Goal: Transaction & Acquisition: Purchase product/service

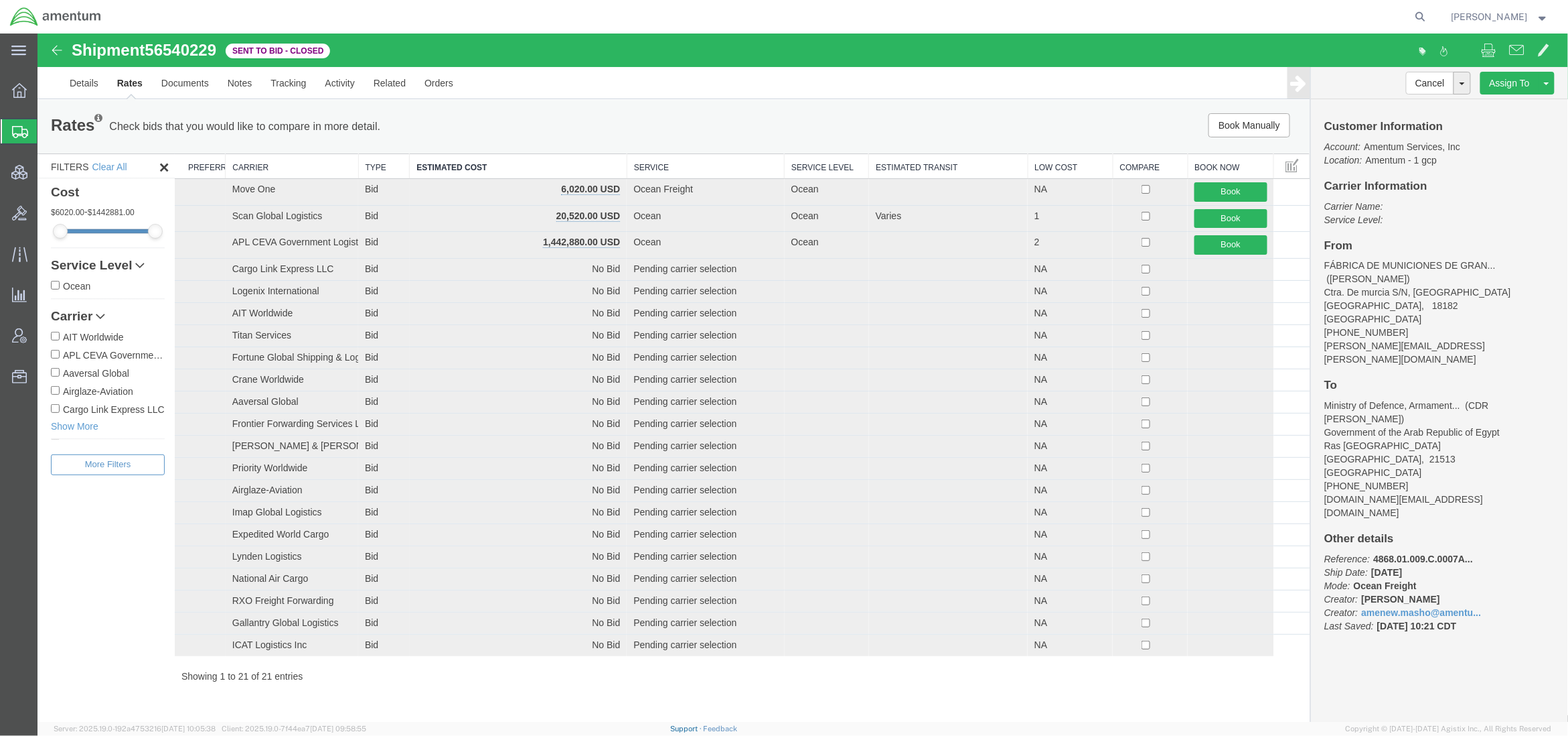
click at [704, 728] on link "Support" at bounding box center [688, 728] width 34 height 8
click at [48, 138] on span "Shipments" at bounding box center [42, 131] width 11 height 27
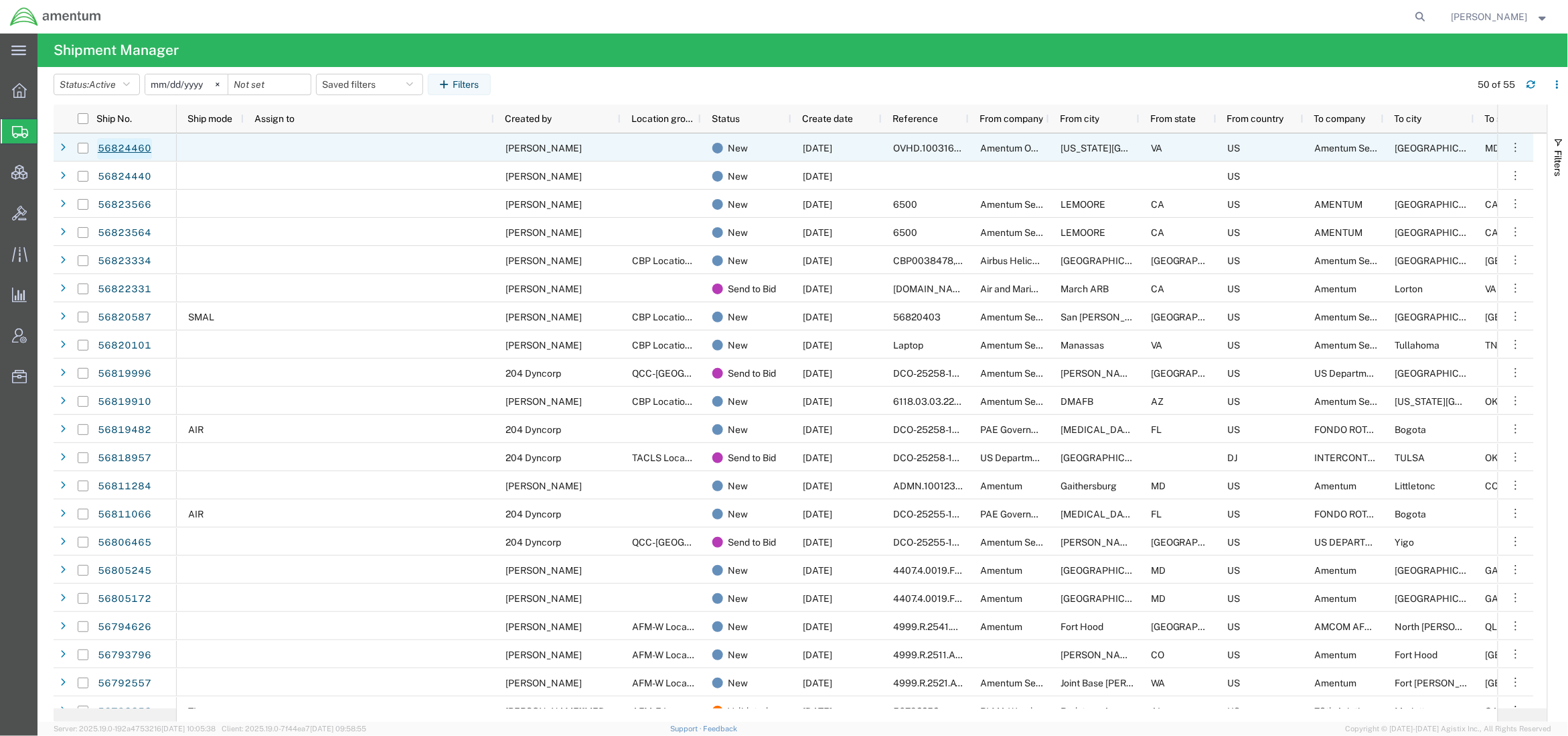
click at [134, 142] on link "56824460" at bounding box center [124, 148] width 55 height 21
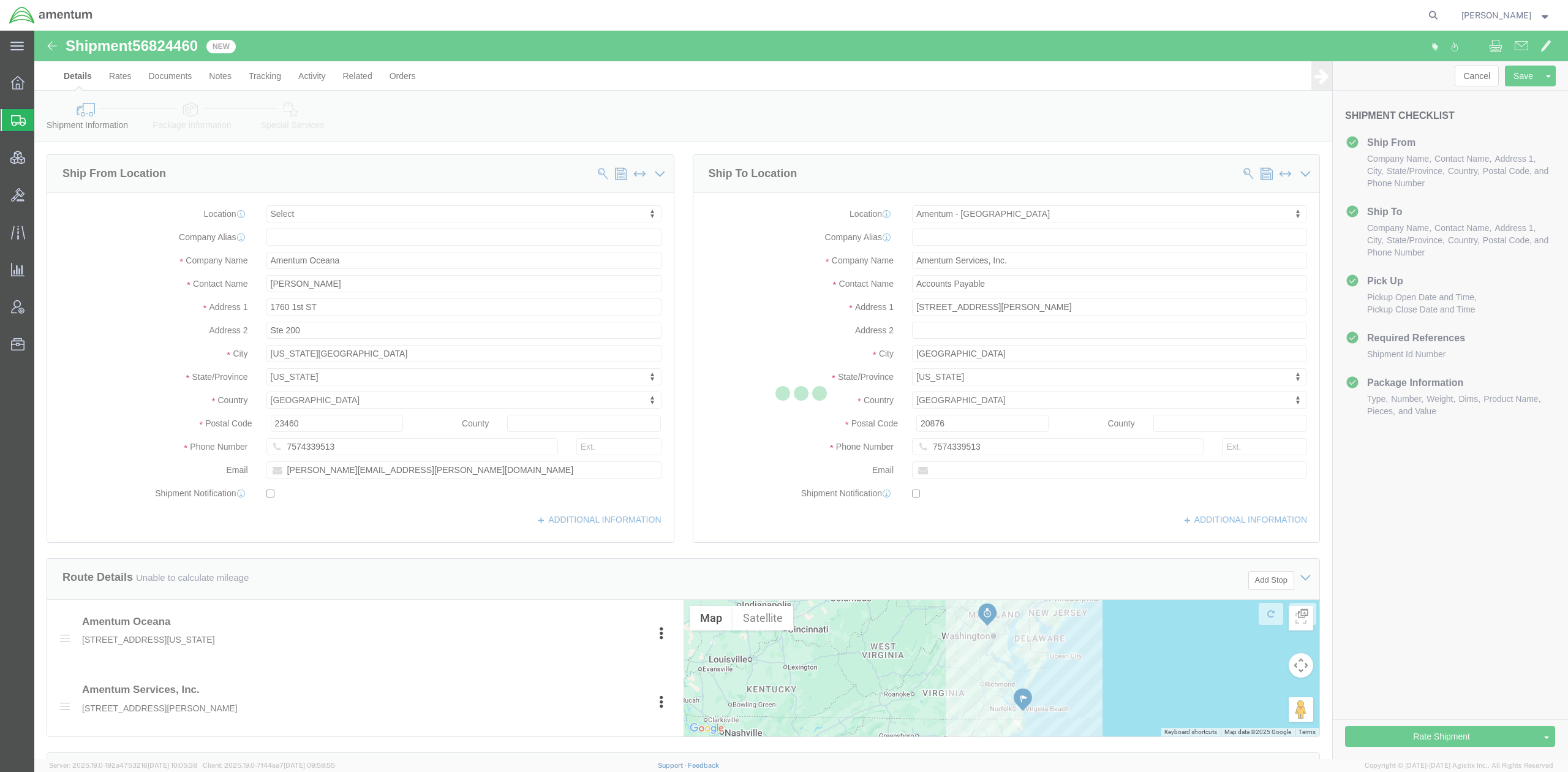
select select
select select "53871"
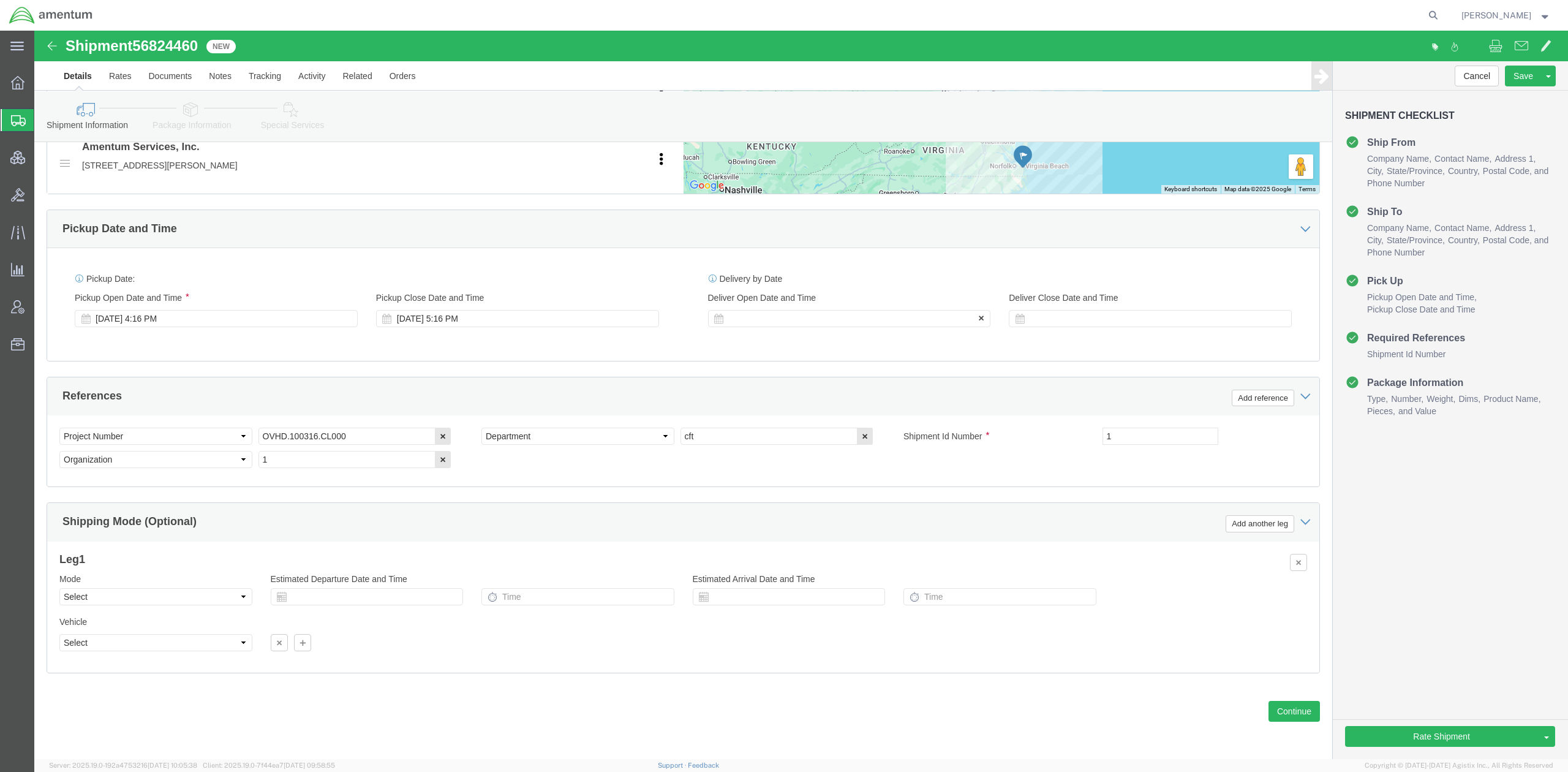
scroll to position [547, 0]
click icon
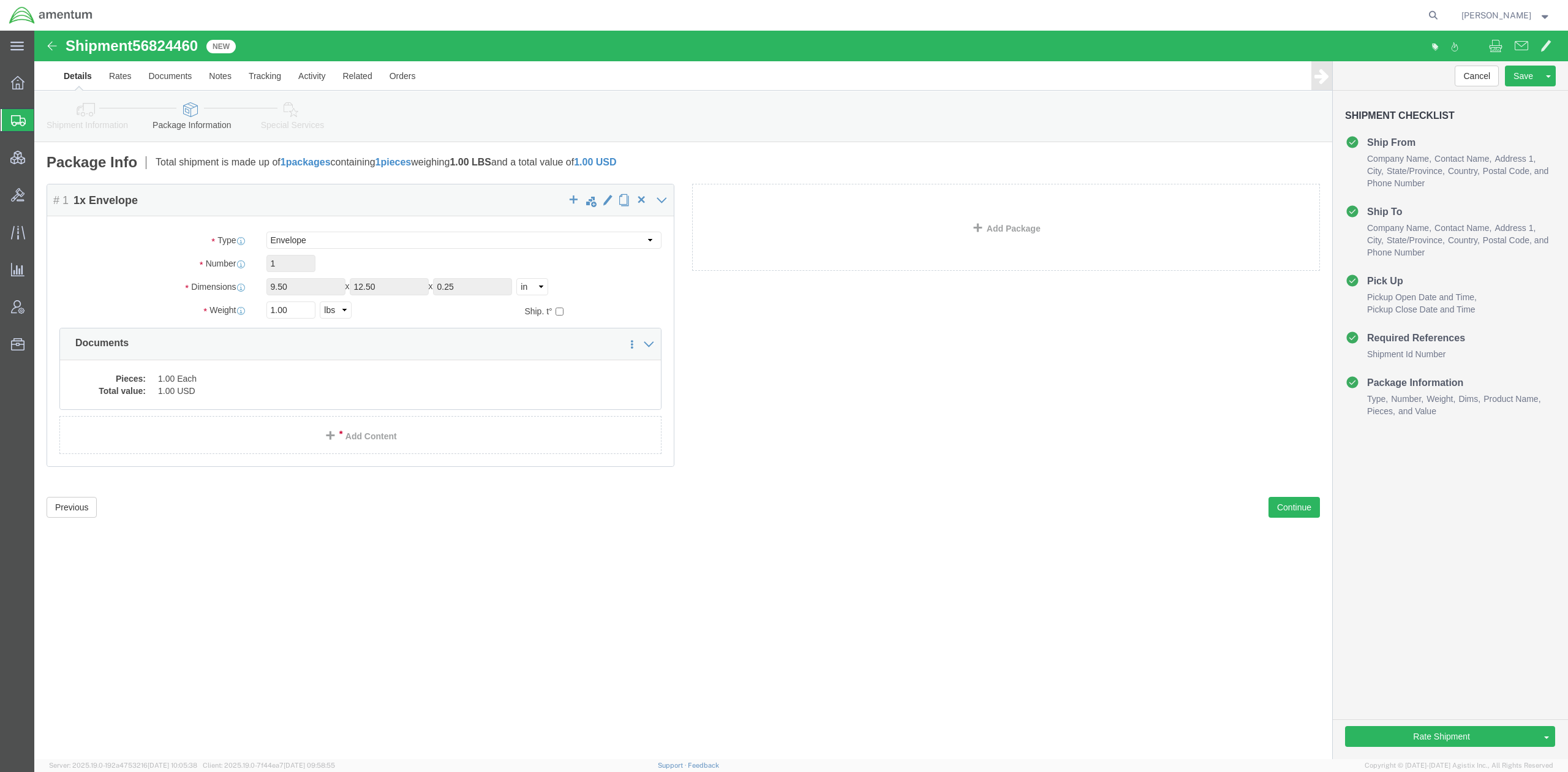
drag, startPoint x: 8, startPoint y: 89, endPoint x: 17, endPoint y: 81, distance: 12.0
click li "Shipment Information"
click icon
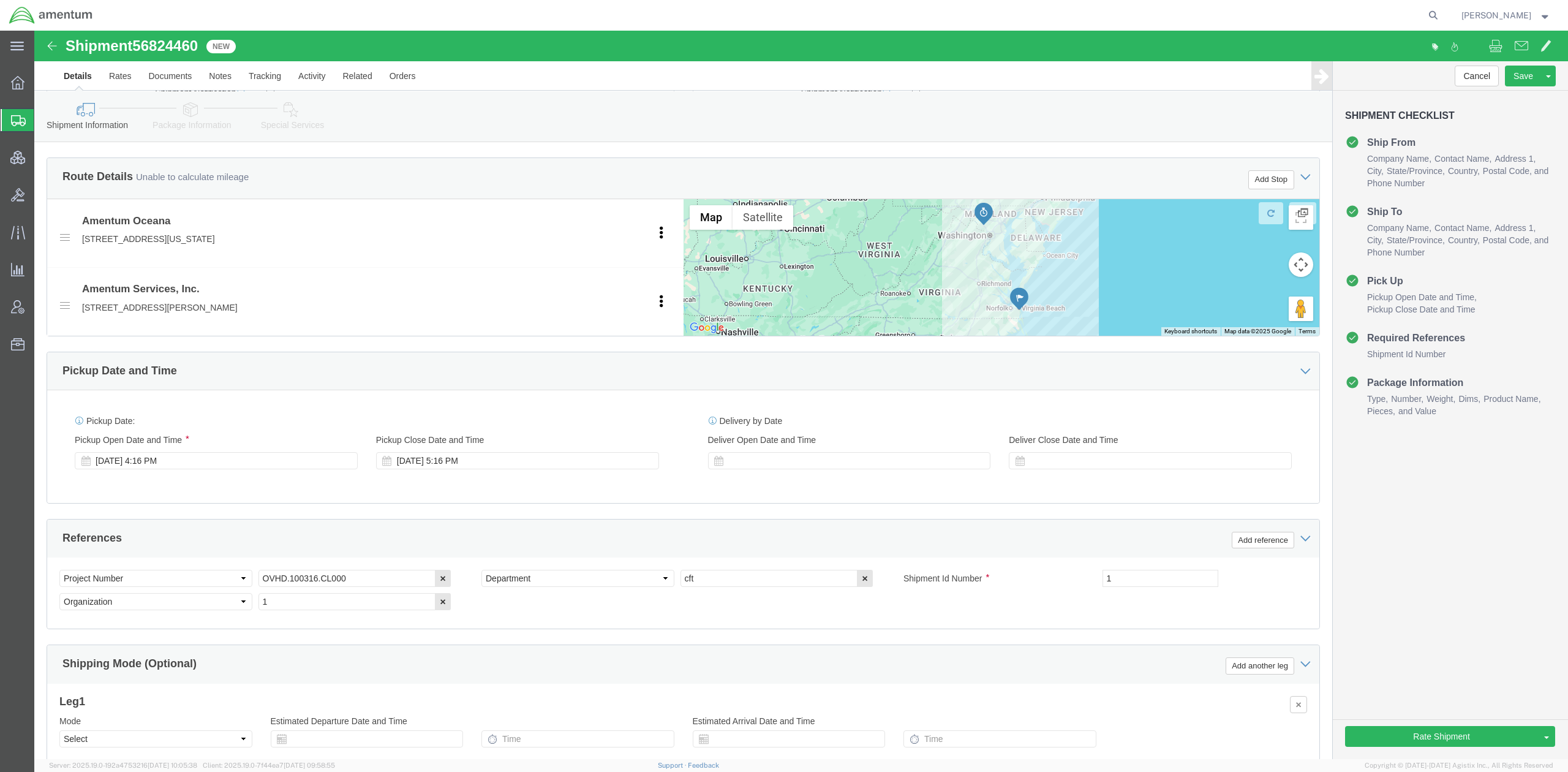
scroll to position [545, 0]
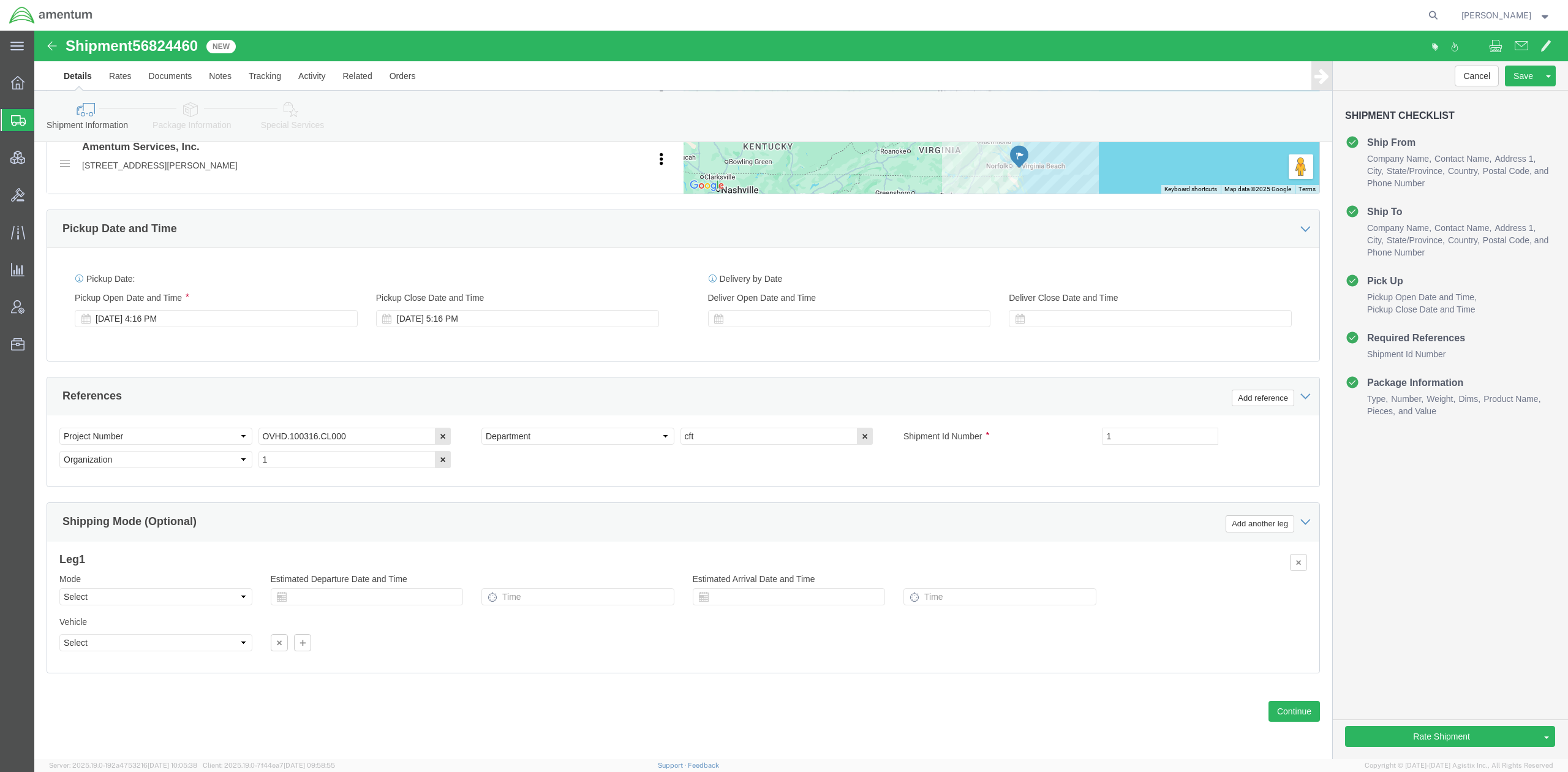
click icon
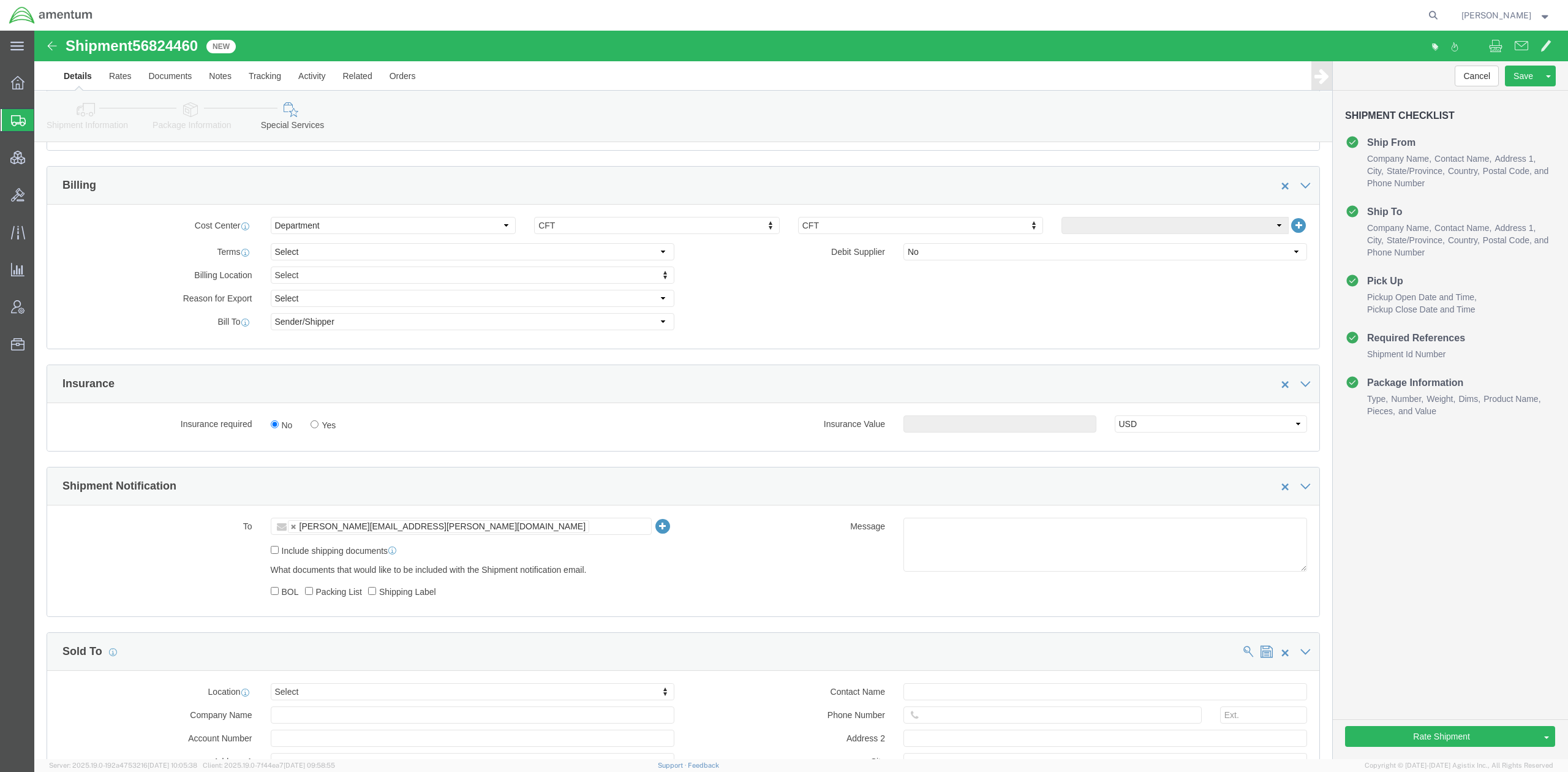
scroll to position [545, 0]
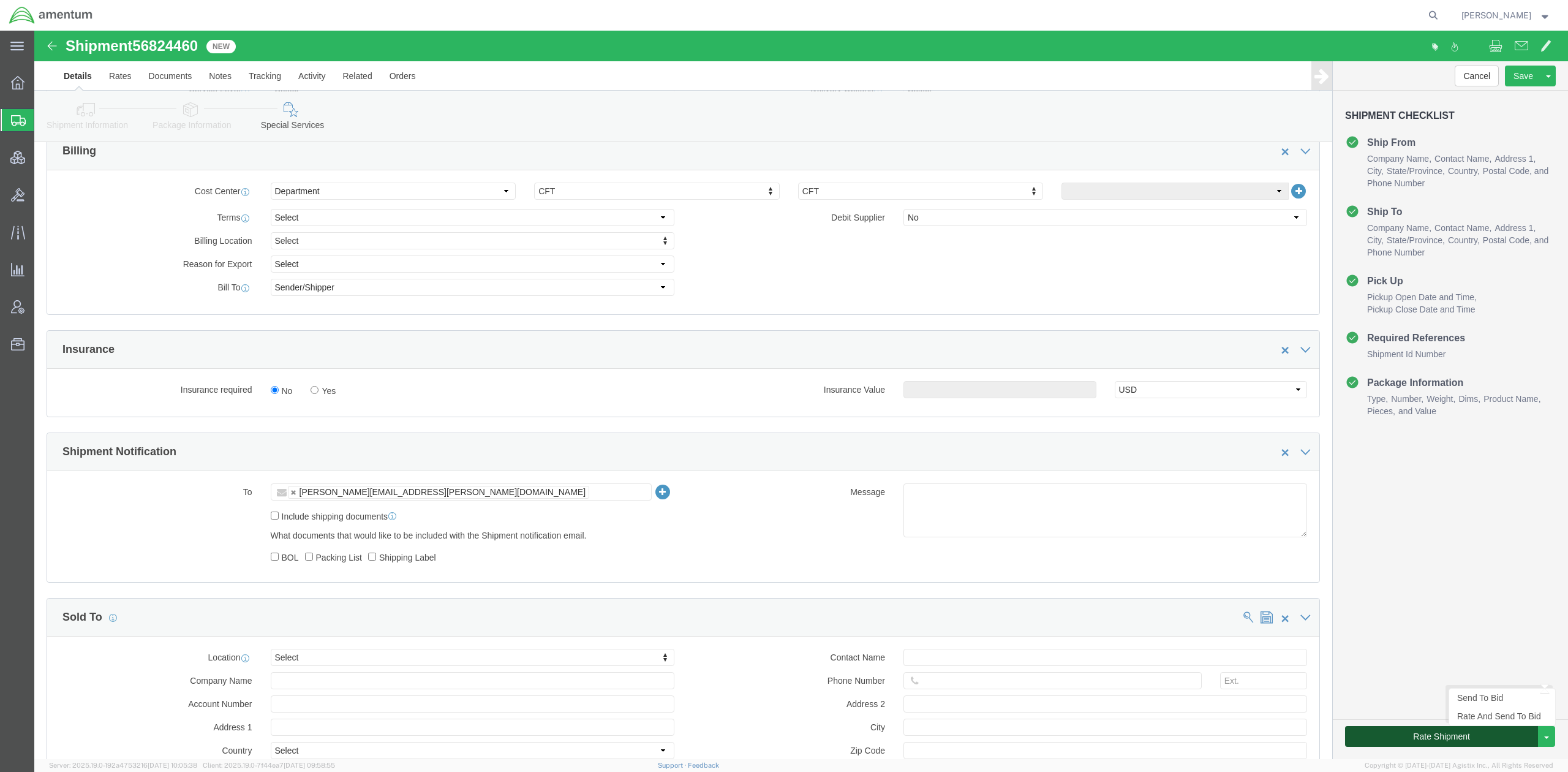
click button "Rate Shipment"
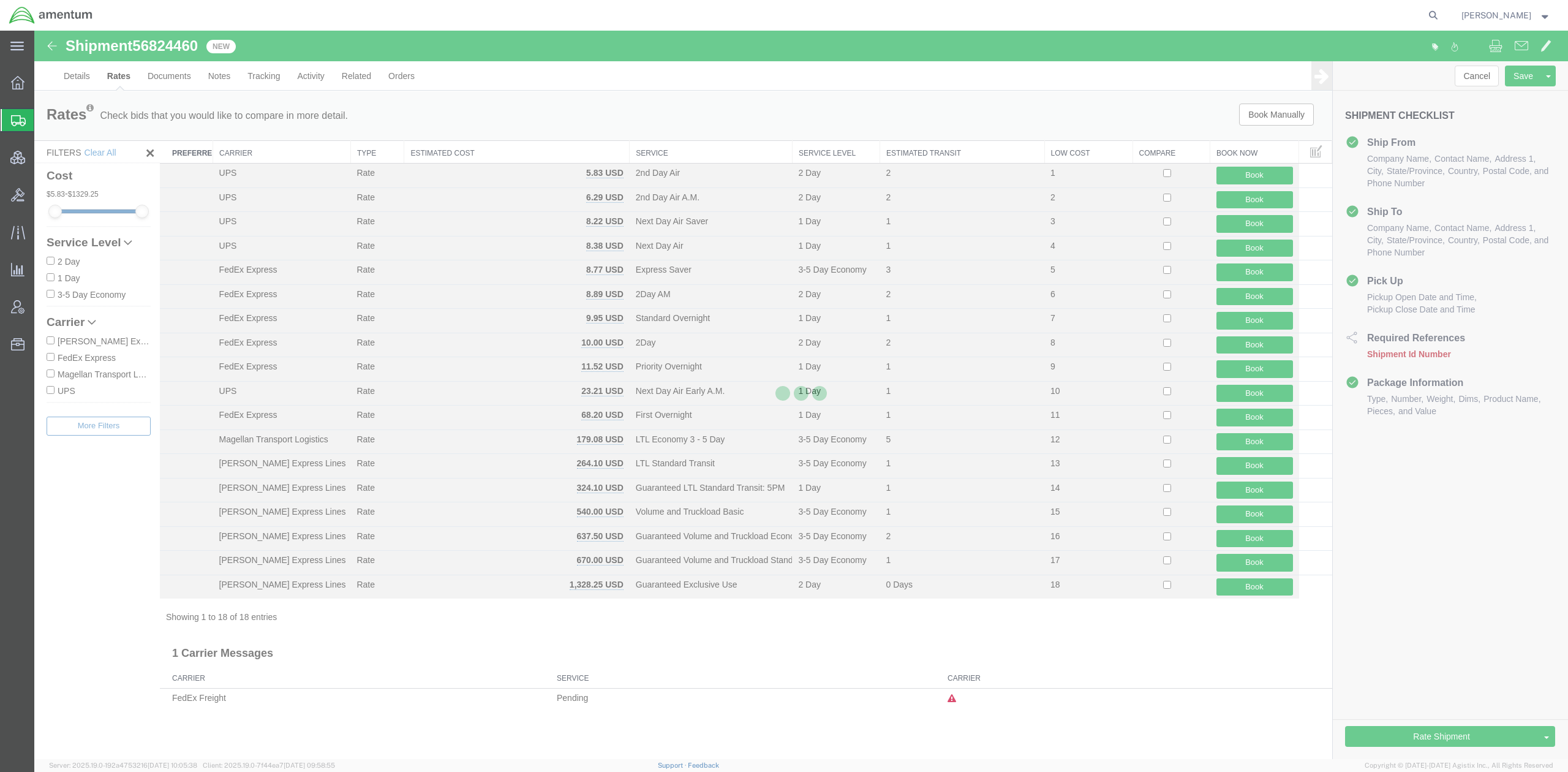
scroll to position [0, 0]
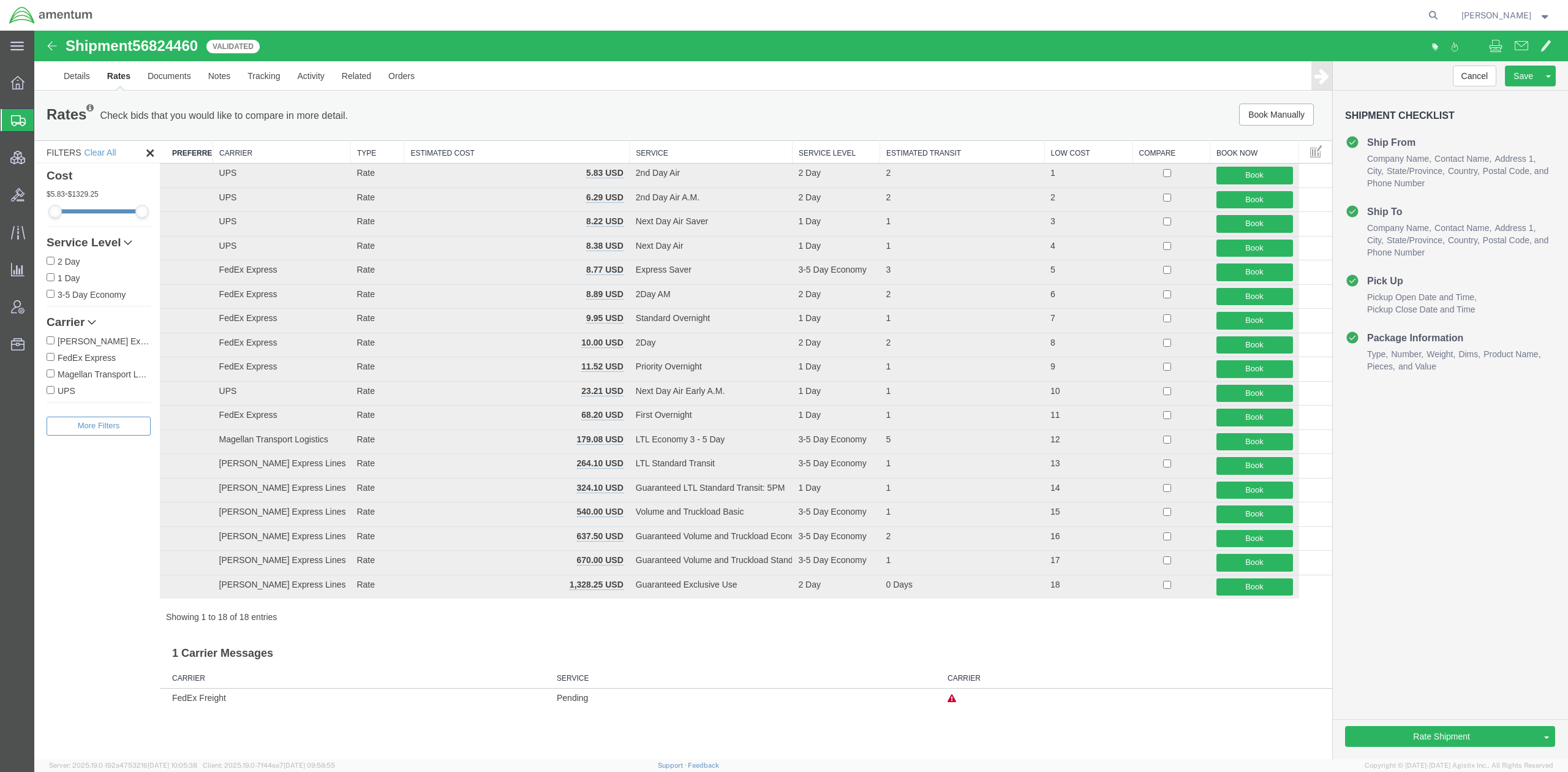
click at [255, 144] on th "Carrier" at bounding box center [281, 152] width 138 height 23
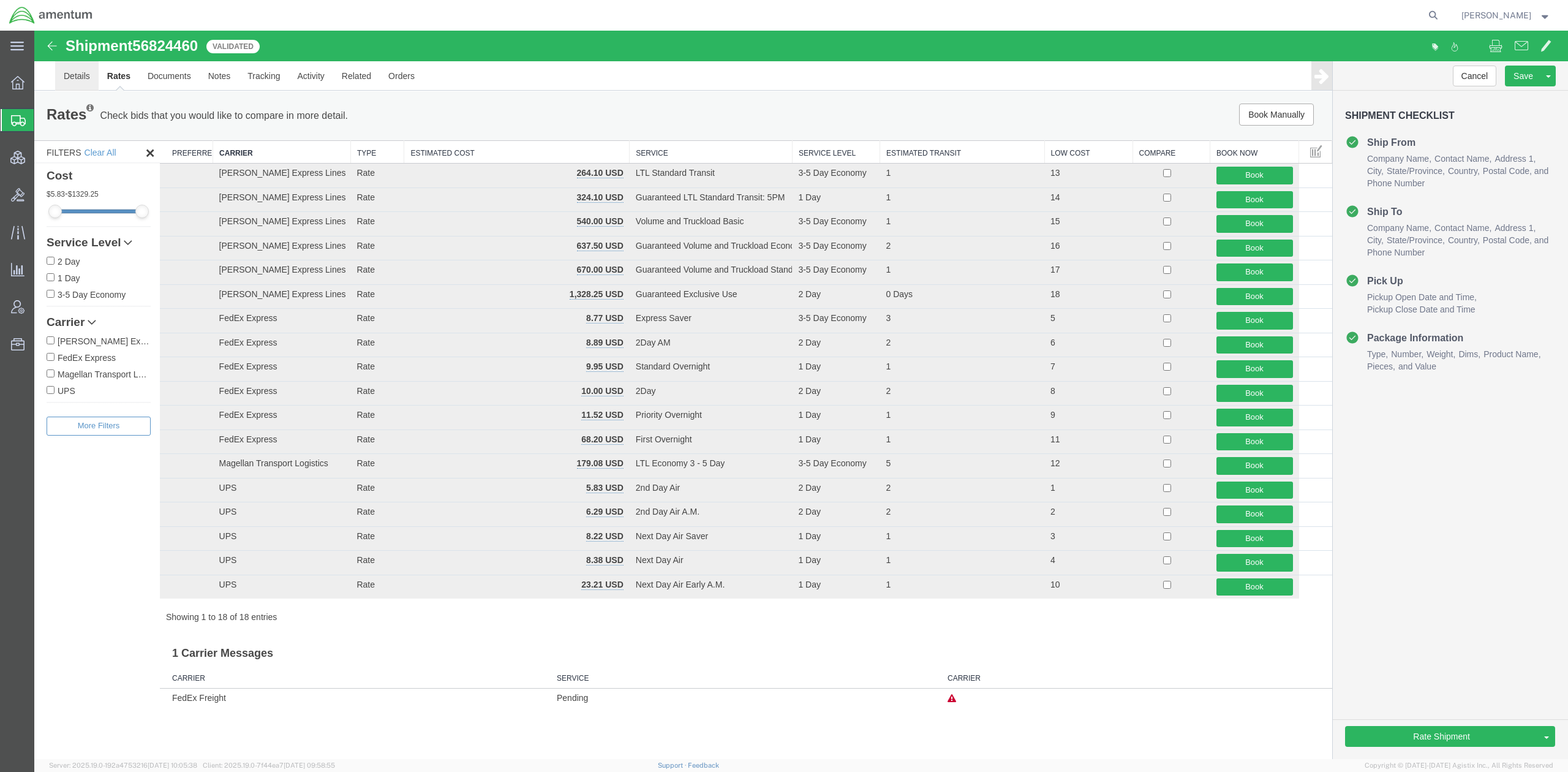
click at [67, 78] on link "Details" at bounding box center [77, 76] width 44 height 29
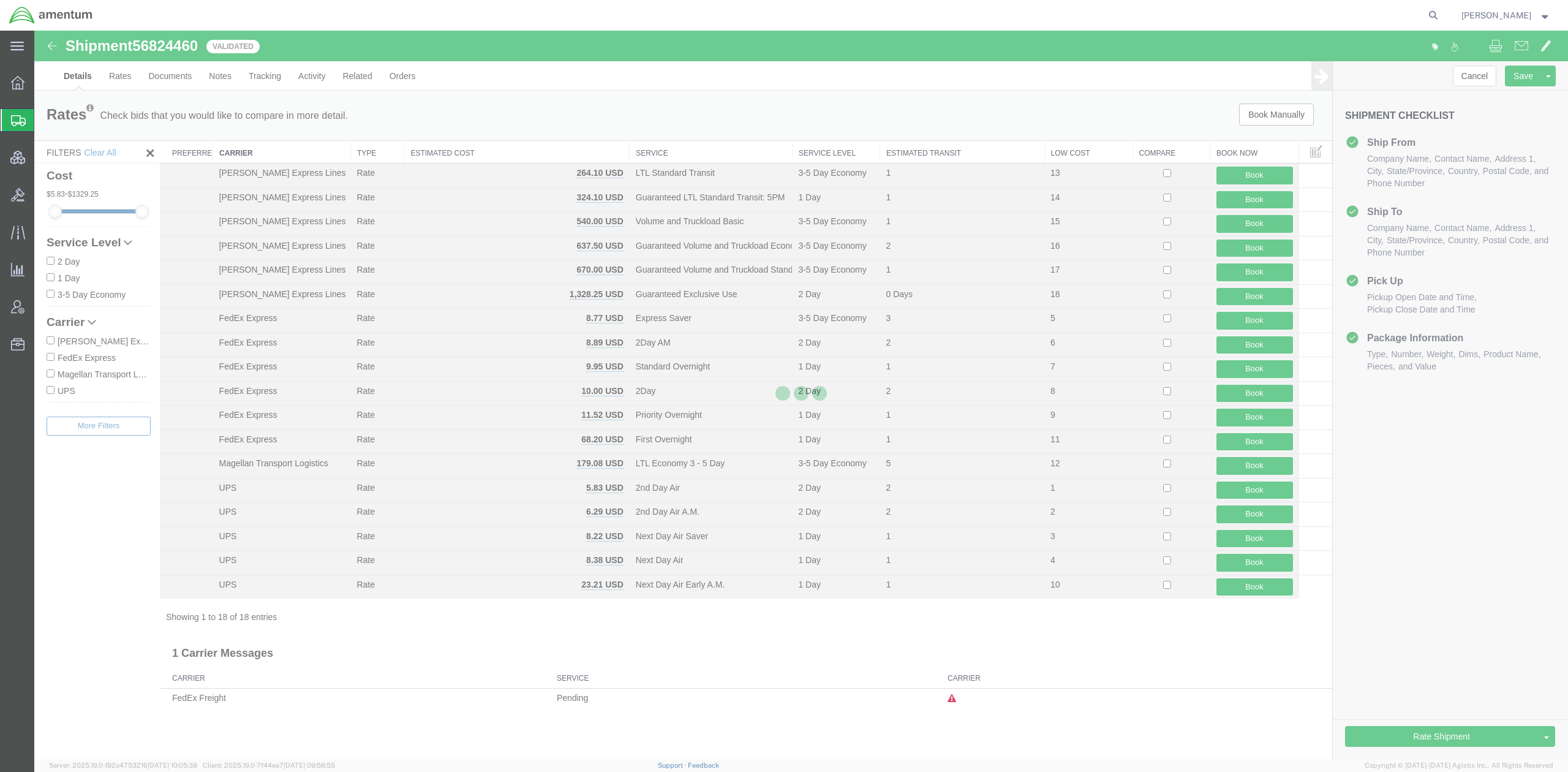
select select "53871"
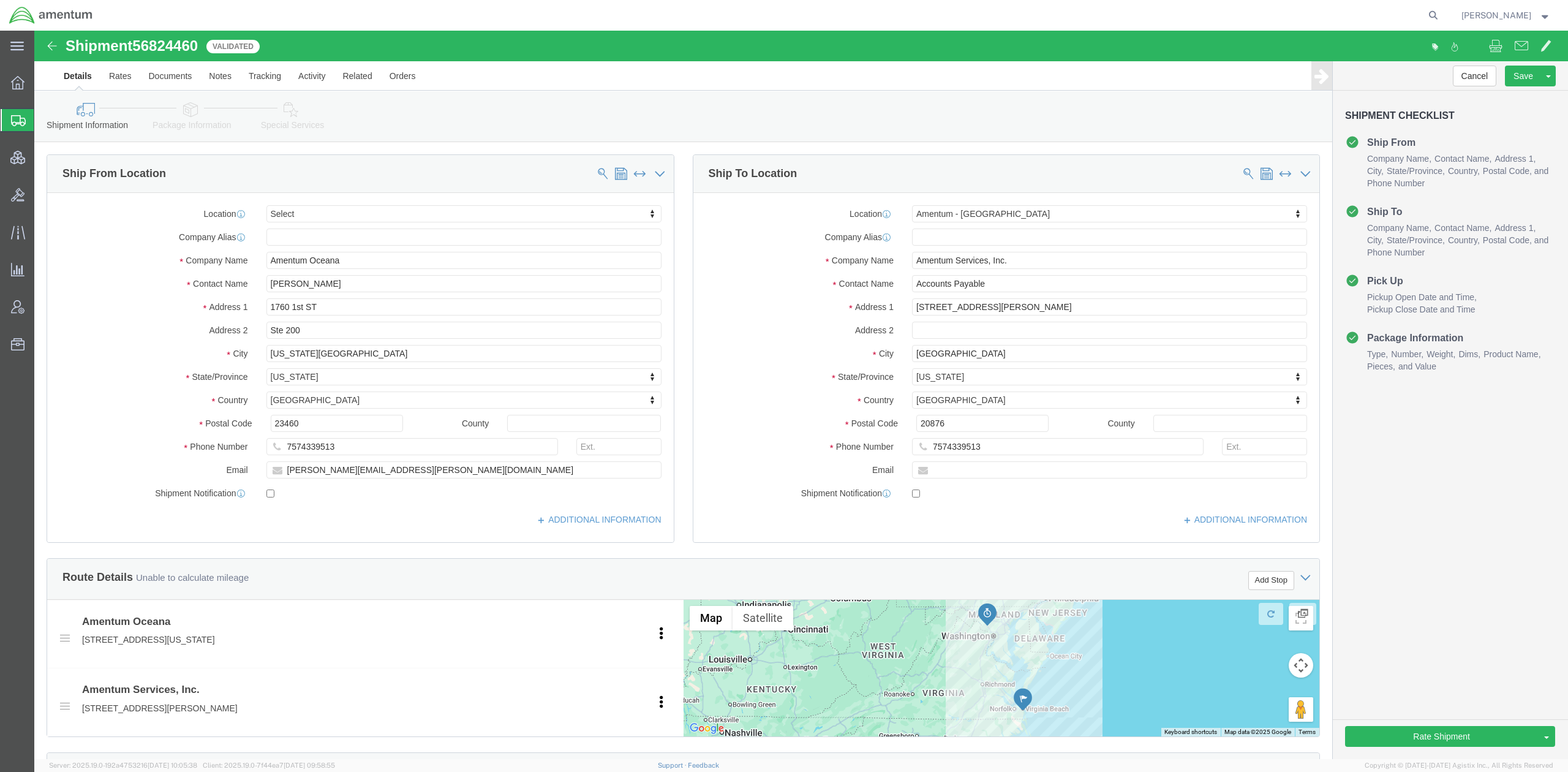
scroll to position [547, 0]
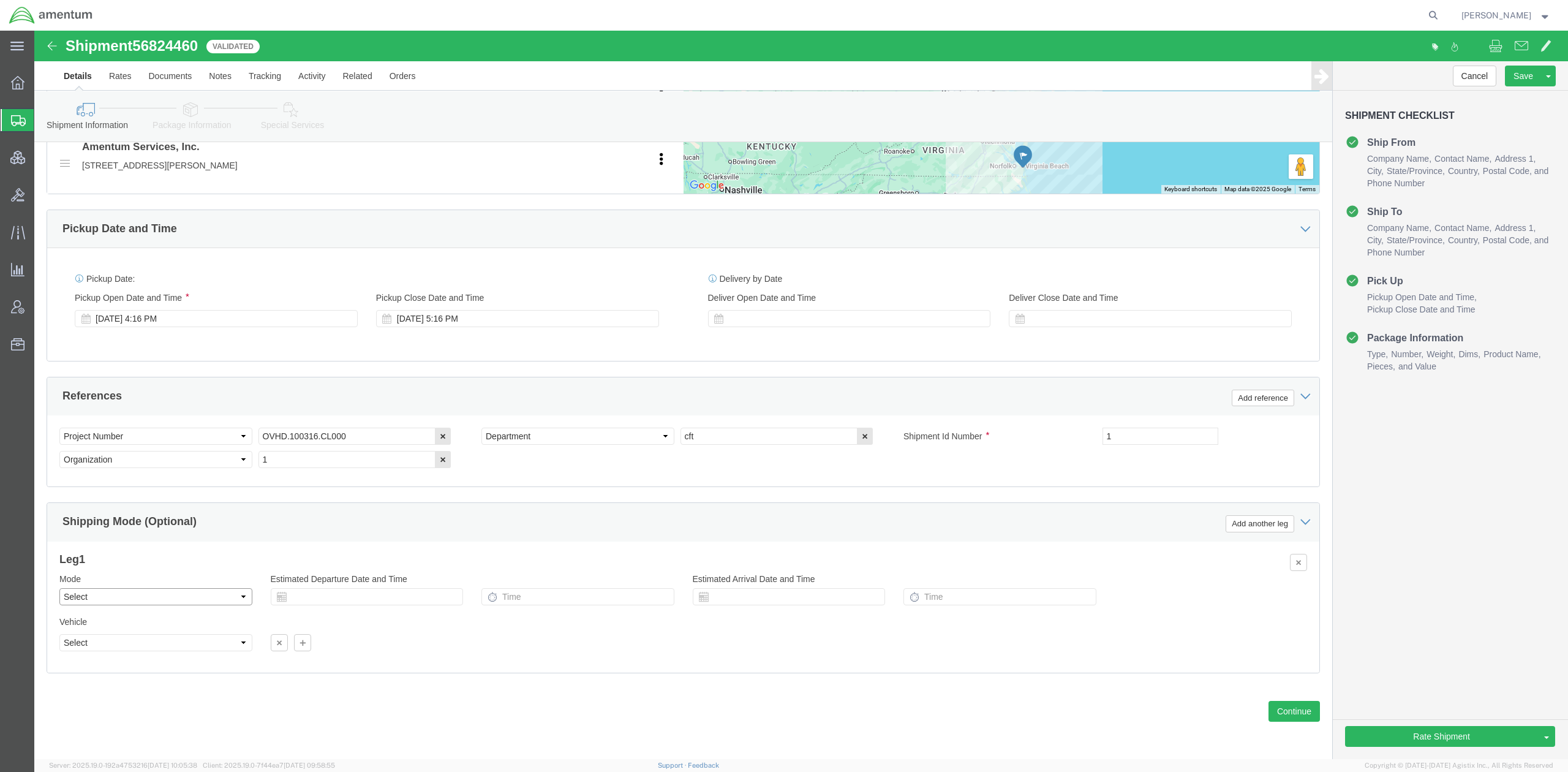
click select "Select Air Less than Truckload Multi-Leg Ocean Freight Rail Small Parcel Truckl…"
select select "SMAL"
click select "Select Air Less than Truckload Multi-Leg Ocean Freight Rail Small Parcel Truckl…"
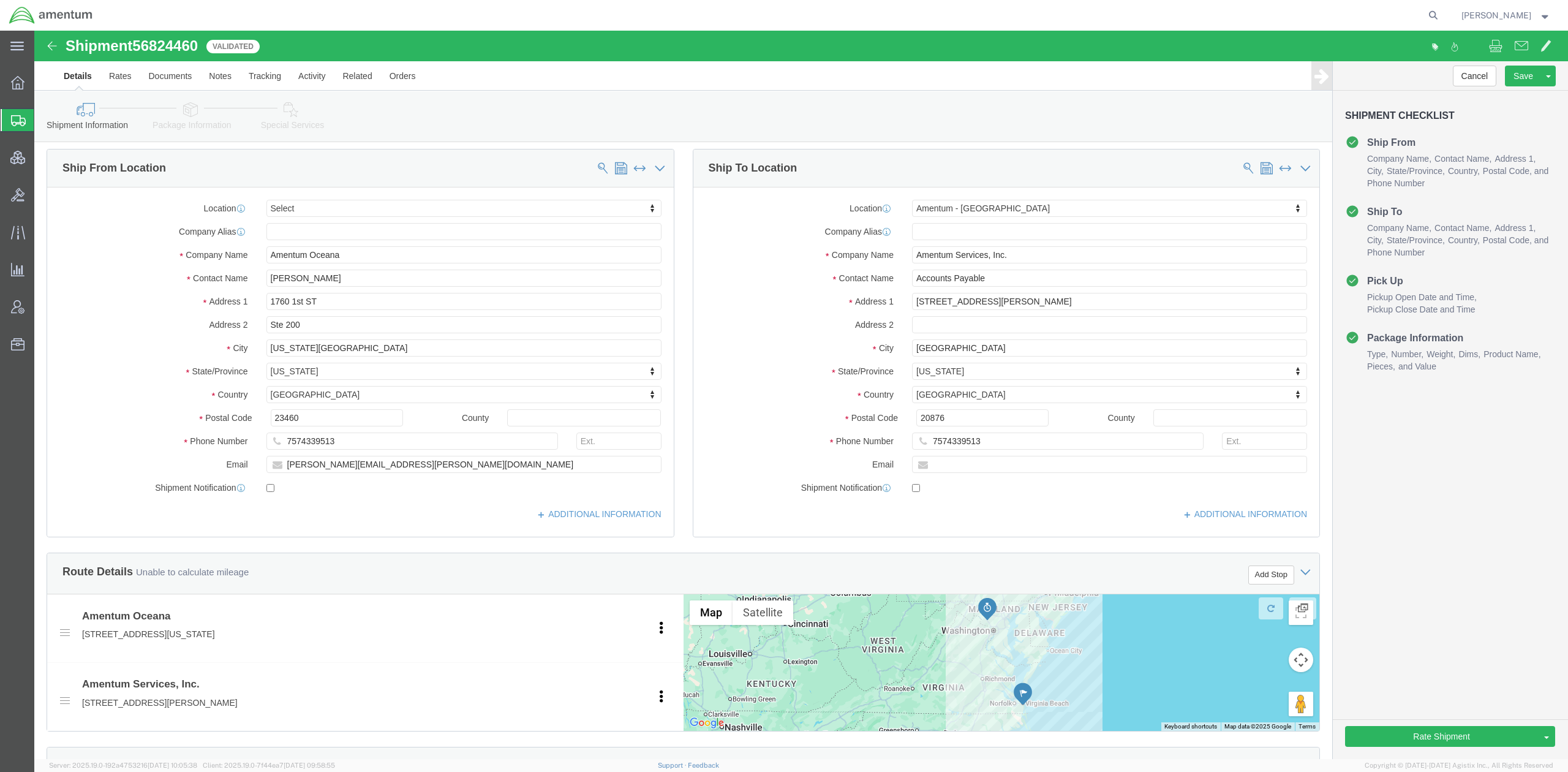
scroll to position [0, 0]
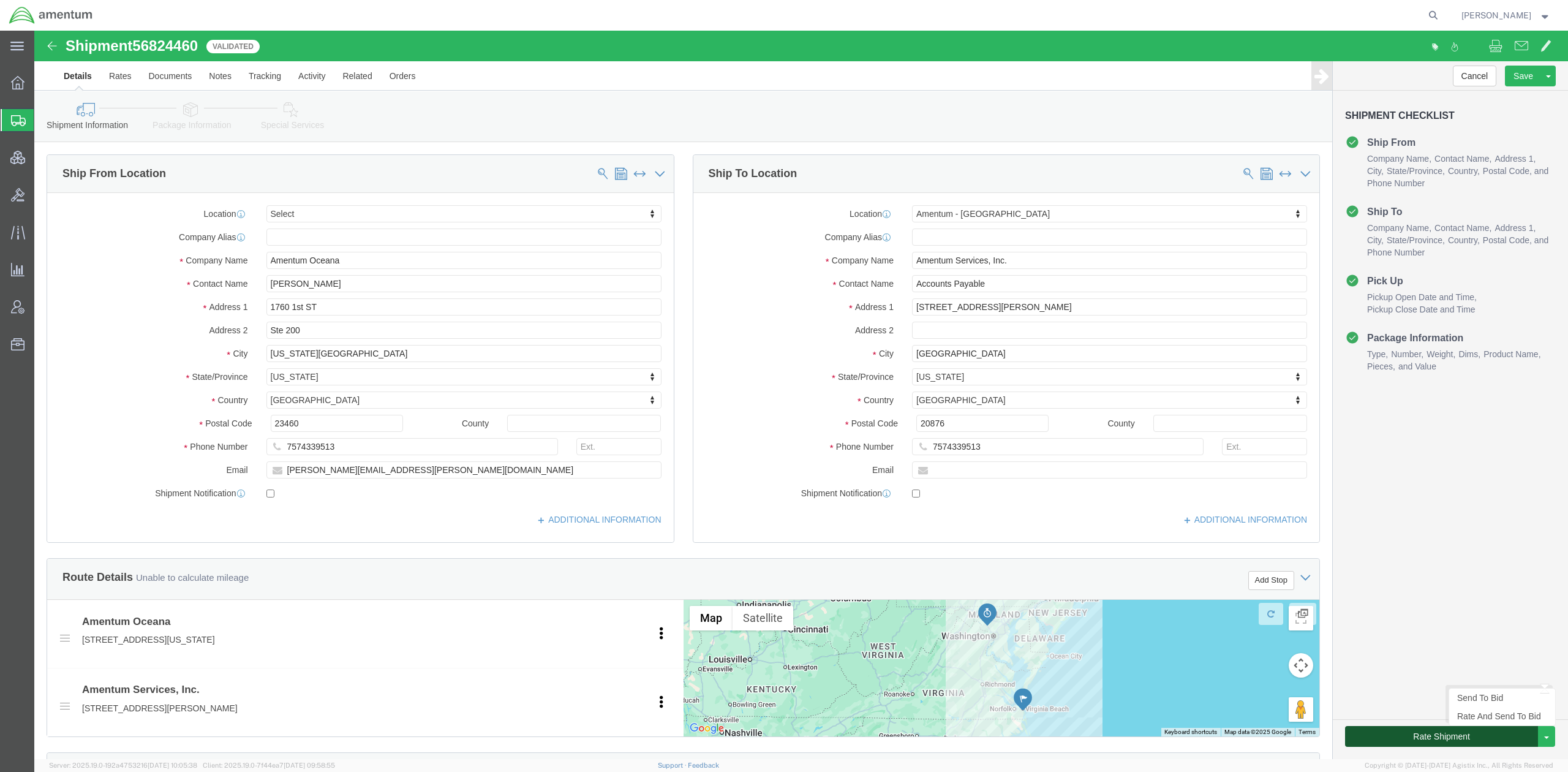
click button "Rate Shipment"
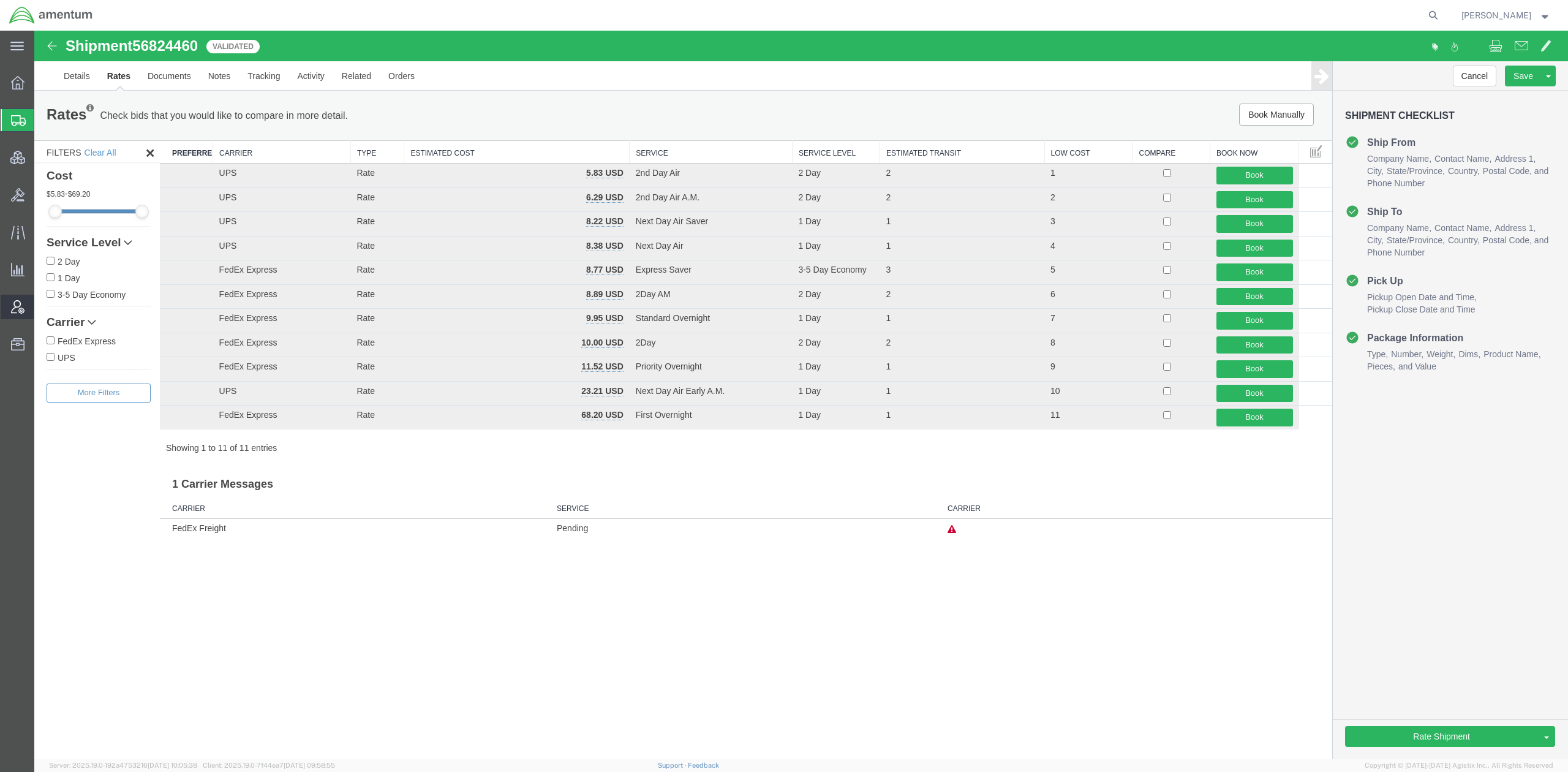
click at [42, 302] on span "Account Admin" at bounding box center [37, 307] width 8 height 25
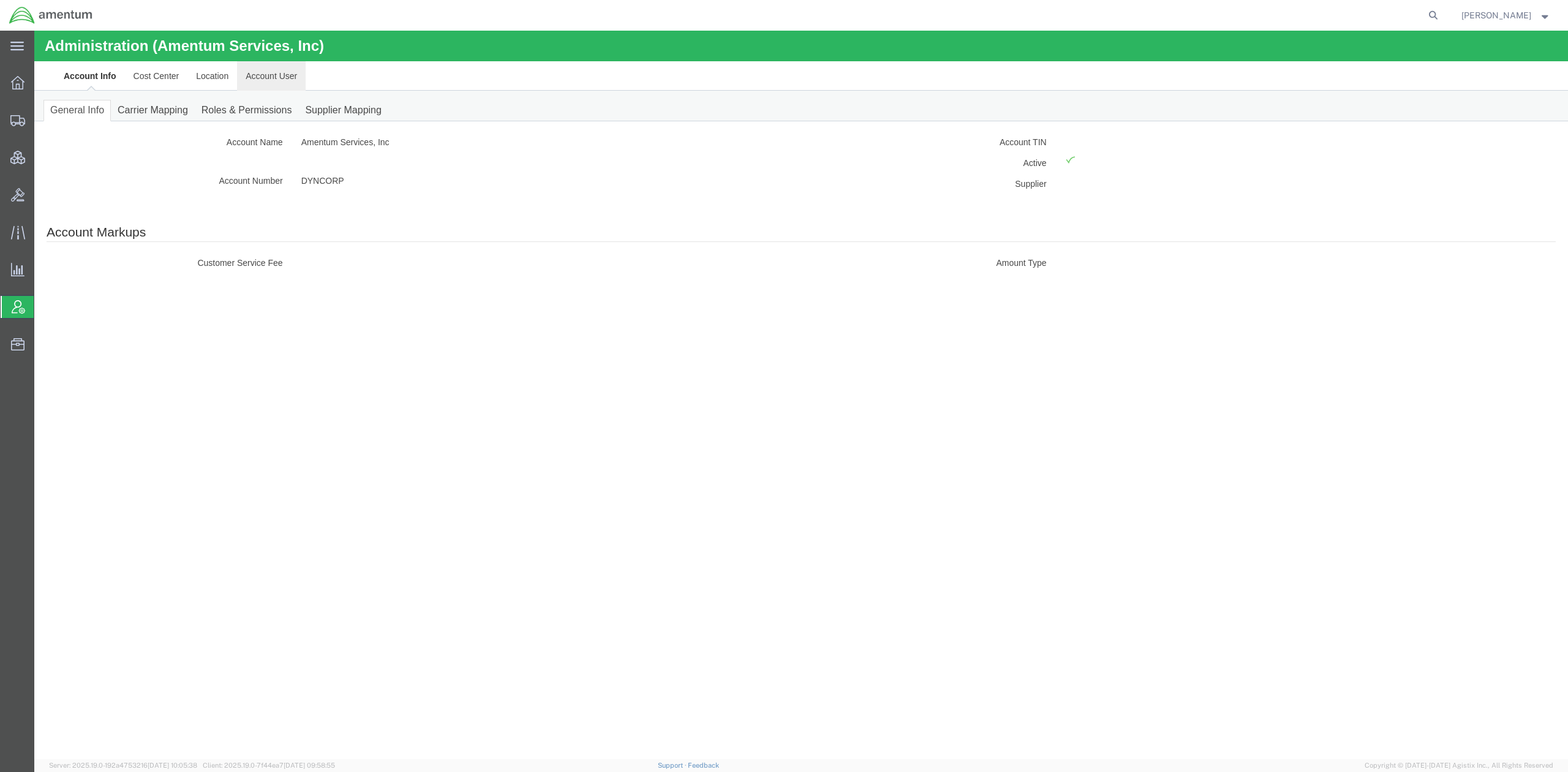
click at [286, 74] on link "Account User" at bounding box center [271, 76] width 68 height 29
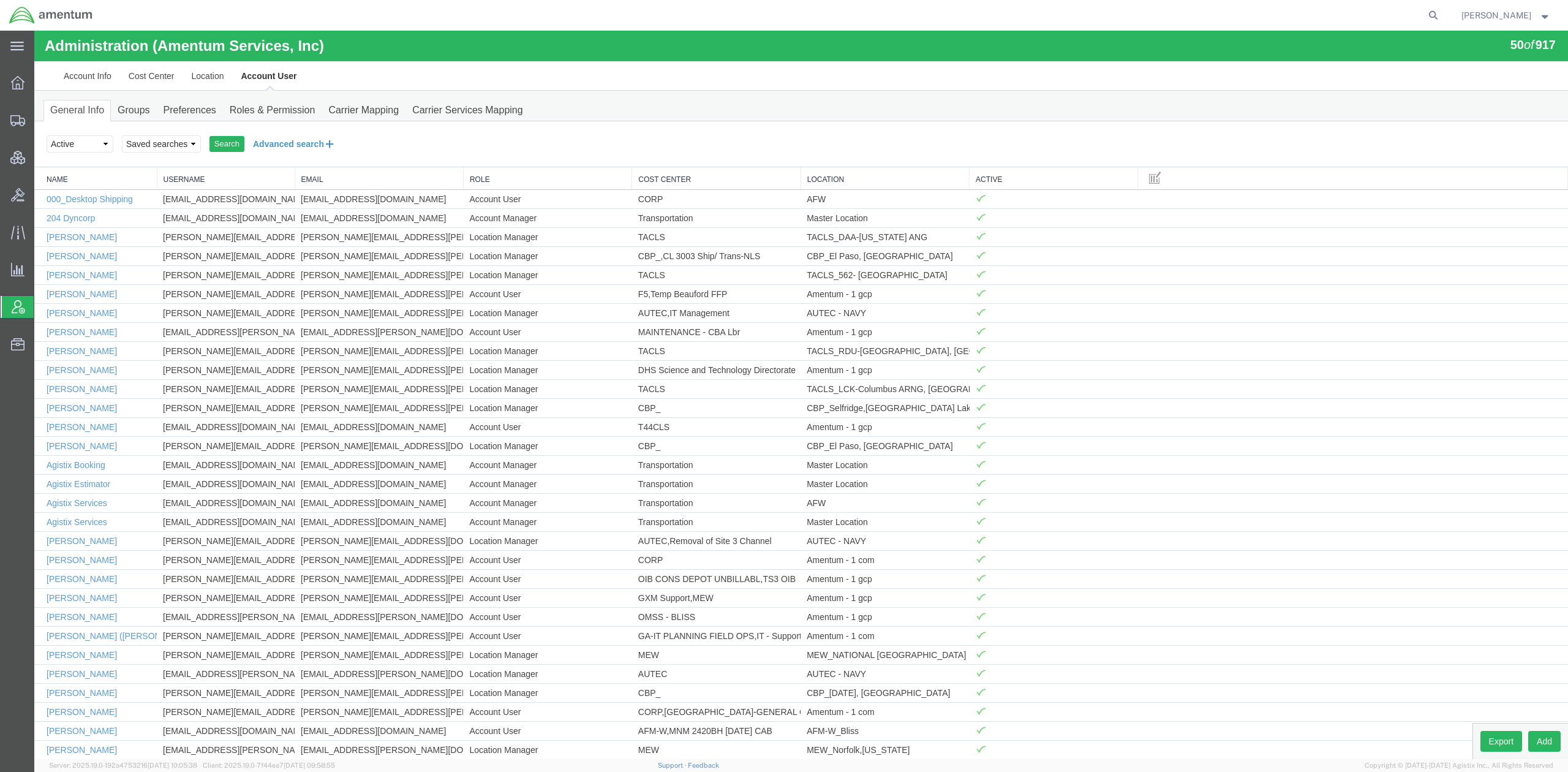
click at [292, 143] on button "Advanced search" at bounding box center [294, 143] width 100 height 21
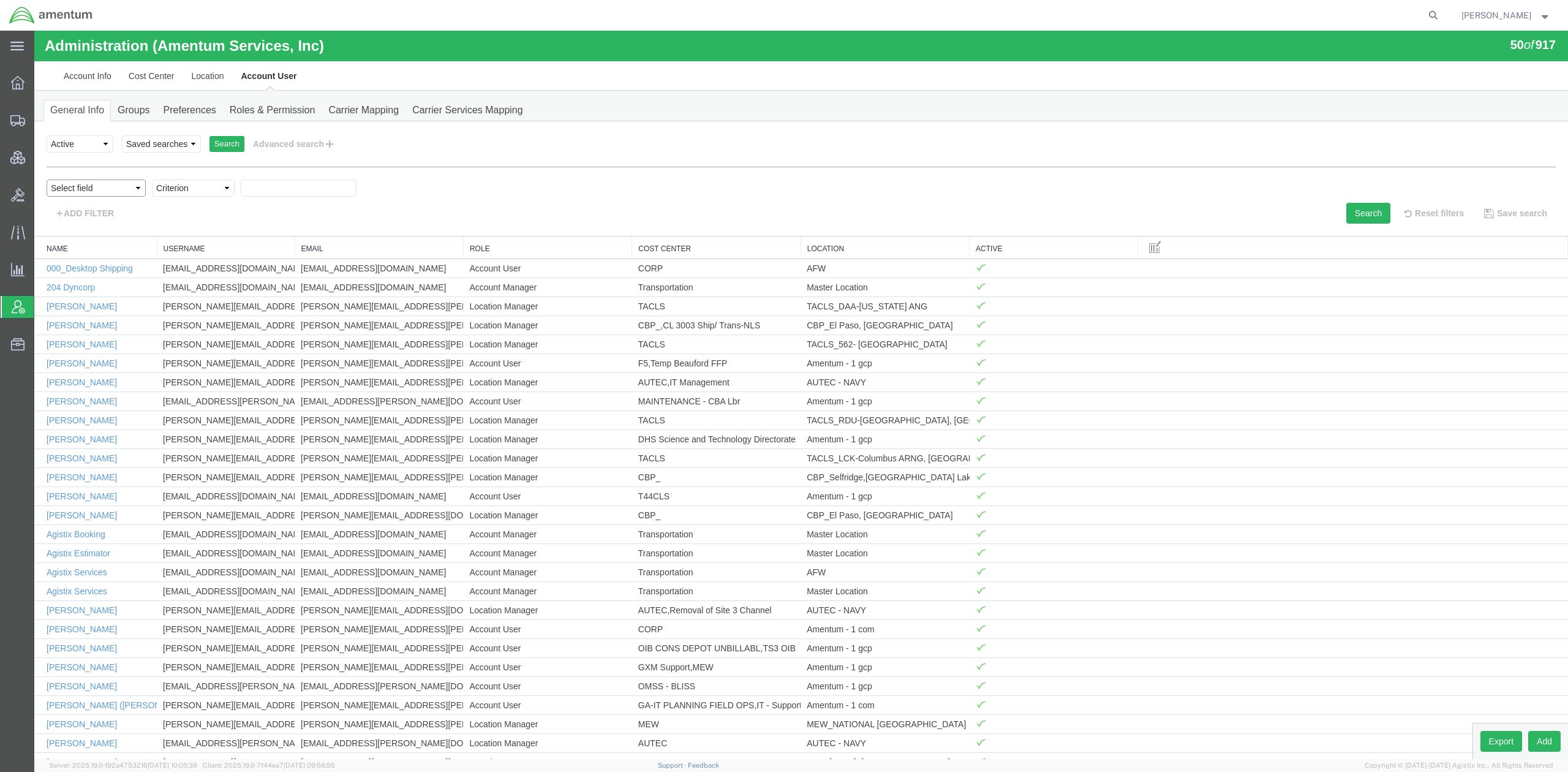
click at [131, 191] on select "Select field Cost Center Email Location Name Role Username" at bounding box center [96, 188] width 100 height 17
select select "personName"
click at [47, 180] on select "Select field Cost Center Email Location Name Role Username" at bounding box center [96, 188] width 100 height 17
click at [174, 190] on select "Criterion contains does not contain is is blank is not blank starts with" at bounding box center [193, 188] width 83 height 17
select select "contains"
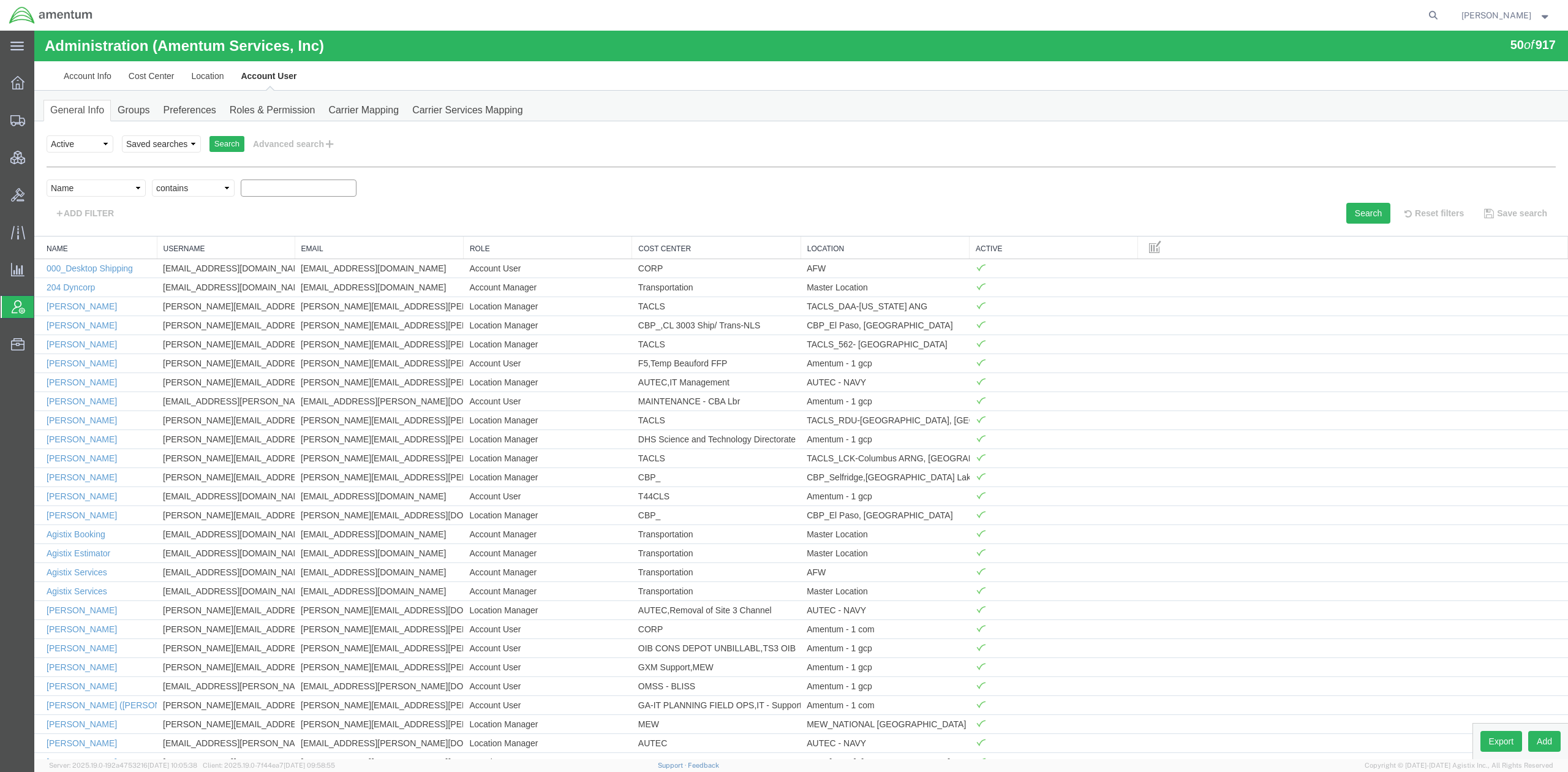
click at [152, 180] on select "Criterion contains does not contain is is blank is not blank starts with" at bounding box center [193, 188] width 83 height 17
click at [279, 185] on input "text" at bounding box center [299, 188] width 116 height 17
type input "hale"
click at [1346, 218] on button "Search" at bounding box center [1368, 213] width 44 height 21
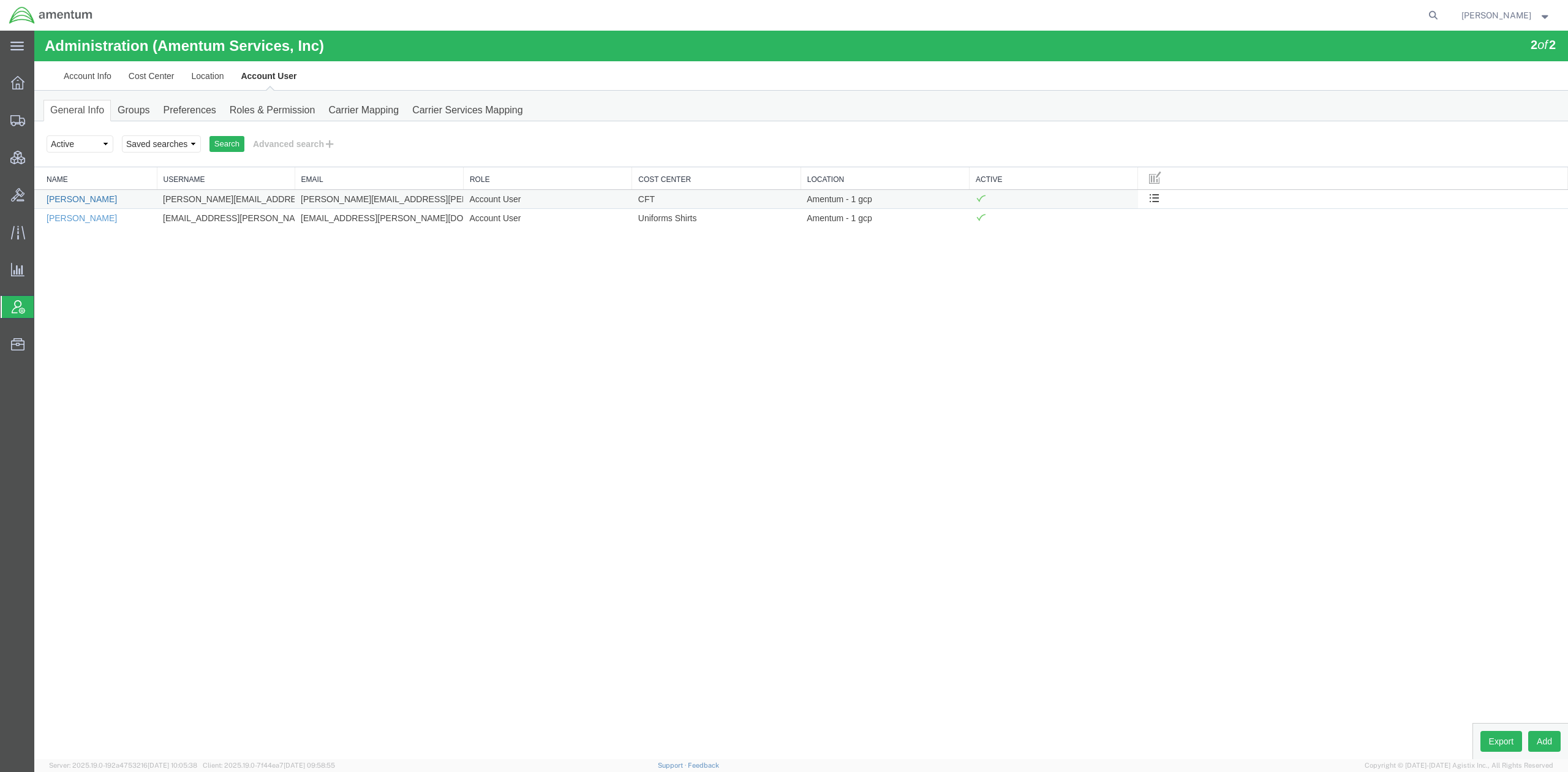
click at [58, 197] on link "[PERSON_NAME]" at bounding box center [81, 199] width 70 height 10
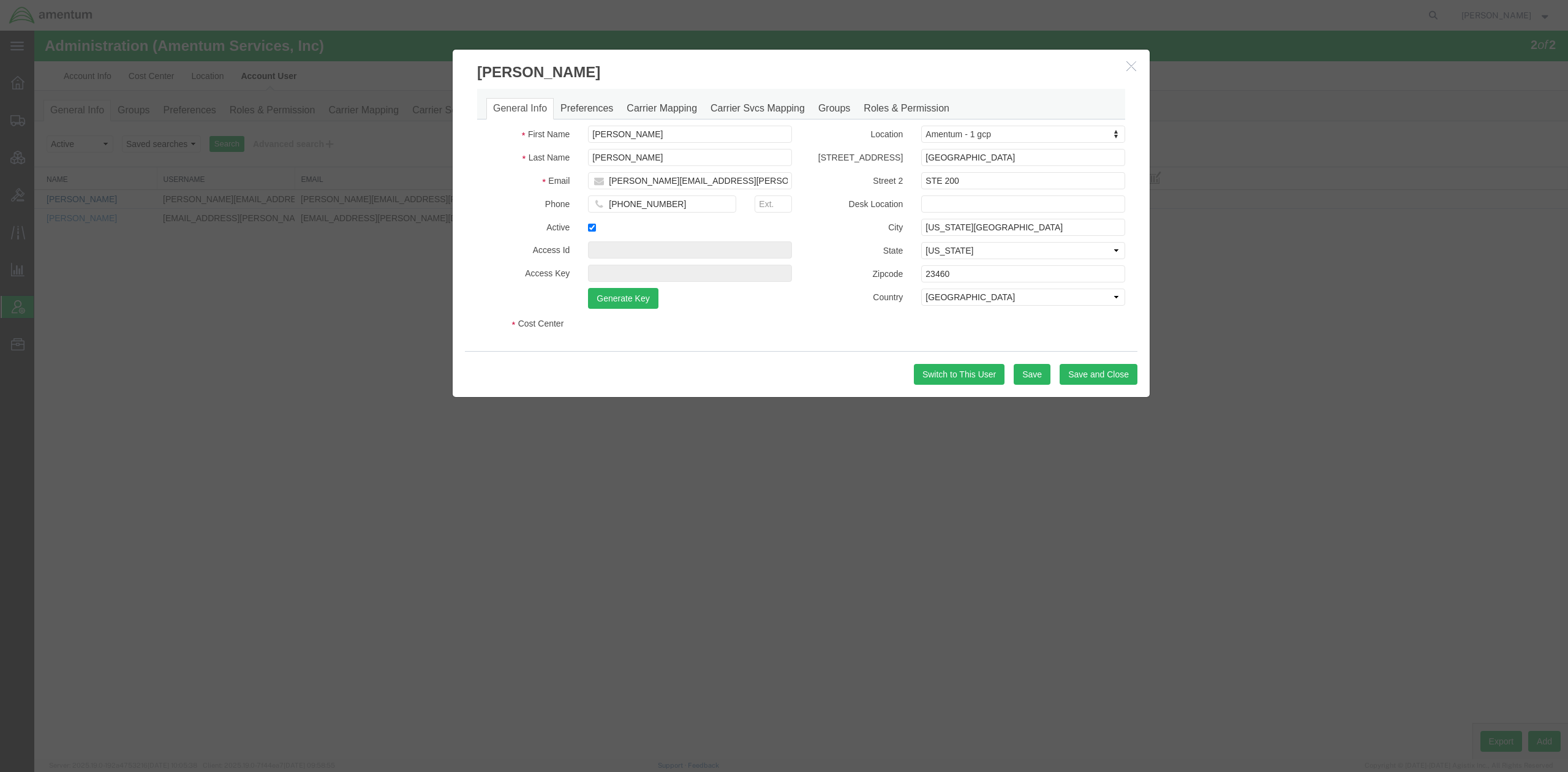
select select "DEPARTMENT"
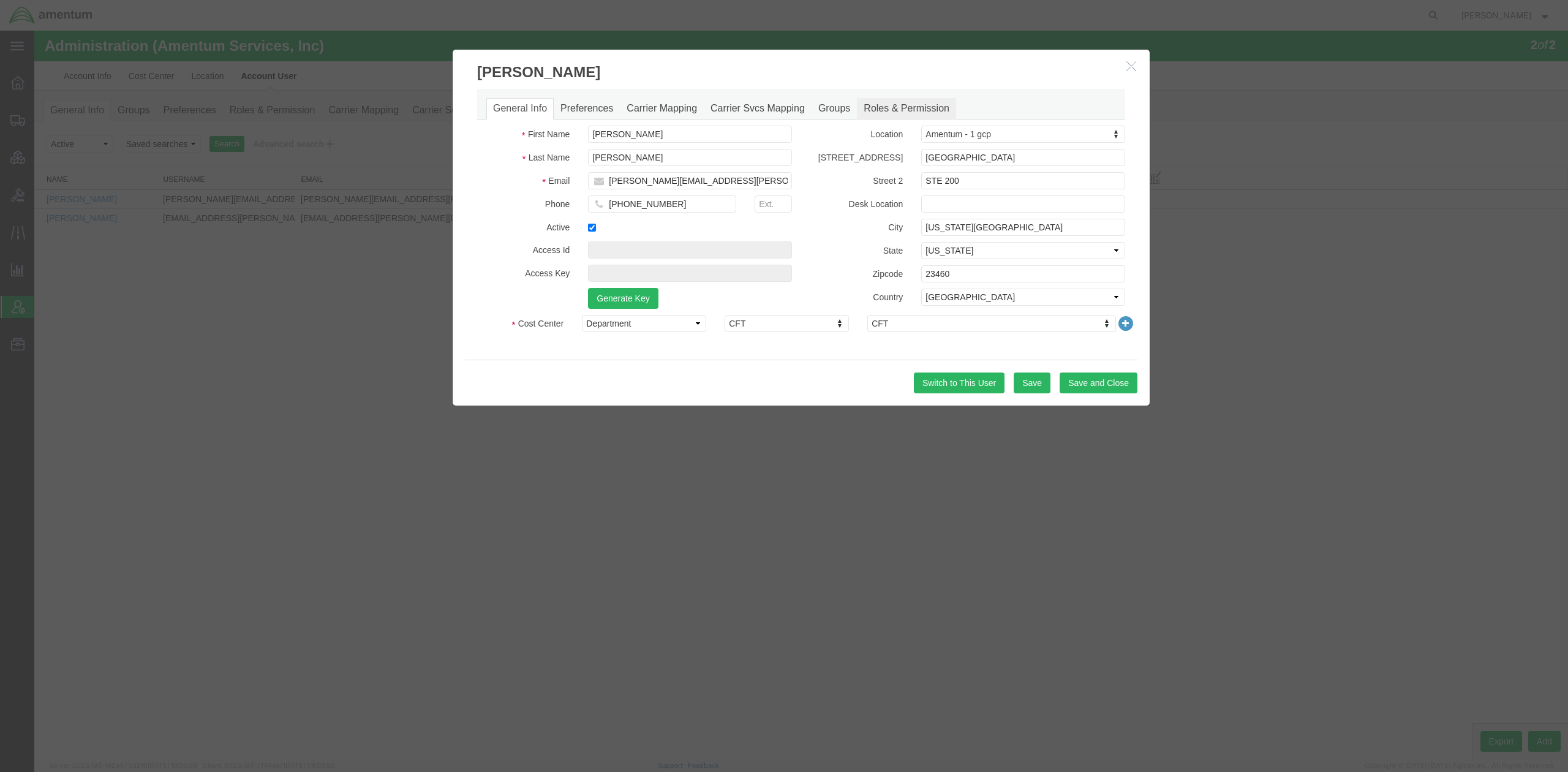
click at [897, 109] on link "Roles & Permission" at bounding box center [906, 108] width 100 height 21
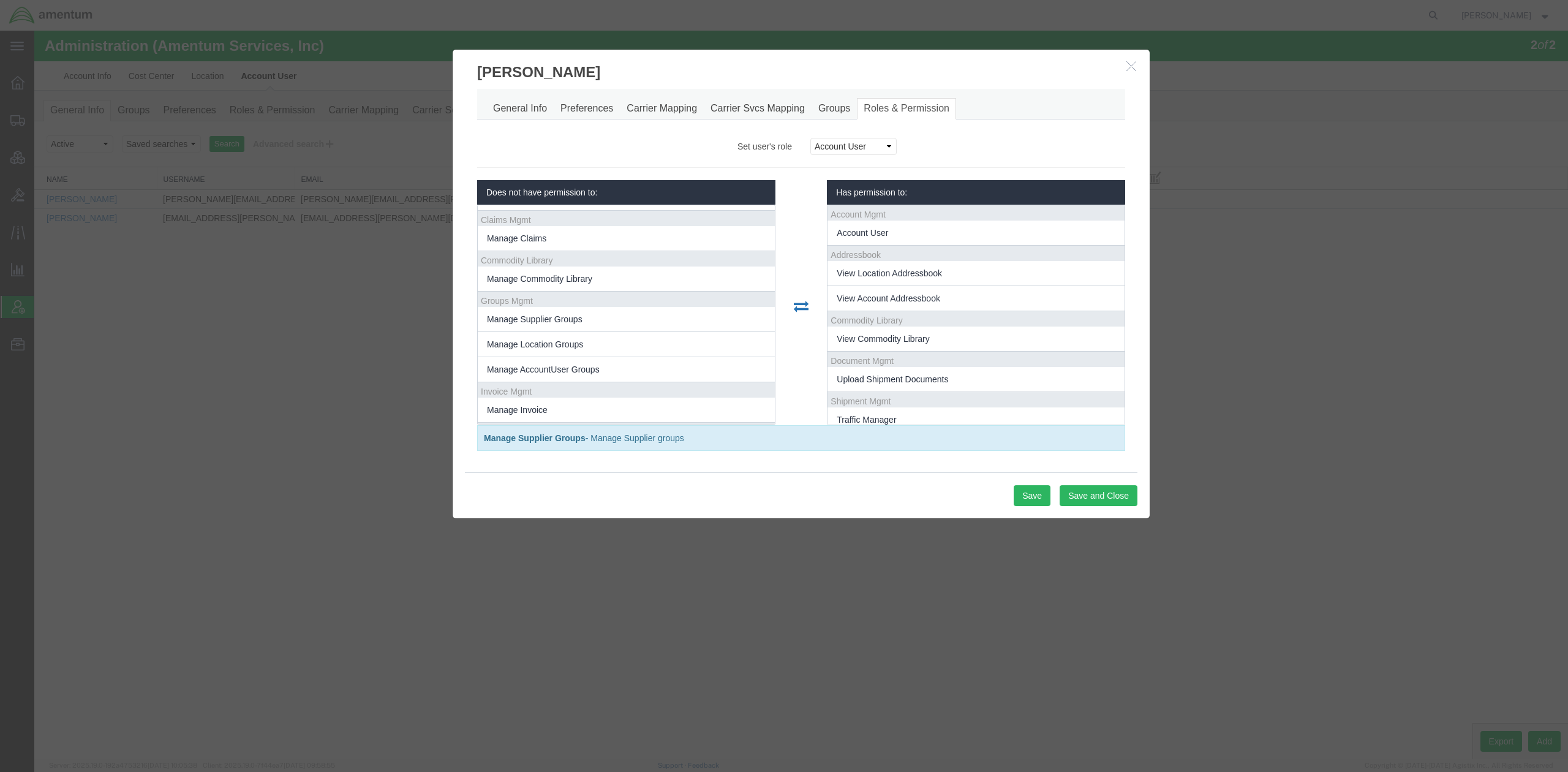
scroll to position [383, 0]
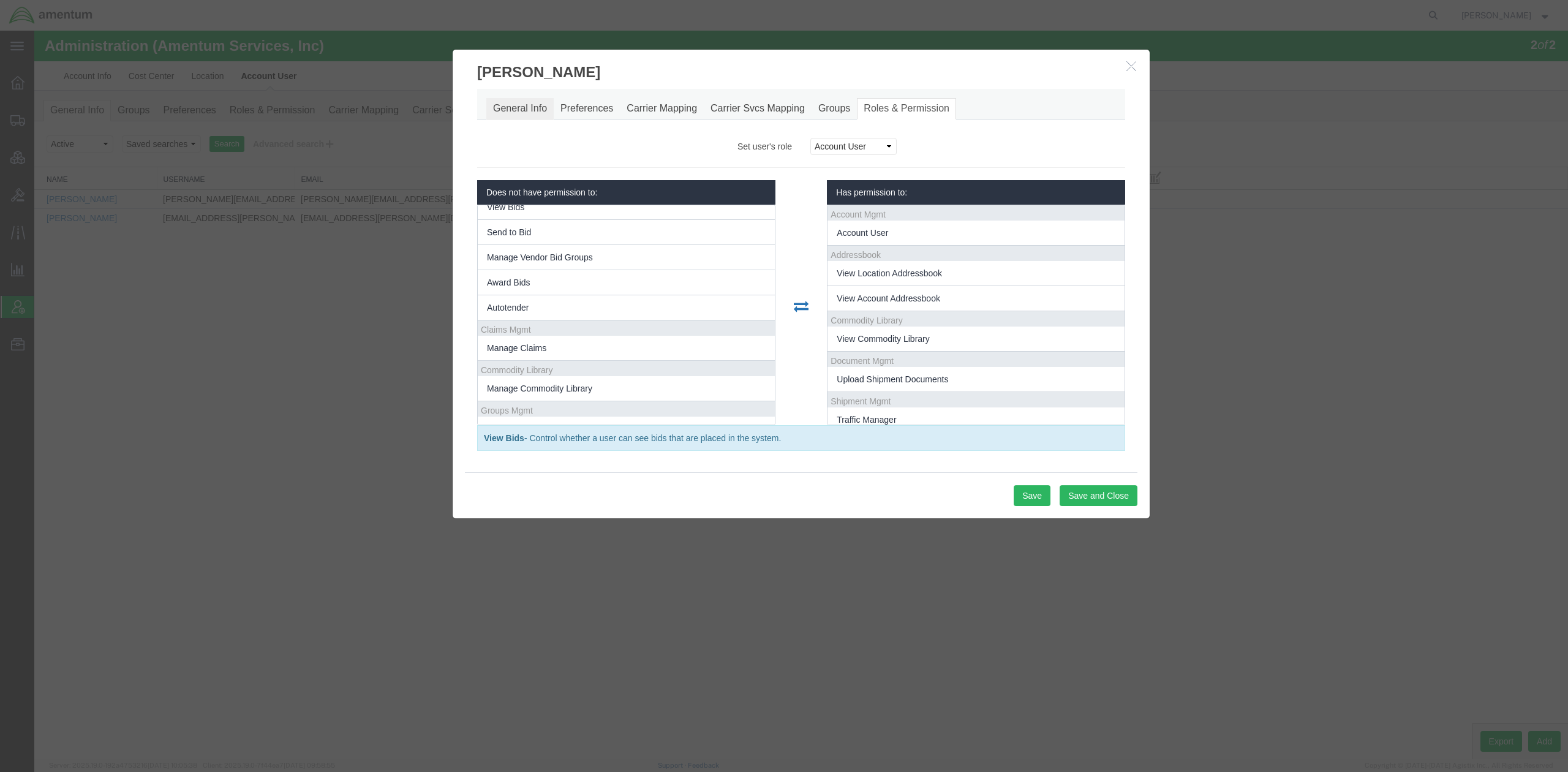
click at [532, 106] on link "General Info" at bounding box center [521, 108] width 68 height 21
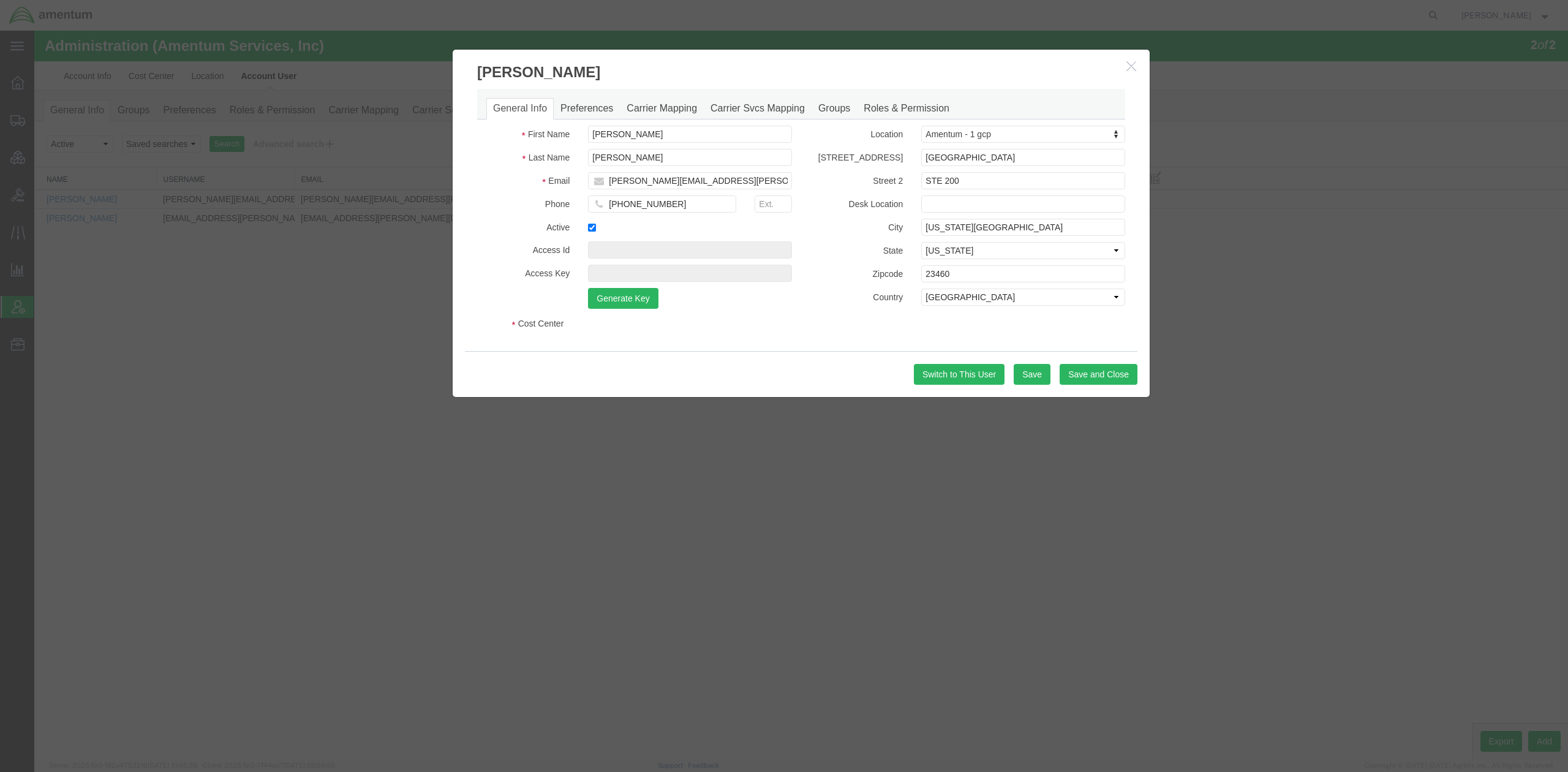
select select "DEPARTMENT"
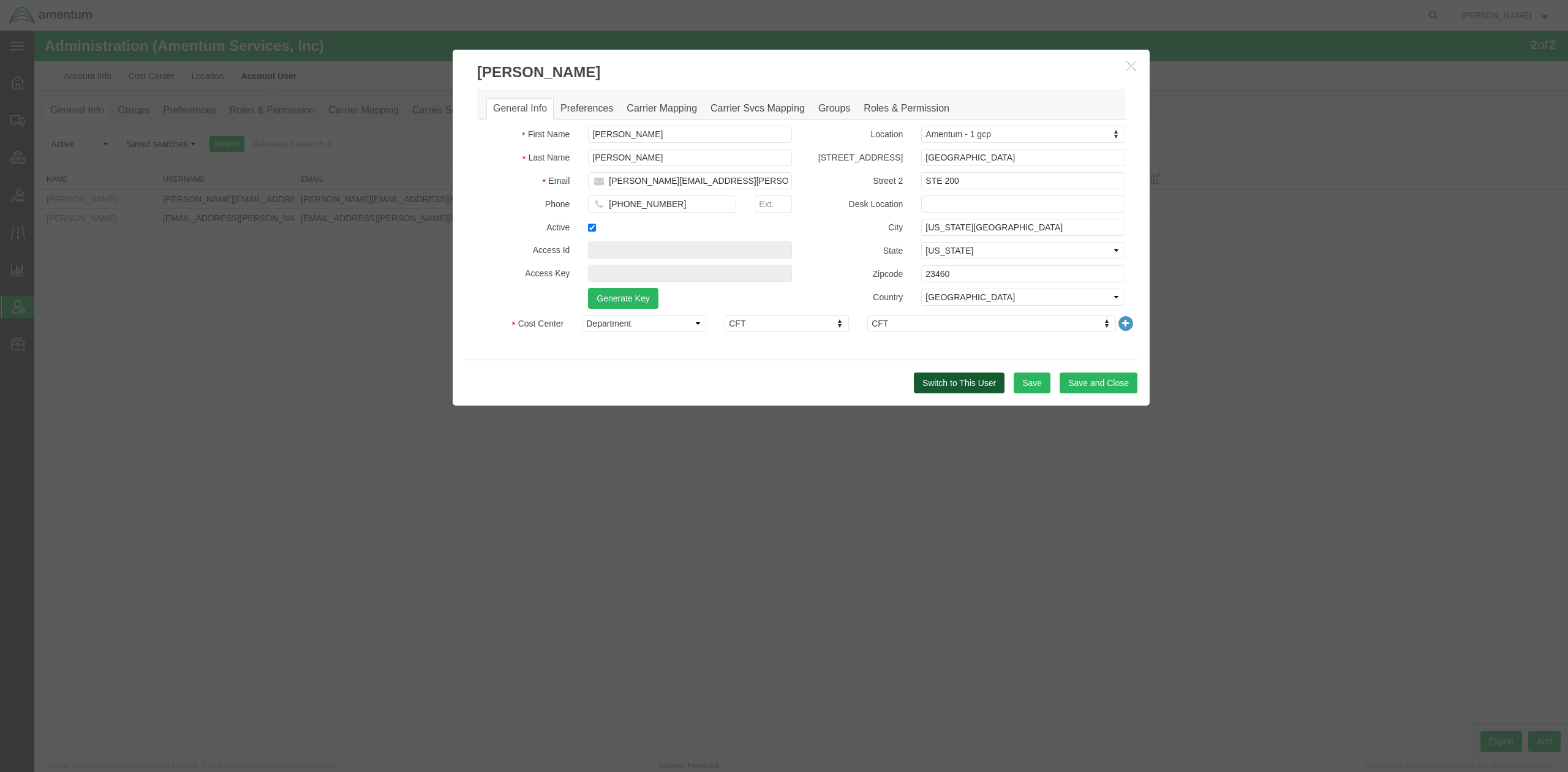
click at [982, 386] on button "Switch to This User" at bounding box center [959, 383] width 90 height 21
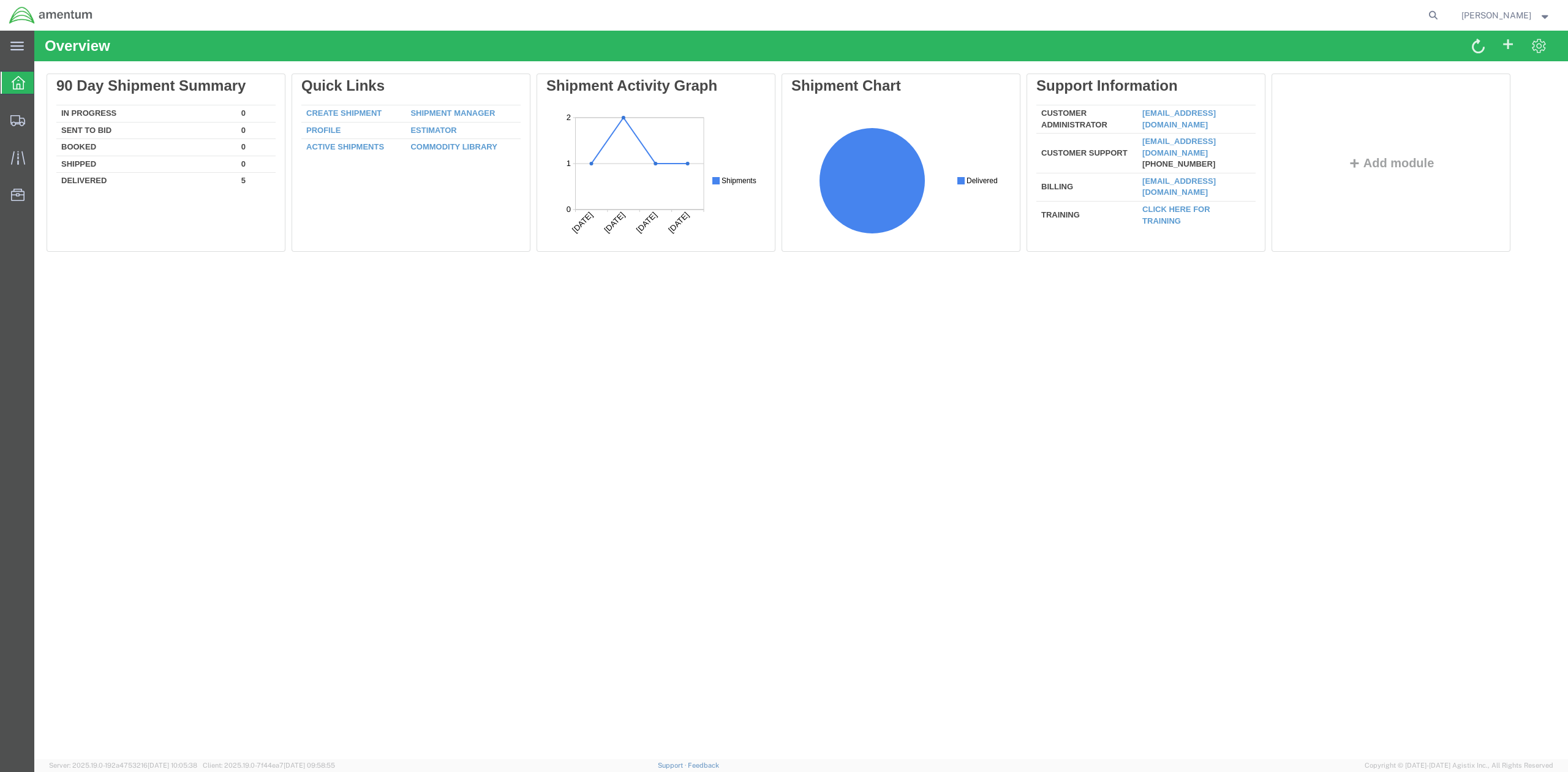
click at [1530, 16] on span "[PERSON_NAME]" at bounding box center [1497, 15] width 69 height 14
click at [1525, 82] on link "Logout" at bounding box center [1507, 86] width 108 height 21
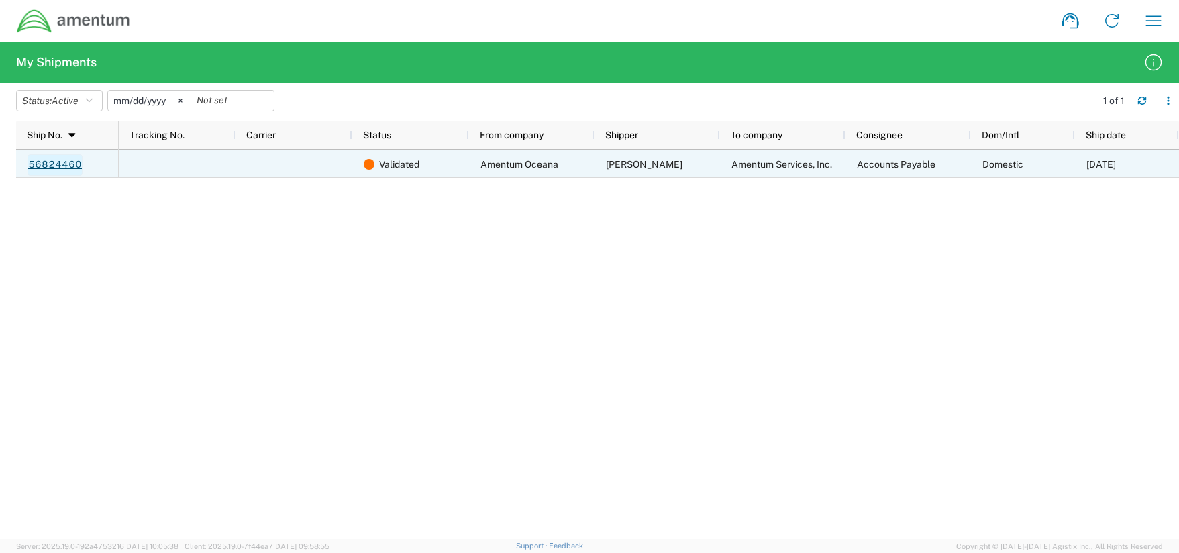
click at [53, 164] on link "56824460" at bounding box center [55, 164] width 55 height 21
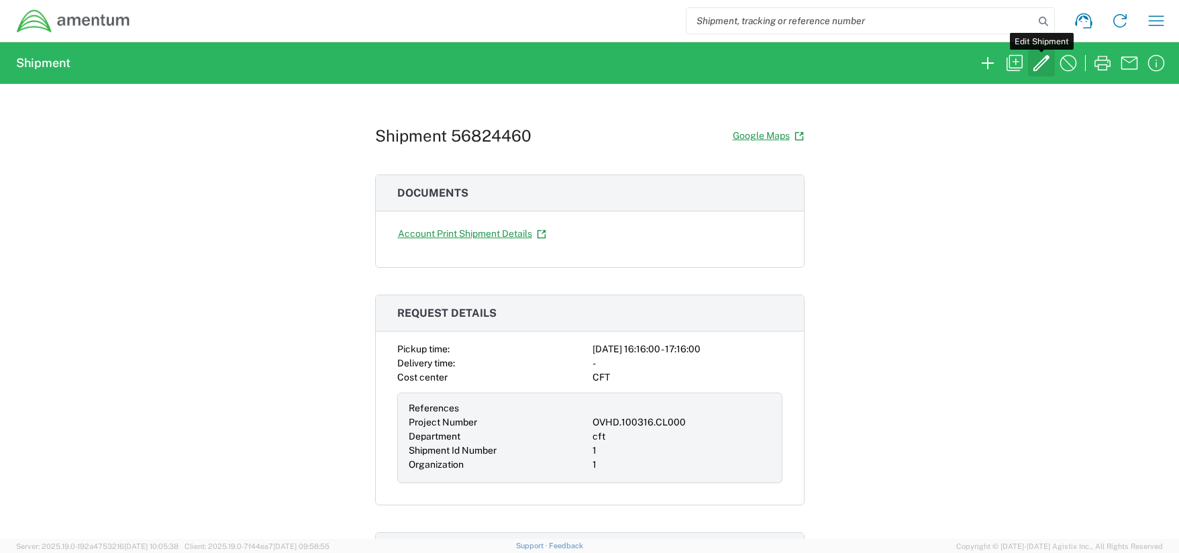
click at [1041, 64] on icon "button" at bounding box center [1041, 63] width 16 height 16
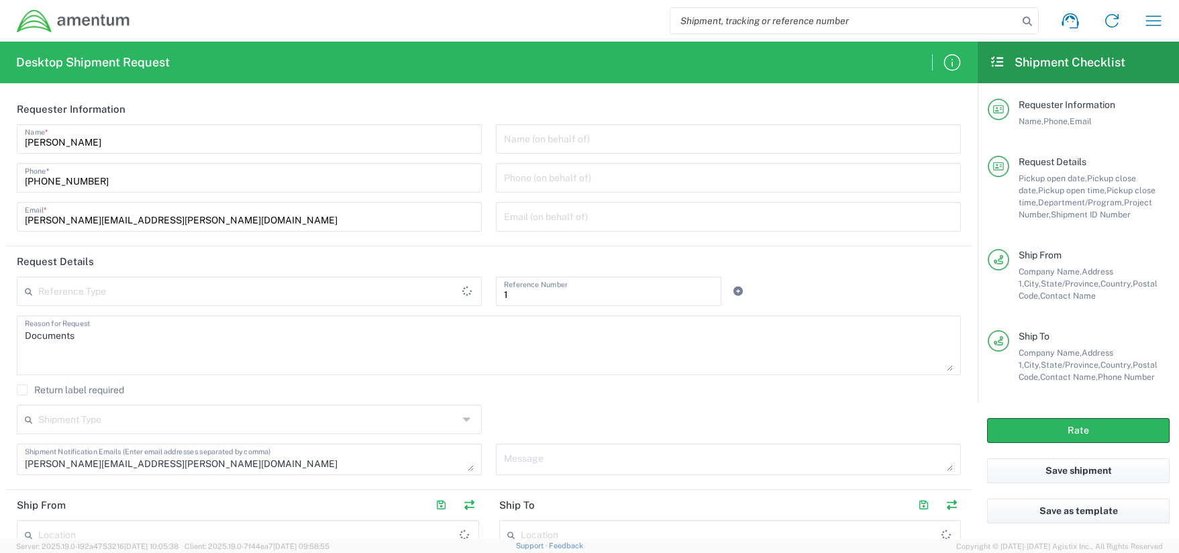
type input "Organization"
type input "[US_STATE]"
type input "[GEOGRAPHIC_DATA]"
type input "Military Base"
type input "[US_STATE]"
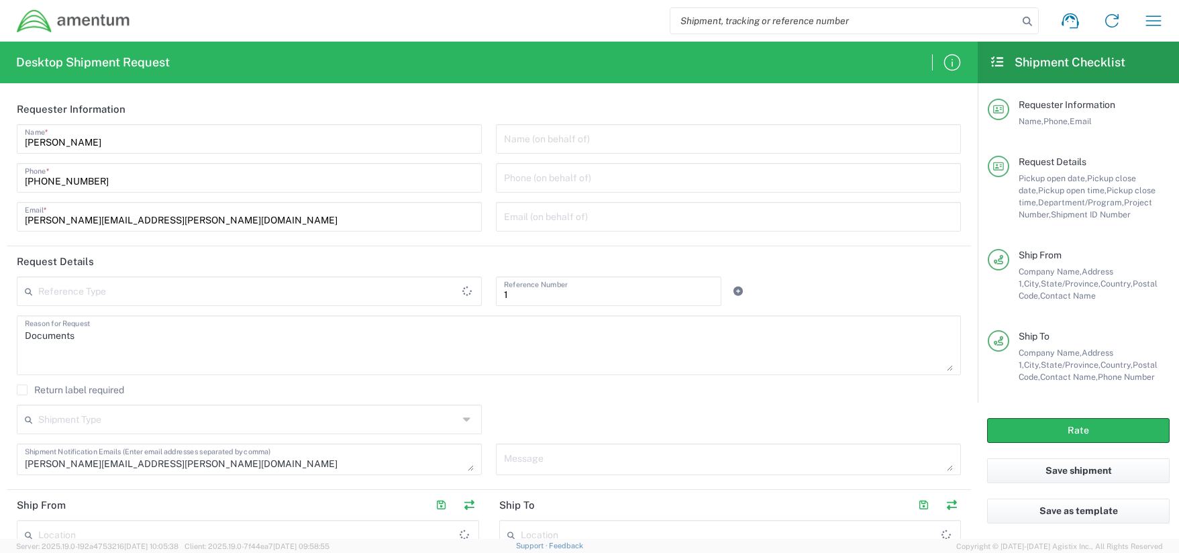
type input "[GEOGRAPHIC_DATA]"
type input "Business (General)"
type input "Envelope"
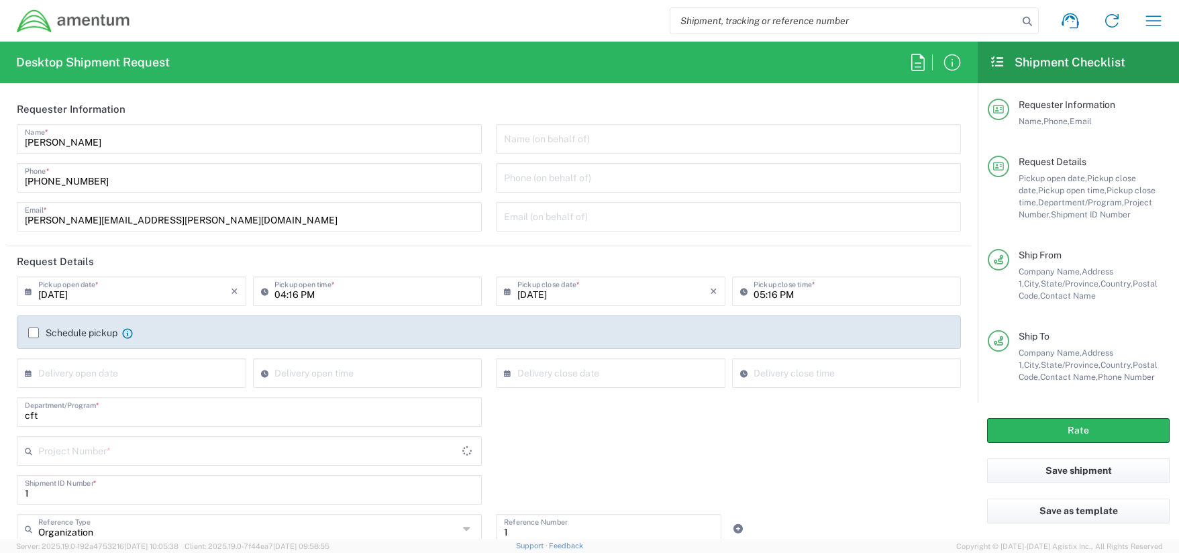
type input "OVHD.100316.CL000"
type input "Amentum - [GEOGRAPHIC_DATA]"
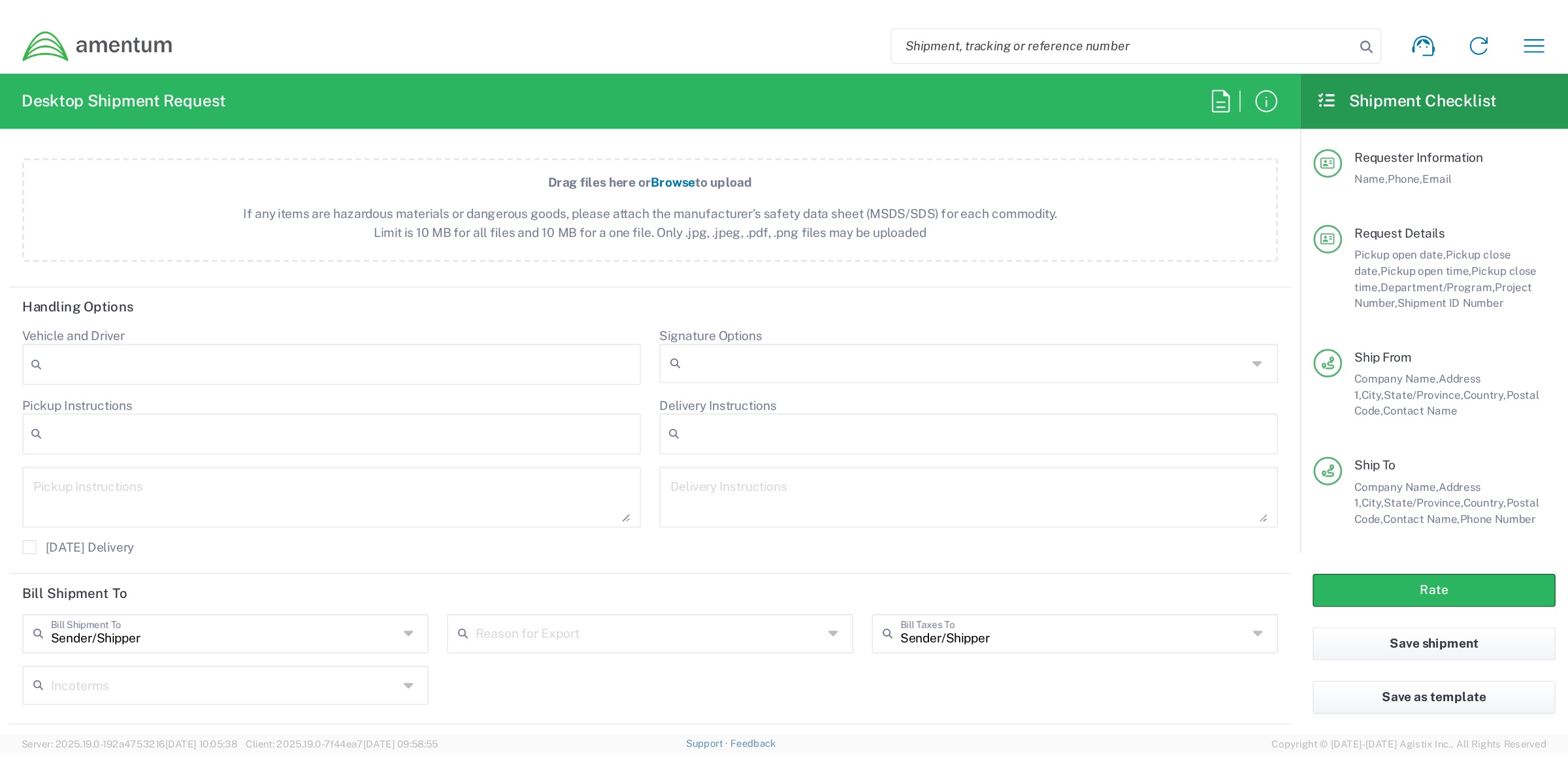
scroll to position [1644, 0]
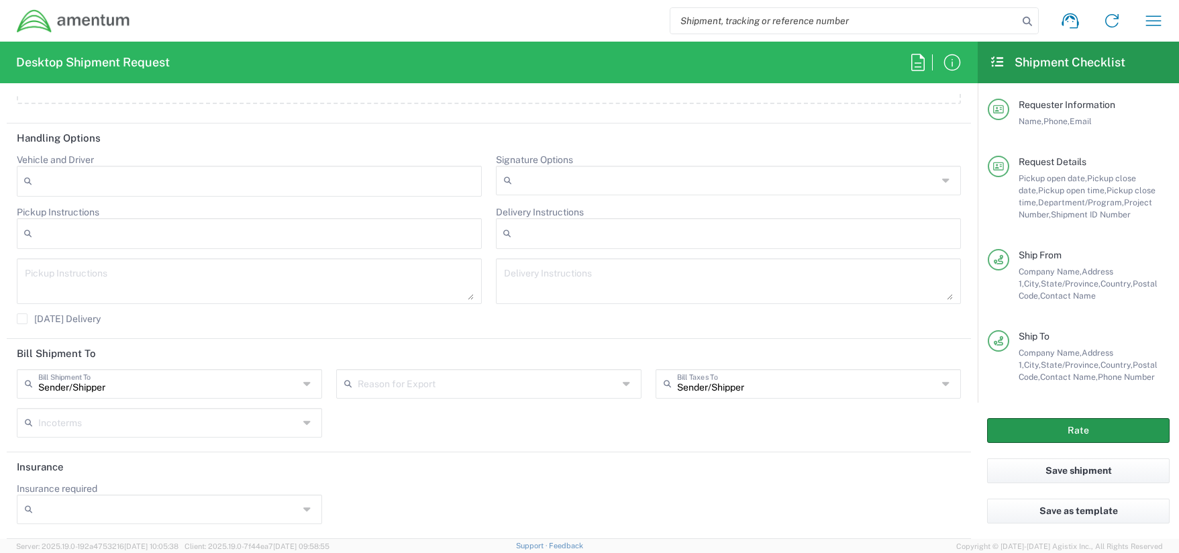
click at [1111, 433] on button "Rate" at bounding box center [1078, 430] width 182 height 25
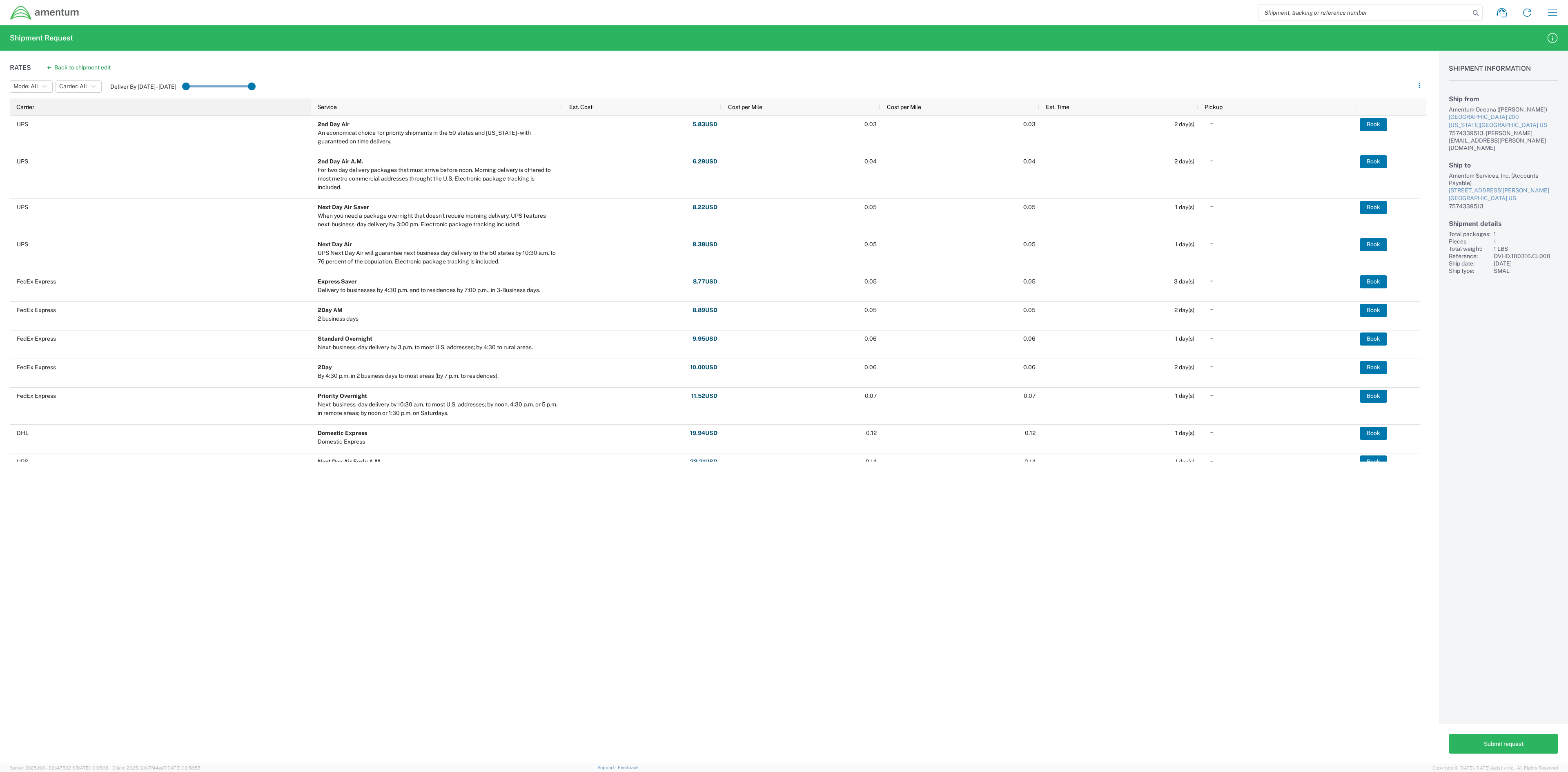
click at [139, 108] on div "Carrier" at bounding box center [162, 107] width 291 height 13
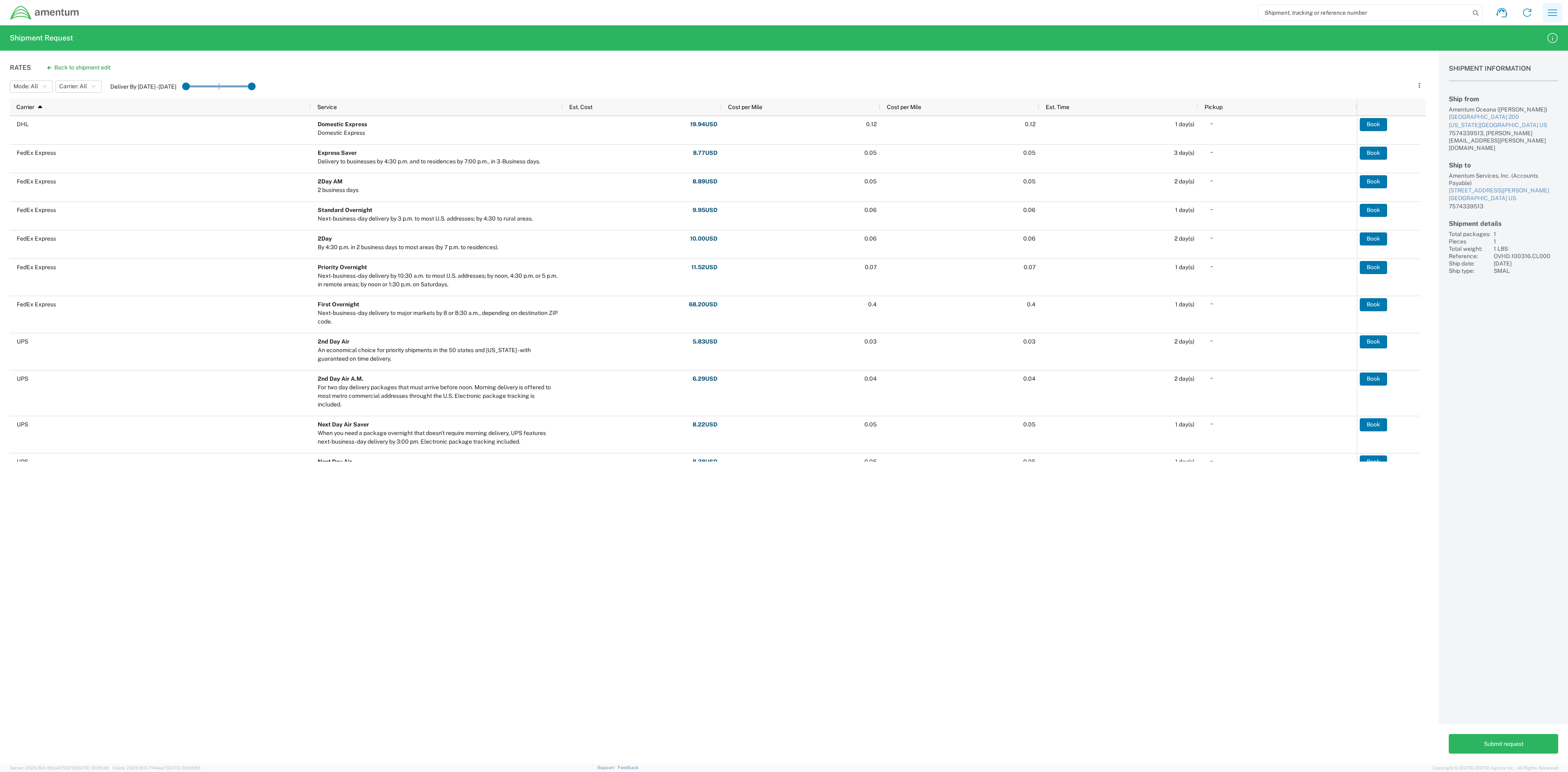
click at [717, 10] on icon "button" at bounding box center [1552, 12] width 13 height 13
click at [717, 98] on link "My shipments" at bounding box center [1511, 104] width 97 height 16
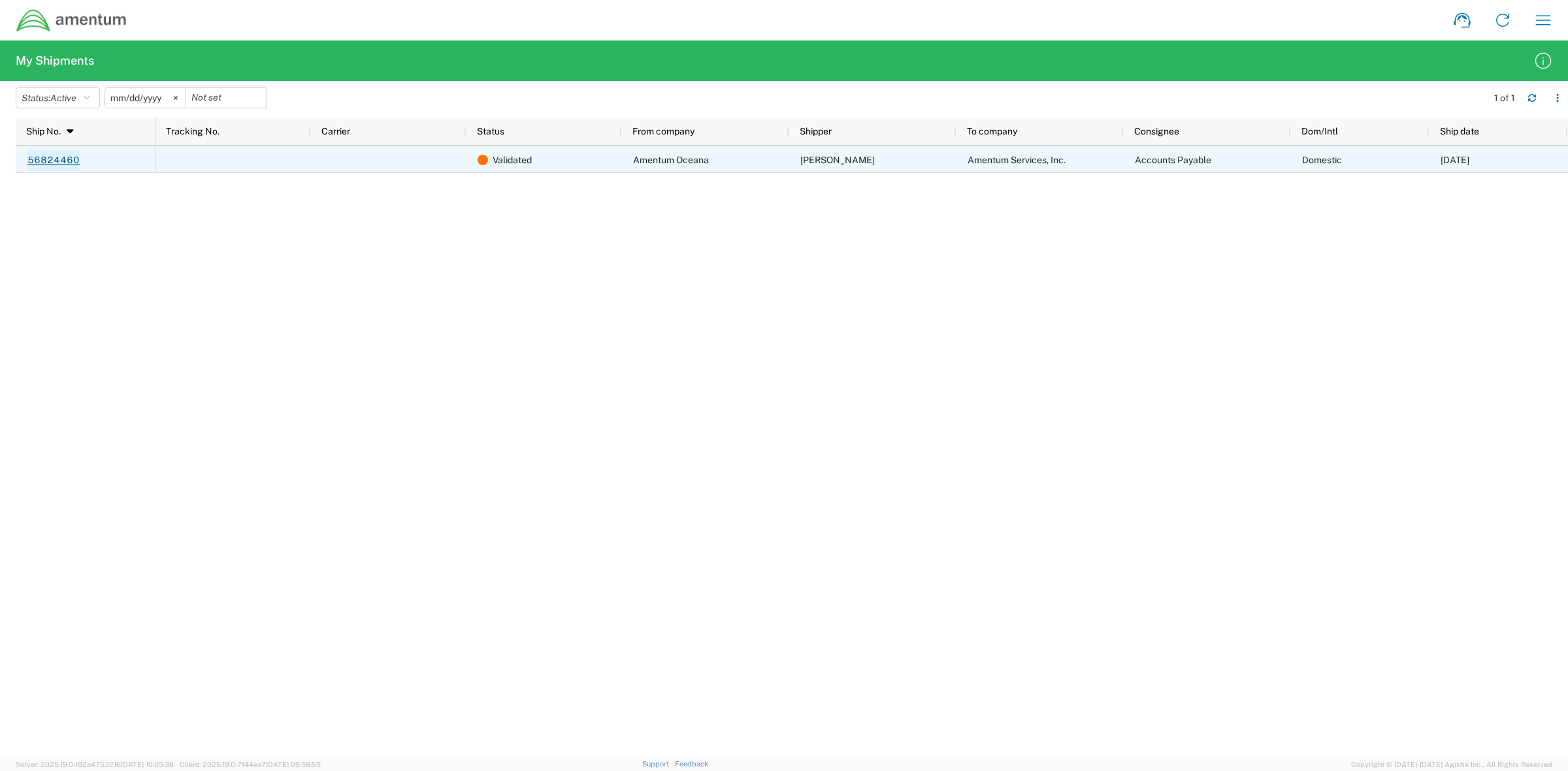
click at [51, 164] on link "56824460" at bounding box center [54, 160] width 54 height 20
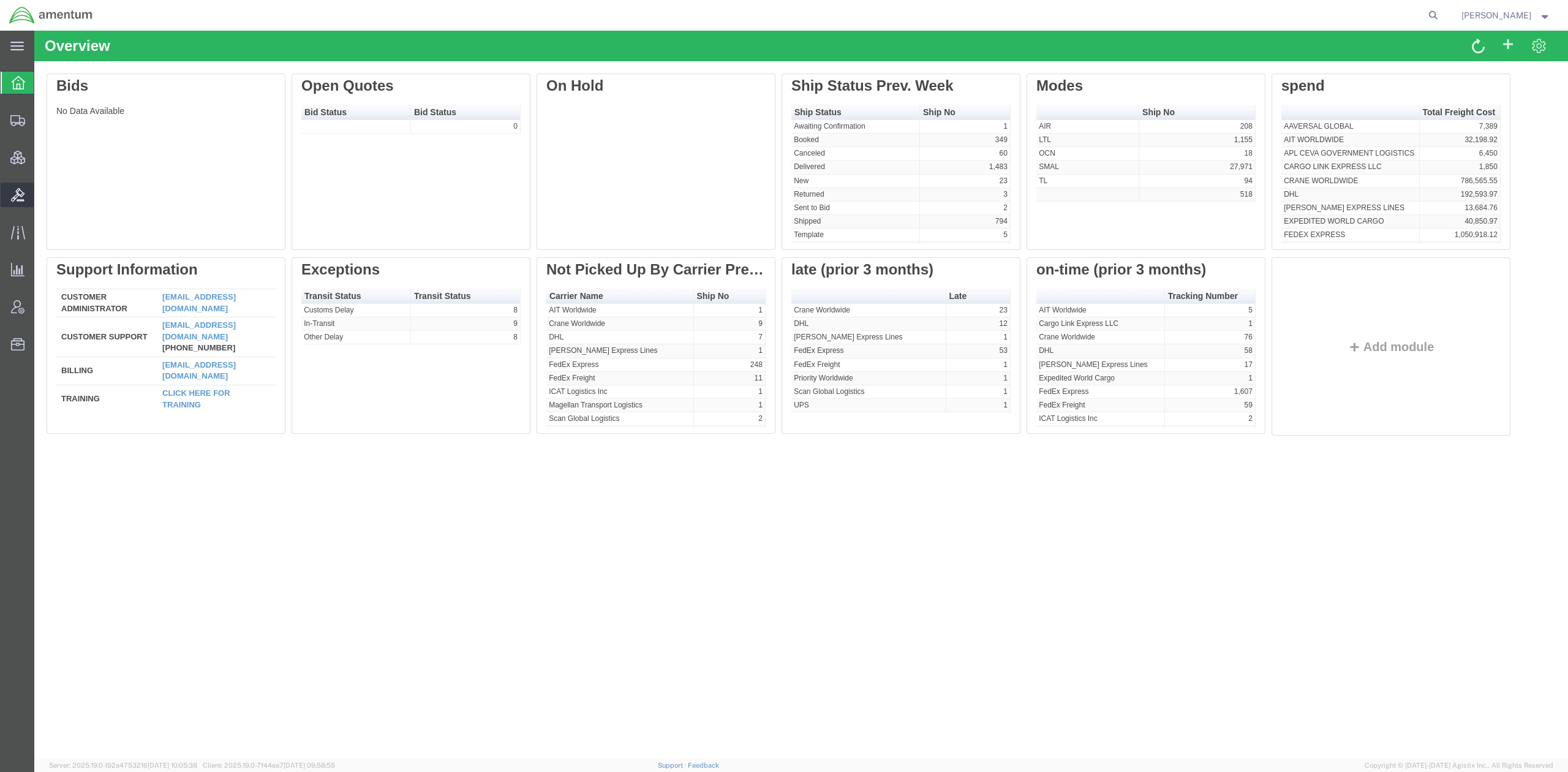
click at [42, 202] on span "Bids" at bounding box center [37, 195] width 8 height 25
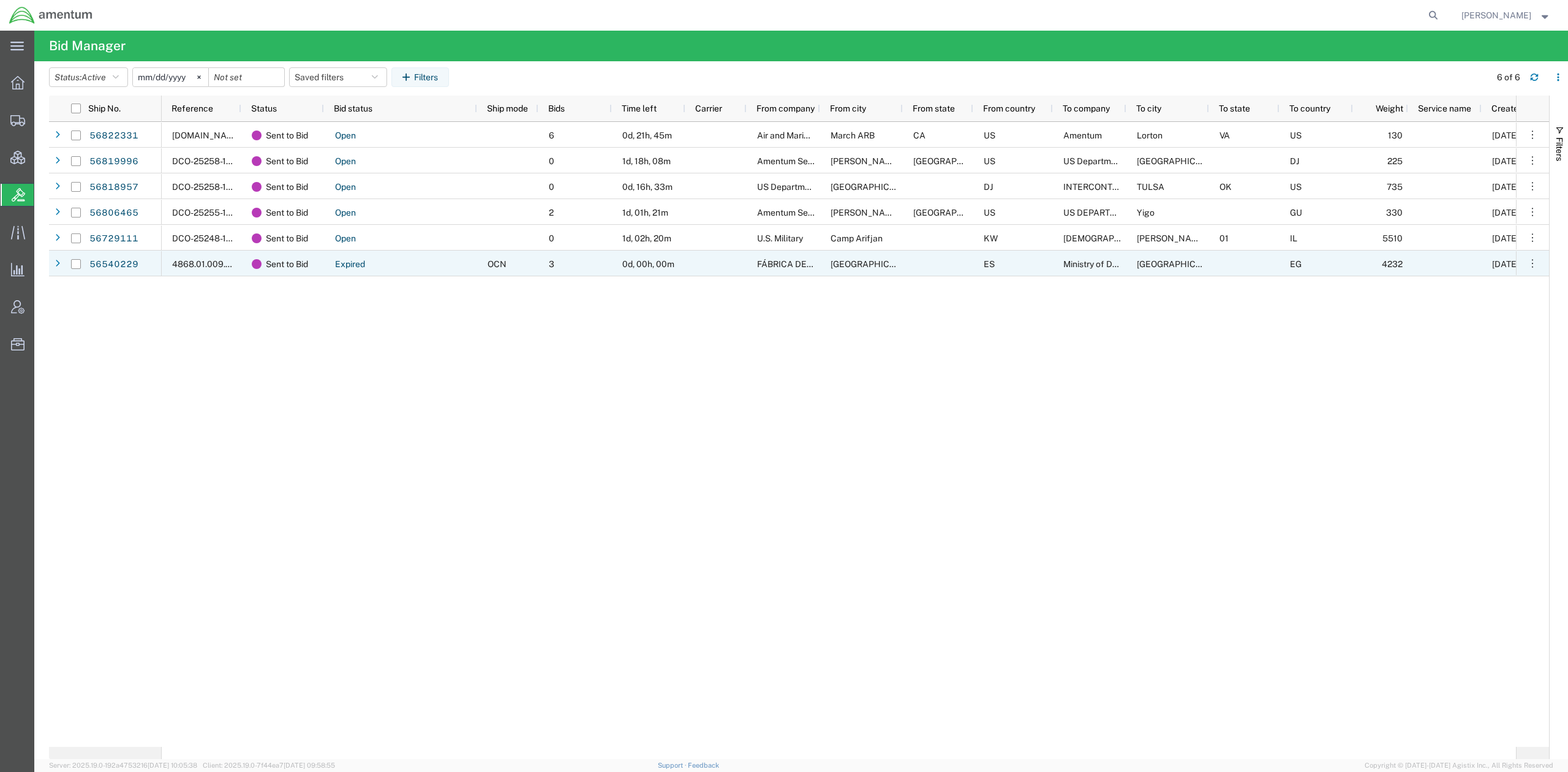
click at [85, 263] on div at bounding box center [75, 264] width 23 height 26
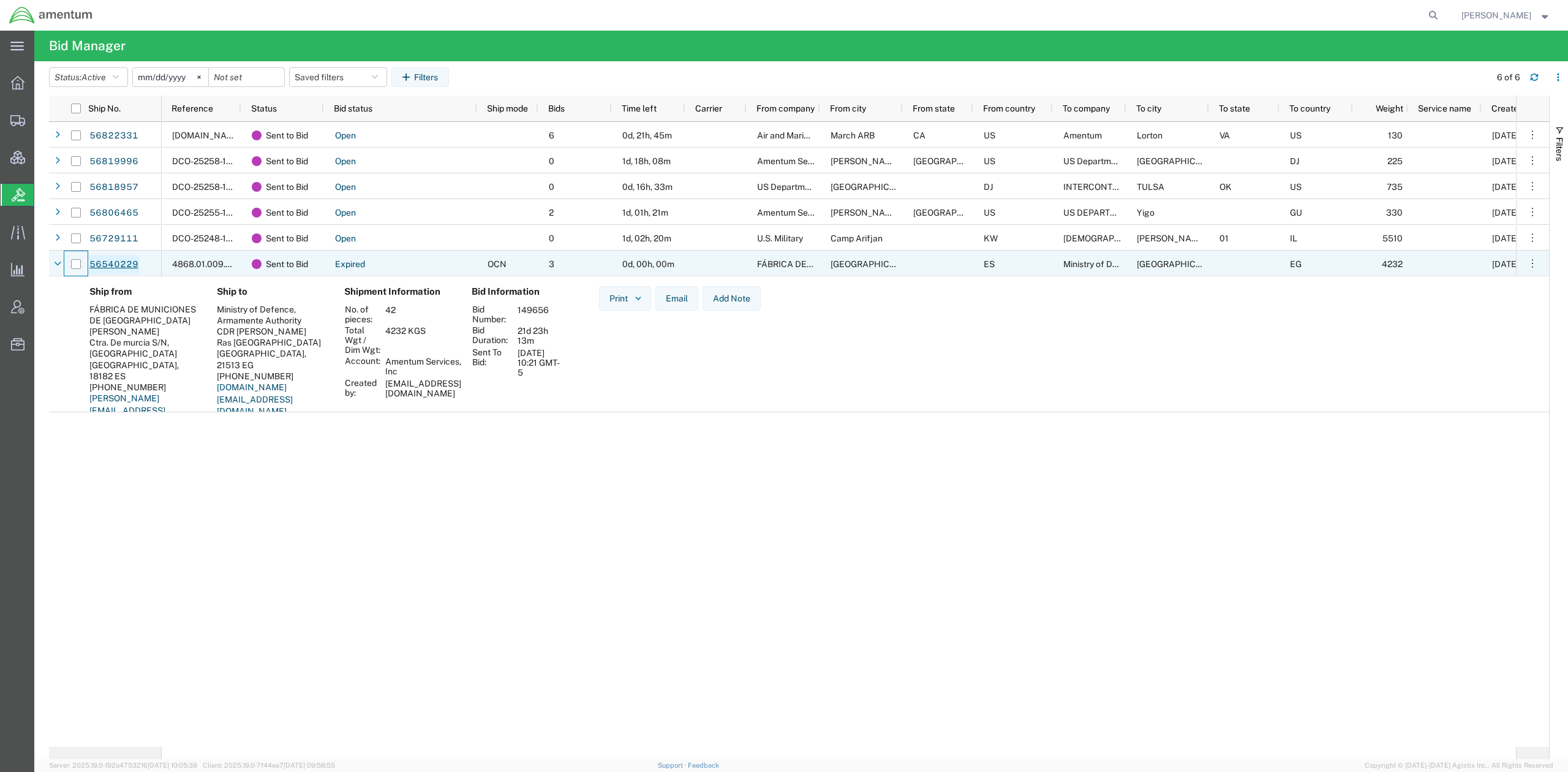
click at [131, 261] on link "56540229" at bounding box center [113, 264] width 50 height 19
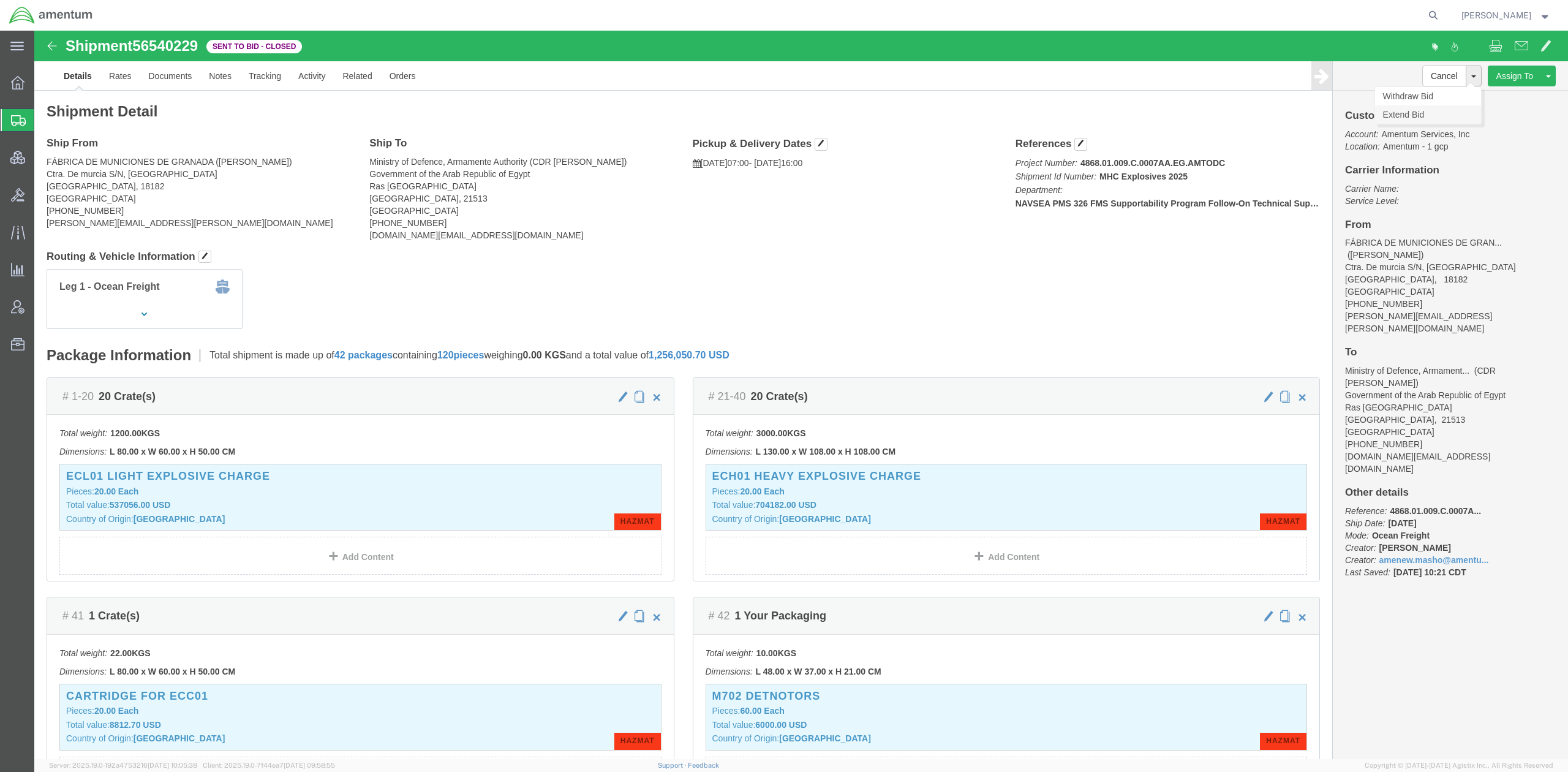
click link "Extend Bid"
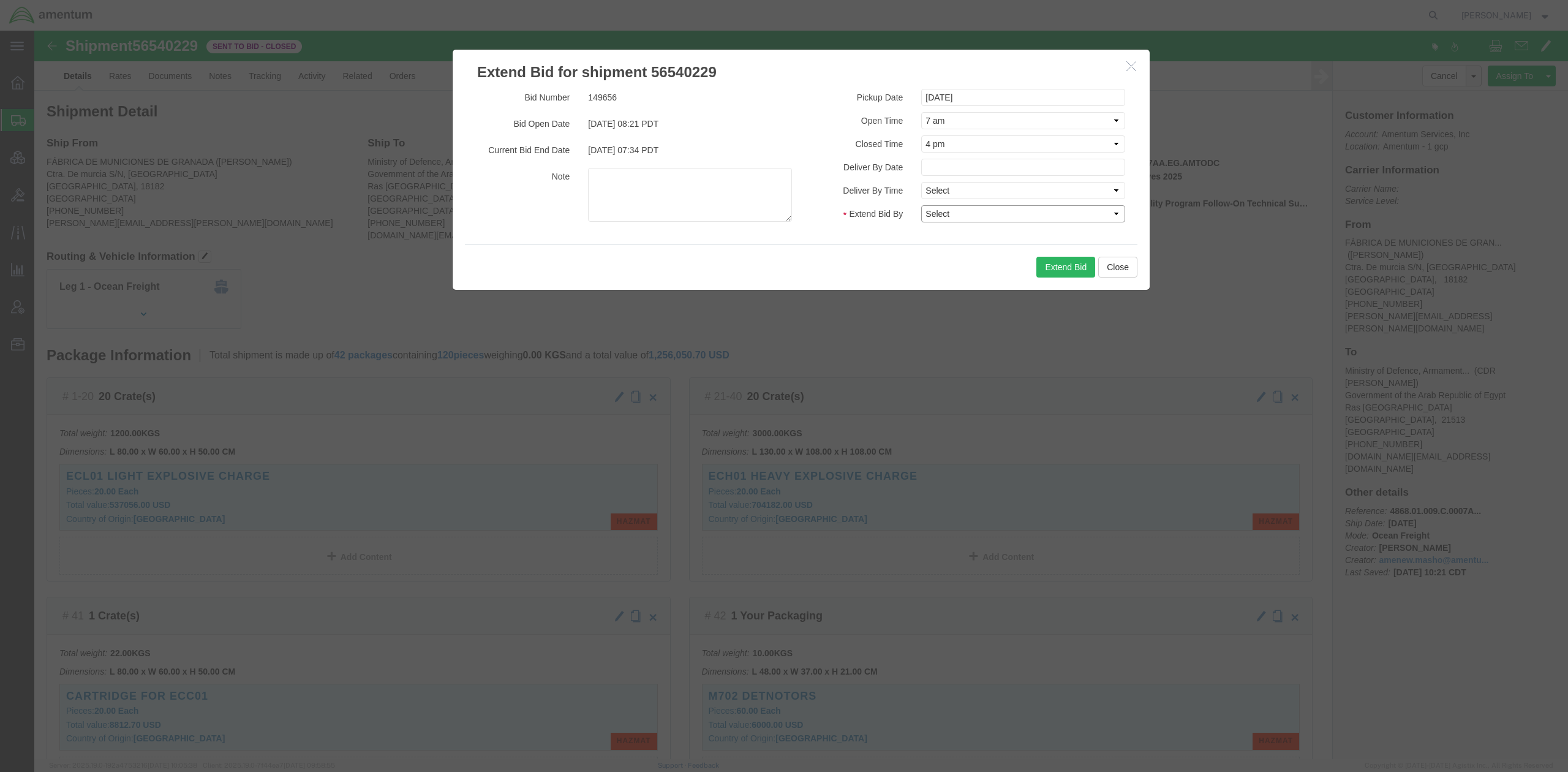
click select "Select 30 Min (Rush) 1 Hour (Rush) 2 Hours (Rush) 4 Hours (Rush) 8 Hours (Rush)…"
select select "72"
click select "Select 30 Min (Rush) 1 Hour (Rush) 2 Hours (Rush) 4 Hours (Rush) 8 Hours (Rush)…"
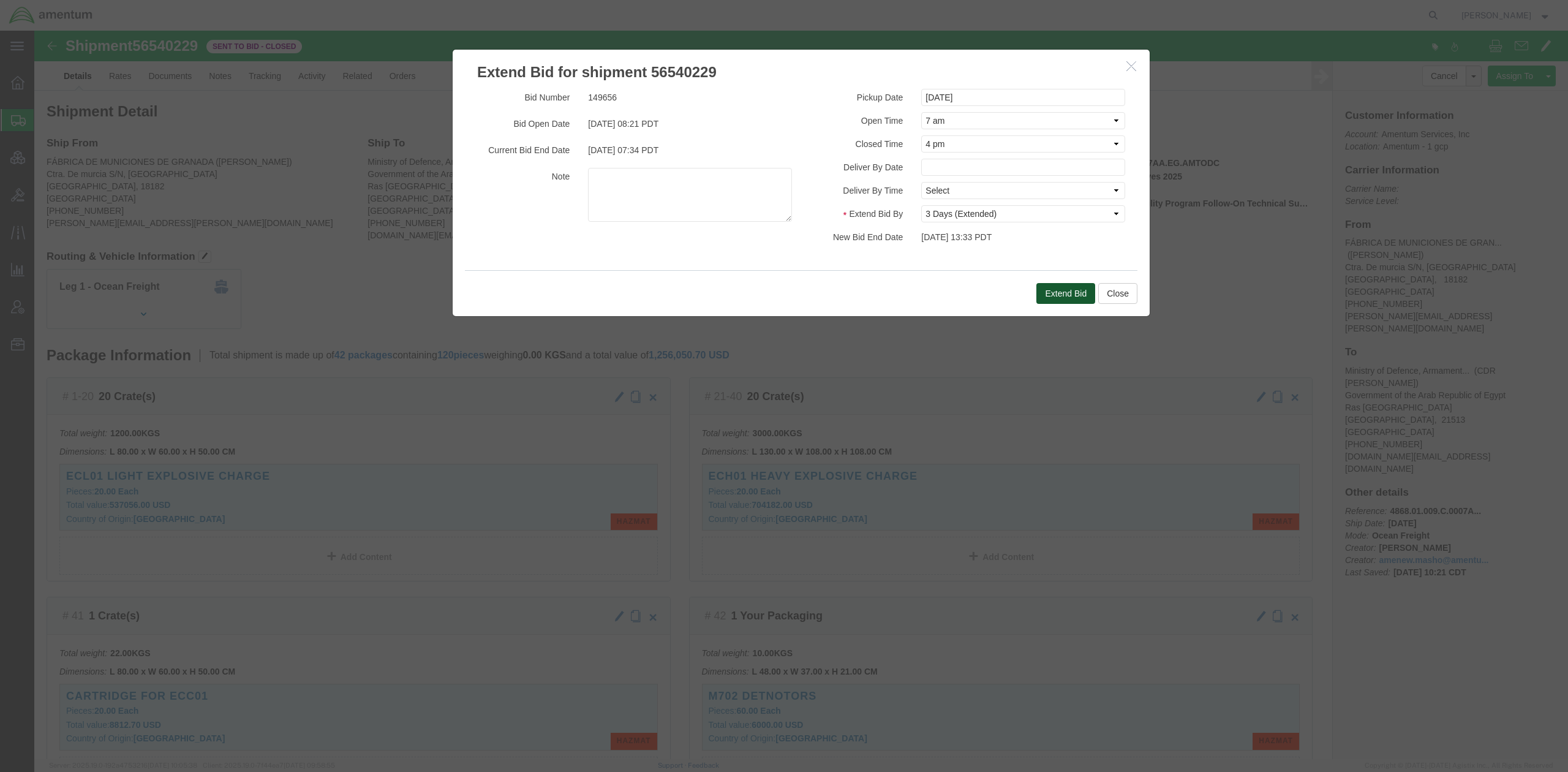
click button "Extend Bid"
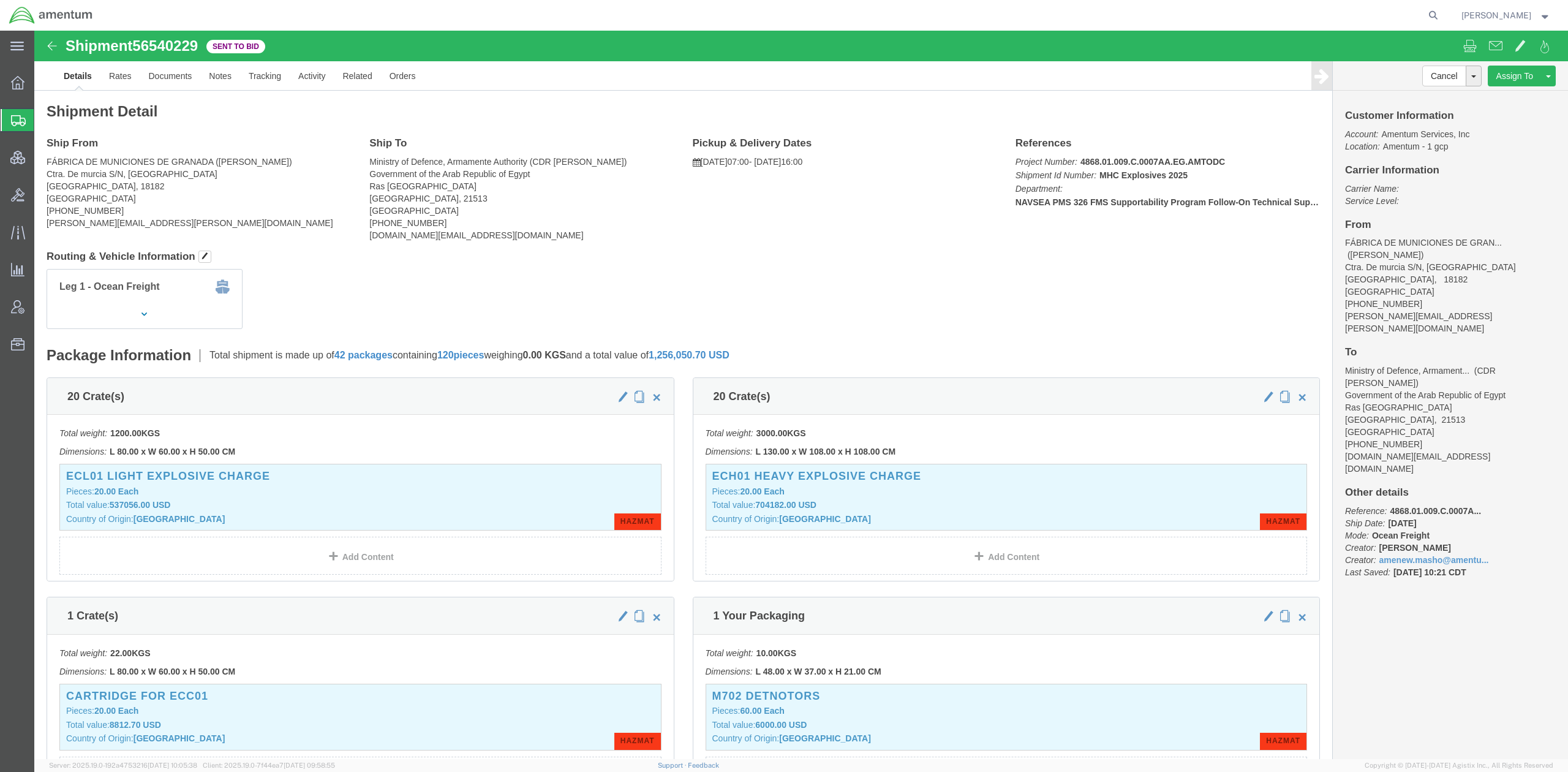
click at [44, 118] on span "Shipments" at bounding box center [38, 120] width 10 height 25
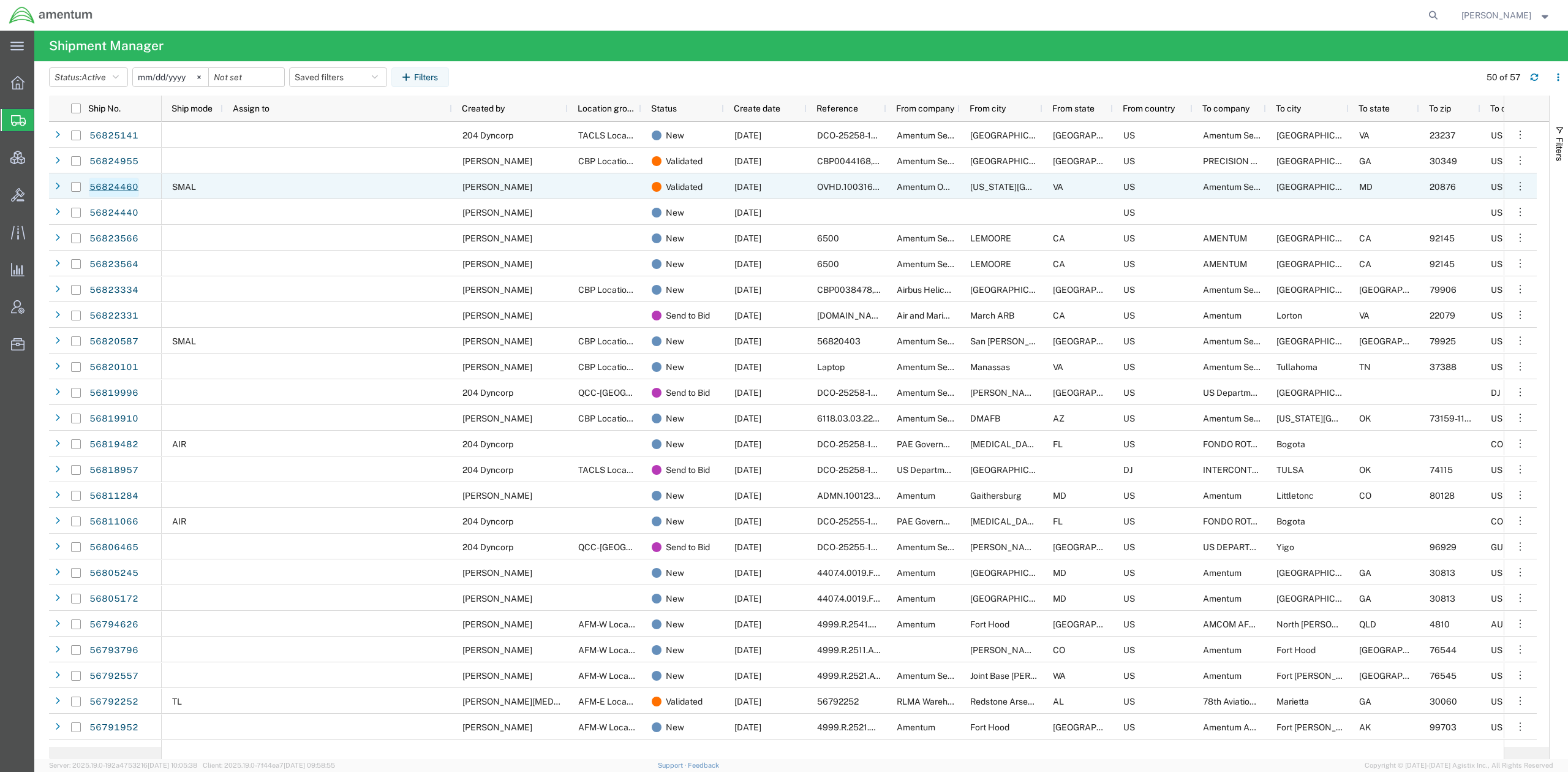
click at [119, 182] on link "56824460" at bounding box center [113, 187] width 50 height 19
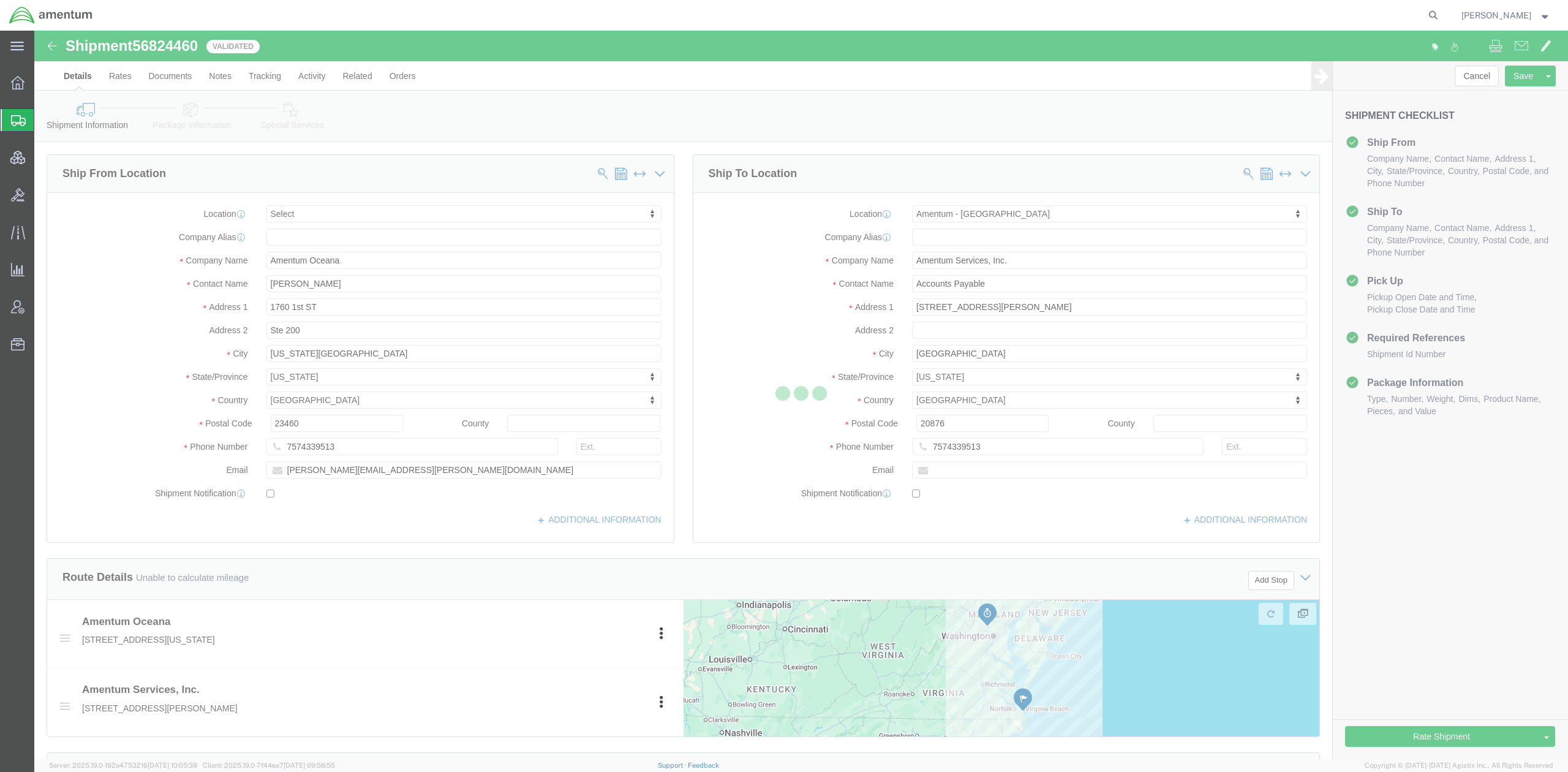
click at [1425, 739] on div at bounding box center [802, 396] width 1534 height 729
select select
select select "53871"
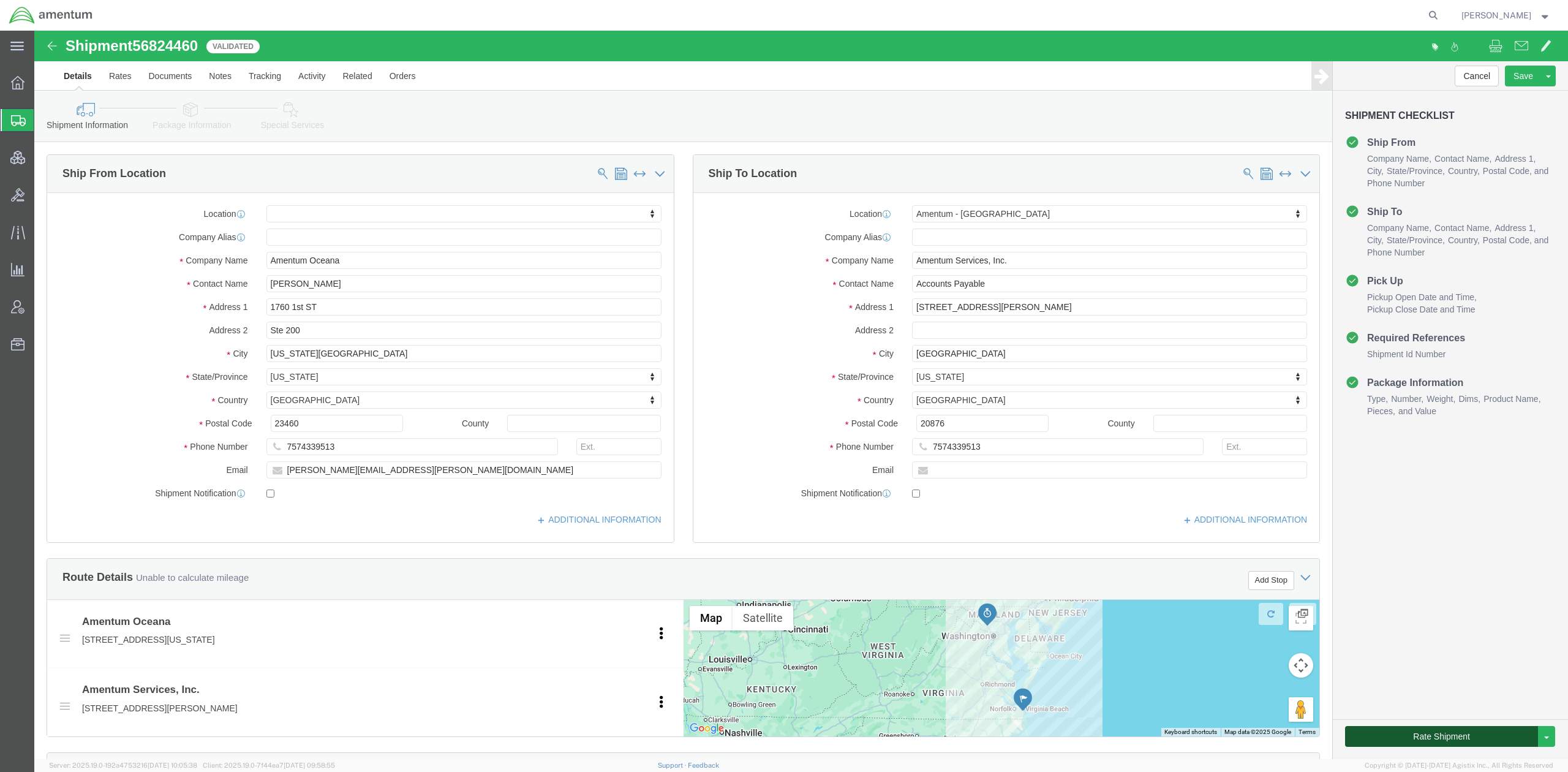
drag, startPoint x: 1425, startPoint y: 739, endPoint x: 1391, endPoint y: 708, distance: 46.0
click button "Rate Shipment"
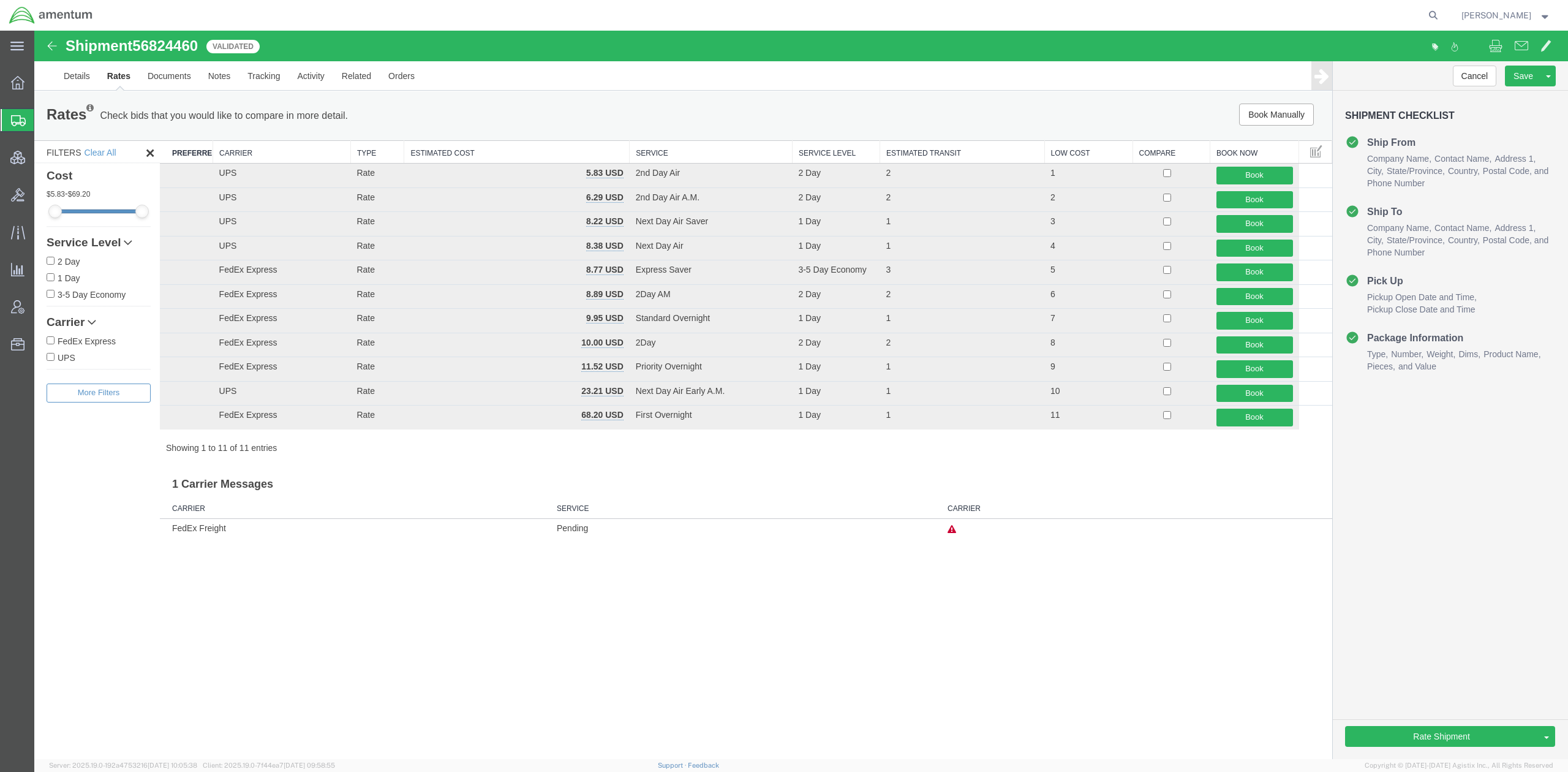
click at [248, 152] on th "Carrier" at bounding box center [281, 152] width 138 height 23
click at [594, 717] on div "Shipment 56824460 11 of 11 Validated Details Rates Documents Notes Tracking Act…" at bounding box center [802, 396] width 1534 height 729
click at [89, 523] on div "Filters Clear All Cost 5.83 - 69.20 Service Level 2 Day 1 Day 3-5 Day Economy T…" at bounding box center [98, 450] width 126 height 619
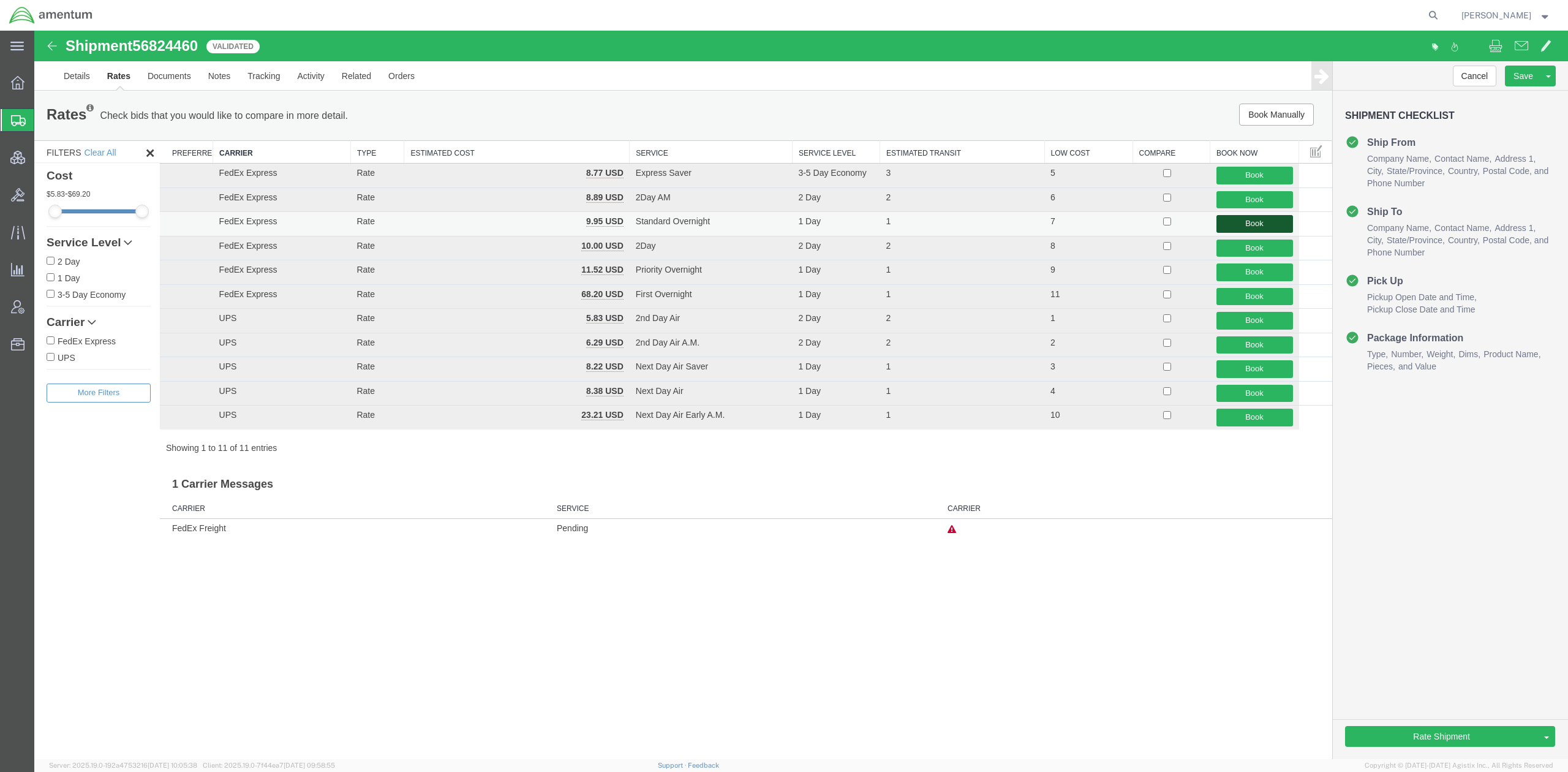
click at [1243, 225] on button "Book" at bounding box center [1255, 223] width 77 height 17
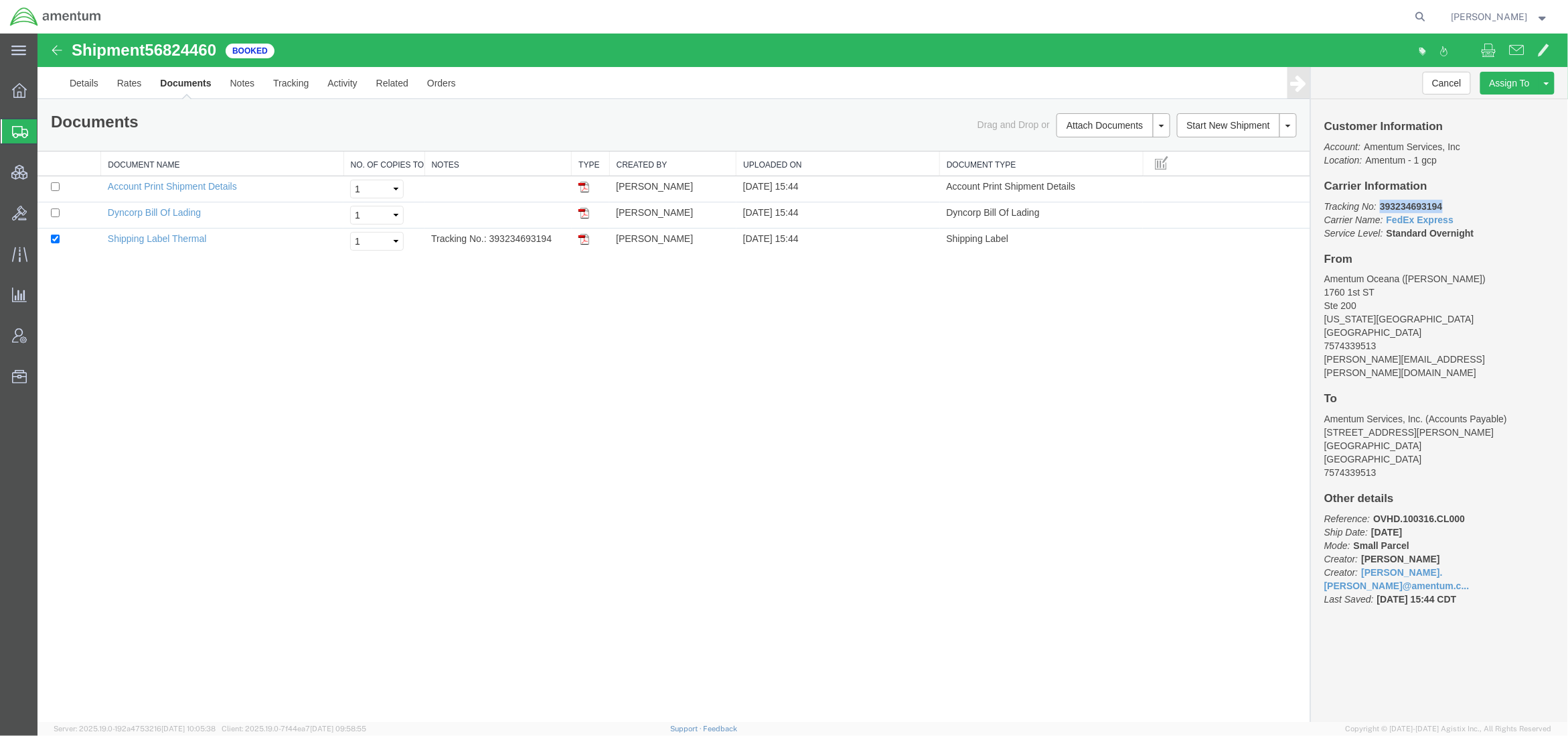
drag, startPoint x: 1453, startPoint y: 199, endPoint x: 1381, endPoint y: 207, distance: 72.4
click at [1381, 207] on p "Tracking No: 393234693194 Carrier Name: FedEx Express FedEx Express Service Lev…" at bounding box center [1438, 219] width 231 height 40
copy b "393234693194"
click at [584, 236] on img at bounding box center [583, 238] width 11 height 11
drag, startPoint x: 75, startPoint y: 137, endPoint x: 101, endPoint y: 127, distance: 27.9
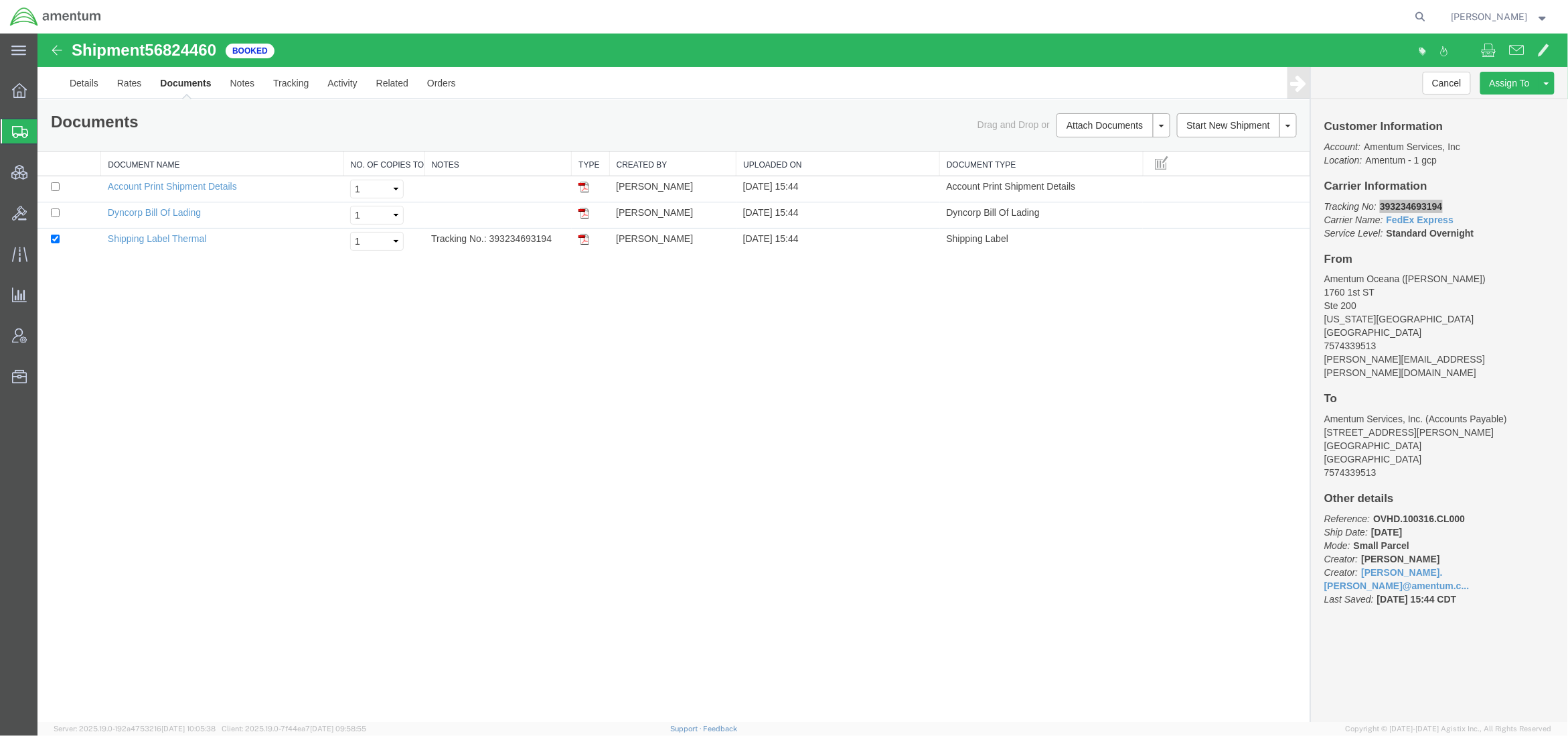
click at [48, 137] on span "Shipments" at bounding box center [42, 131] width 11 height 27
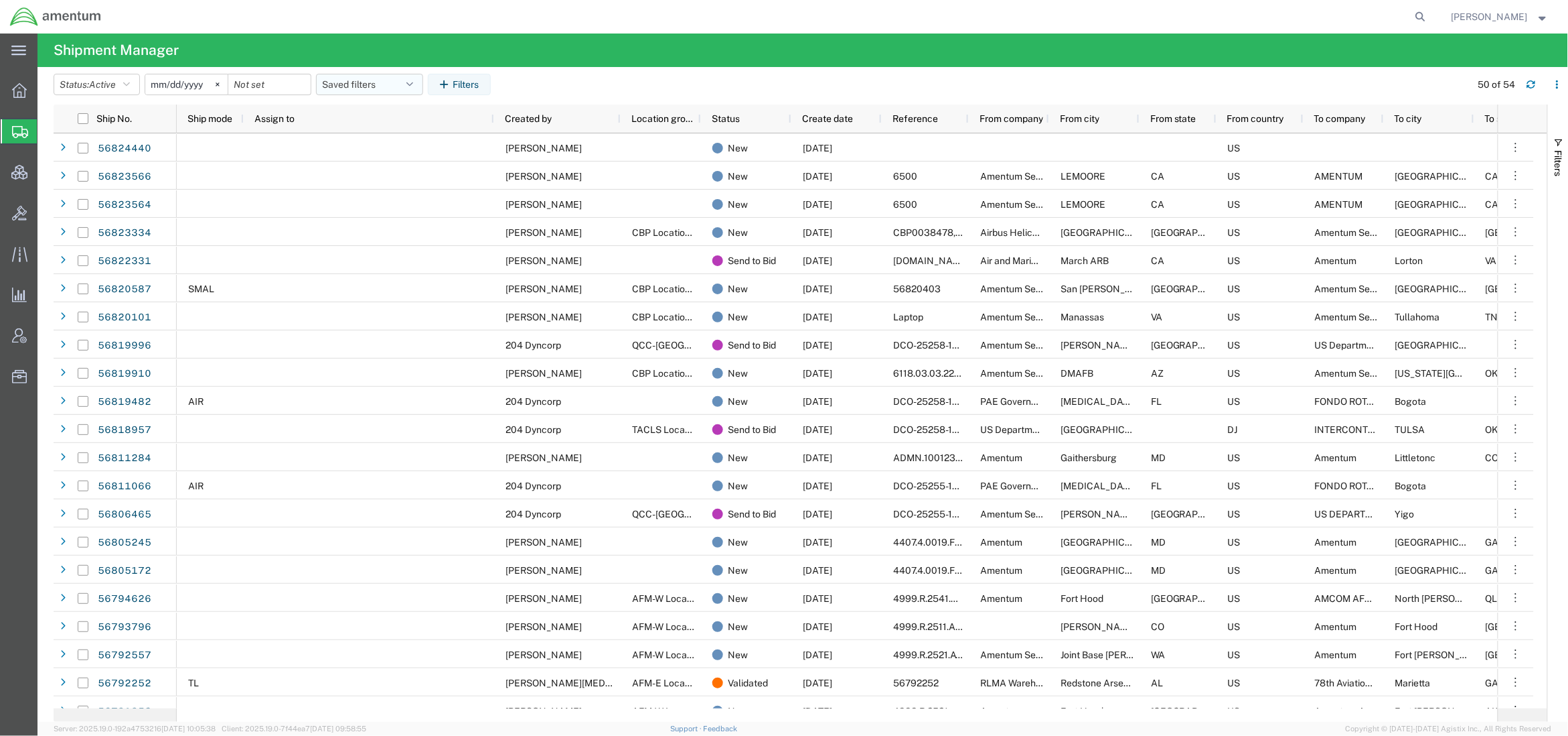
click at [384, 89] on button "Saved filters" at bounding box center [369, 84] width 107 height 21
click at [395, 170] on span "Active DCI shipments" at bounding box center [406, 168] width 176 height 25
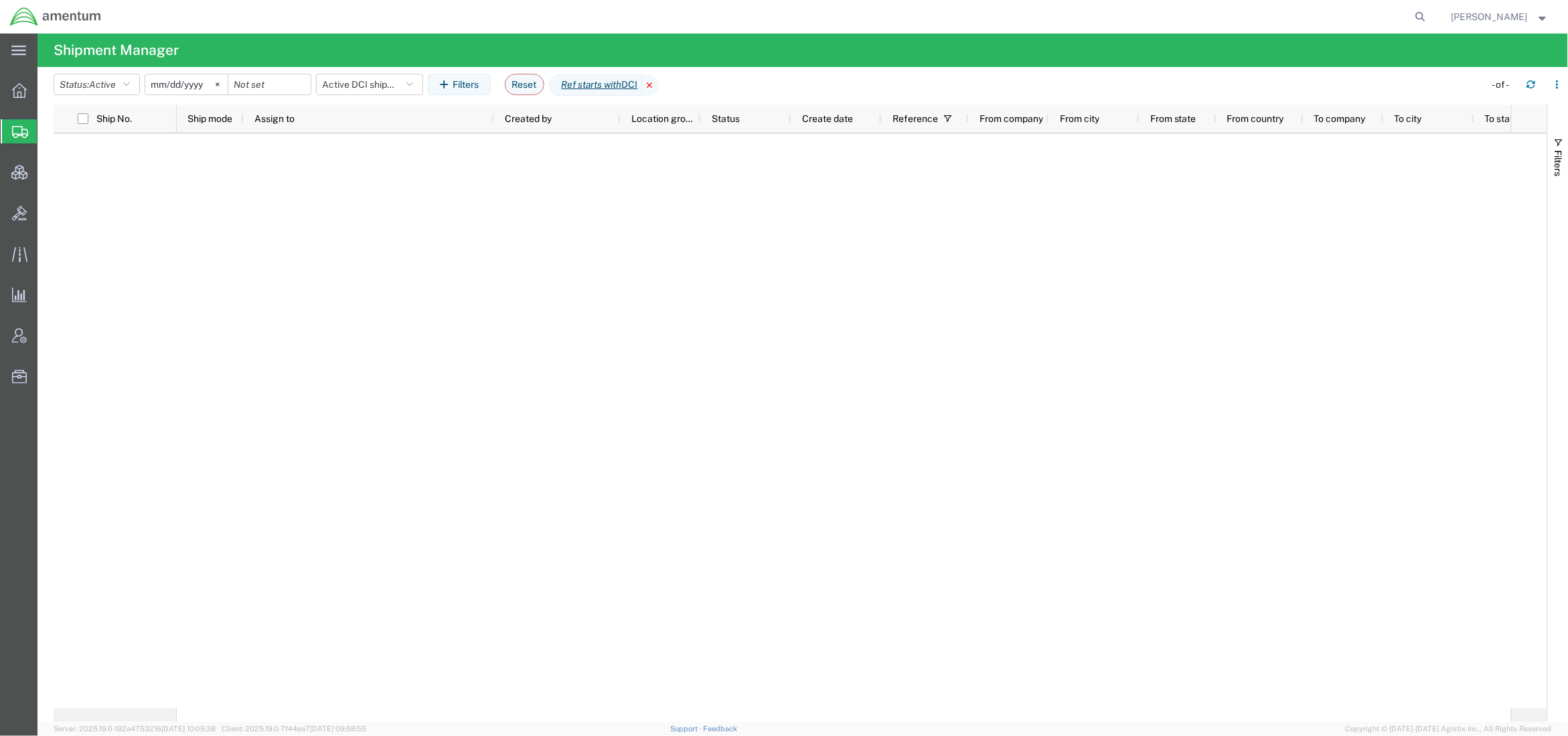
click at [659, 87] on icon at bounding box center [651, 84] width 16 height 21
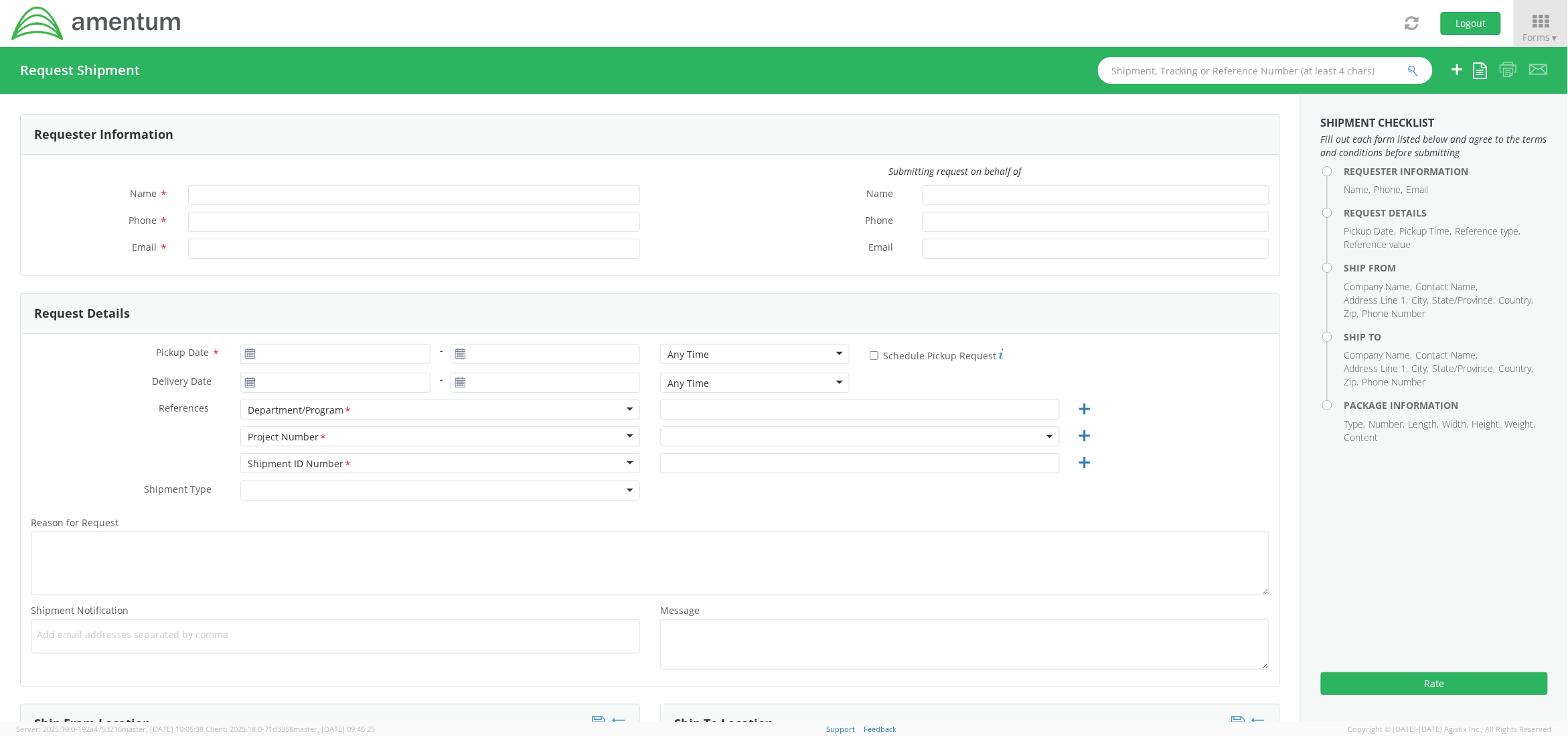
click at [736, 439] on span at bounding box center [859, 436] width 399 height 20
type input "[PERSON_NAME]"
type input "+1-817-224-7489"
type input "jason.champagne2@amentum.com"
click at [726, 459] on input "search" at bounding box center [857, 458] width 388 height 20
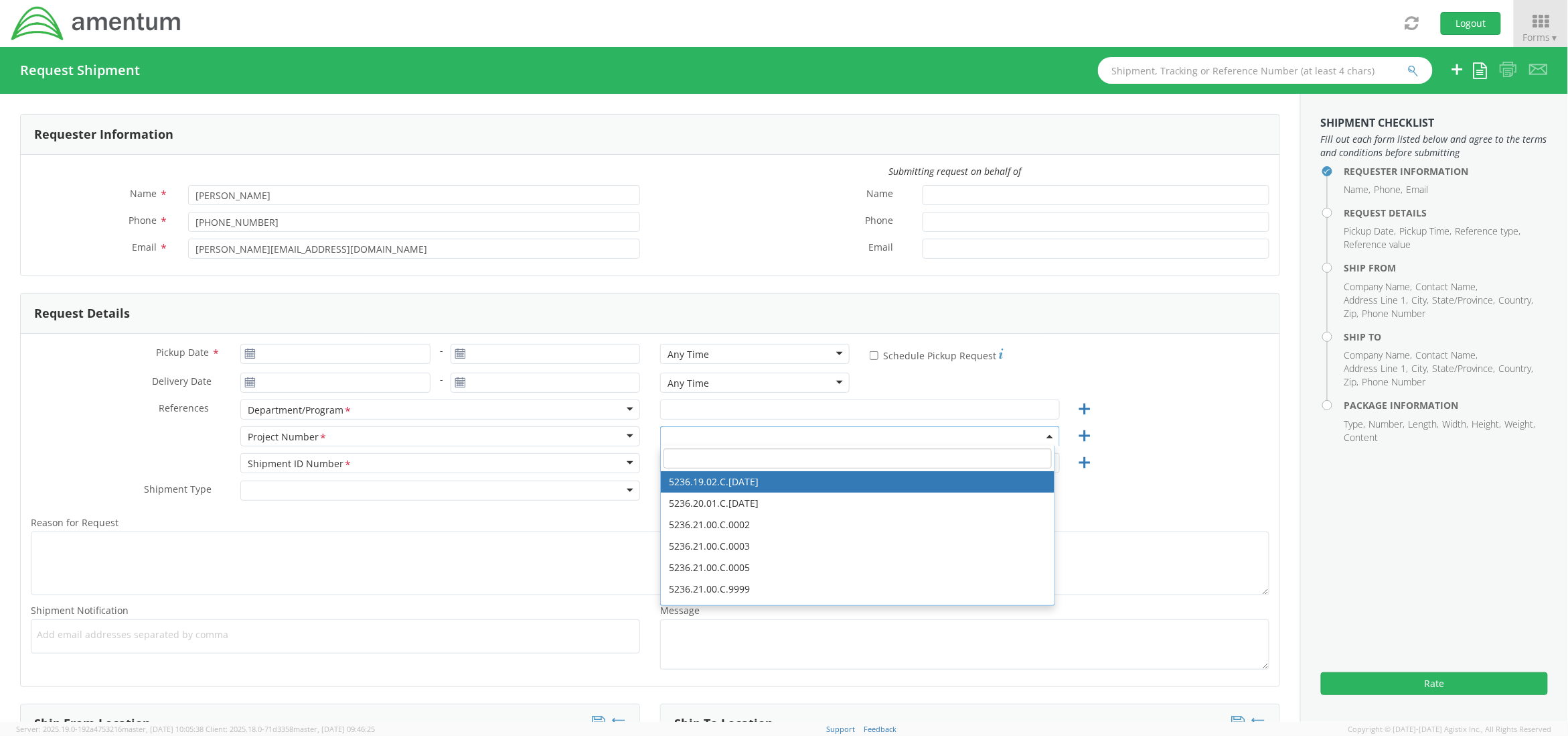
paste input "3320.K.0000.000000.0000.0"
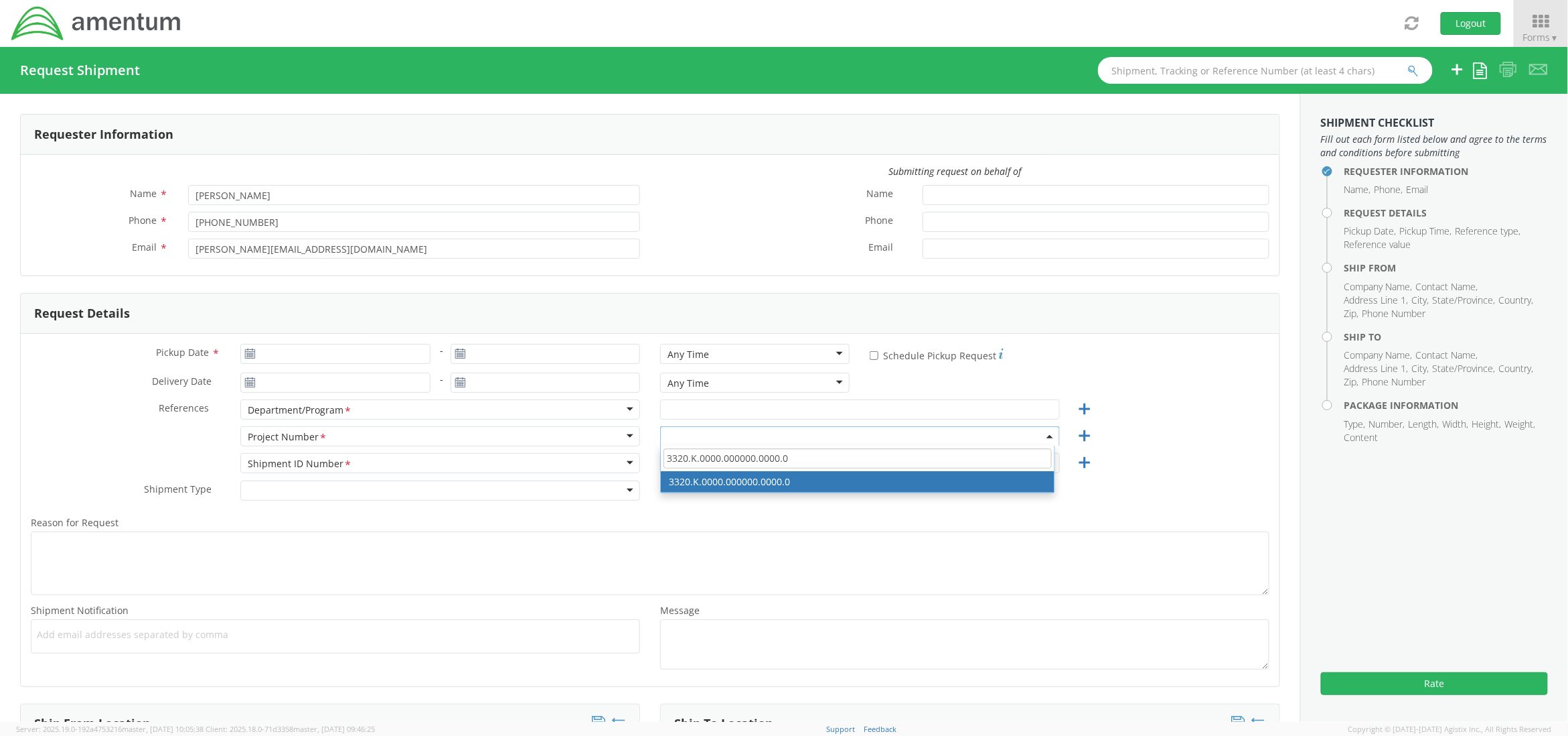
type input "3320.K.0000.000000.0000.0"
select select "3320.K.0000.000000.0000.0"
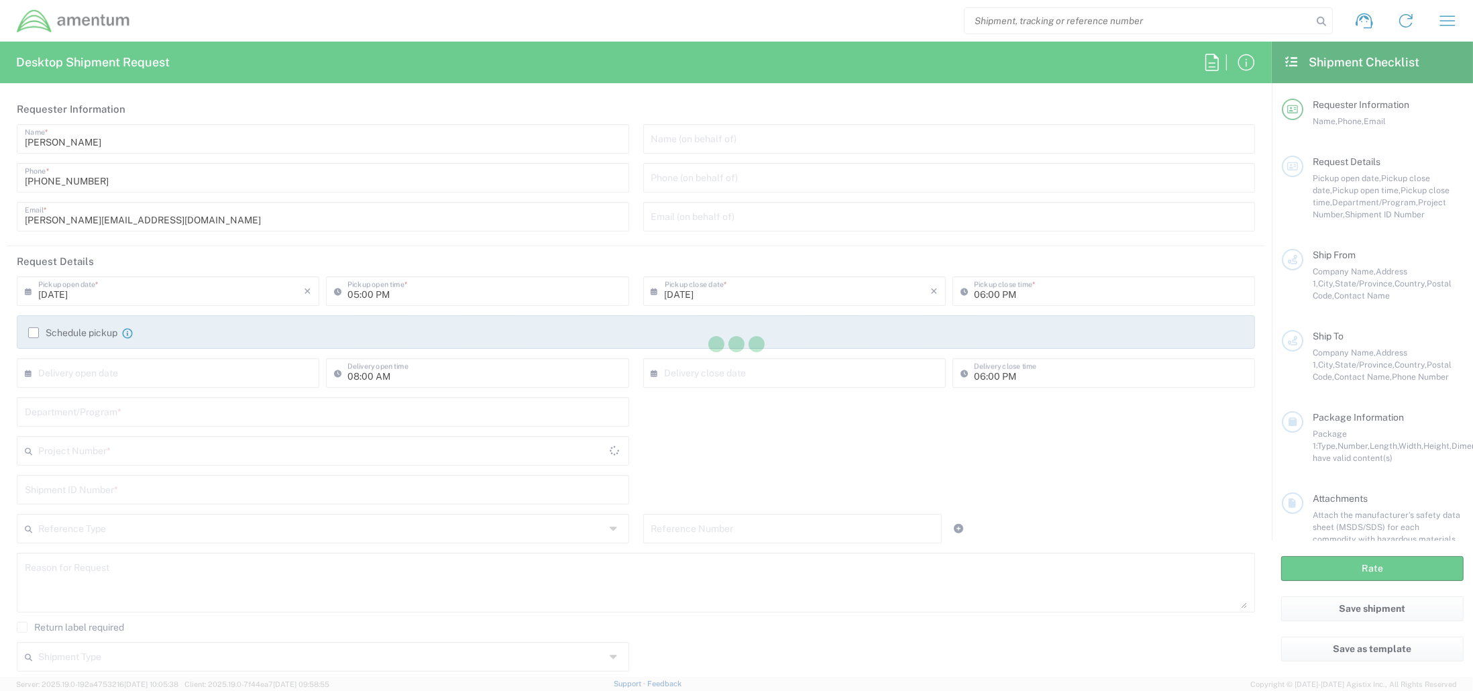
type input "[GEOGRAPHIC_DATA]"
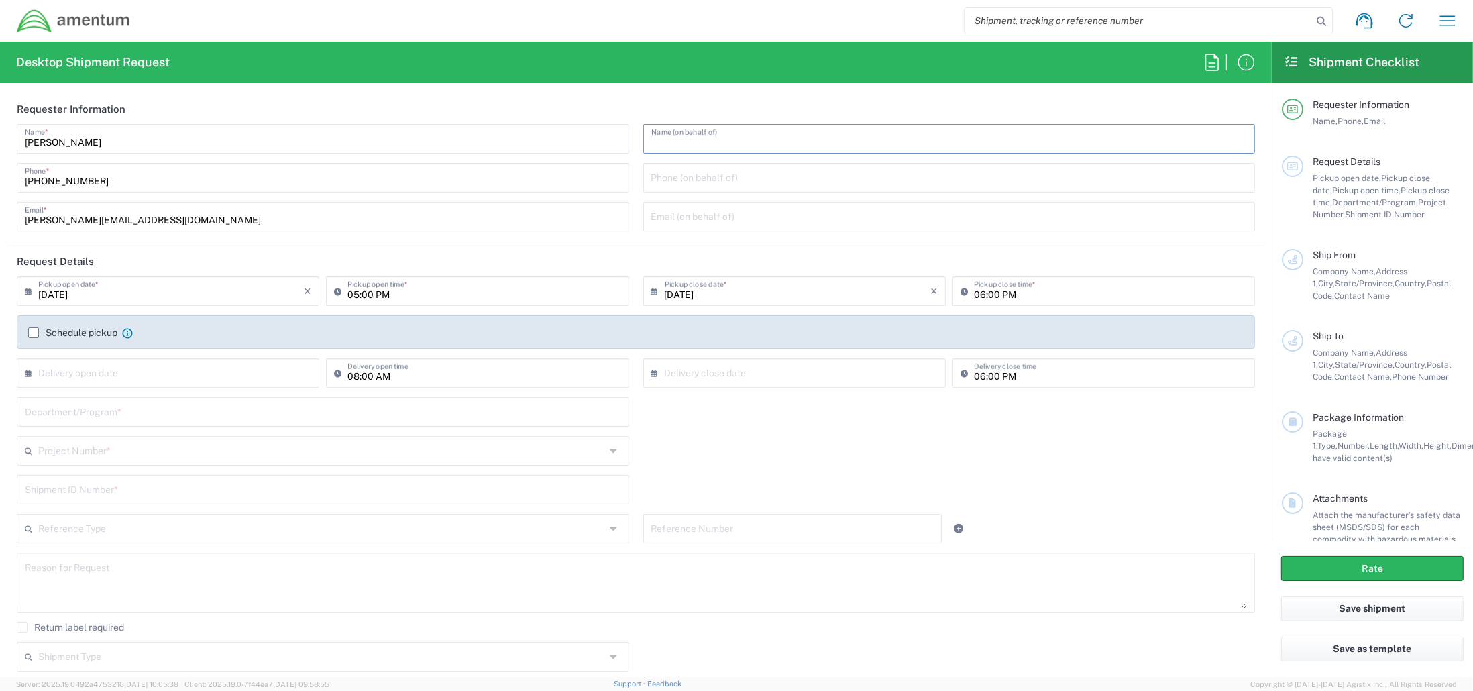
click at [692, 136] on input "text" at bounding box center [949, 137] width 596 height 23
click at [829, 133] on input "text" at bounding box center [949, 137] width 596 height 23
paste input "[PERSON_NAME]’"
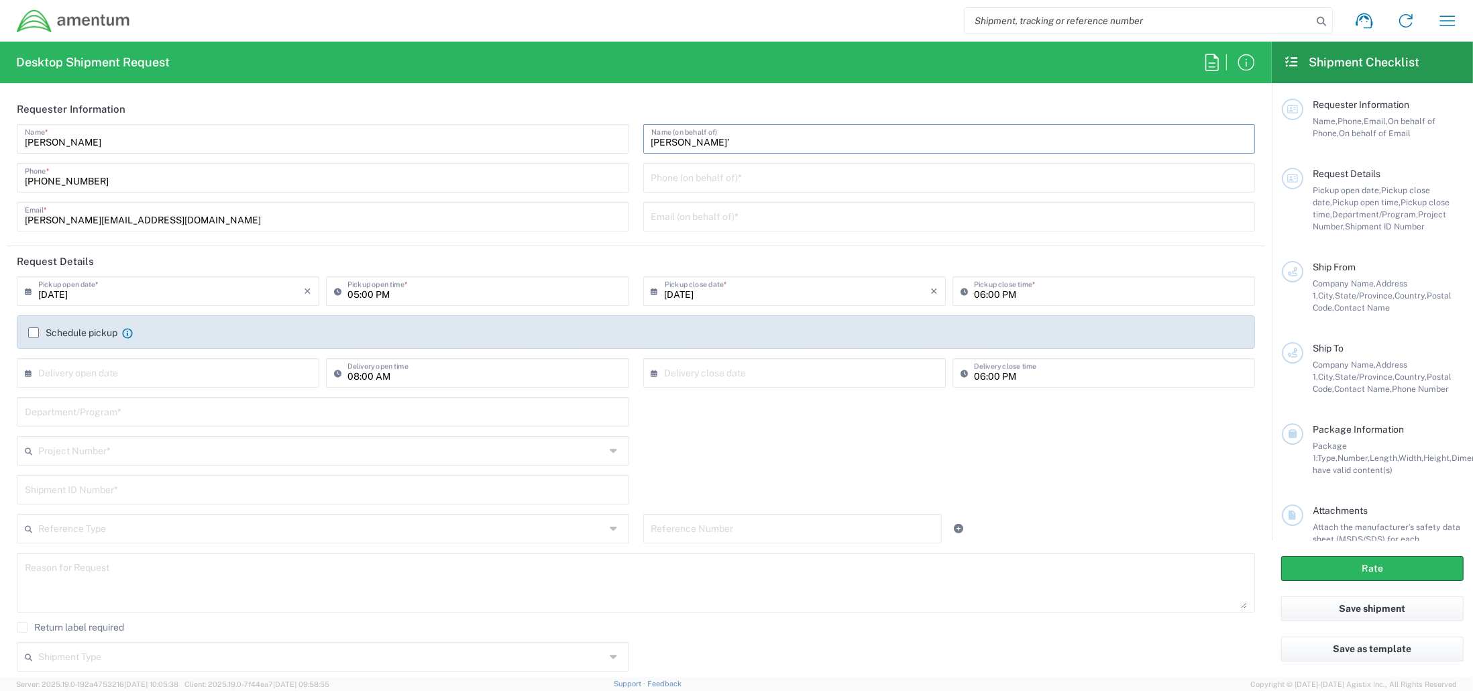
type input "Terri Duree’"
click at [755, 170] on input "tel" at bounding box center [949, 176] width 596 height 23
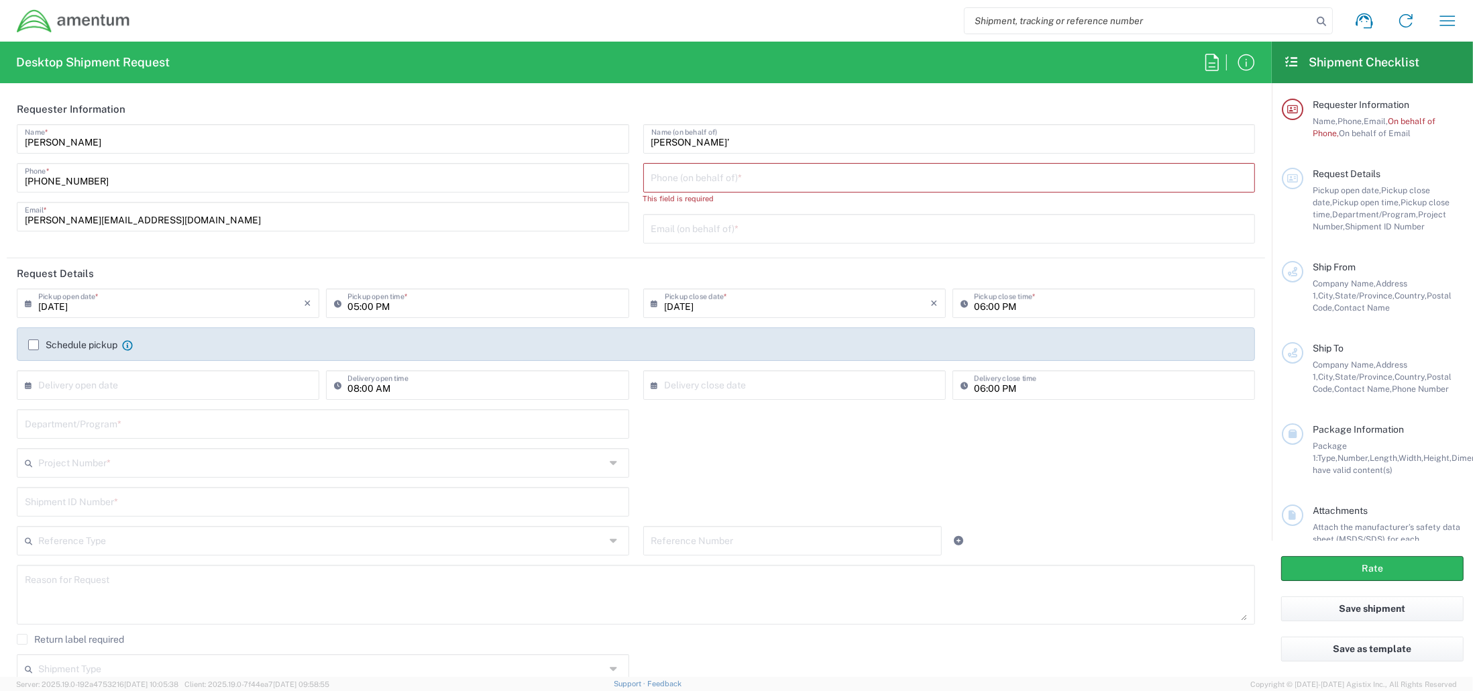
click at [712, 176] on input "tel" at bounding box center [949, 176] width 596 height 23
paste input "903-223-5365"
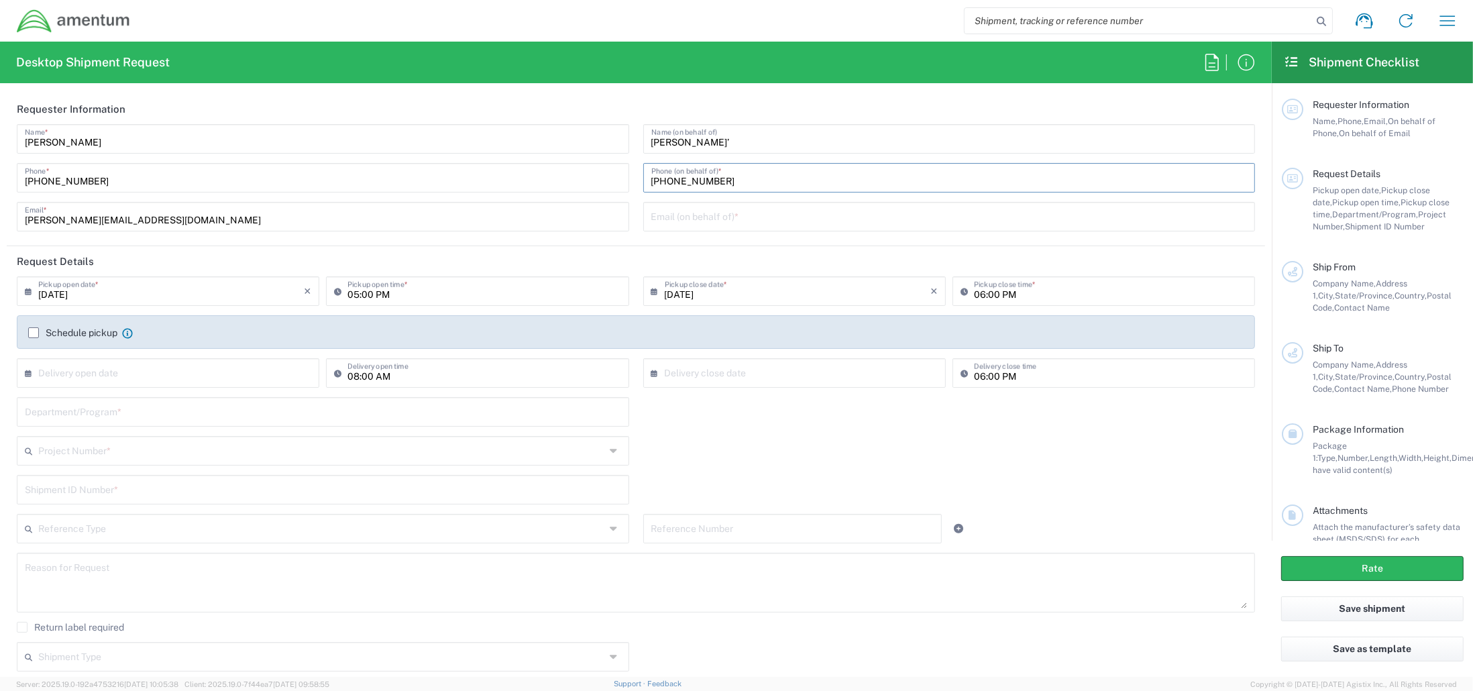
type input "903-223-5365"
click at [688, 223] on input "text" at bounding box center [949, 215] width 596 height 23
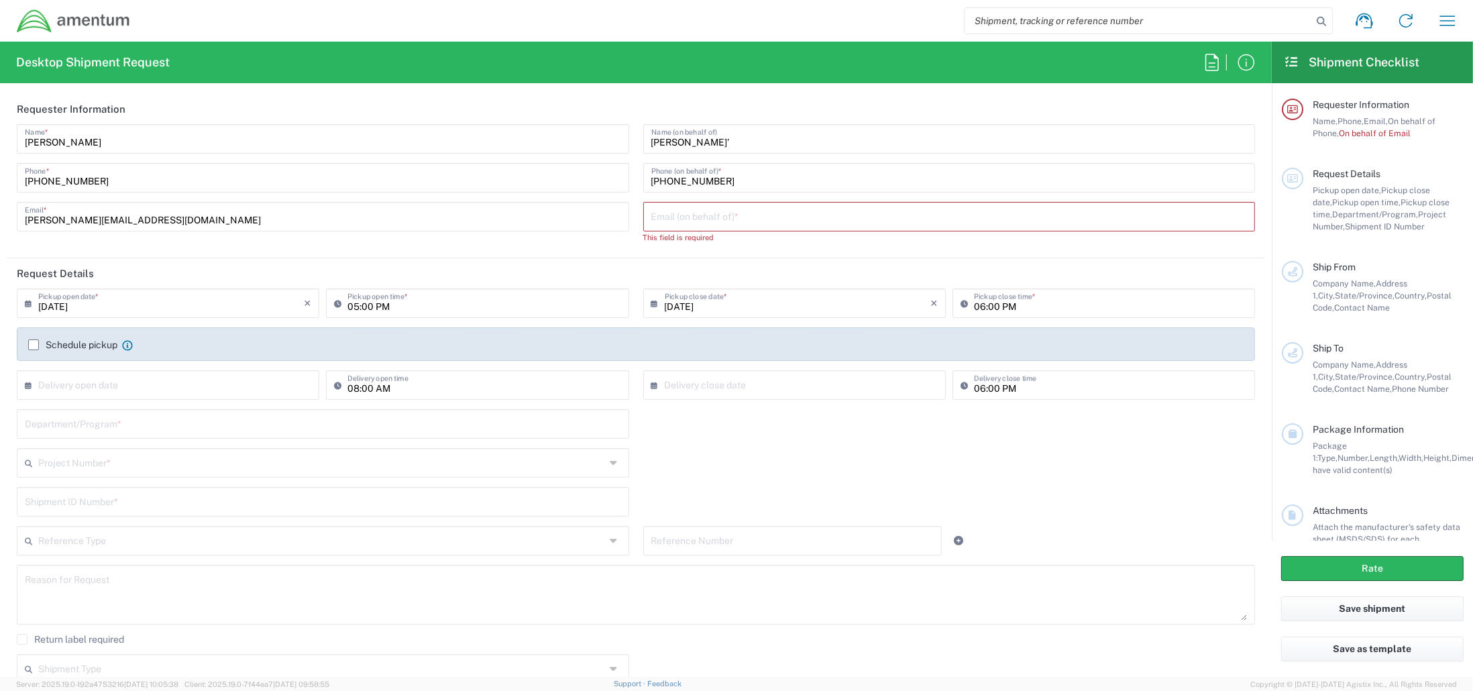
click at [772, 213] on input "text" at bounding box center [949, 215] width 596 height 23
paste input "Terri.duree@amentum.com"
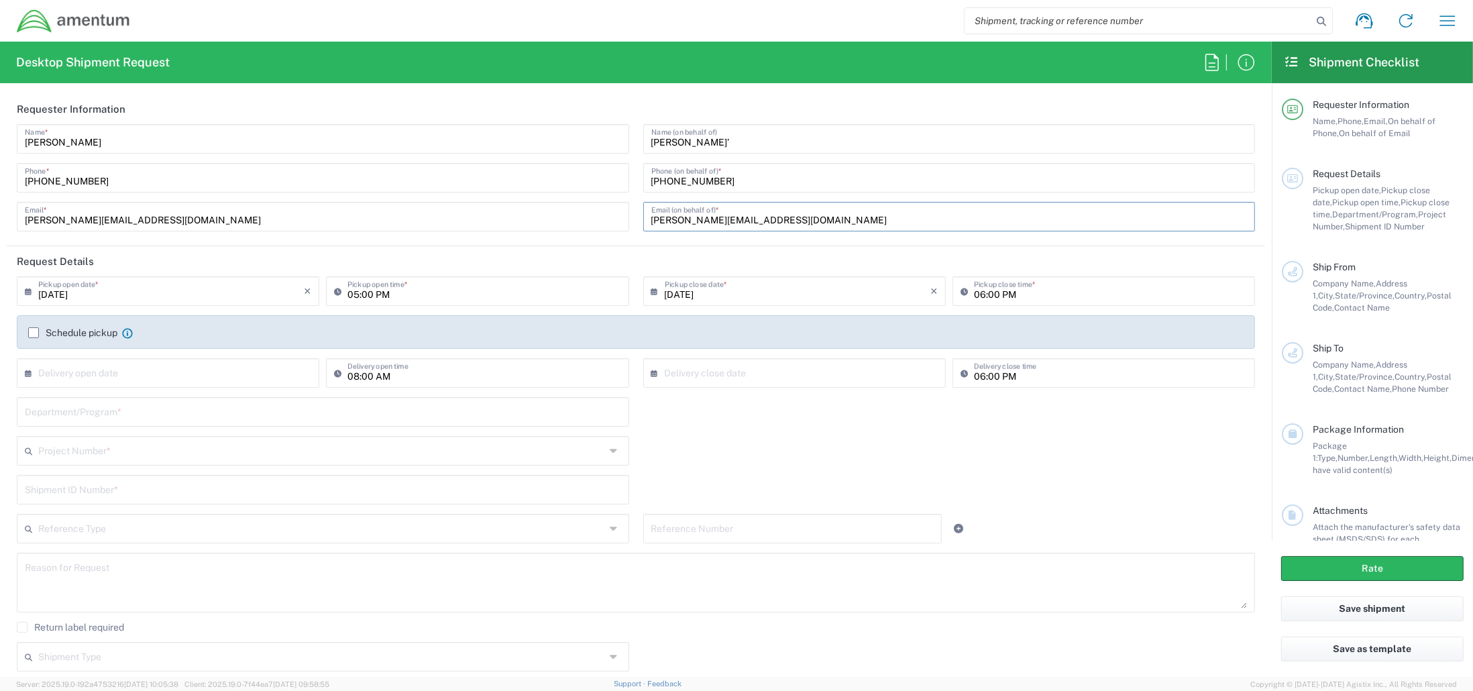
type input "Terri.duree@amentum.com"
click at [54, 299] on input "09/15/2025" at bounding box center [171, 289] width 266 height 23
drag, startPoint x: 148, startPoint y: 383, endPoint x: 152, endPoint y: 391, distance: 9.3
click at [152, 391] on span "16" at bounding box center [150, 393] width 20 height 19
type input "09/16/2025"
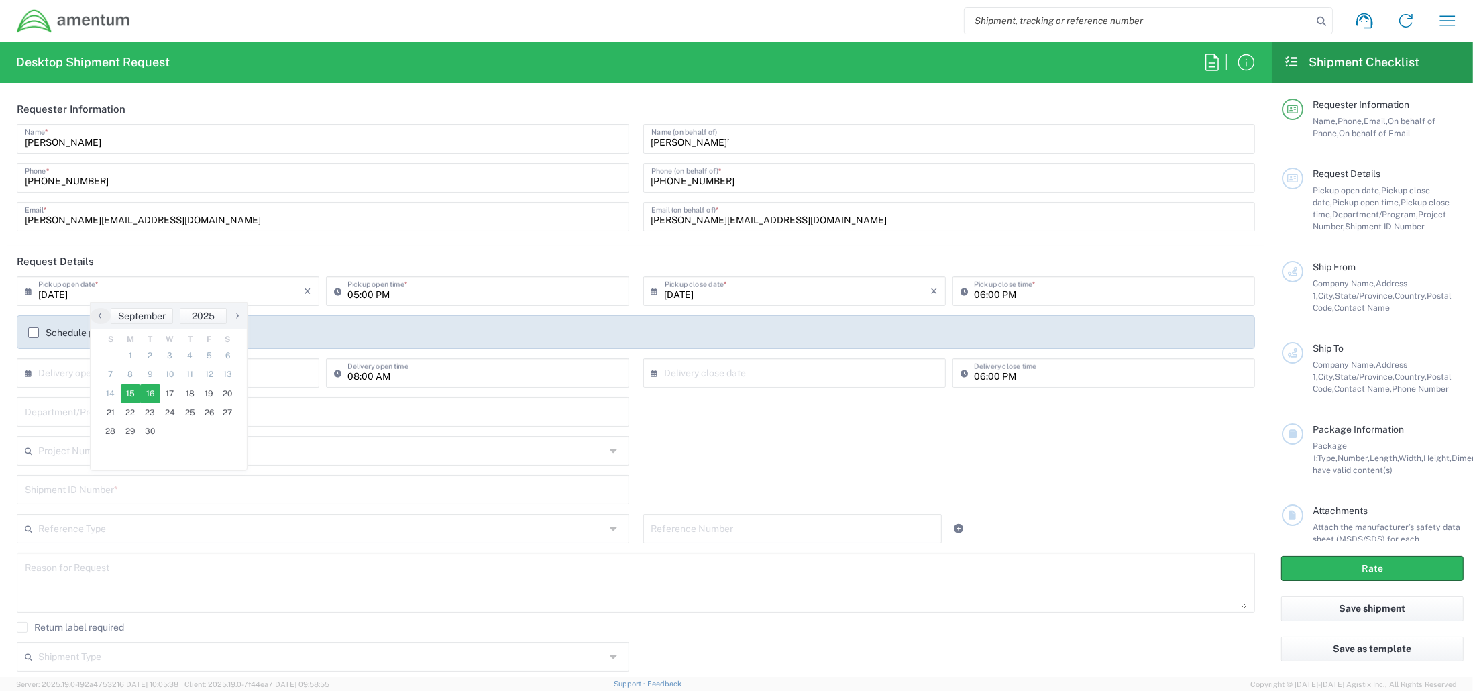
type input "09/16/2025"
click at [347, 294] on input "05:00 PM" at bounding box center [483, 289] width 273 height 23
type input "13:00 PM"
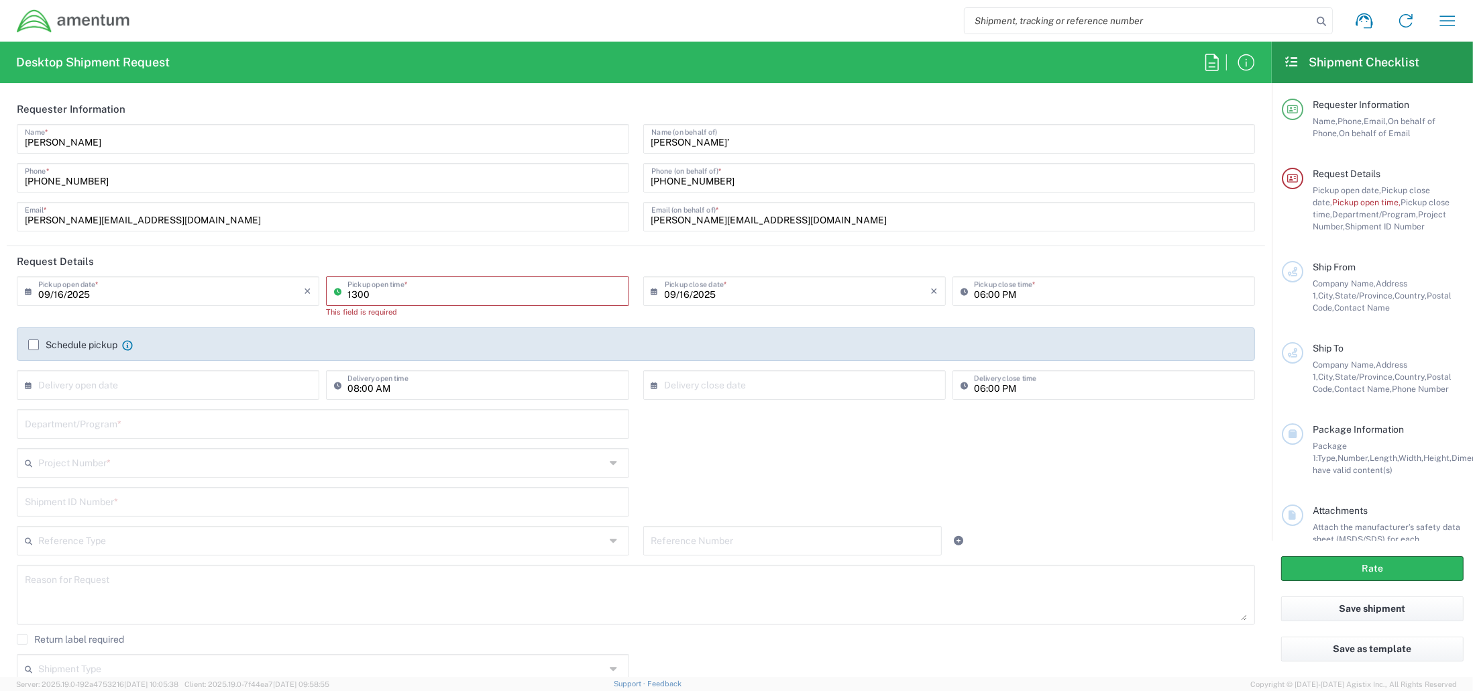
type input "1300"
click at [474, 286] on input "04:45 PM" at bounding box center [483, 289] width 273 height 23
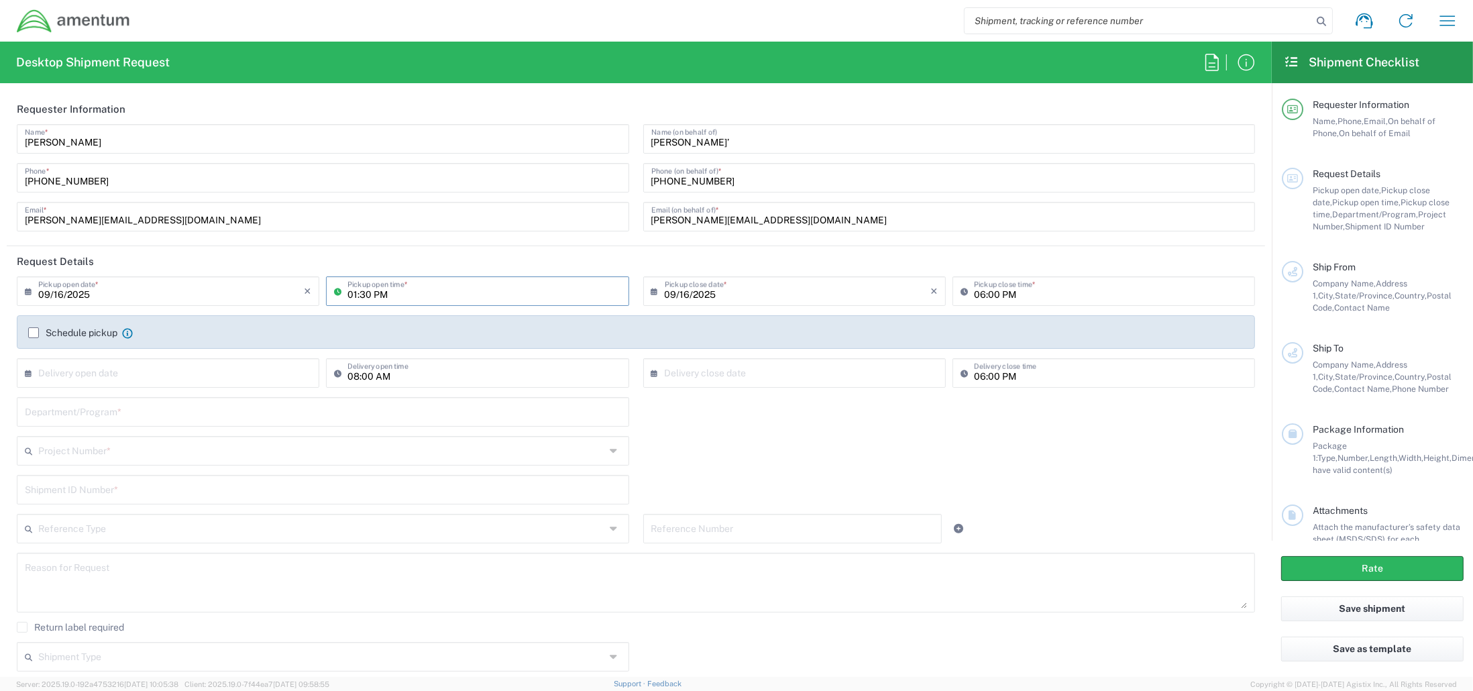
type input "01:30 PM"
click at [974, 297] on input "06:00 PM" at bounding box center [1110, 289] width 273 height 23
type input "04:00 PM"
click at [190, 374] on input "text" at bounding box center [171, 371] width 266 height 23
click at [736, 431] on div "Department/Program *" at bounding box center [636, 416] width 1252 height 39
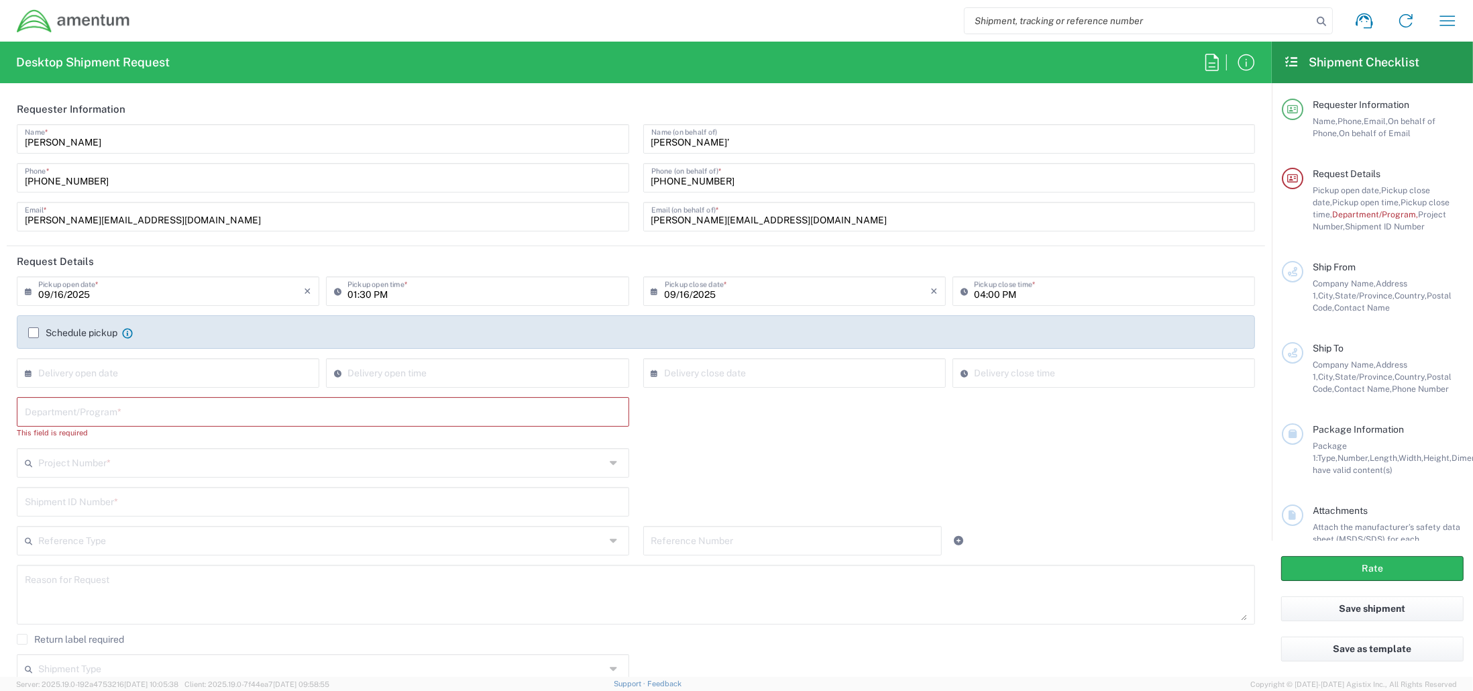
click at [104, 407] on input "text" at bounding box center [323, 410] width 596 height 23
paste input "TS3 OIB"
type input "TS3 OIB"
click at [97, 450] on input "text" at bounding box center [321, 449] width 567 height 23
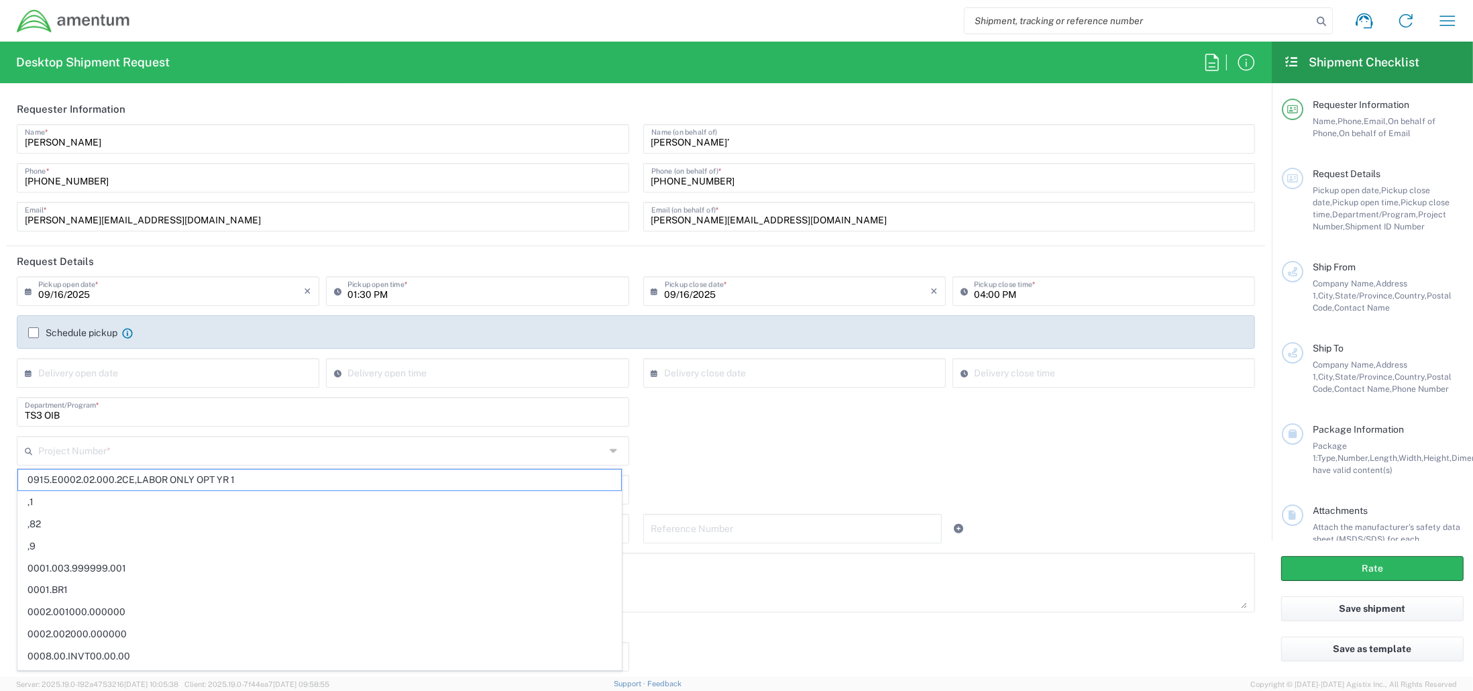
click at [312, 447] on input "text" at bounding box center [321, 449] width 567 height 23
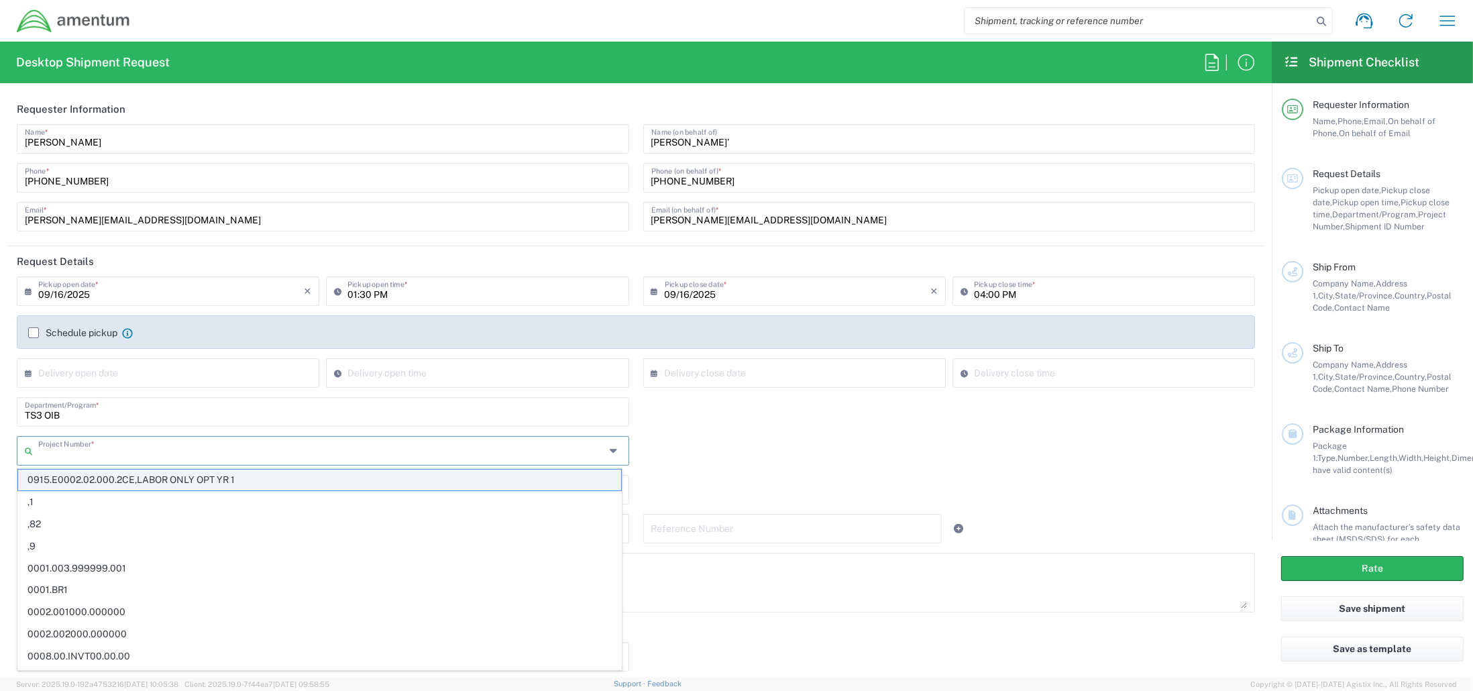
paste input "3320.K.0000.000000.0000.0"
click at [303, 474] on span "0915.E0002.02.000.2CE,LABOR ONLY OPT YR 1" at bounding box center [319, 480] width 603 height 21
type input "0915.E0002.02.000.2CE,LABOR ONLY OPT YR 1"
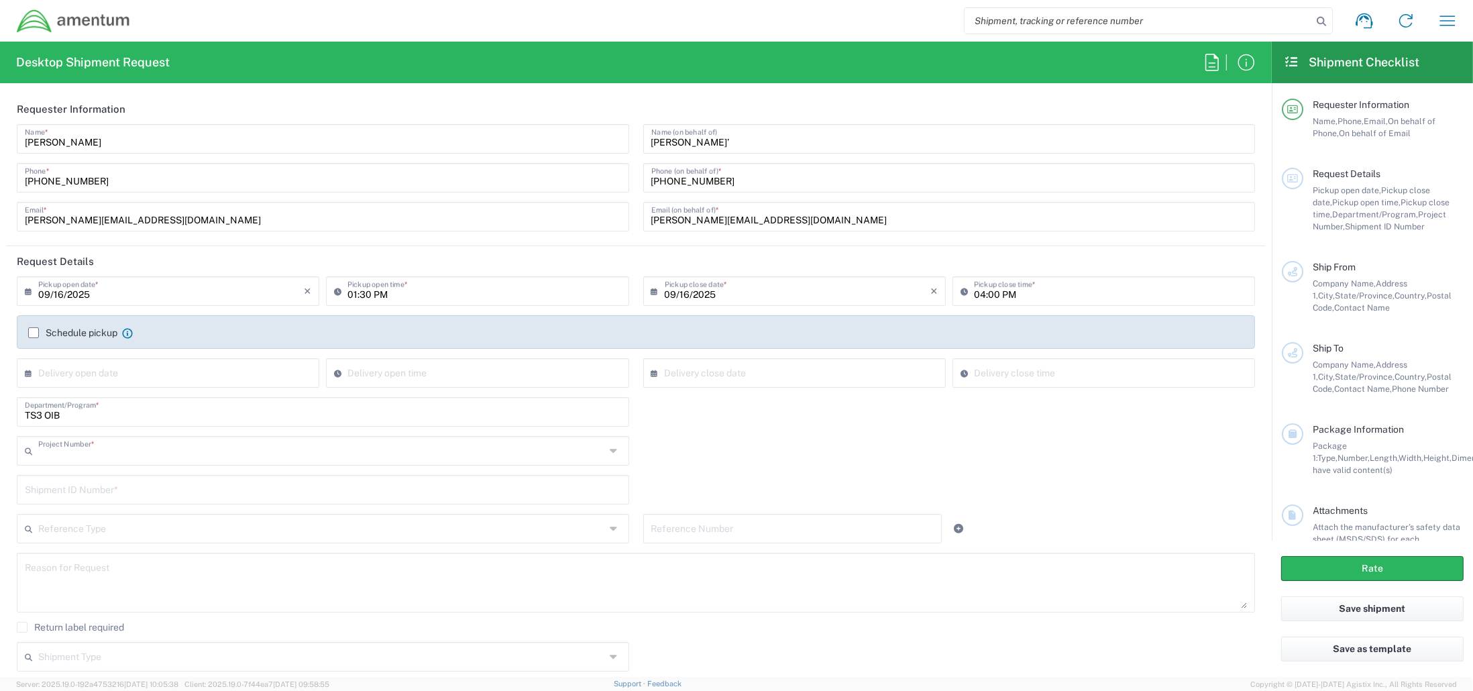
click at [296, 453] on input "text" at bounding box center [321, 449] width 567 height 23
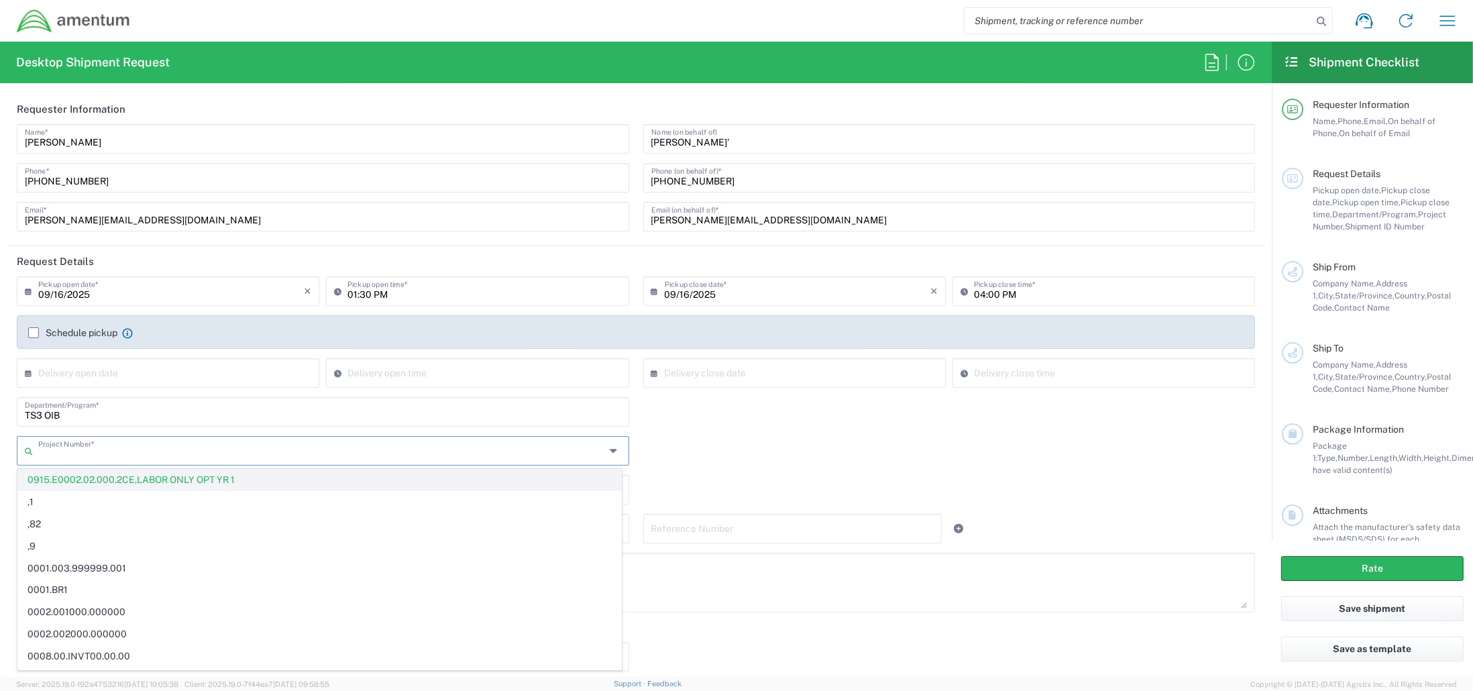
paste input "3320.K.0000.000000.0000.0"
type input "0915.E0002.02.000.2CE,LABOR ONLY OPT YR 1"
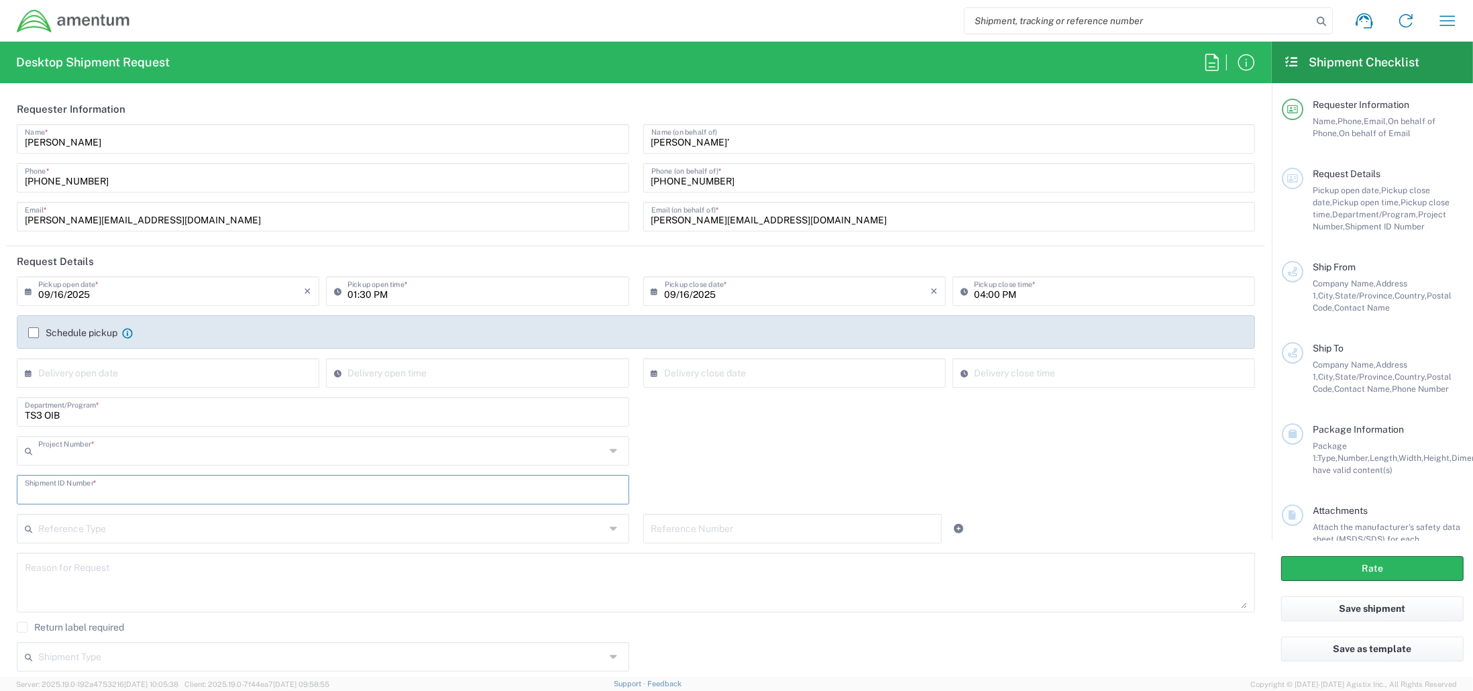
click at [246, 456] on input "text" at bounding box center [321, 449] width 567 height 23
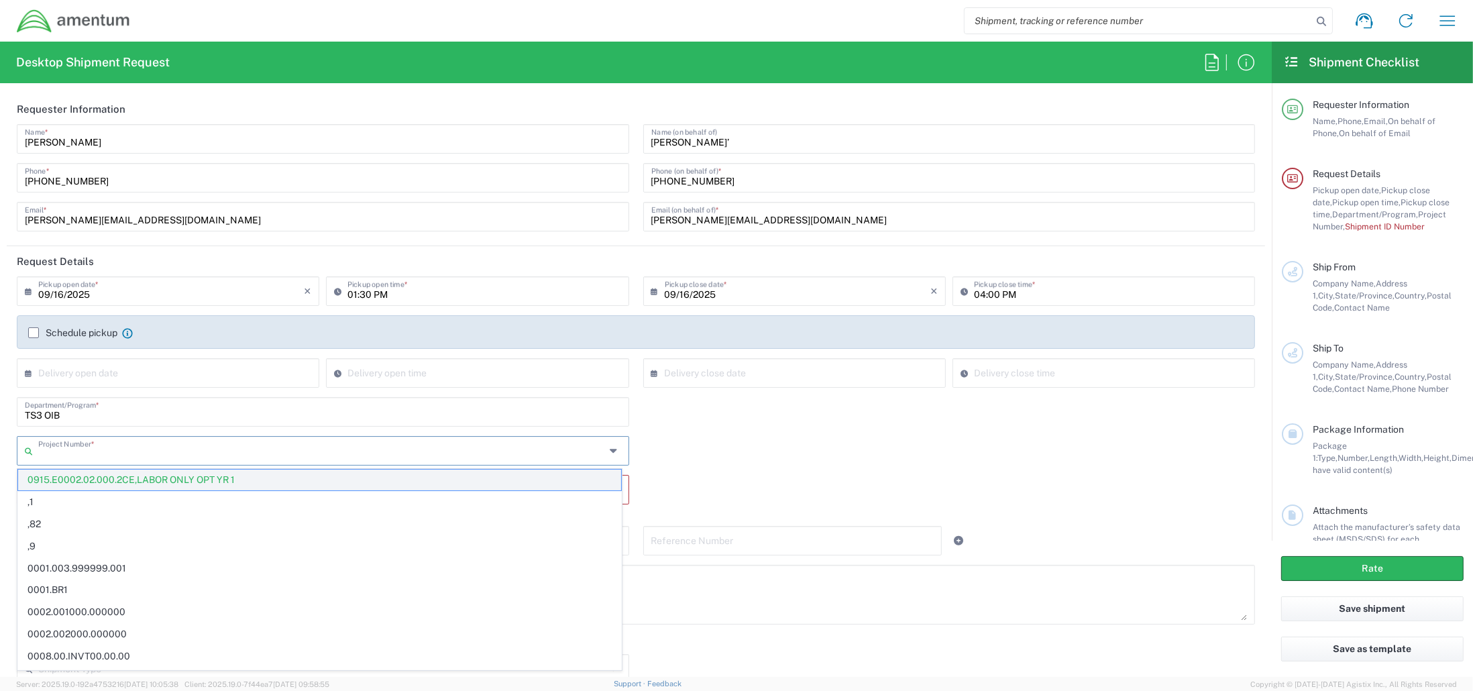
paste input "3320.K.0000.000000.0000.0"
click at [662, 435] on div "TS3 OIB Department/Program *" at bounding box center [636, 416] width 1252 height 39
type input "0915.E0002.02.000.2CE,LABOR ONLY OPT YR 1"
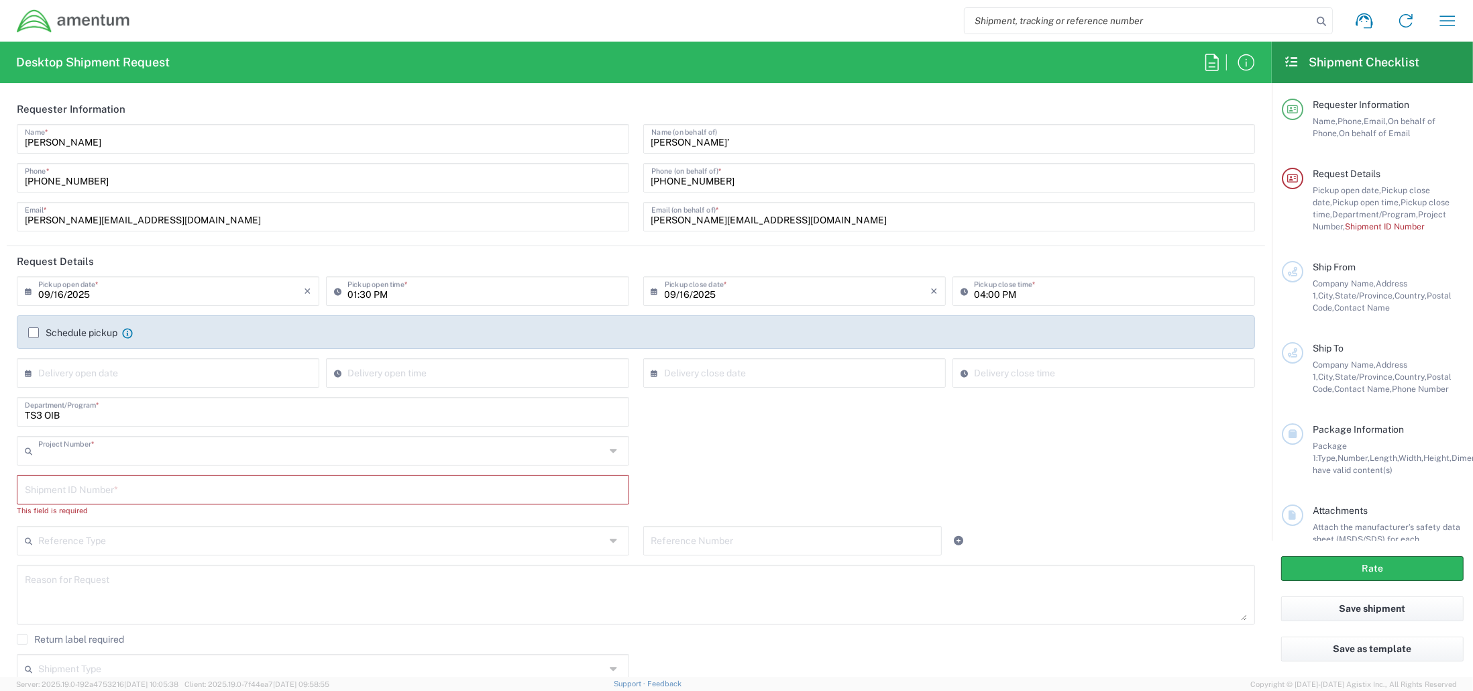
click at [142, 458] on input "text" at bounding box center [321, 449] width 567 height 23
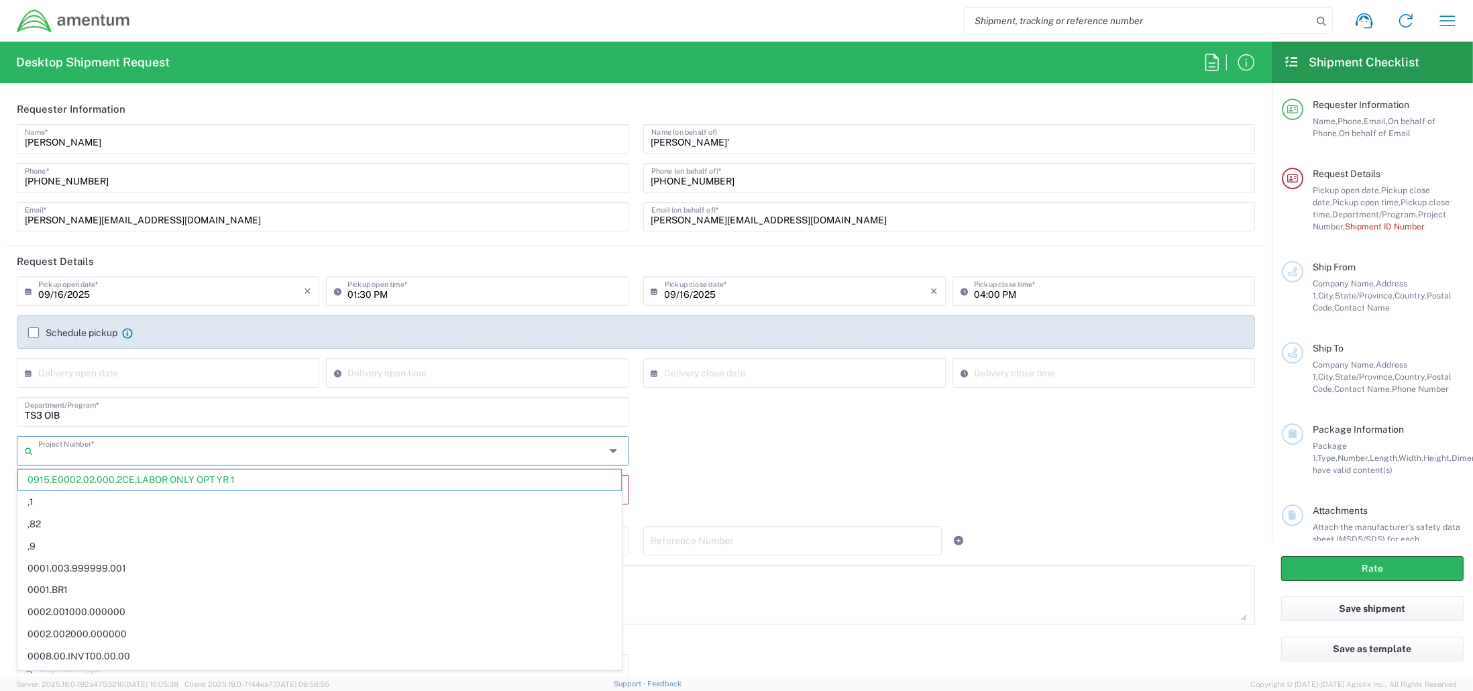
paste input "3320.K.0000.000000.0000.0"
type input "0915.E0002.02.000.2CE,LABOR ONLY OPT YR 1"
click at [253, 457] on input "text" at bounding box center [321, 449] width 567 height 23
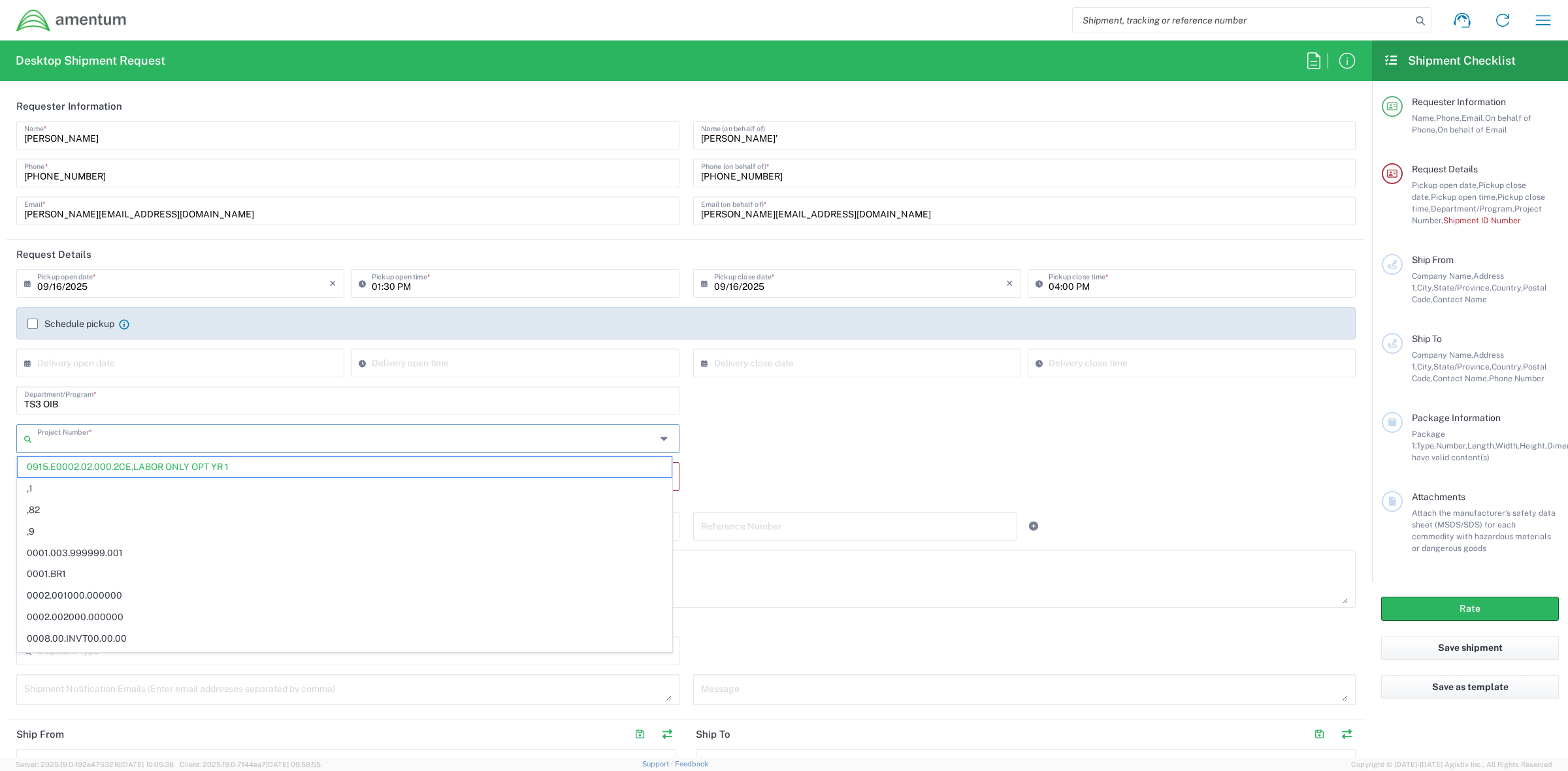
drag, startPoint x: 830, startPoint y: 432, endPoint x: 727, endPoint y: 432, distance: 103.0
click at [825, 432] on div "Project Number * 0915.E0002.02.000.2CE,LABOR ONLY OPT YR 1 ,1 ,82 ,9 0001.003.9…" at bounding box center [686, 443] width 1353 height 38
type input "0915.E0002.02.000.2CE,LABOR ONLY OPT YR 1"
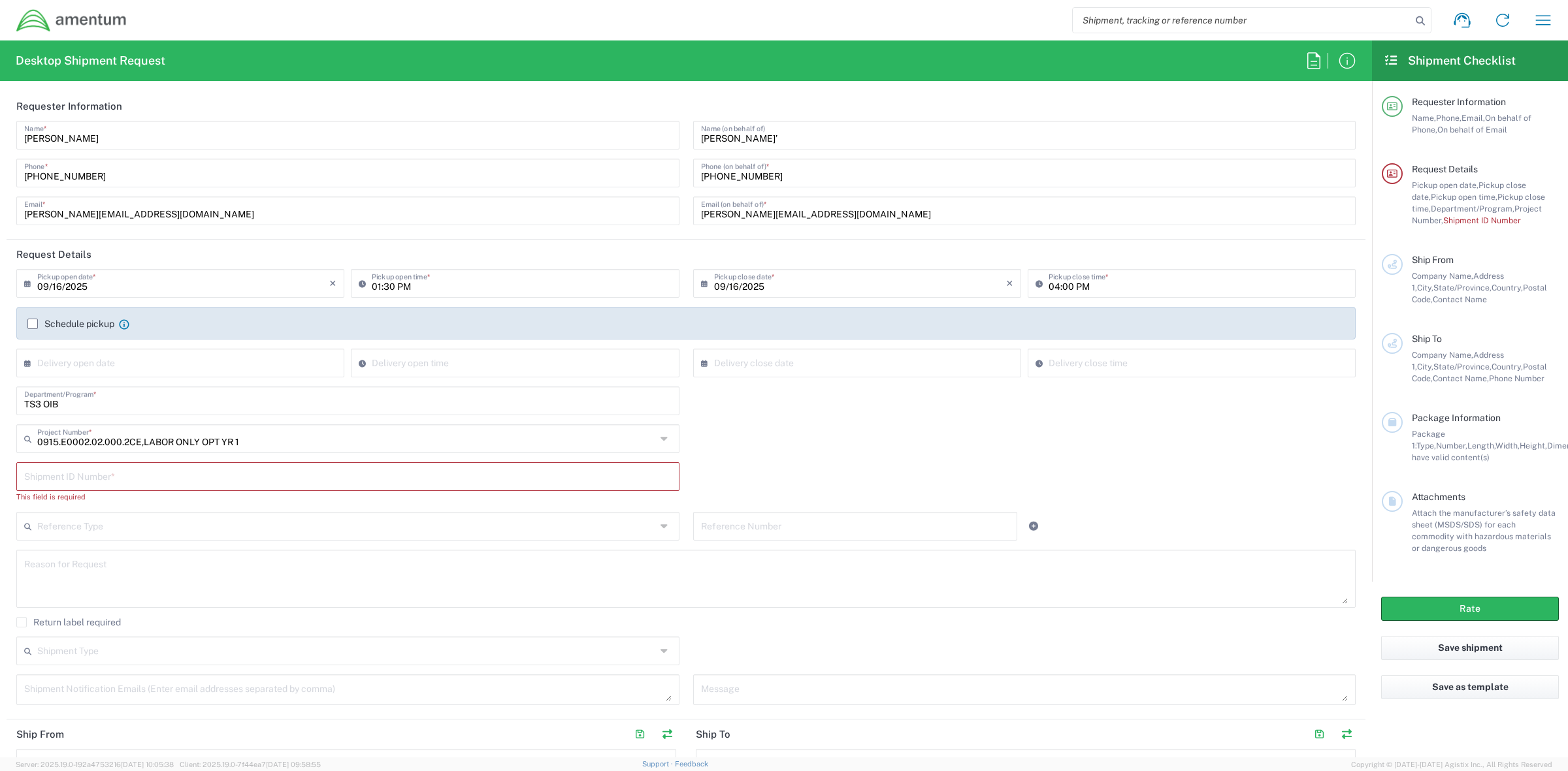
click at [660, 441] on icon at bounding box center [665, 438] width 11 height 20
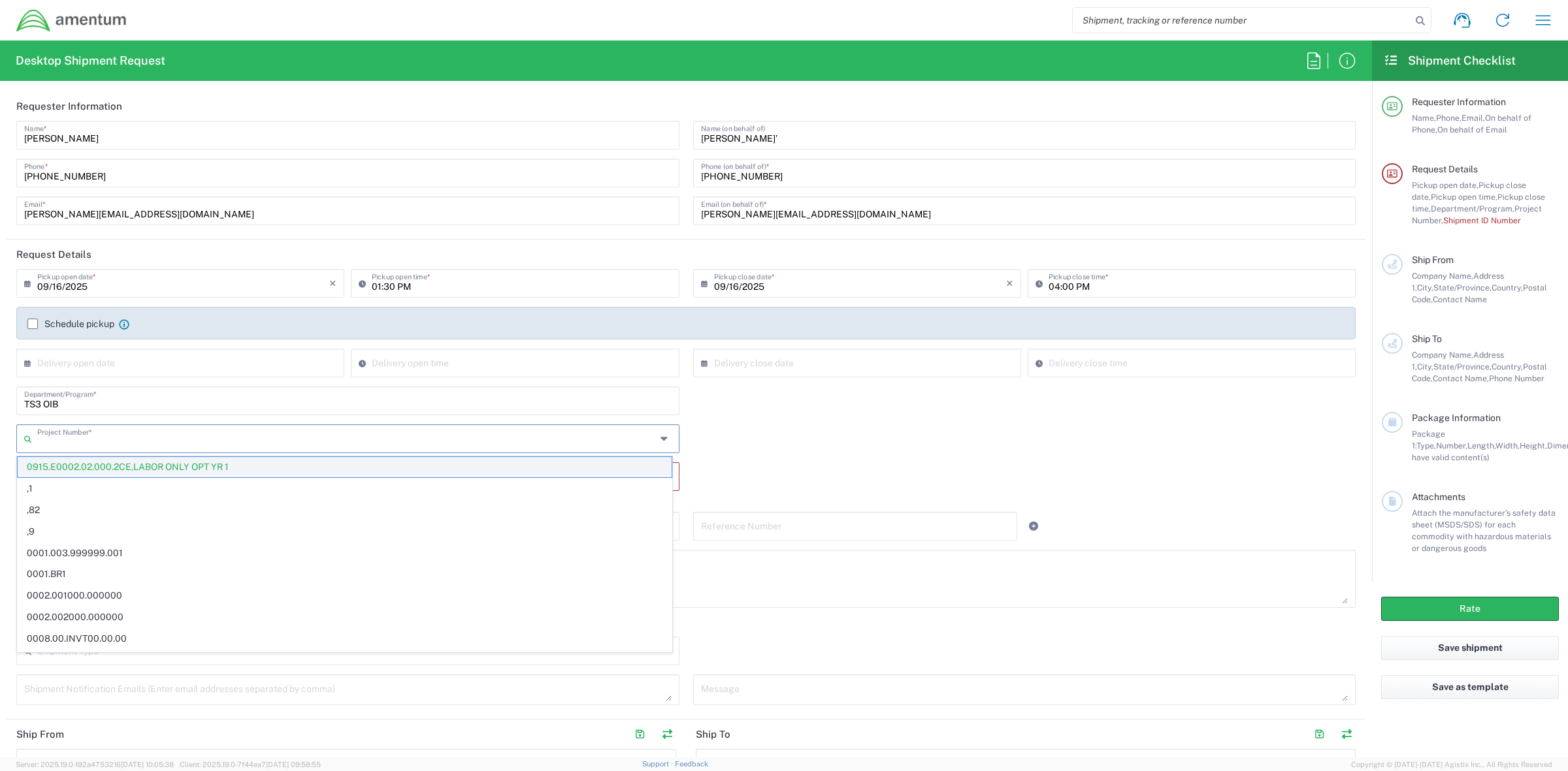
click at [317, 468] on span "0915.E0002.02.000.2CE,LABOR ONLY OPT YR 1" at bounding box center [345, 467] width 654 height 20
click at [322, 446] on input "text" at bounding box center [349, 437] width 623 height 22
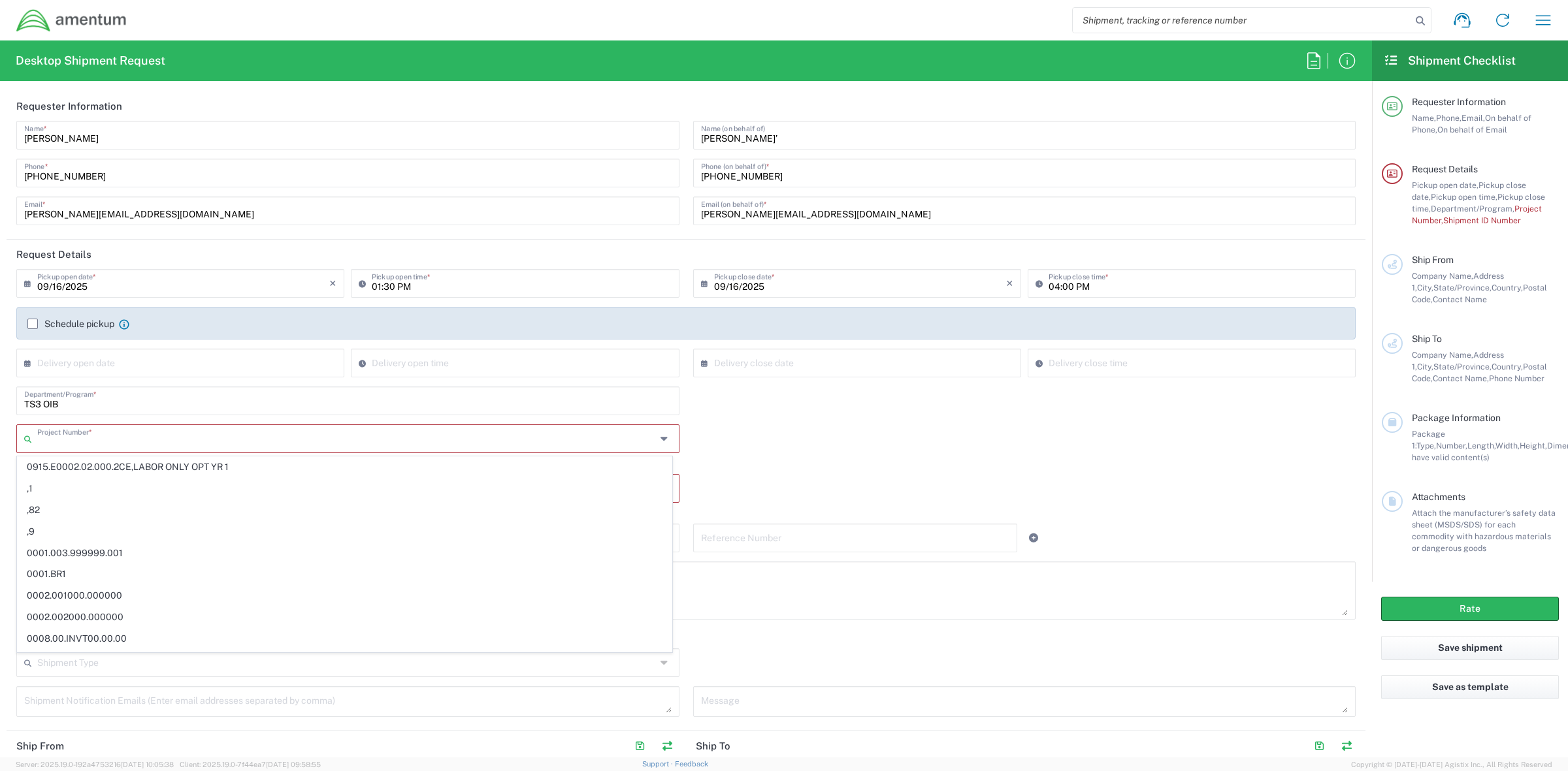
click at [27, 442] on icon at bounding box center [30, 438] width 13 height 20
paste input "3320.K.0000.000000.0000.0"
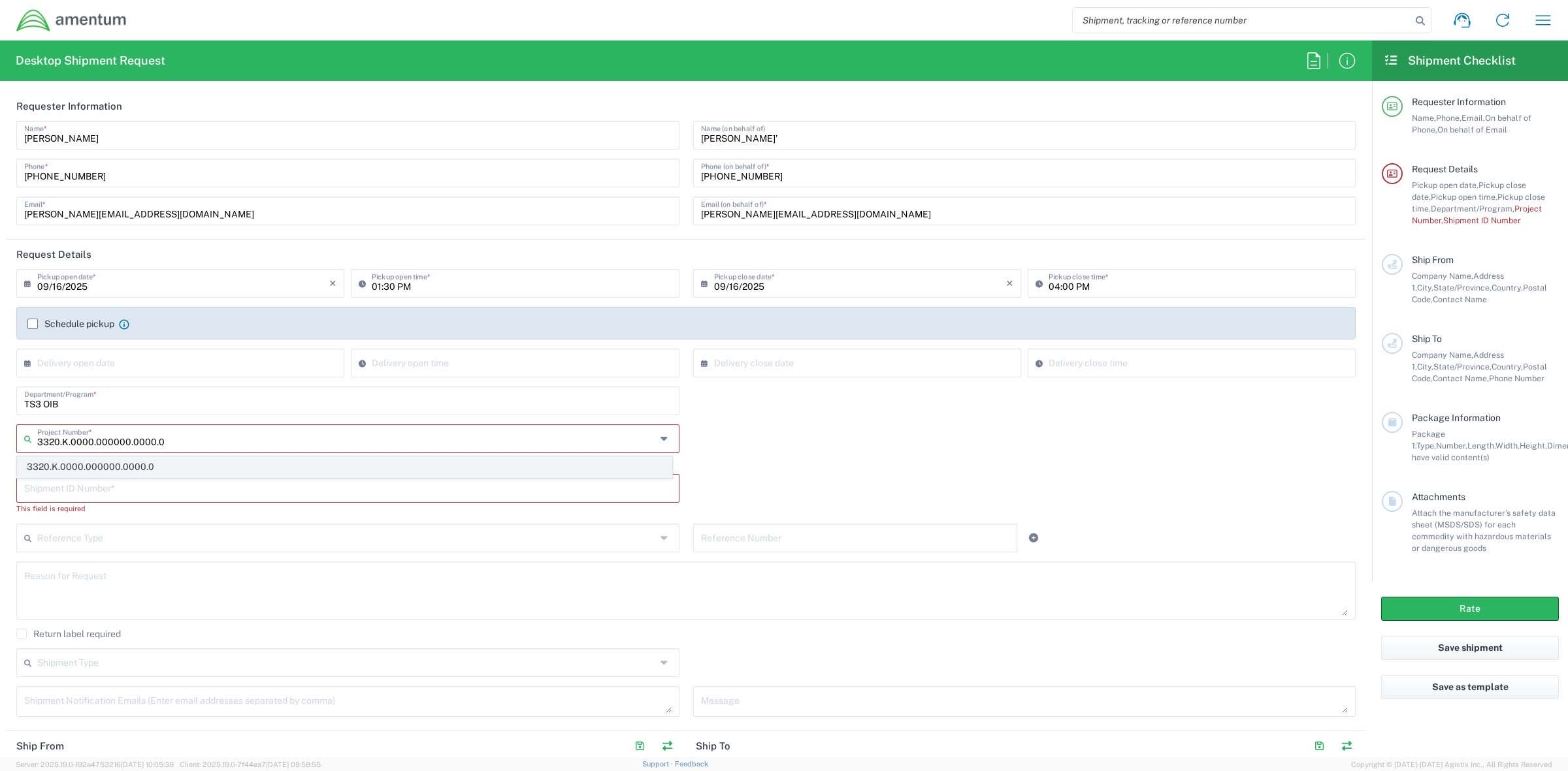
click at [72, 465] on span "3320.K.0000.000000.0000.0" at bounding box center [345, 467] width 654 height 20
type input "3320.K.0000.000000.0000.0"
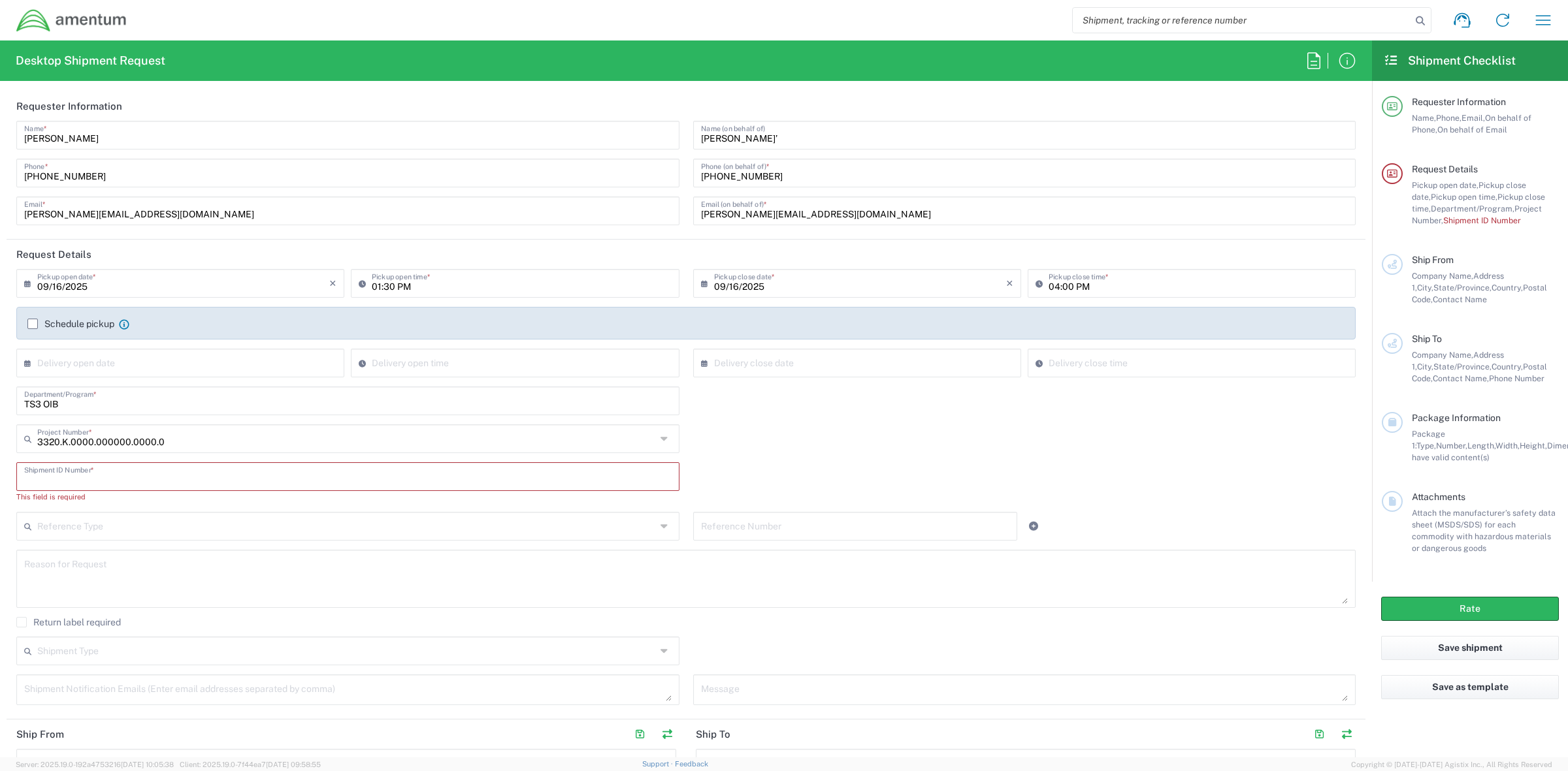
click at [70, 479] on input "text" at bounding box center [348, 475] width 648 height 22
paste input "27290755"
click at [174, 513] on input "text" at bounding box center [346, 513] width 618 height 22
drag, startPoint x: 96, startPoint y: 472, endPoint x: -253, endPoint y: 429, distance: 351.6
click at [0, 429] on html "Shipment request Shipment tracking Shipment estimator Desktop shipment request …" at bounding box center [784, 386] width 1568 height 771
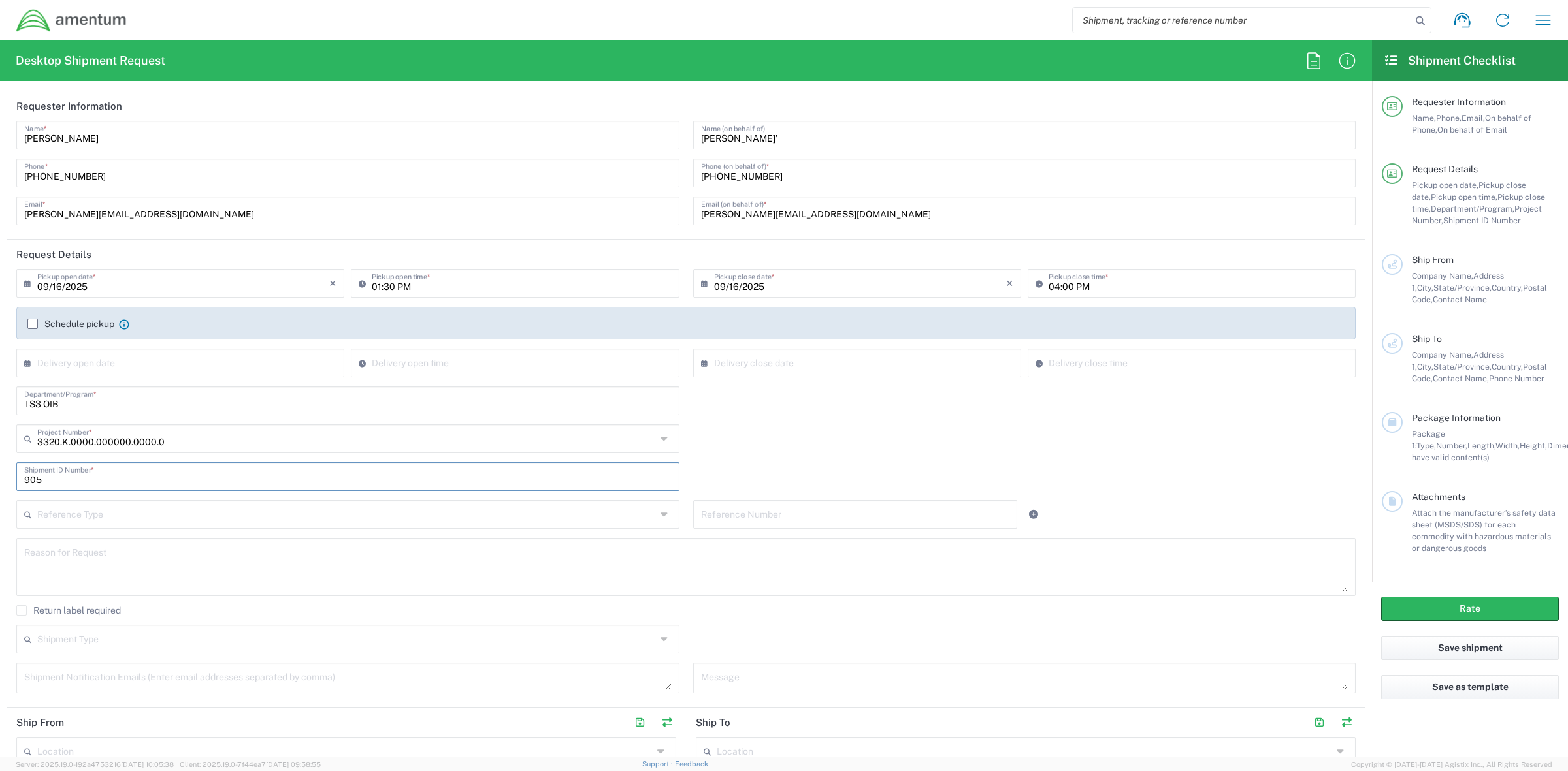
type input "905"
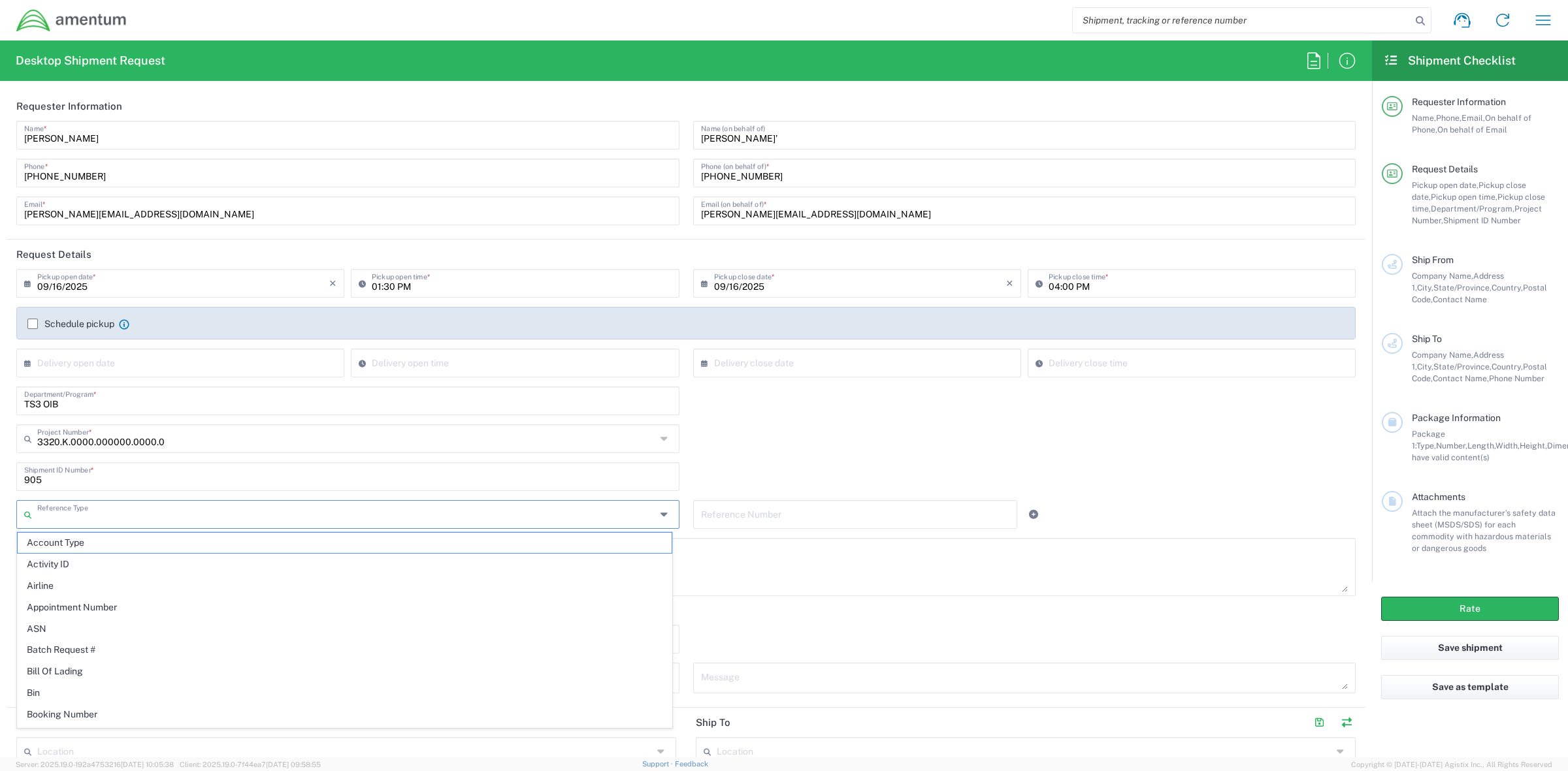
click at [736, 459] on div "3320.K.0000.000000.0000.0 Project Number * 3320.K.0000.000000.0000.0" at bounding box center [686, 443] width 1353 height 38
click at [389, 523] on input "text" at bounding box center [346, 513] width 618 height 22
type input "c"
type input "upgrade"
click at [360, 513] on input "text" at bounding box center [346, 513] width 618 height 22
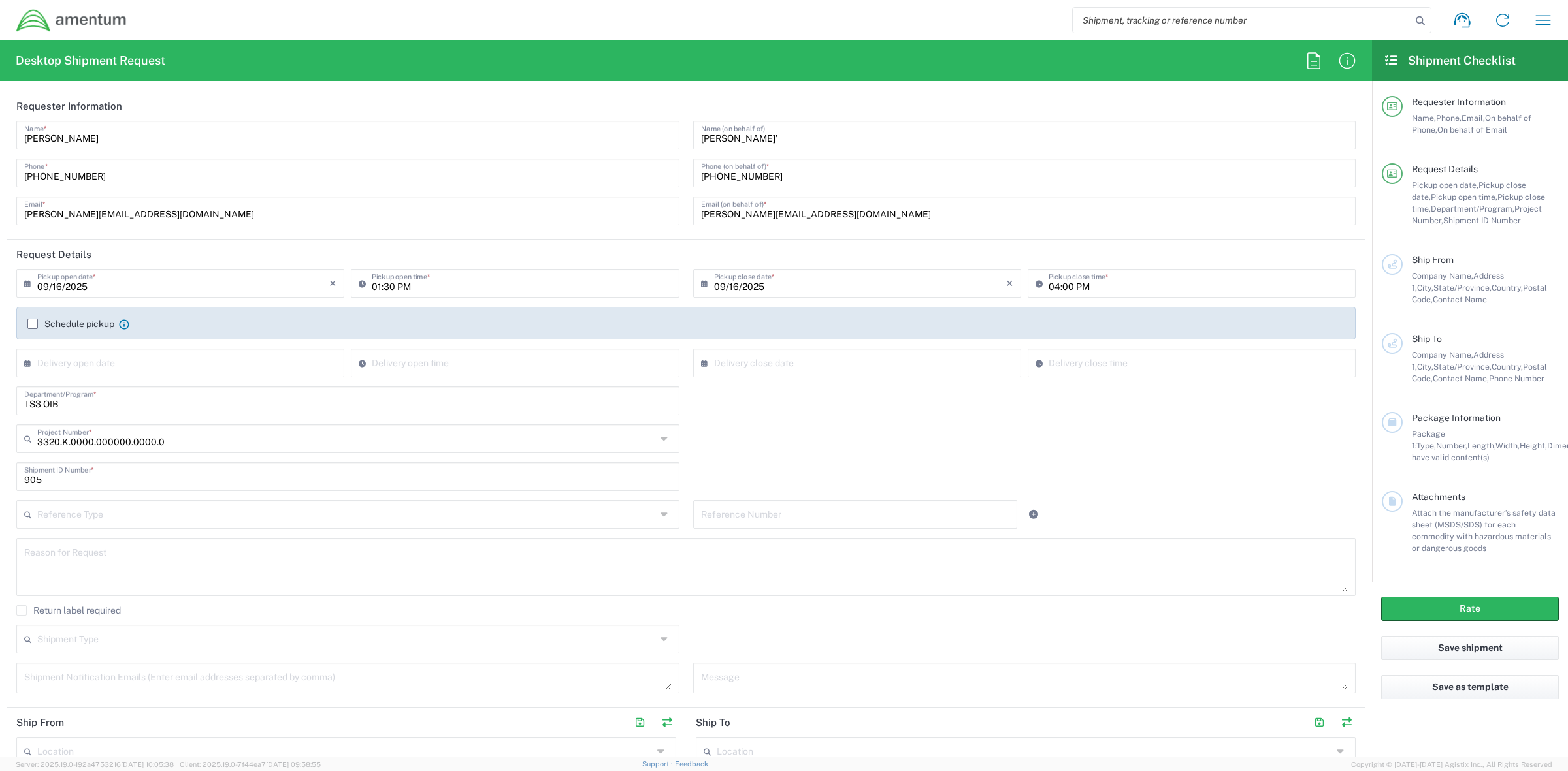
click at [661, 517] on icon at bounding box center [665, 514] width 11 height 20
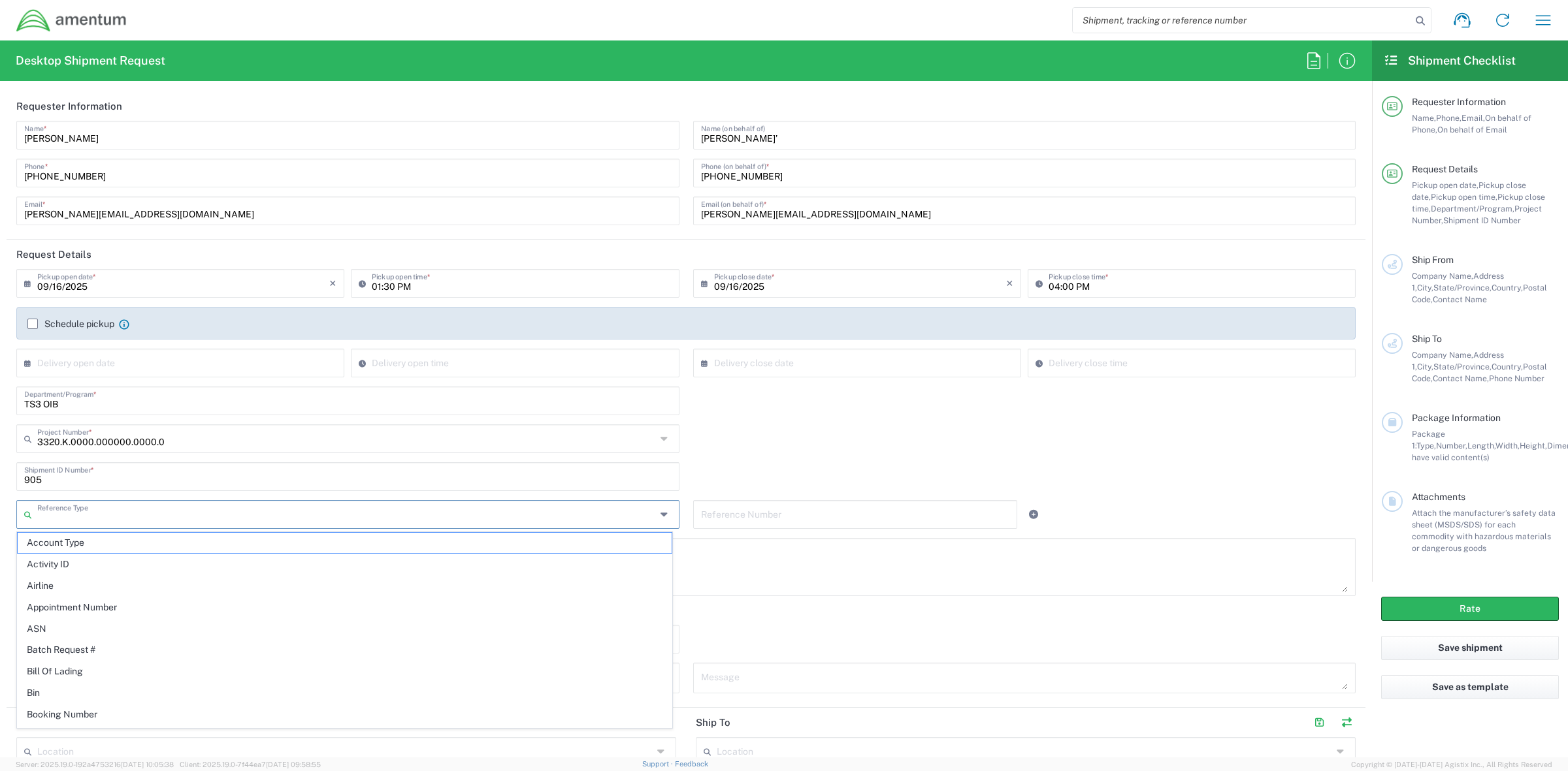
click at [716, 471] on div "905 Shipment ID Number *" at bounding box center [686, 481] width 1353 height 38
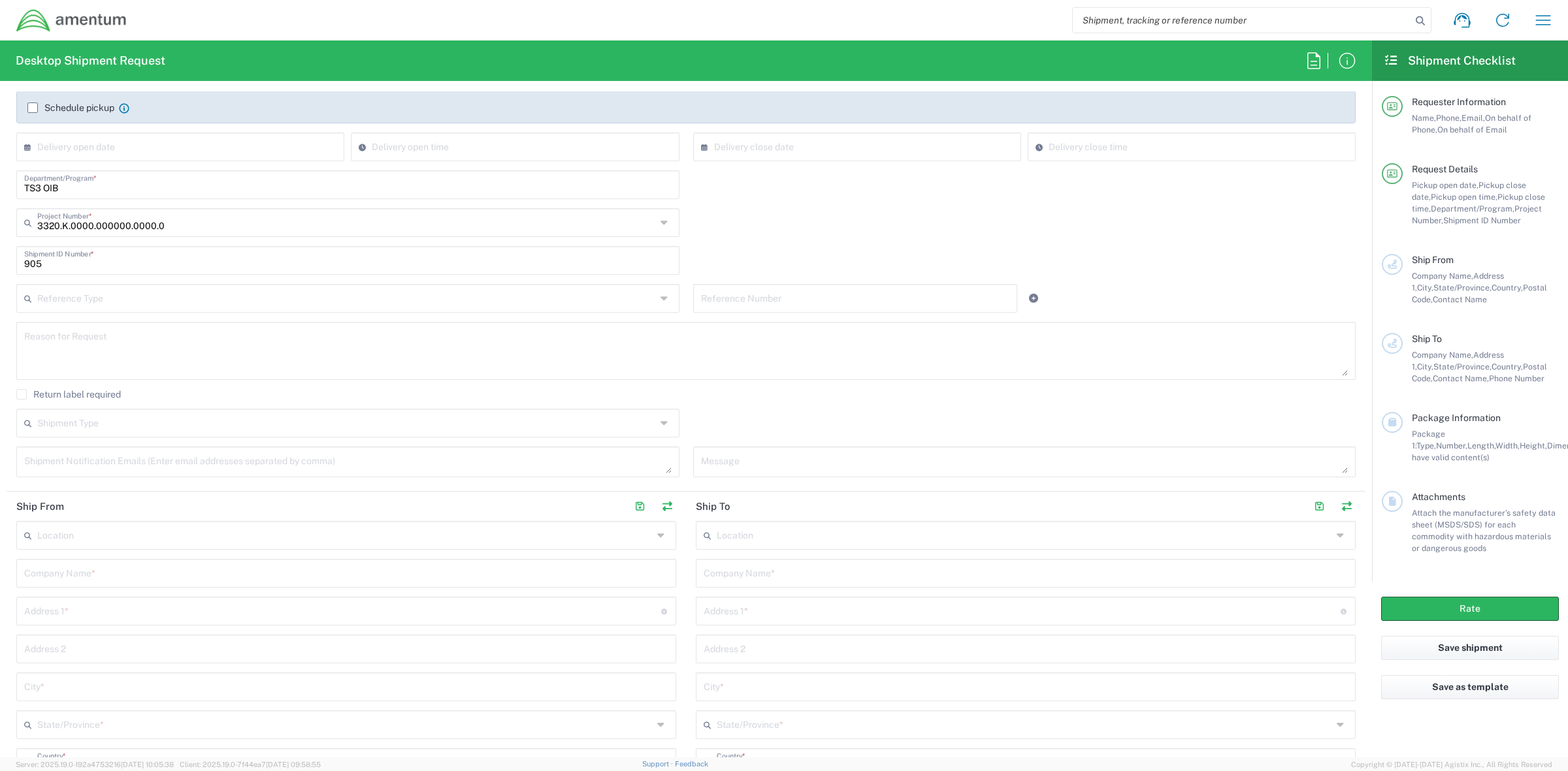
scroll to position [217, 0]
click at [159, 348] on textarea at bounding box center [686, 349] width 1324 height 51
paste textarea "Laptop would not update to windows 11"
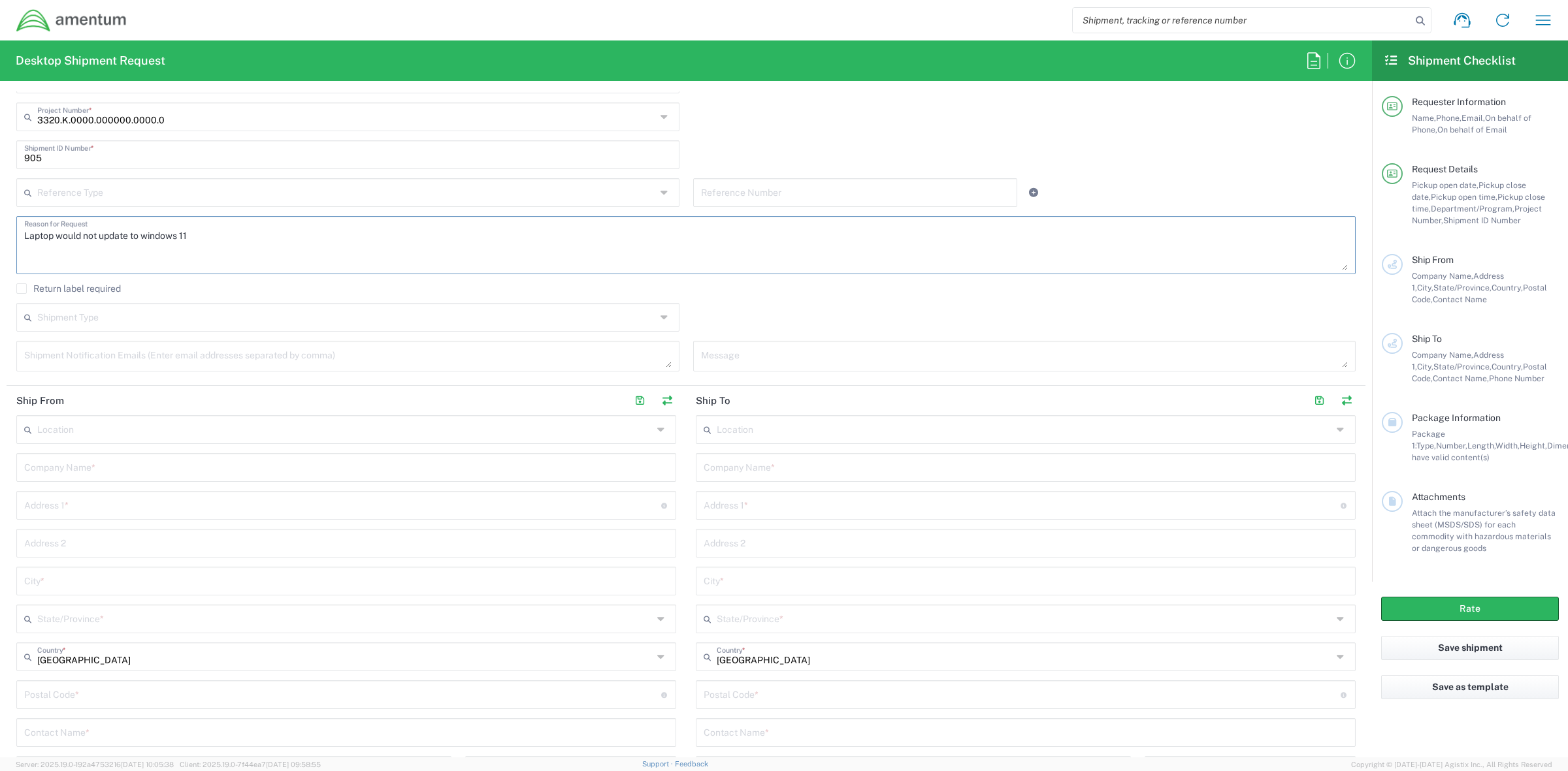
scroll to position [326, 0]
type textarea "Laptop would not update to windows 11"
click at [188, 356] on textarea at bounding box center [348, 351] width 648 height 22
paste textarea "terri.duree@amentum.com"
type textarea "terri.duree@amentum.com"
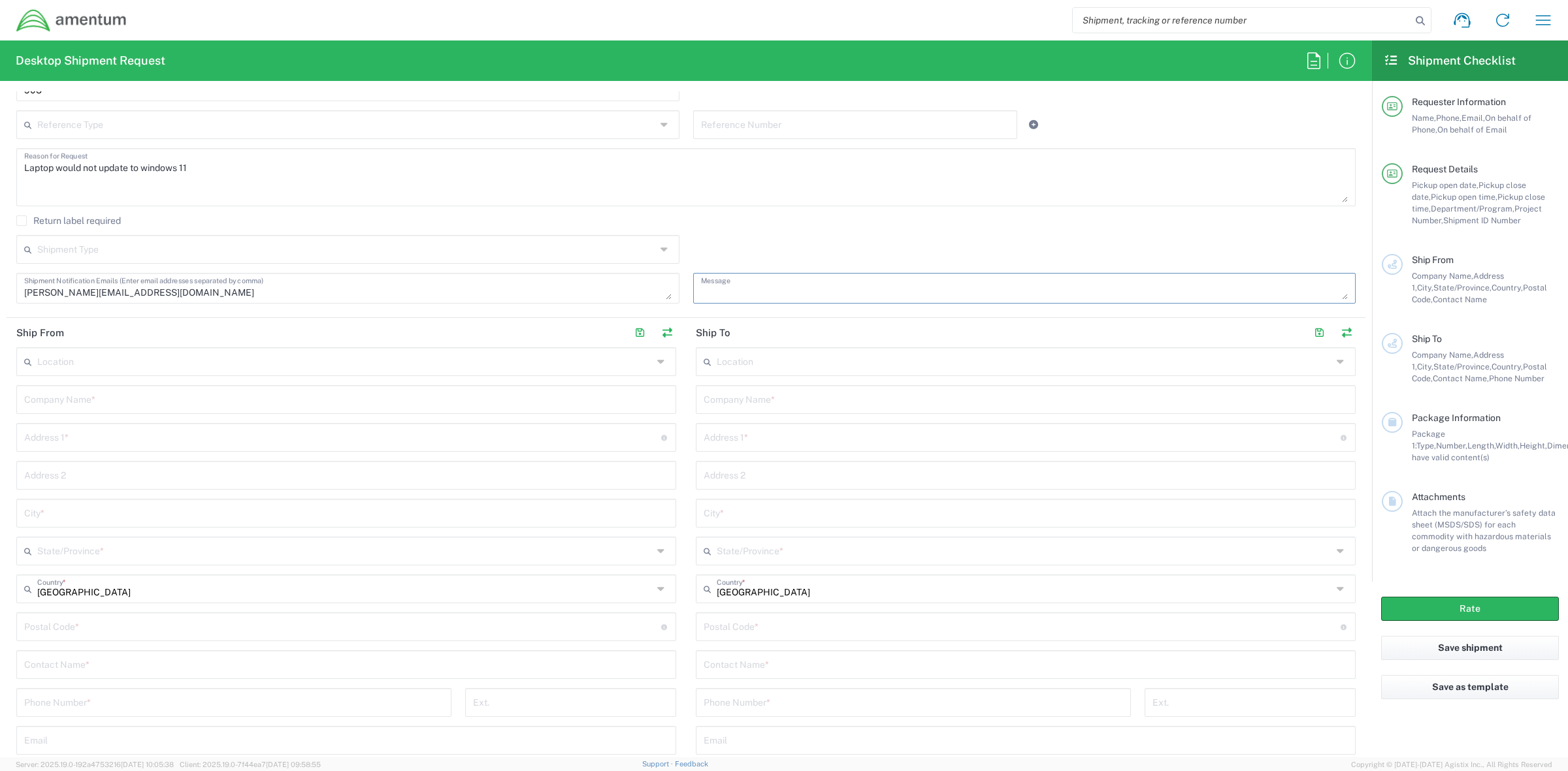
scroll to position [435, 0]
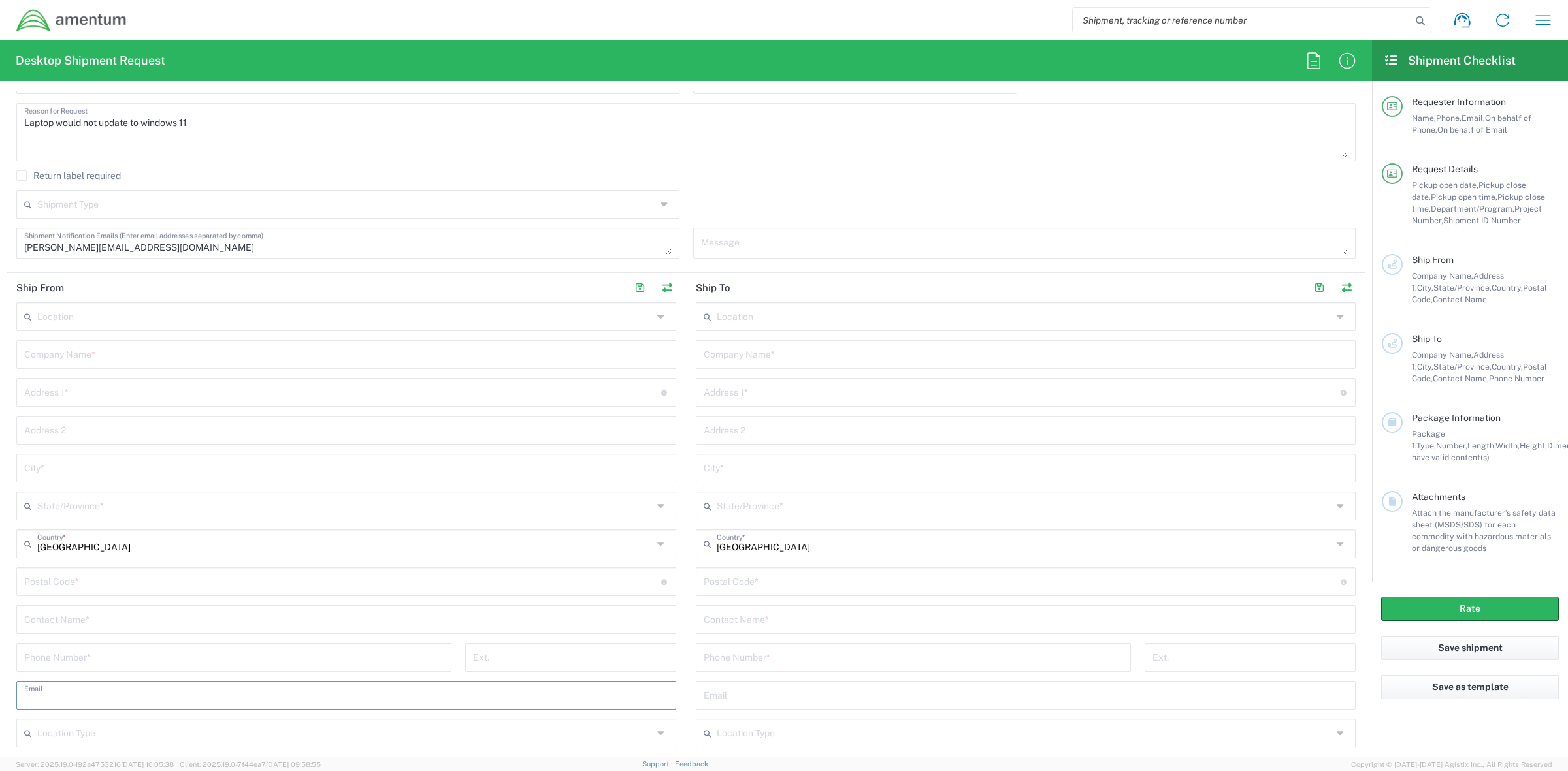
click at [60, 672] on input "text" at bounding box center [346, 694] width 644 height 22
paste input "terri.duree@amentum.com"
type input "terri.duree@amentum.com"
click at [93, 648] on input "tel" at bounding box center [234, 656] width 420 height 22
paste input "903-276-9945"
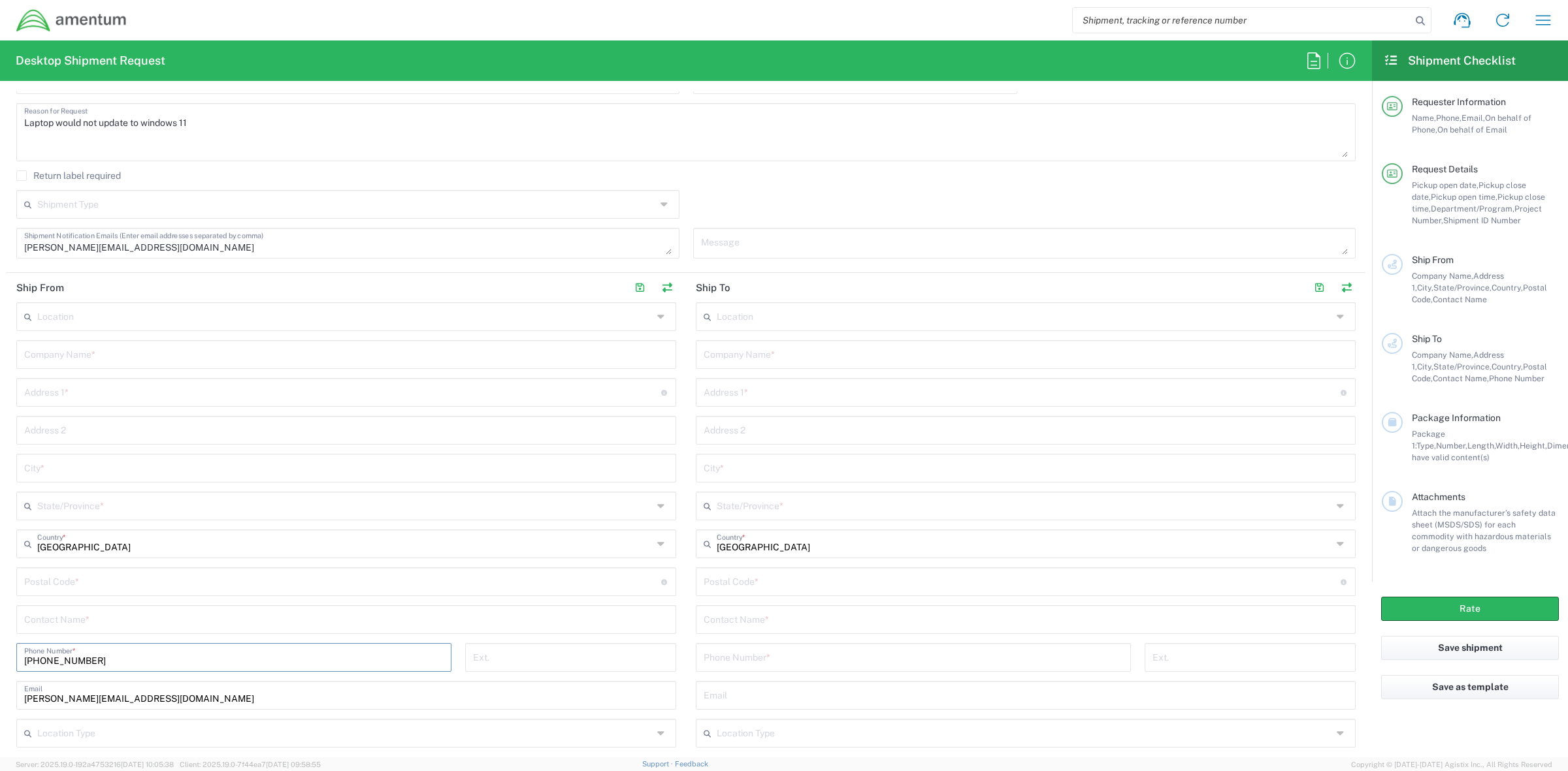
type input "903-276-9945"
click at [126, 619] on input "text" at bounding box center [346, 618] width 644 height 22
paste input "Terri Duree’"
type input "Terri Duree’"
click at [124, 396] on input "text" at bounding box center [343, 390] width 637 height 22
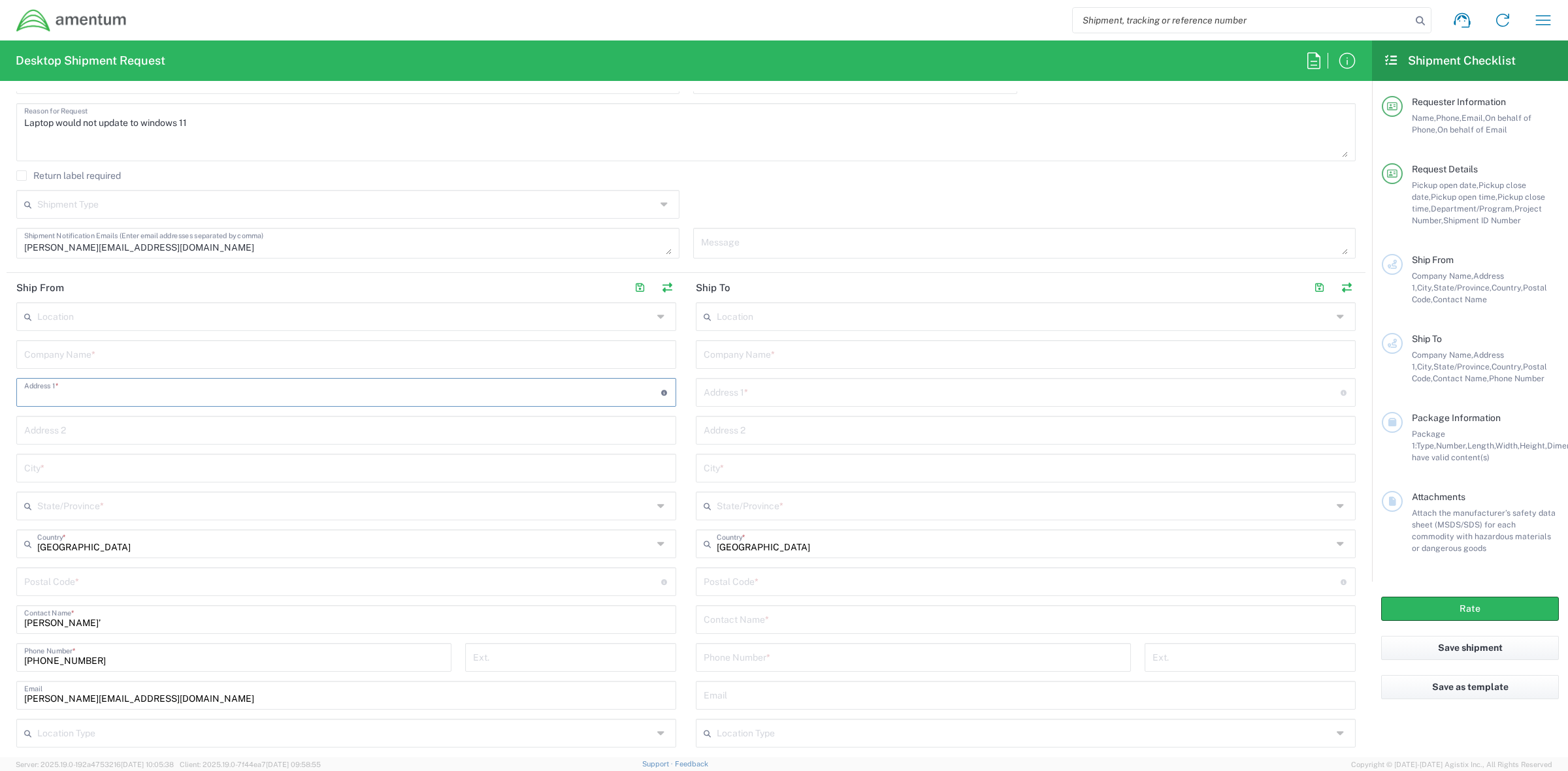
paste input "#12 Chapel Lane"
type input "#12 Chapel Lane"
click at [116, 468] on input "text" at bounding box center [346, 466] width 644 height 22
paste input "New Boston"
type input "New Boston"
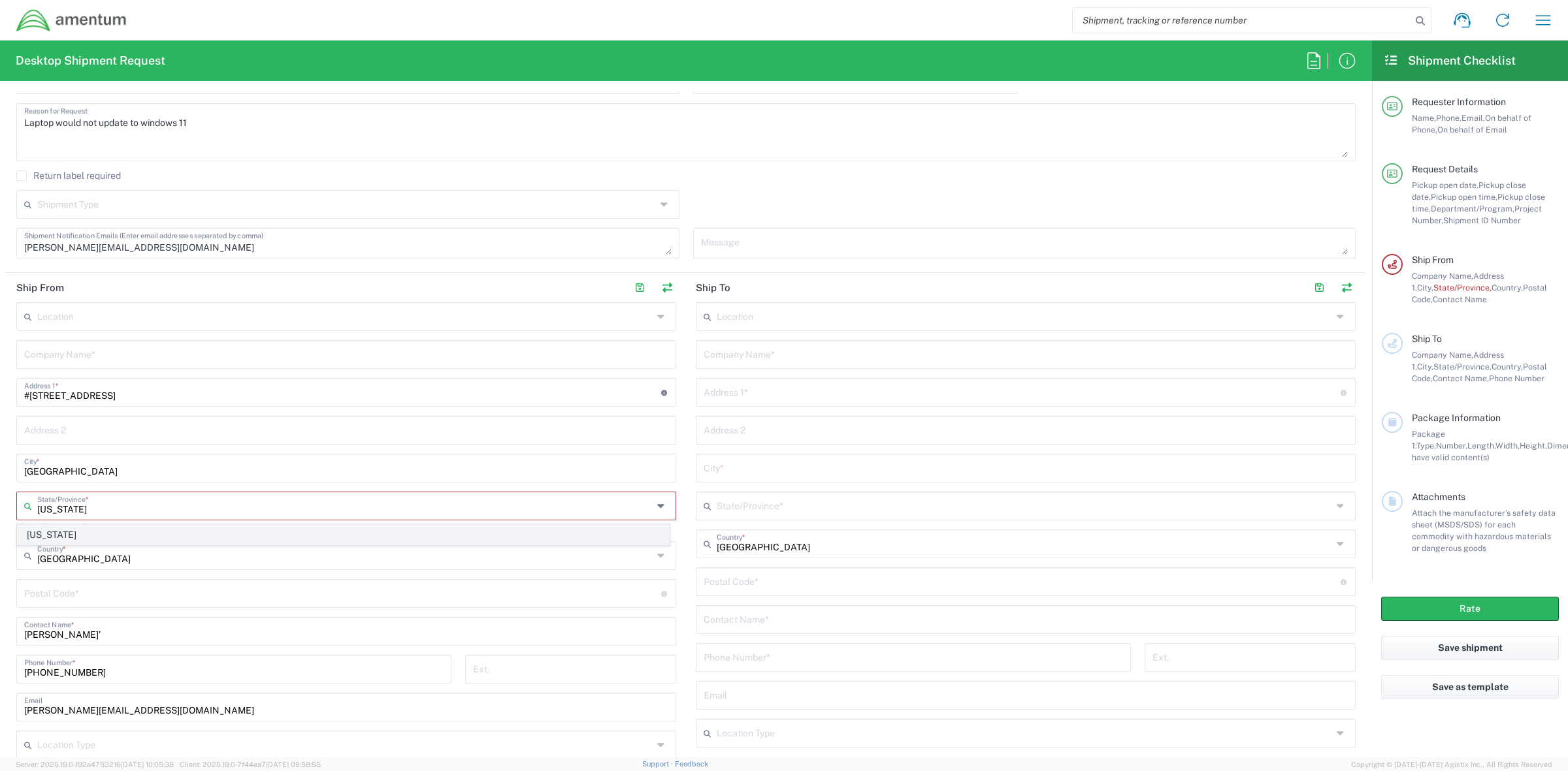
click at [96, 537] on span "Texas" at bounding box center [343, 534] width 652 height 20
type input "Texas"
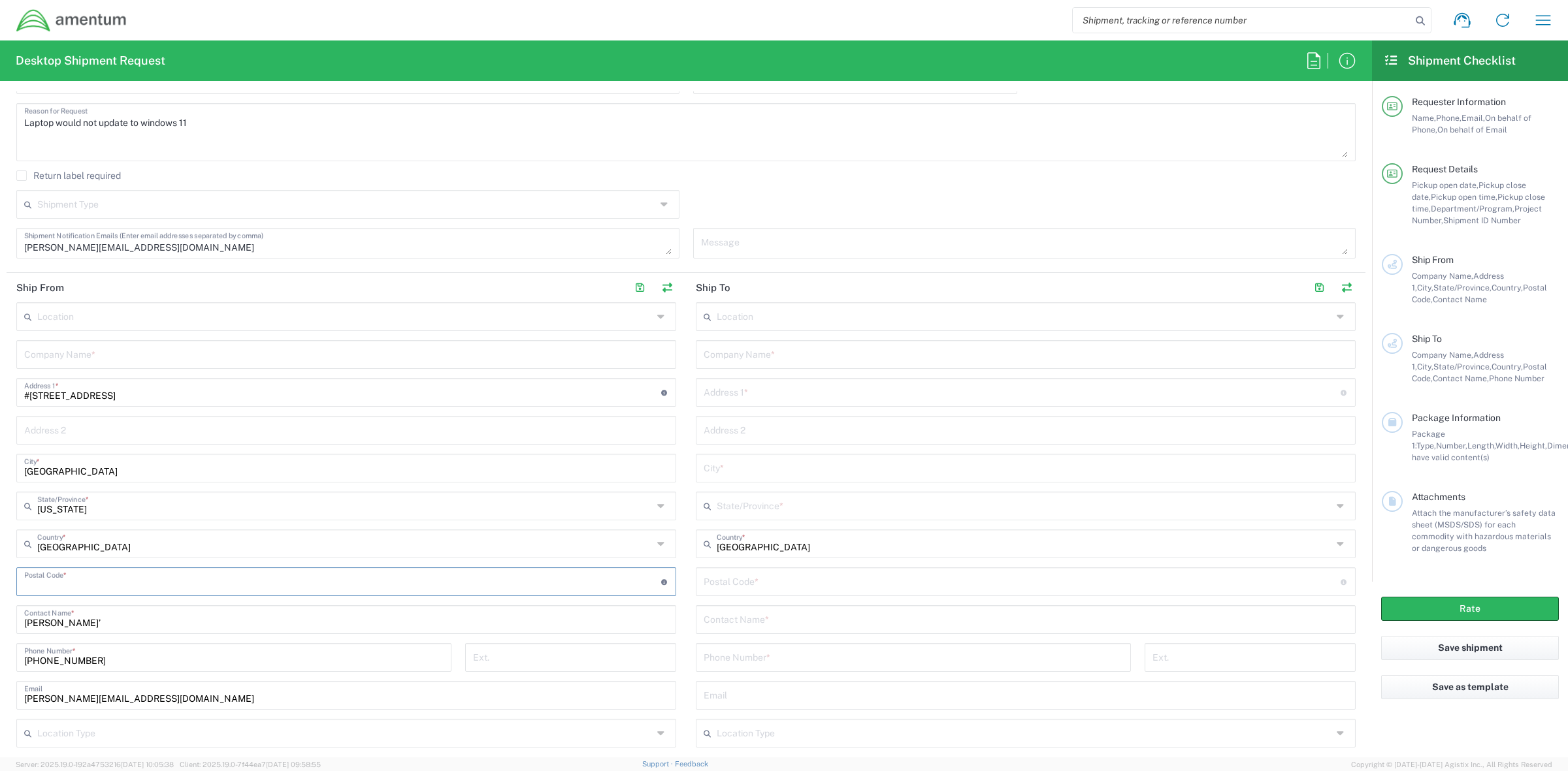
click at [106, 585] on input "undefined" at bounding box center [343, 580] width 637 height 22
type input "75570"
click at [106, 362] on input "text" at bounding box center [346, 353] width 644 height 22
type input "Amentum"
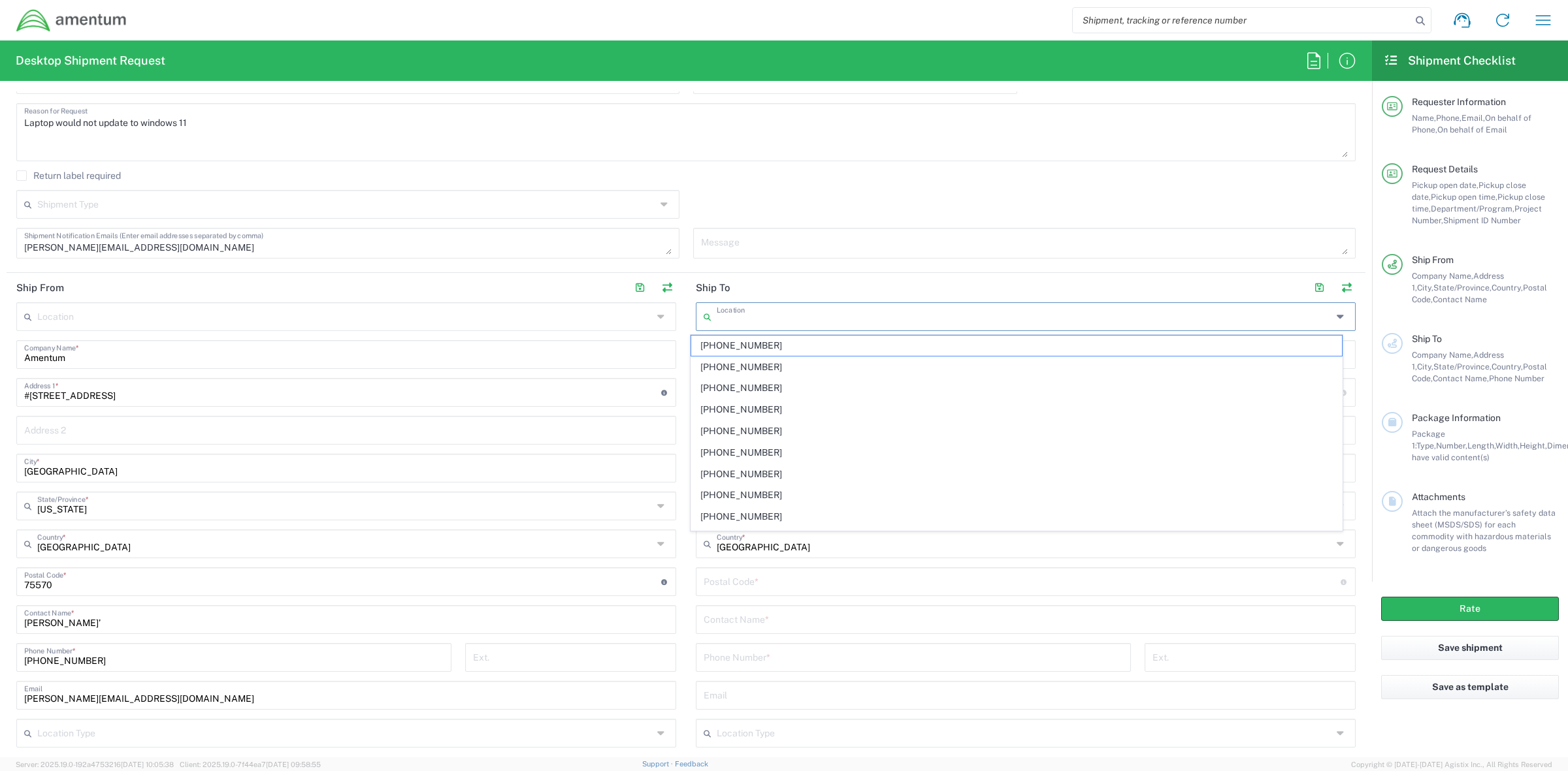
click at [760, 318] on input "text" at bounding box center [1025, 315] width 616 height 22
click at [742, 345] on span "AFW" at bounding box center [1017, 346] width 652 height 20
type input "AFW"
type input "Amentum Services, Inc."
type input "13500 Heritage Pkwy"
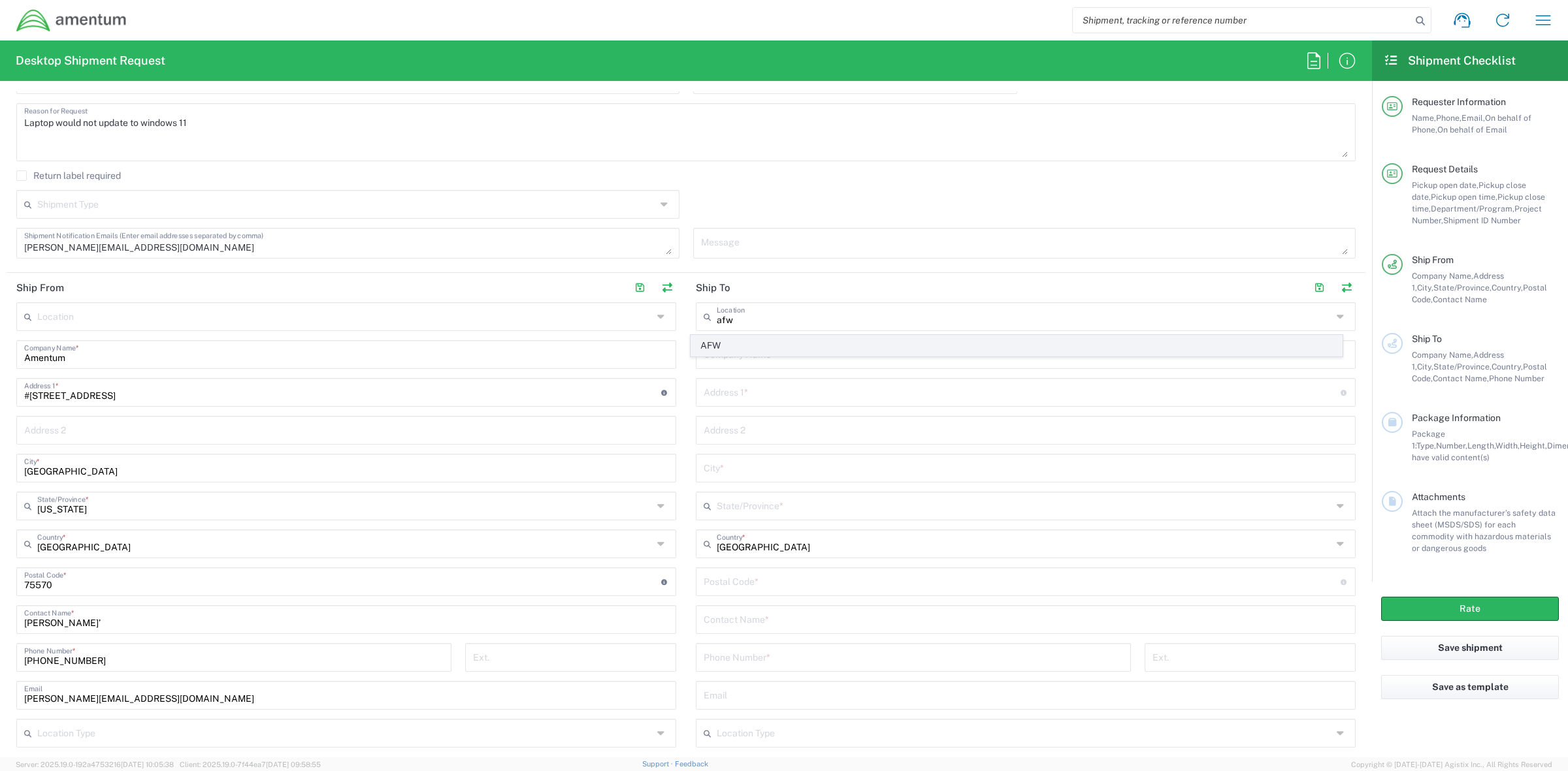
type input "Fort Worth"
type input "Texas"
type input "76177"
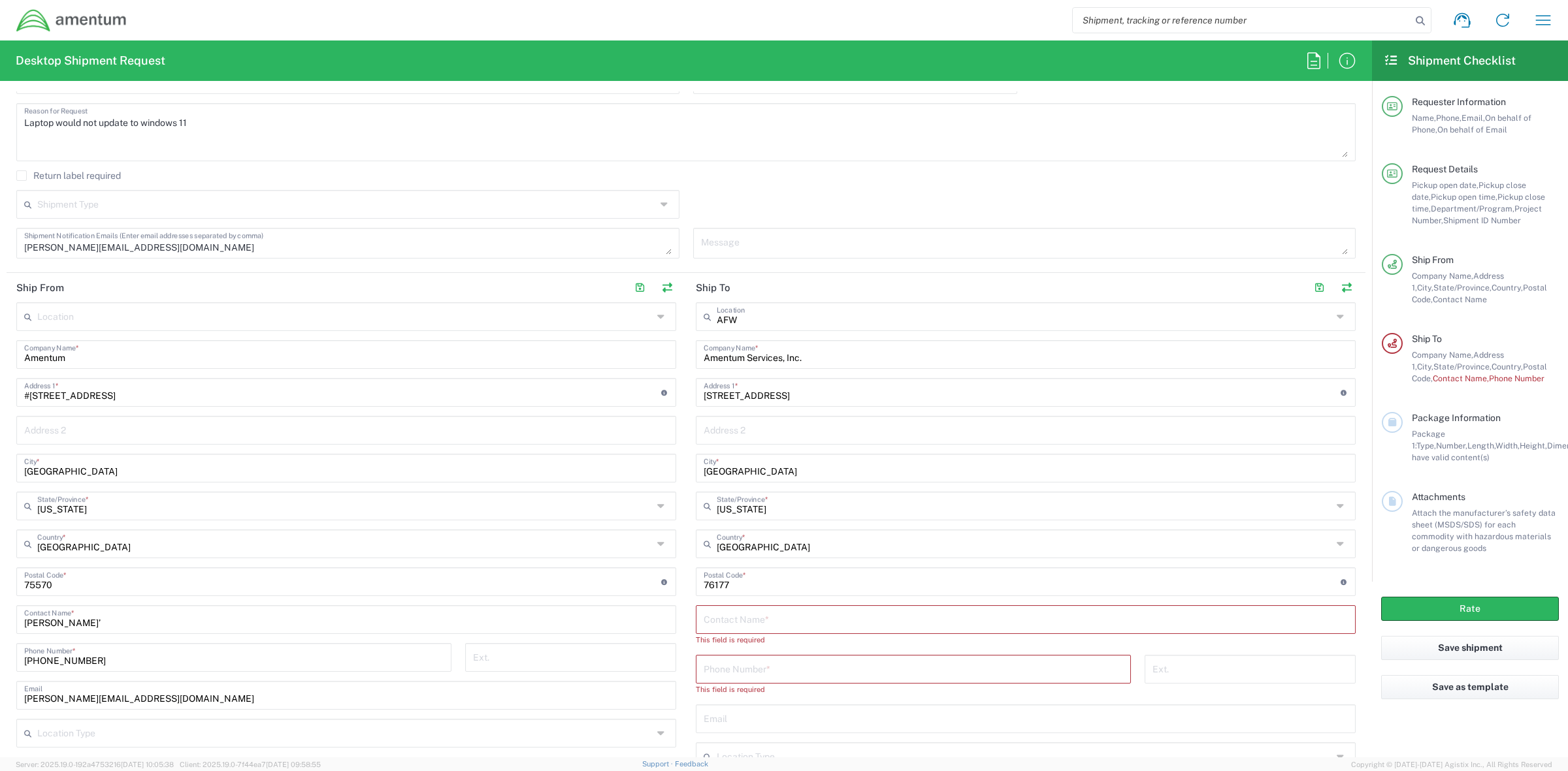
click at [791, 616] on input "text" at bounding box center [1025, 618] width 644 height 22
drag, startPoint x: 812, startPoint y: 618, endPoint x: 552, endPoint y: 589, distance: 261.6
click at [554, 590] on div "Ship From Location 1002-4122-6 1006-5256-0 1026-8910-0 1281-0560-3 1369-6441-0 …" at bounding box center [686, 533] width 1359 height 522
paste input "Senecia (Necia) Morgan"
type input "Senecia (Necia) Morgan"
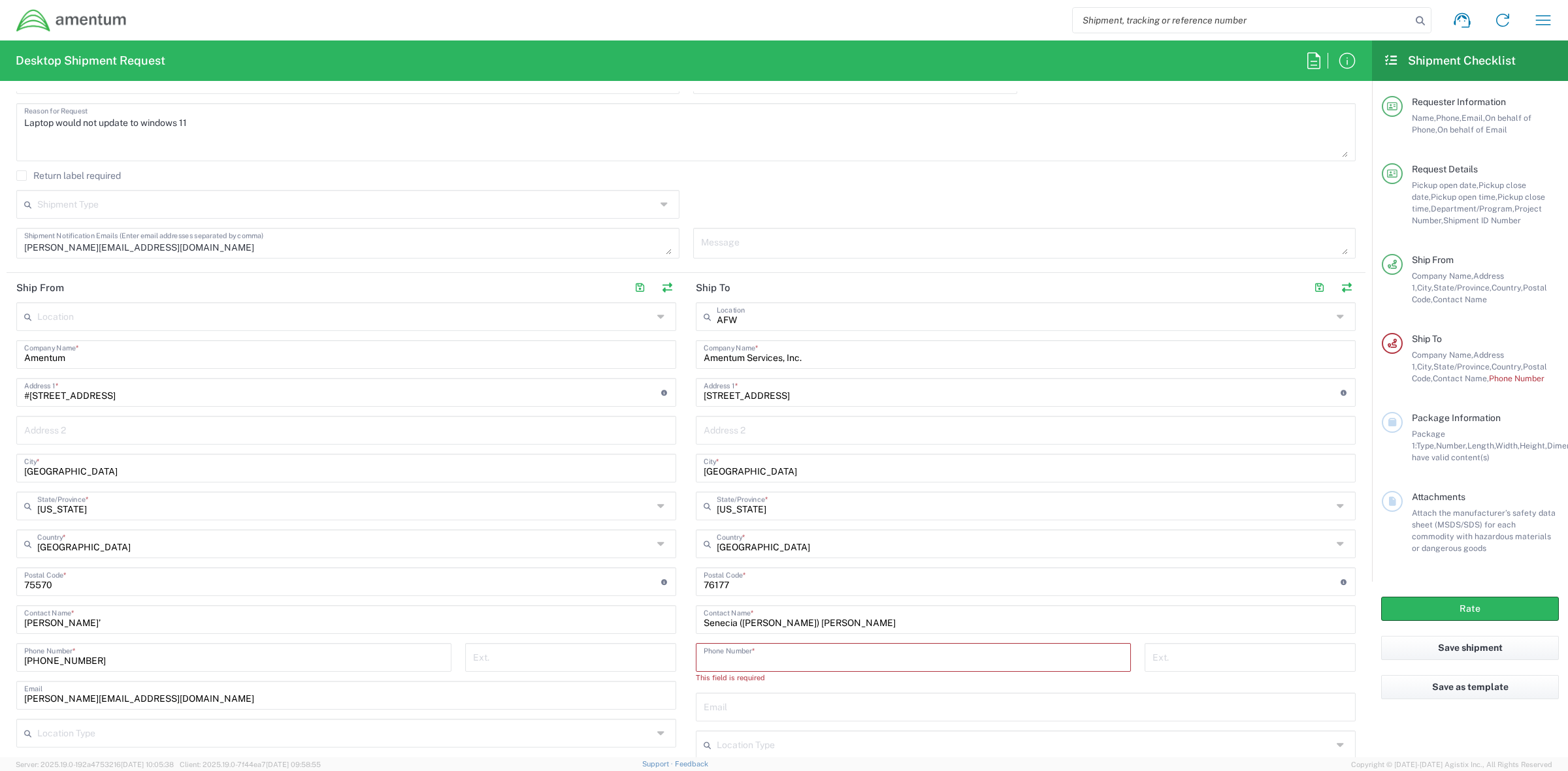
click at [832, 658] on input "tel" at bounding box center [913, 656] width 420 height 22
paste input "817-224-1568"
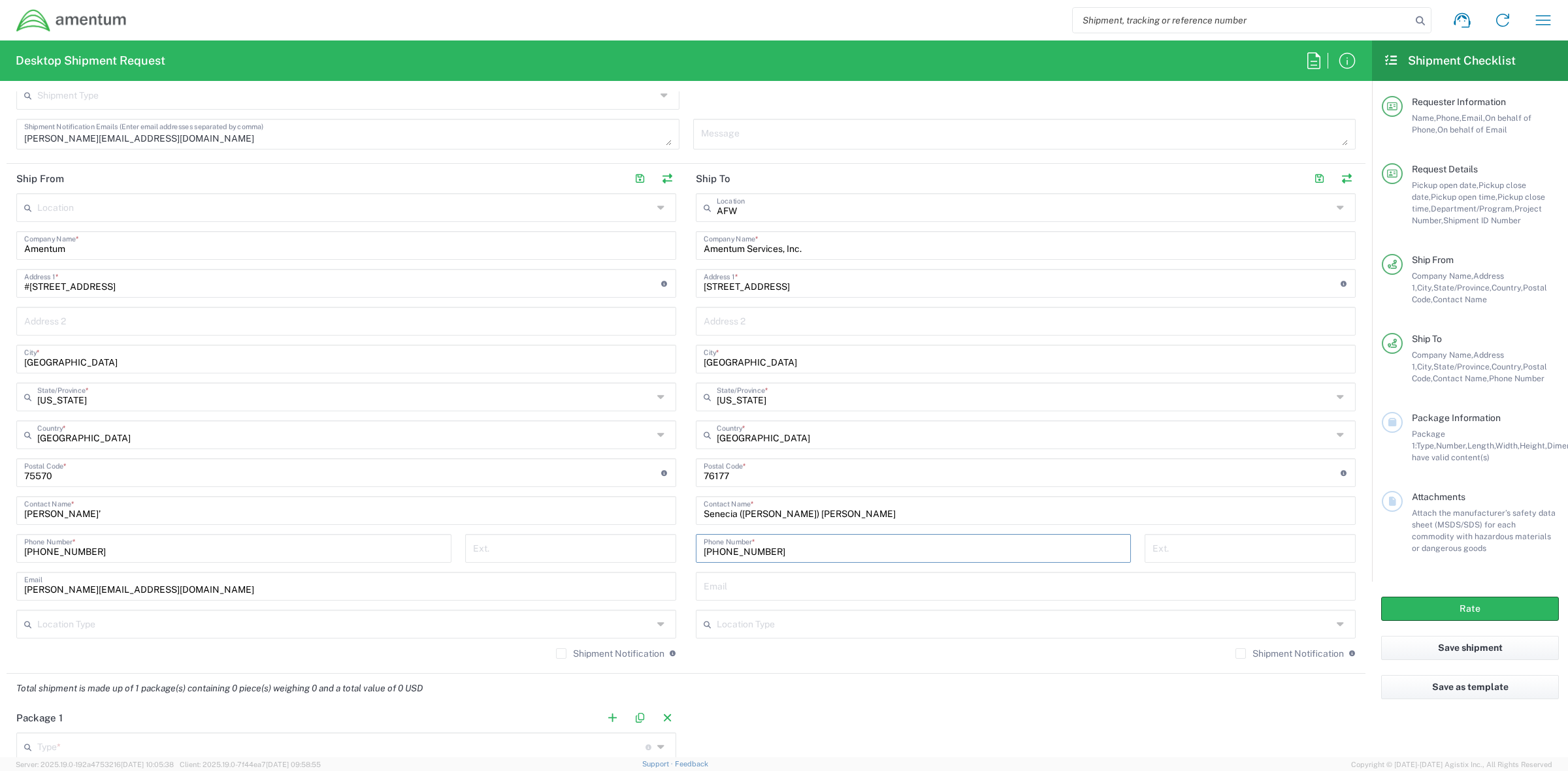
type input "817-224-1568"
click at [833, 582] on input "text" at bounding box center [1025, 585] width 644 height 22
paste input "senecia.morgan@amentum.com"
type input "senecia.morgan@amentum.com"
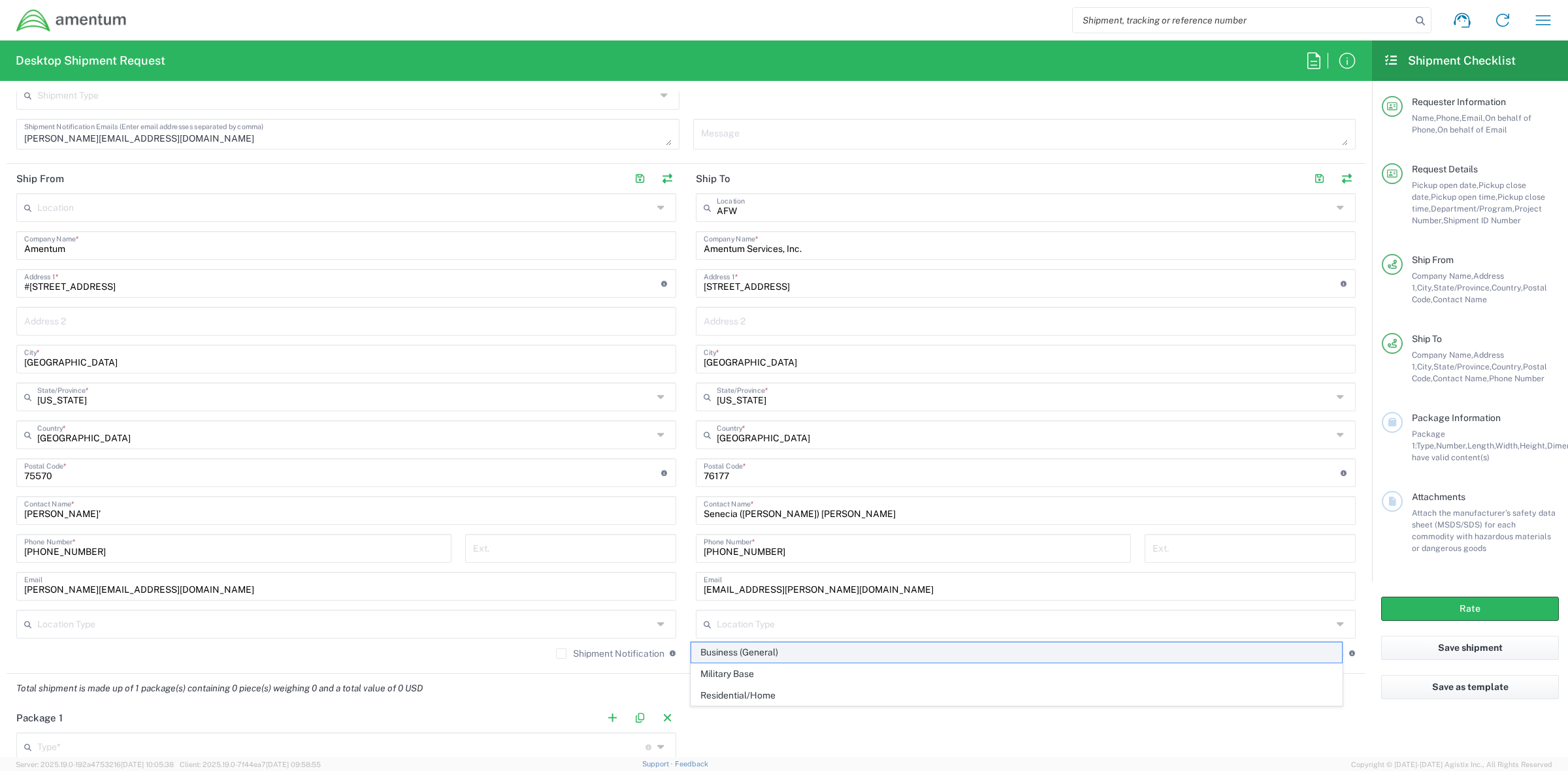
click at [777, 653] on span "Business (General)" at bounding box center [1017, 652] width 652 height 20
type input "Business (General)"
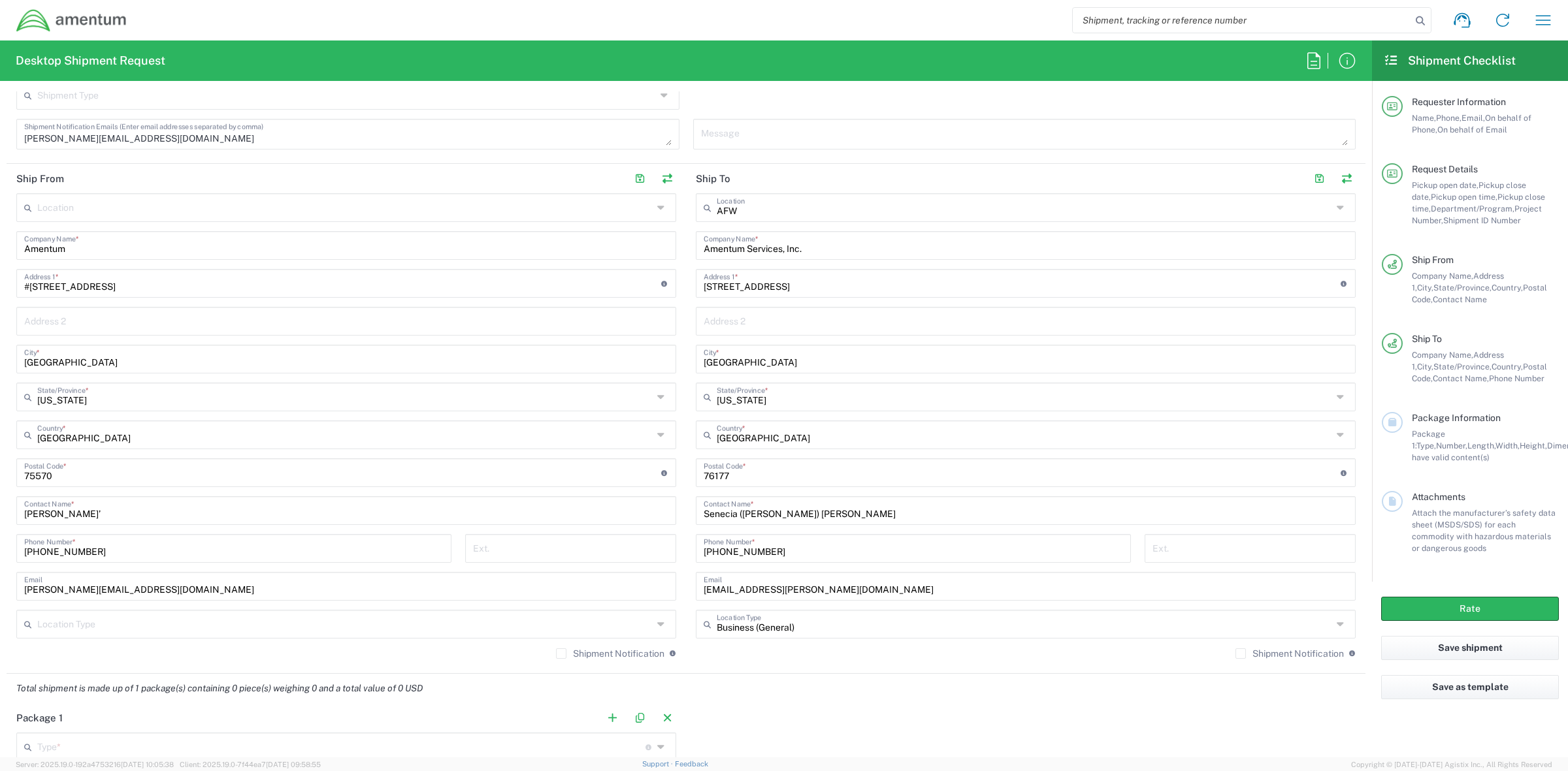
click at [533, 626] on input "text" at bounding box center [345, 623] width 616 height 22
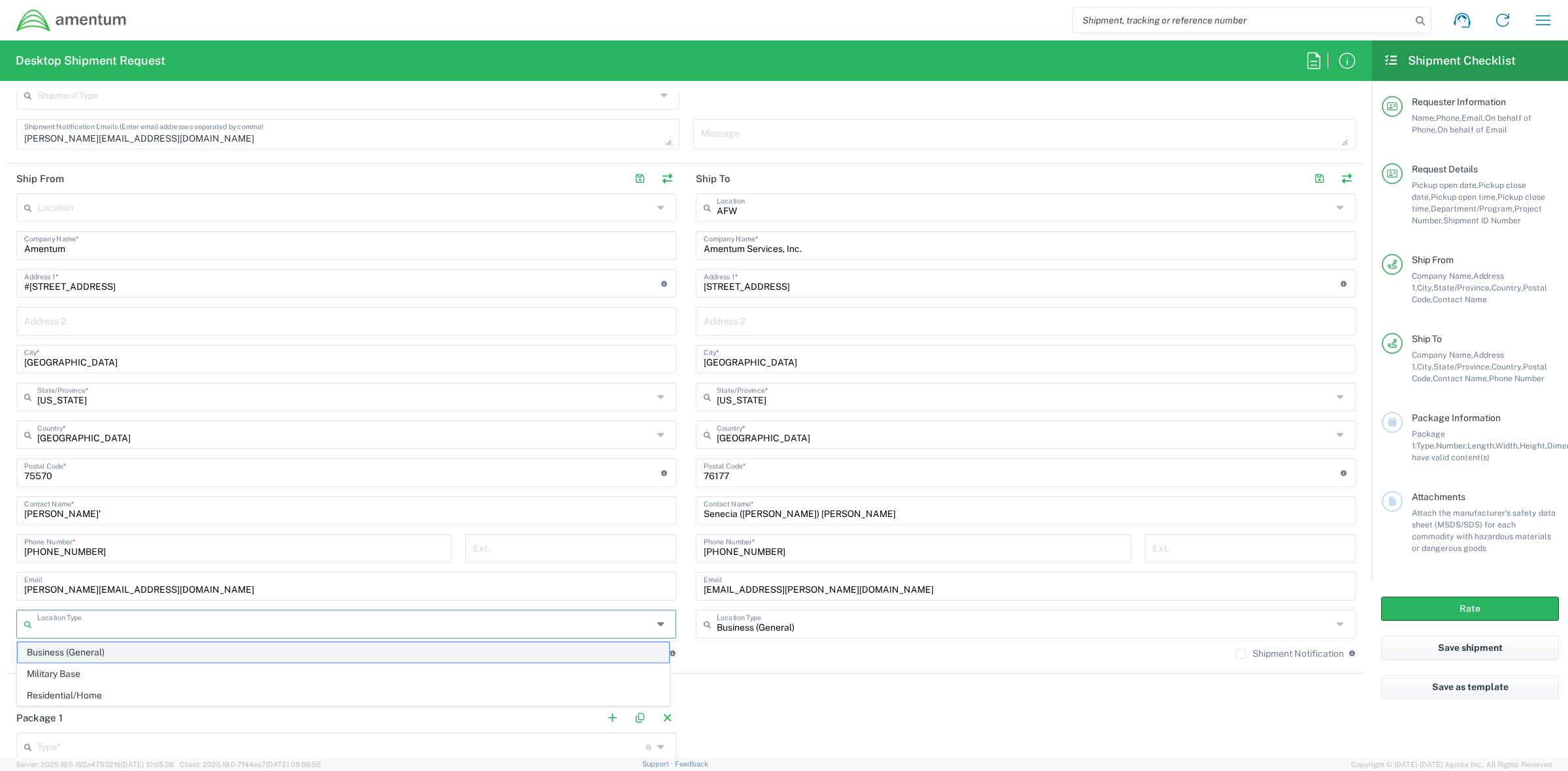
click at [376, 646] on span "Business (General)" at bounding box center [343, 652] width 652 height 20
type input "Business (General)"
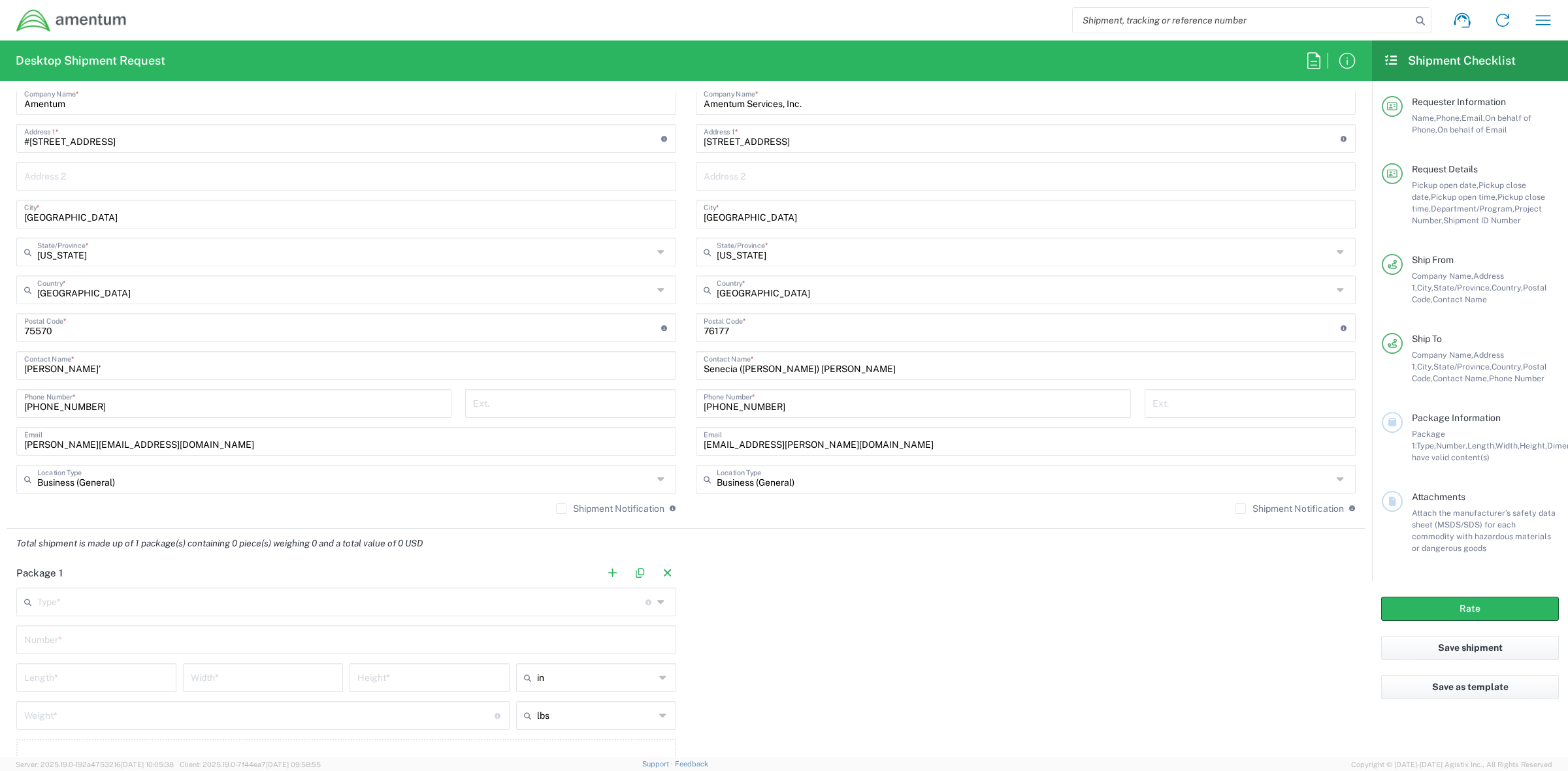
scroll to position [761, 0]
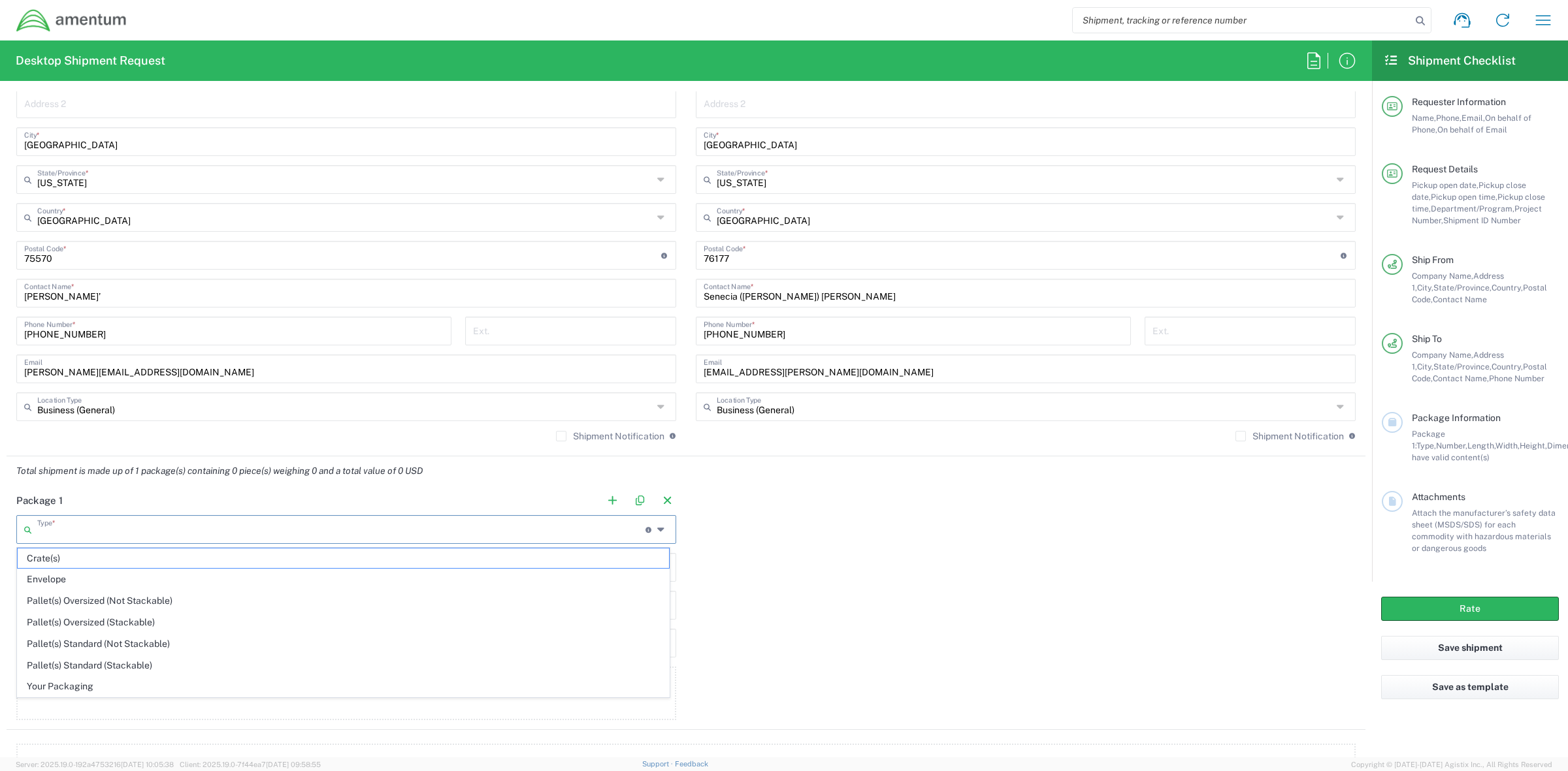
click at [78, 533] on input "text" at bounding box center [341, 528] width 609 height 22
click at [116, 672] on span "Your Packaging" at bounding box center [343, 686] width 652 height 20
type input "Your Packaging"
click at [101, 571] on input "text" at bounding box center [346, 566] width 644 height 22
type input "1"
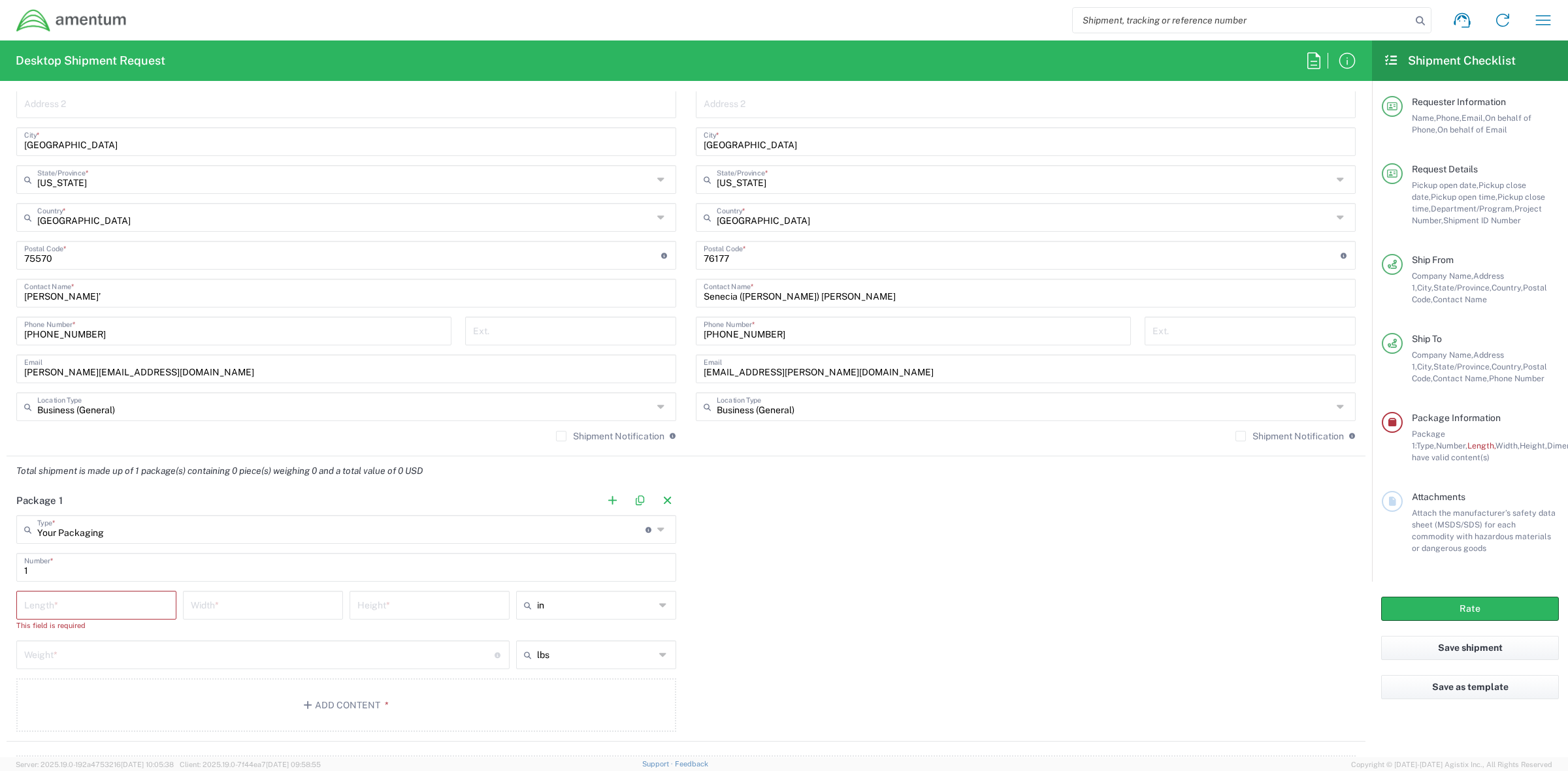
click at [146, 606] on input "number" at bounding box center [96, 604] width 144 height 22
type input "16"
type input "6"
click at [547, 634] on span "in" at bounding box center [591, 634] width 156 height 20
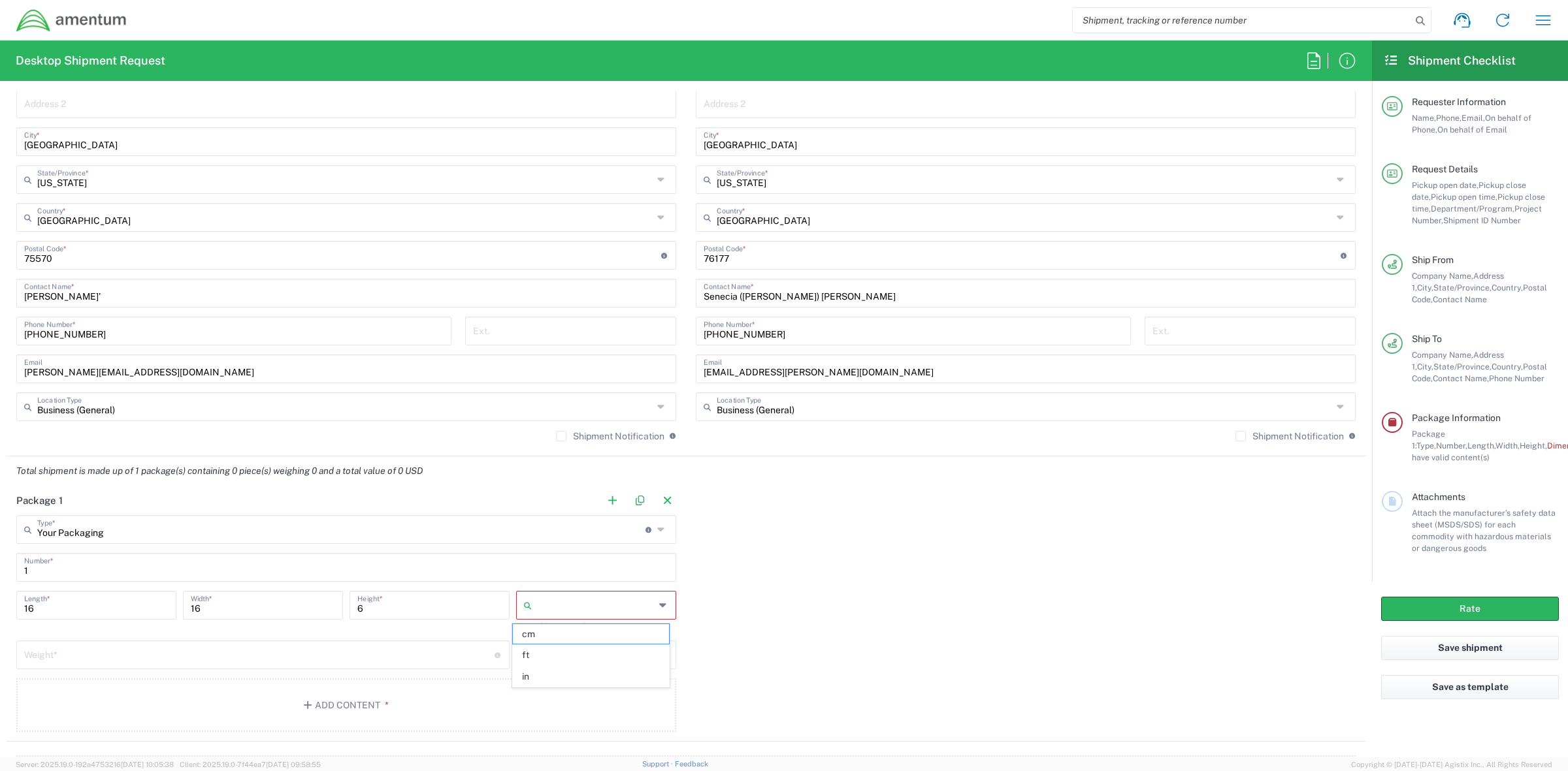
click at [582, 605] on input "text" at bounding box center [595, 605] width 118 height 20
click at [543, 672] on span "in" at bounding box center [591, 677] width 156 height 20
type input "in"
click at [249, 640] on input "number" at bounding box center [259, 642] width 470 height 22
type input "11"
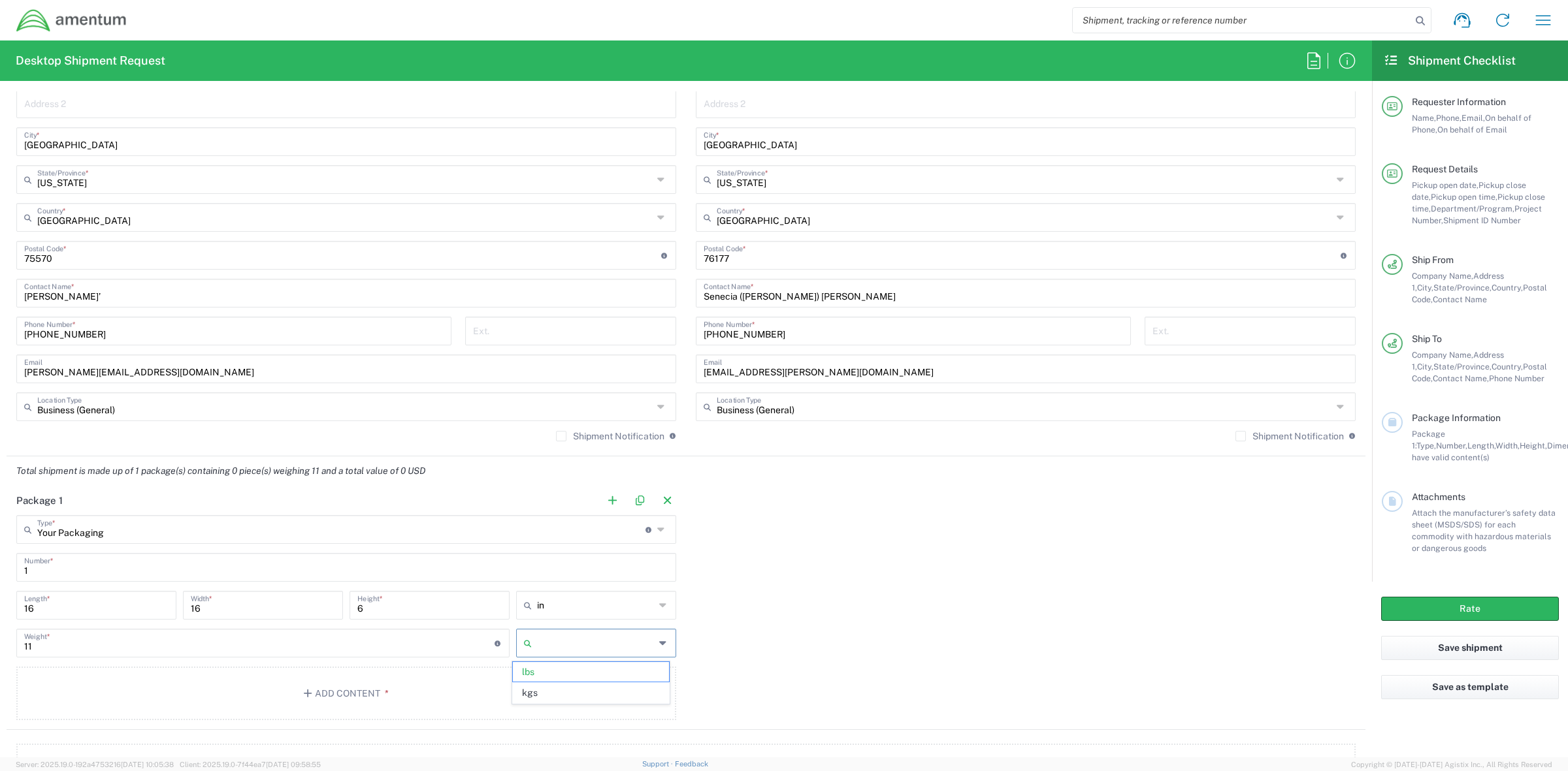
type input "lbs"
click at [702, 622] on div "Package 1 Your Packaging Type * Material used to package goods Crate(s) Envelop…" at bounding box center [686, 607] width 1359 height 244
click at [760, 627] on div "Package 1 Your Packaging Type * Material used to package goods Crate(s) Envelop…" at bounding box center [686, 607] width 1359 height 244
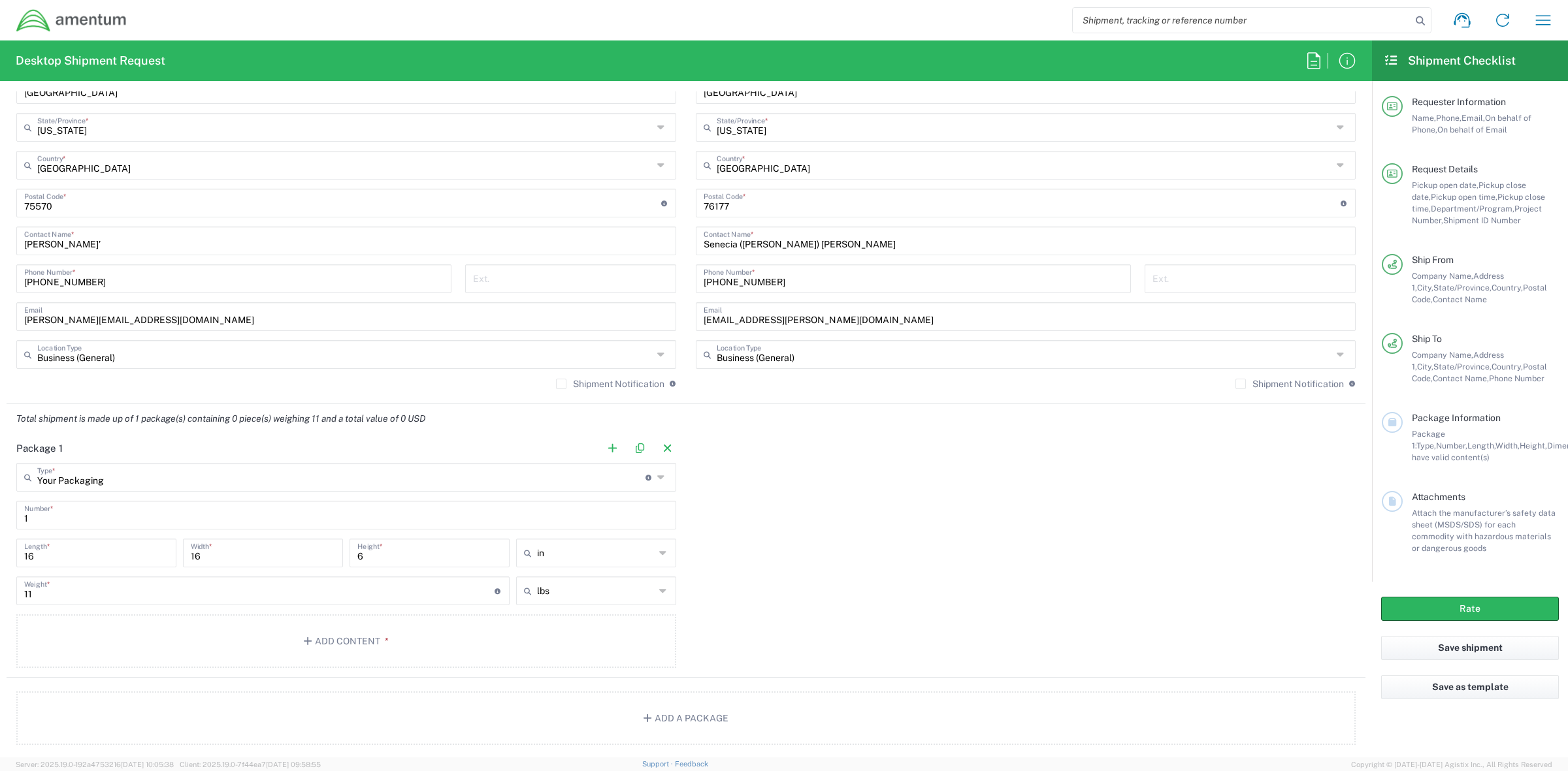
scroll to position [870, 0]
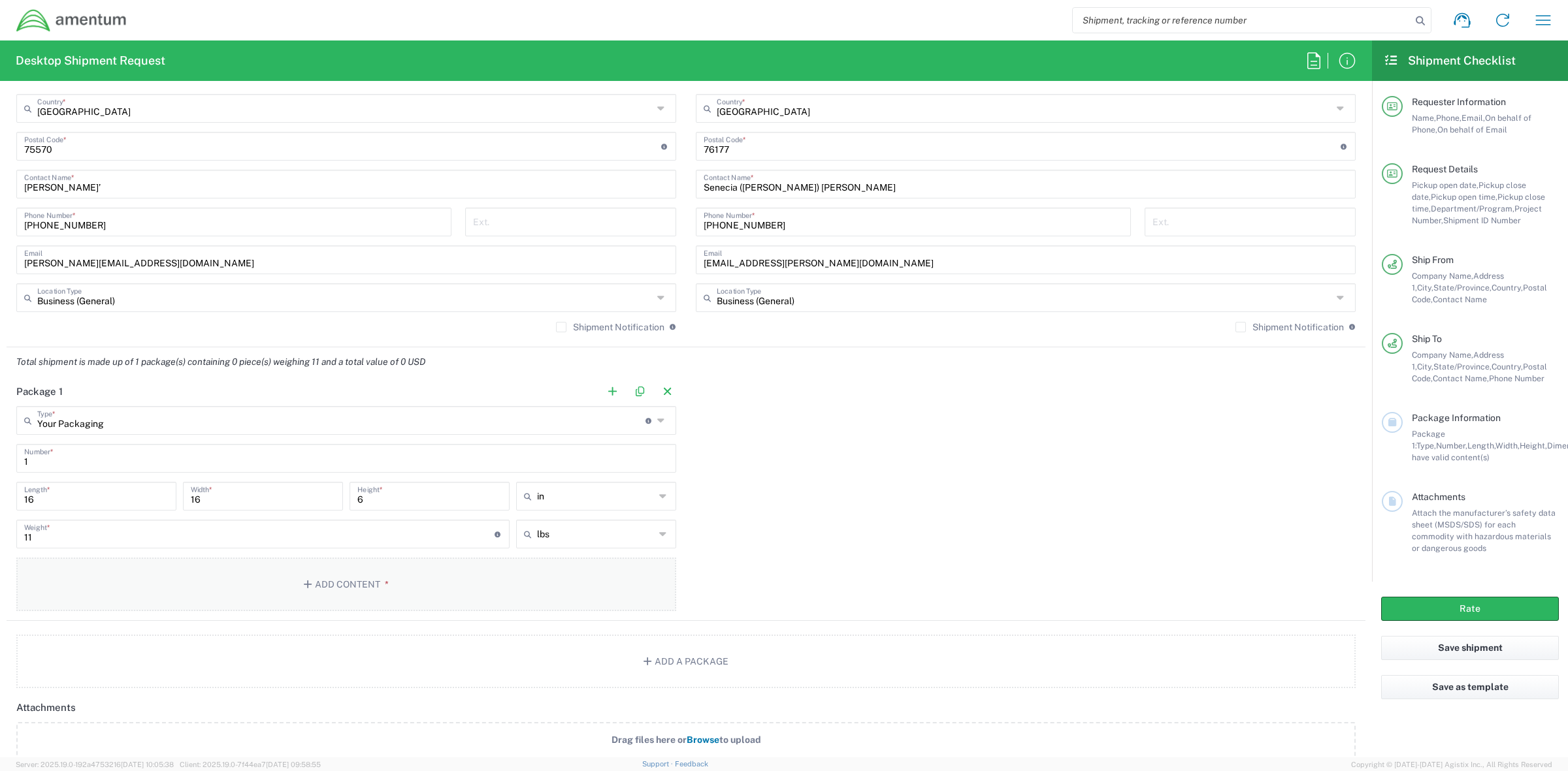
click at [436, 596] on button "Add Content *" at bounding box center [347, 584] width 660 height 54
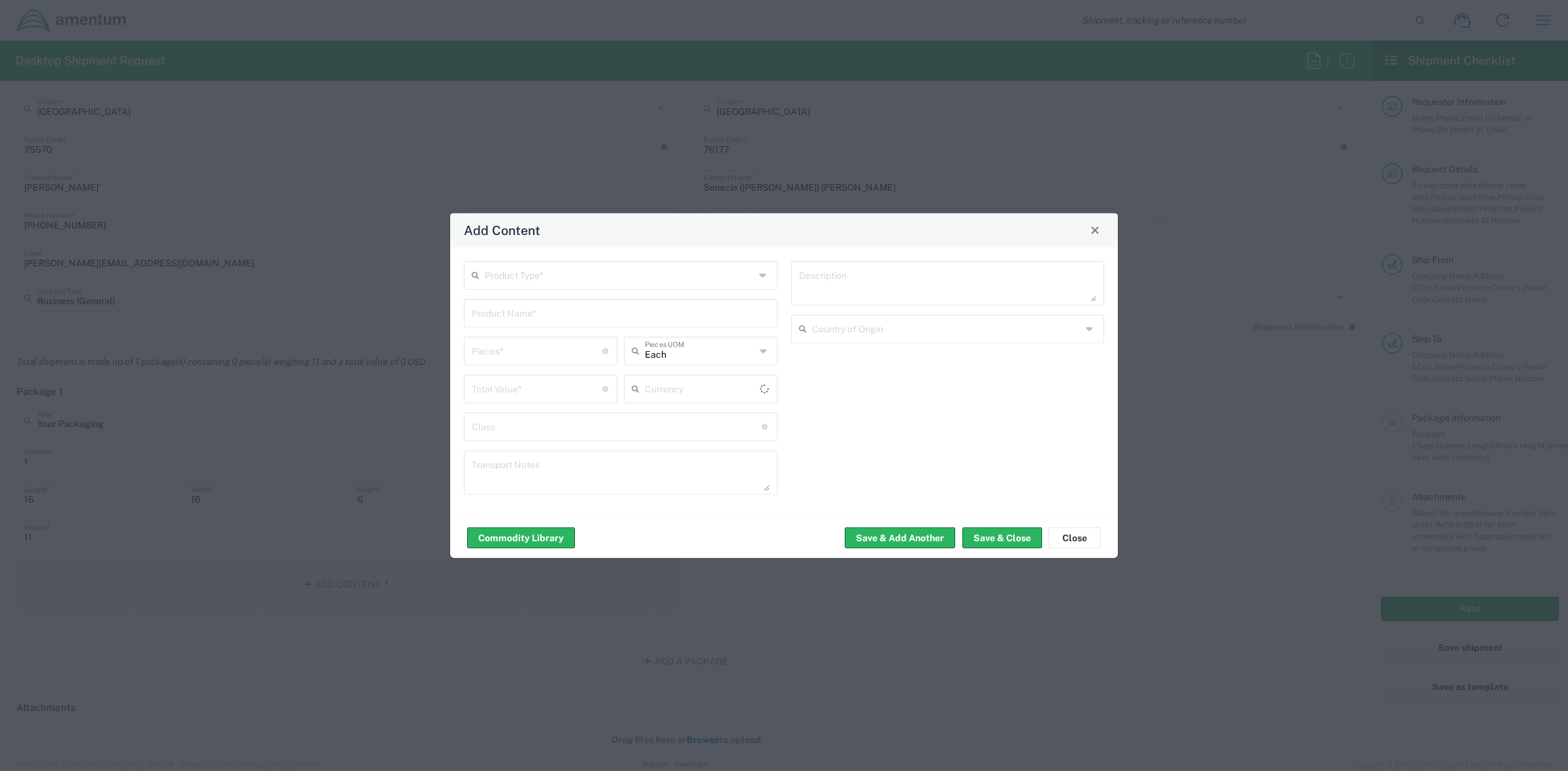
type input "US Dollar"
click at [549, 275] on input "text" at bounding box center [619, 274] width 270 height 22
click at [521, 323] on span "General Commodity" at bounding box center [620, 324] width 311 height 20
type input "General Commodity"
click at [569, 313] on input "text" at bounding box center [620, 312] width 298 height 22
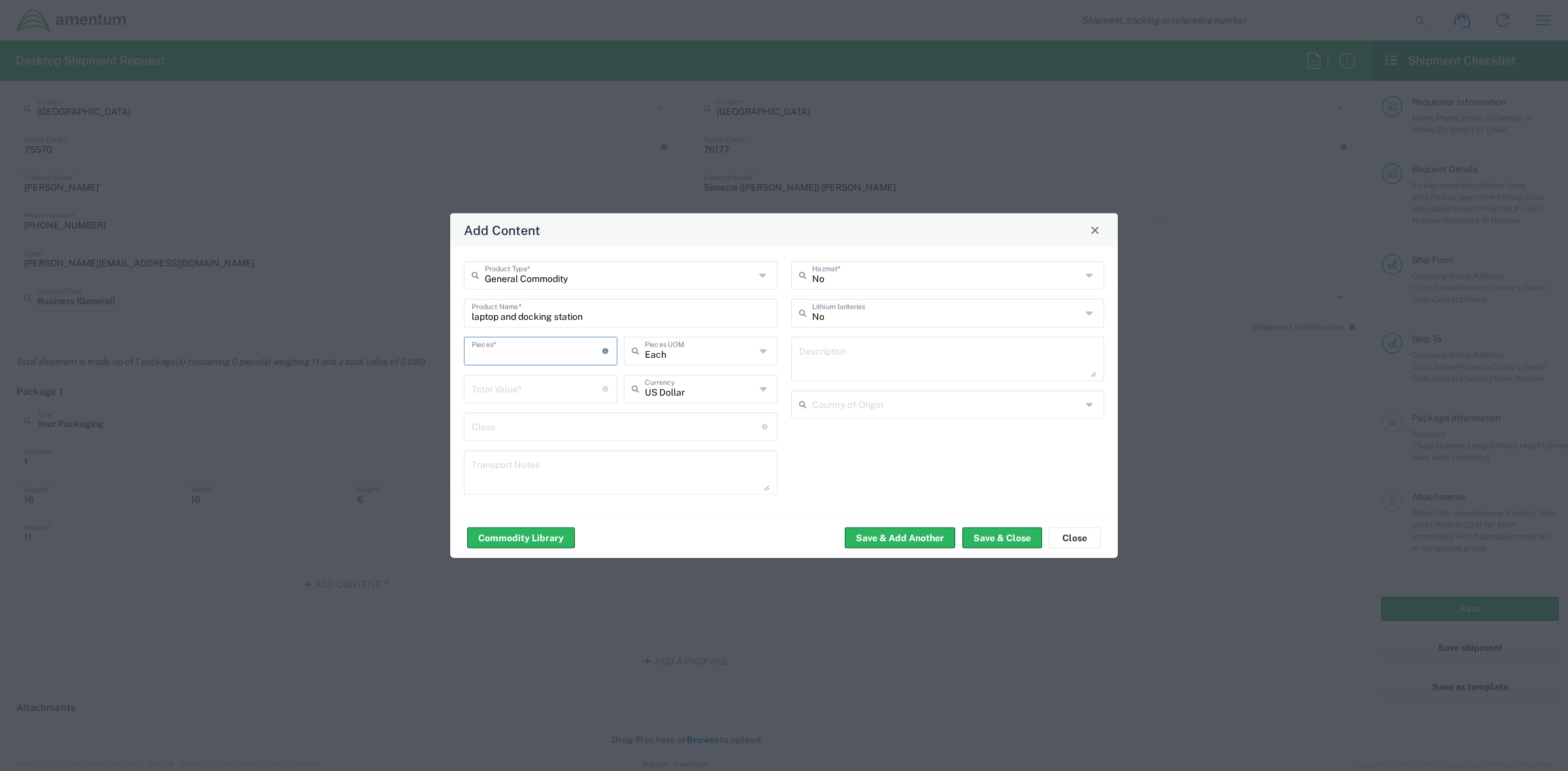
click at [471, 314] on div "laptop and docking station Product Name *" at bounding box center [620, 313] width 314 height 29
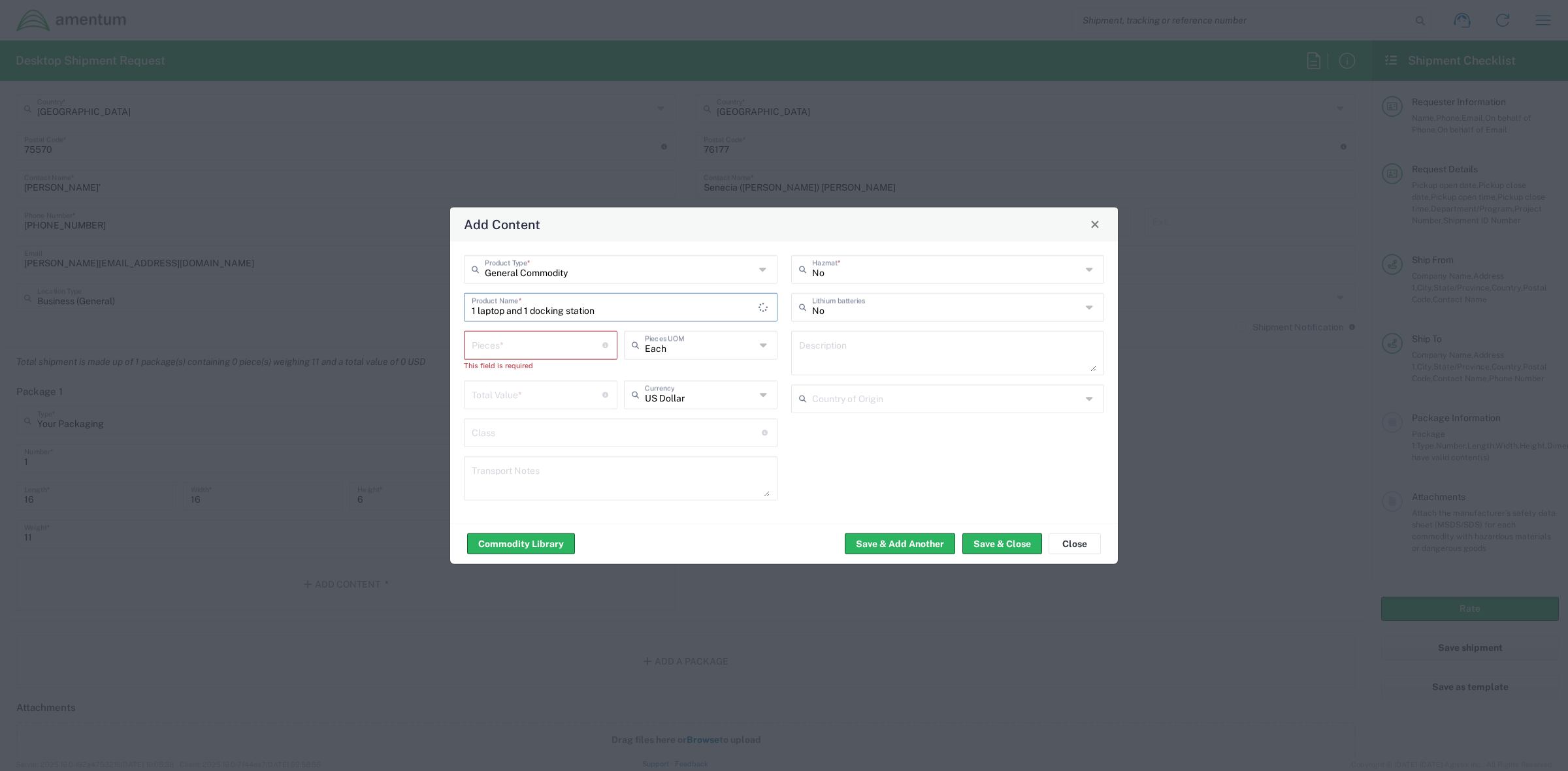
type input "1 laptop and 1 docking station"
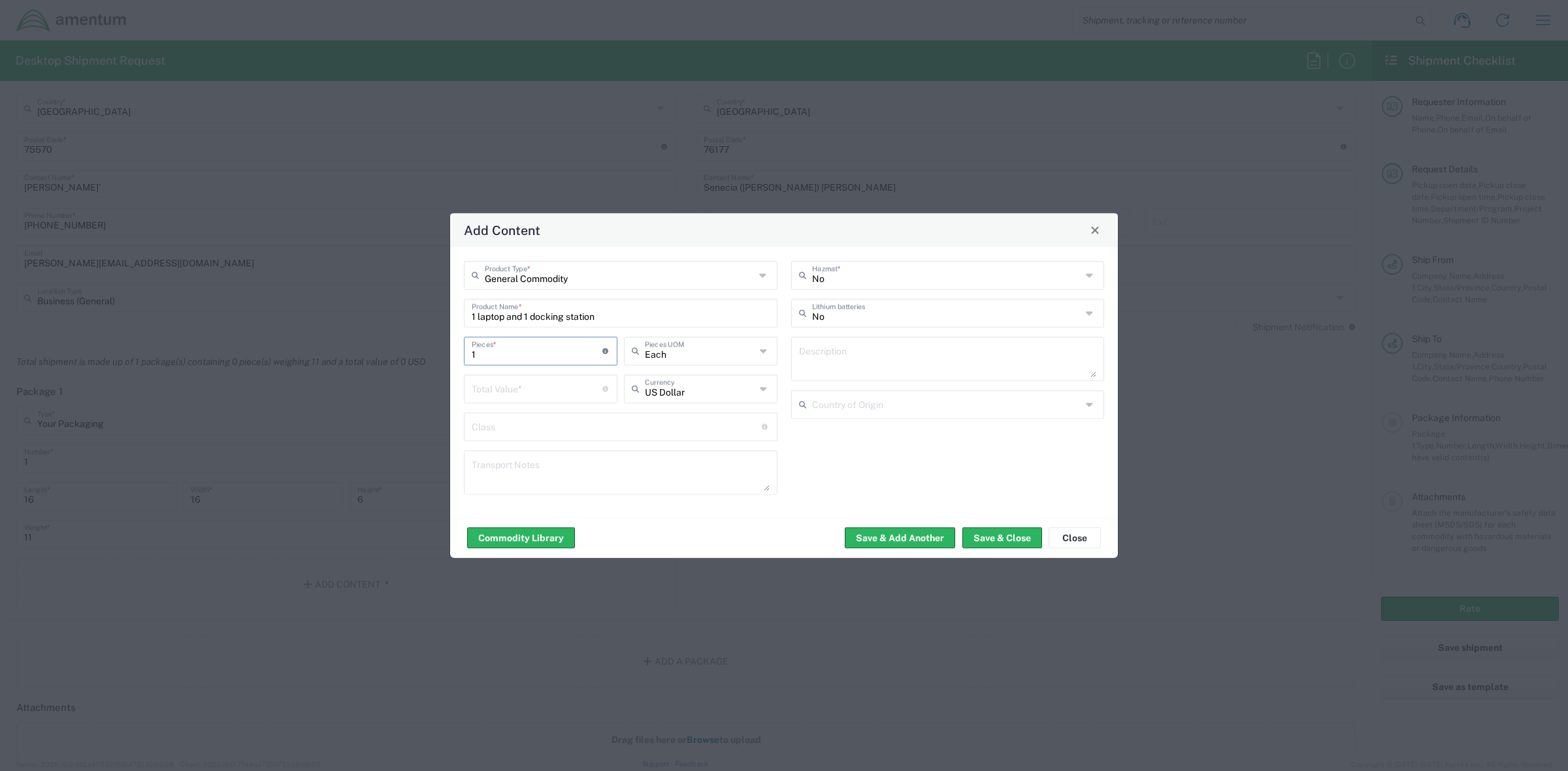
type input "1"
click at [670, 376] on span "Each" at bounding box center [700, 379] width 151 height 20
click at [674, 353] on input "text" at bounding box center [700, 349] width 111 height 22
click at [681, 380] on span "Each" at bounding box center [700, 379] width 151 height 20
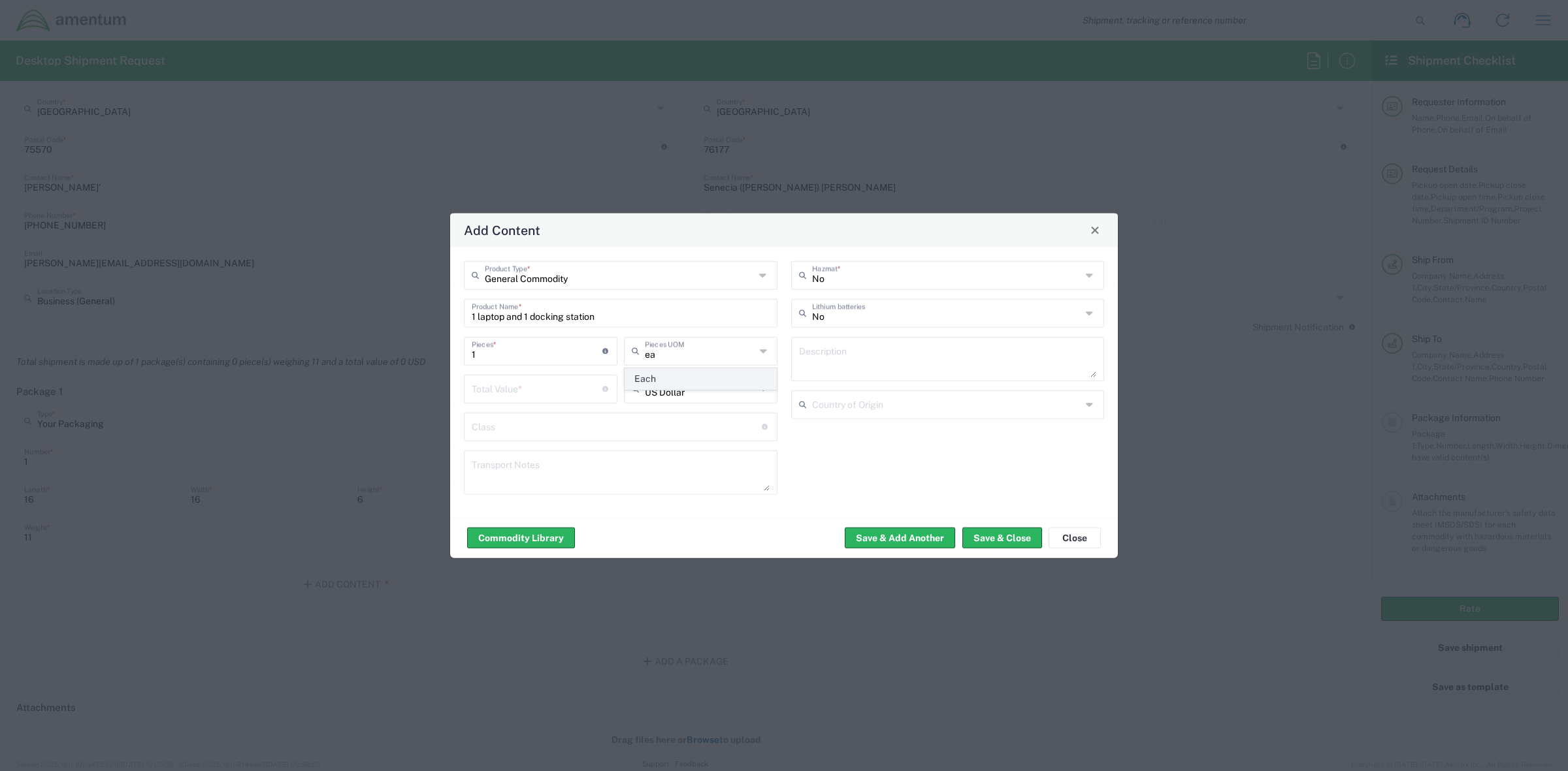
type input "Each"
click at [523, 396] on input "number" at bounding box center [537, 386] width 131 height 22
type input "1000"
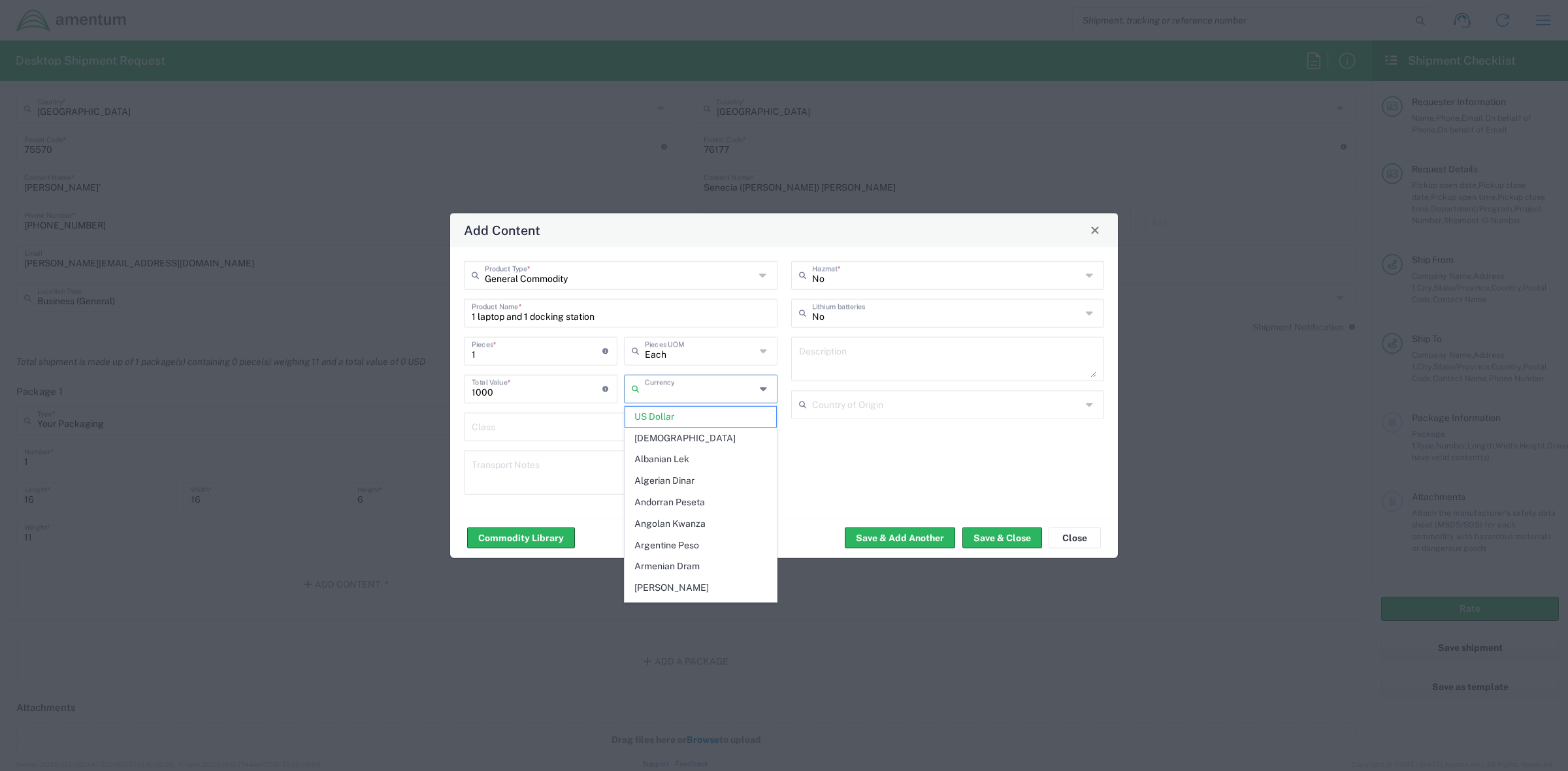
type input "US Dollar"
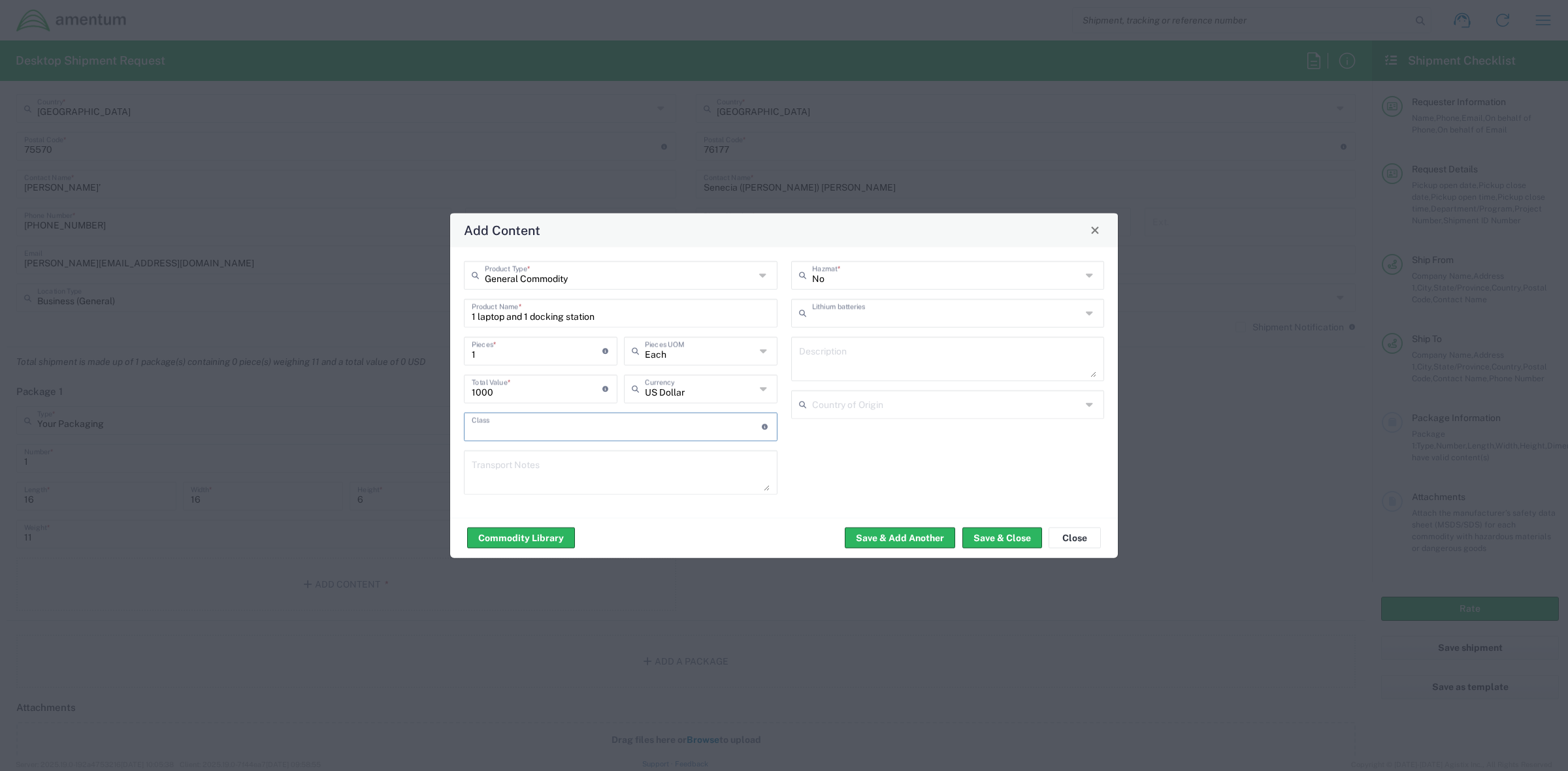
click at [932, 316] on input "text" at bounding box center [947, 312] width 270 height 22
click at [853, 360] on span "Yes" at bounding box center [947, 362] width 311 height 20
type input "Yes"
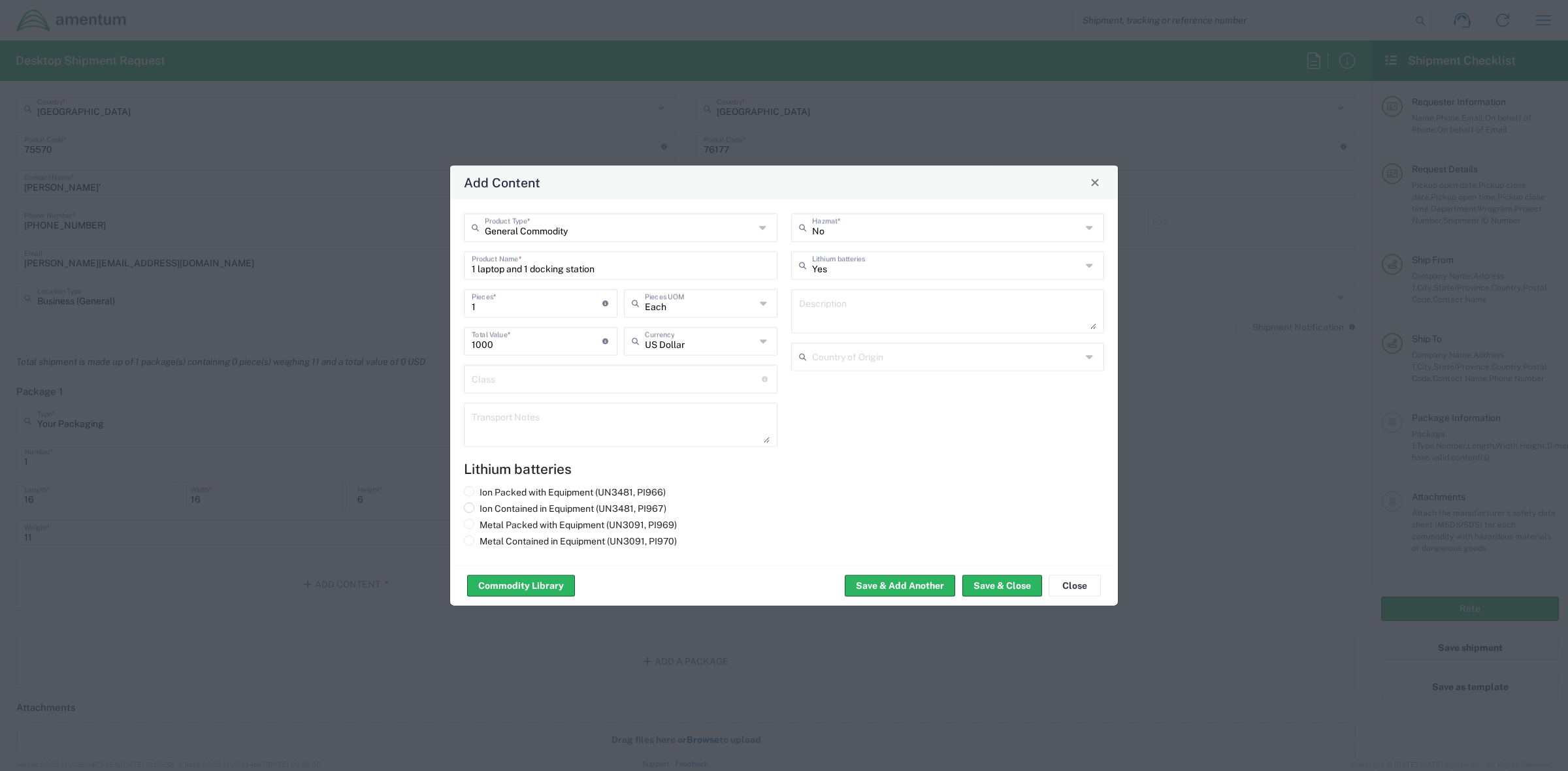
click at [469, 507] on span at bounding box center [468, 507] width 11 height 11
click at [479, 507] on input "Ion Contained in Equipment (UN3481, PI967)" at bounding box center [483, 506] width 9 height 9
radio input "true"
click at [1024, 588] on button "Save & Close" at bounding box center [1002, 585] width 80 height 20
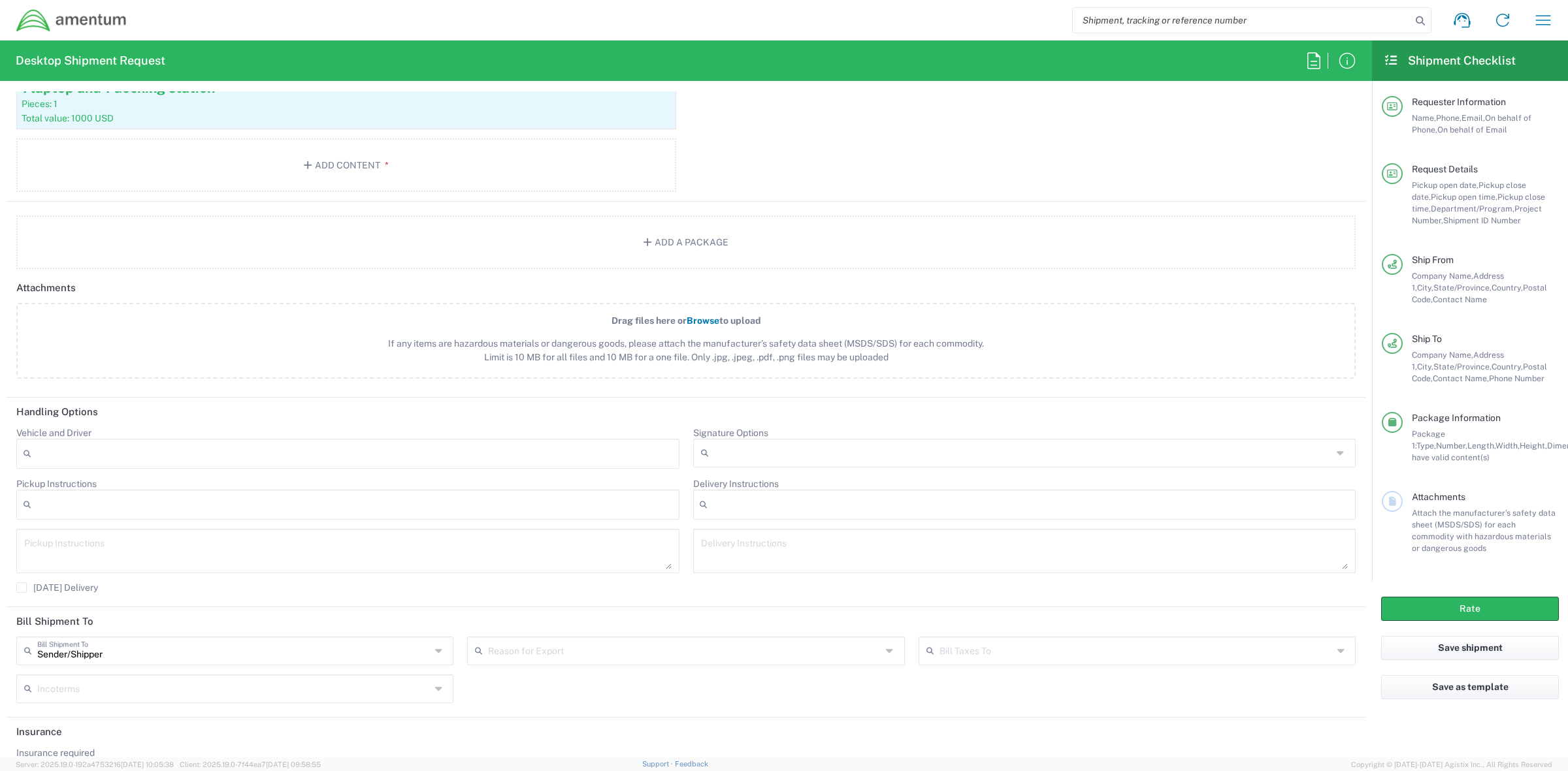
scroll to position [1411, 0]
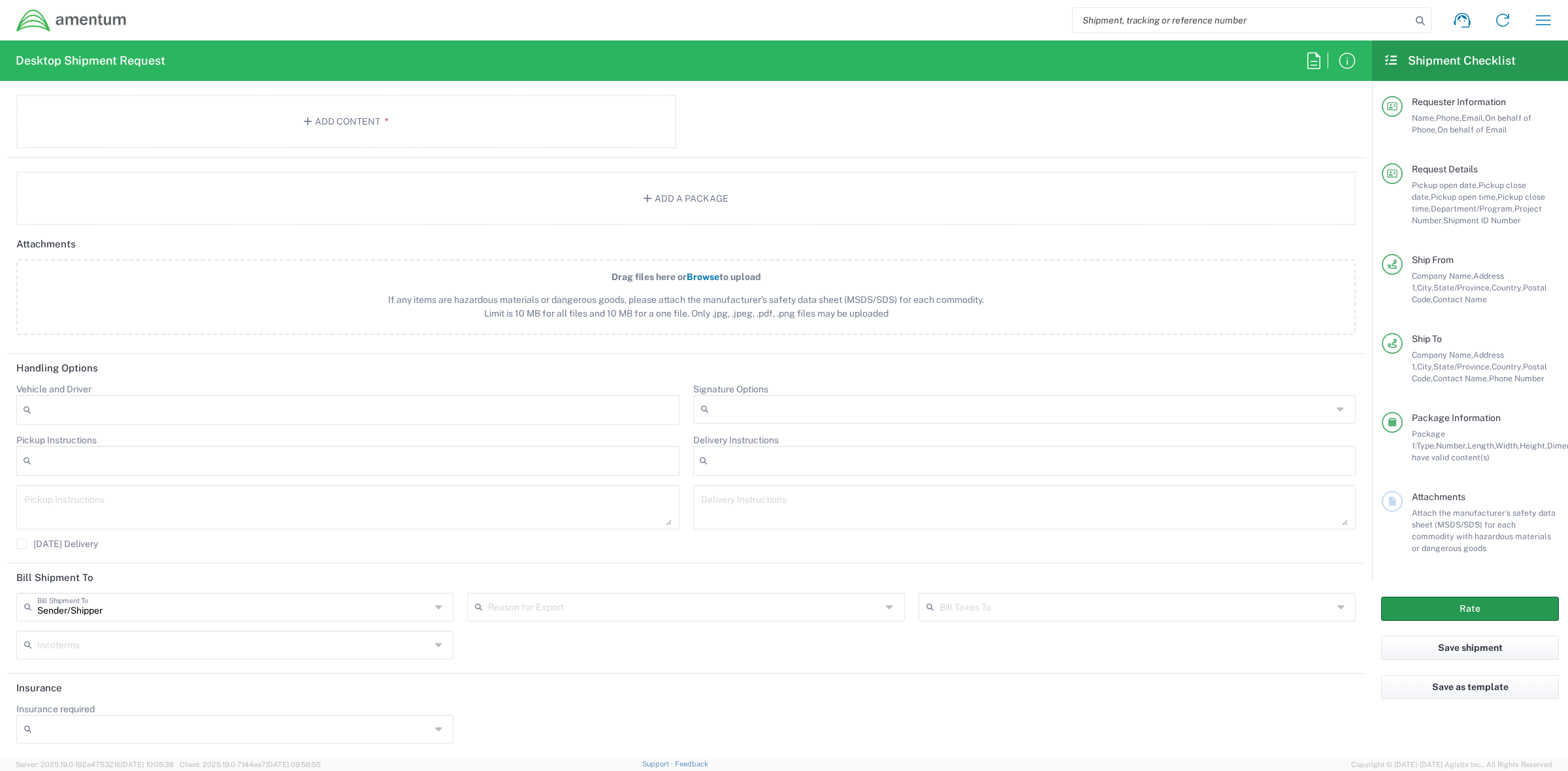
click at [1434, 612] on button "Rate" at bounding box center [1470, 608] width 177 height 24
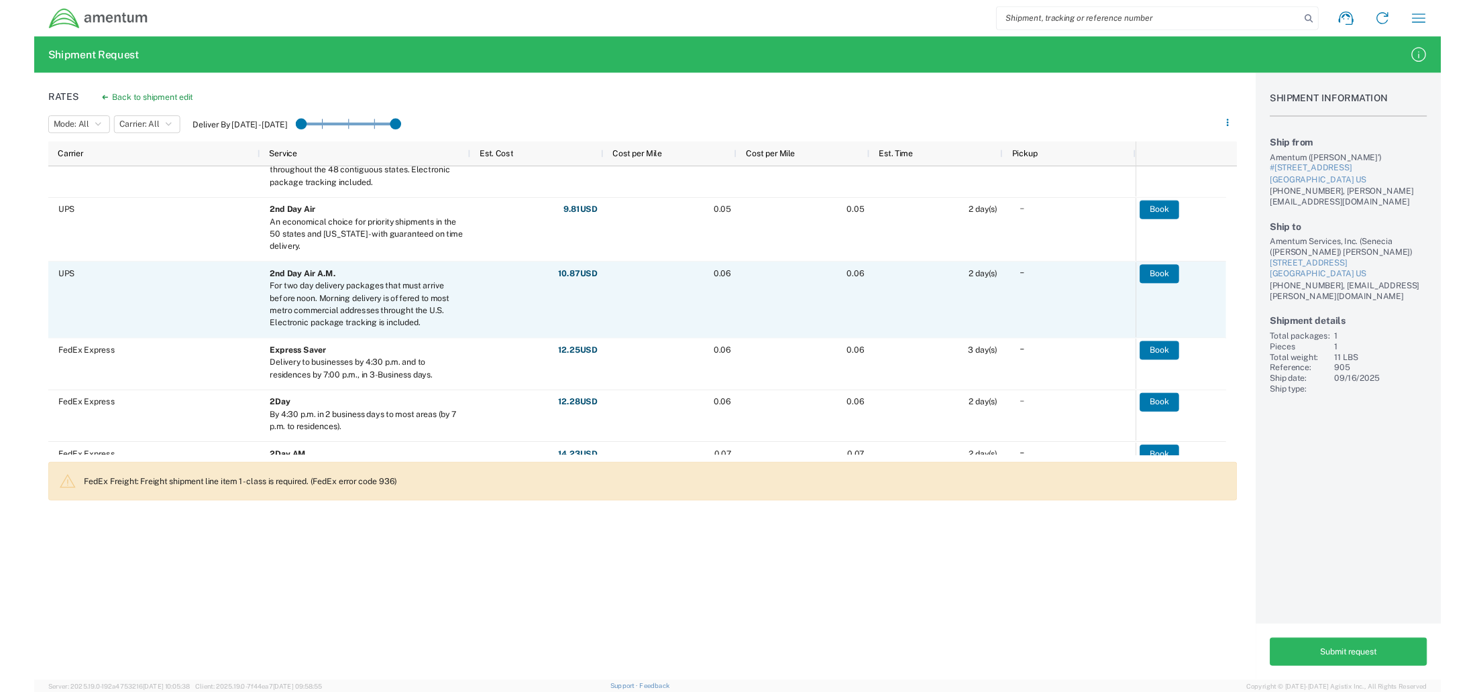
scroll to position [223, 0]
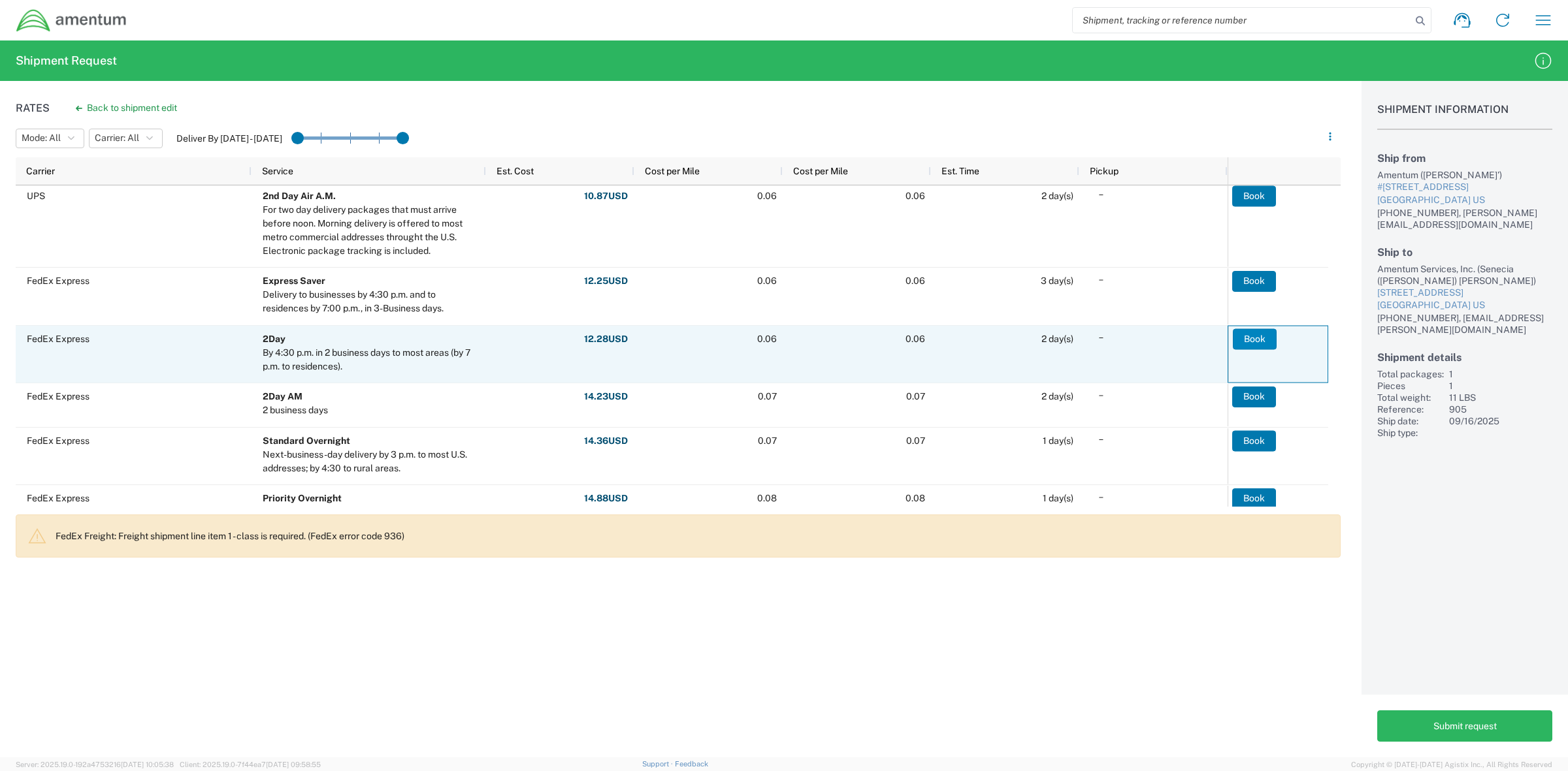
click at [1253, 340] on button "Book" at bounding box center [1254, 338] width 44 height 20
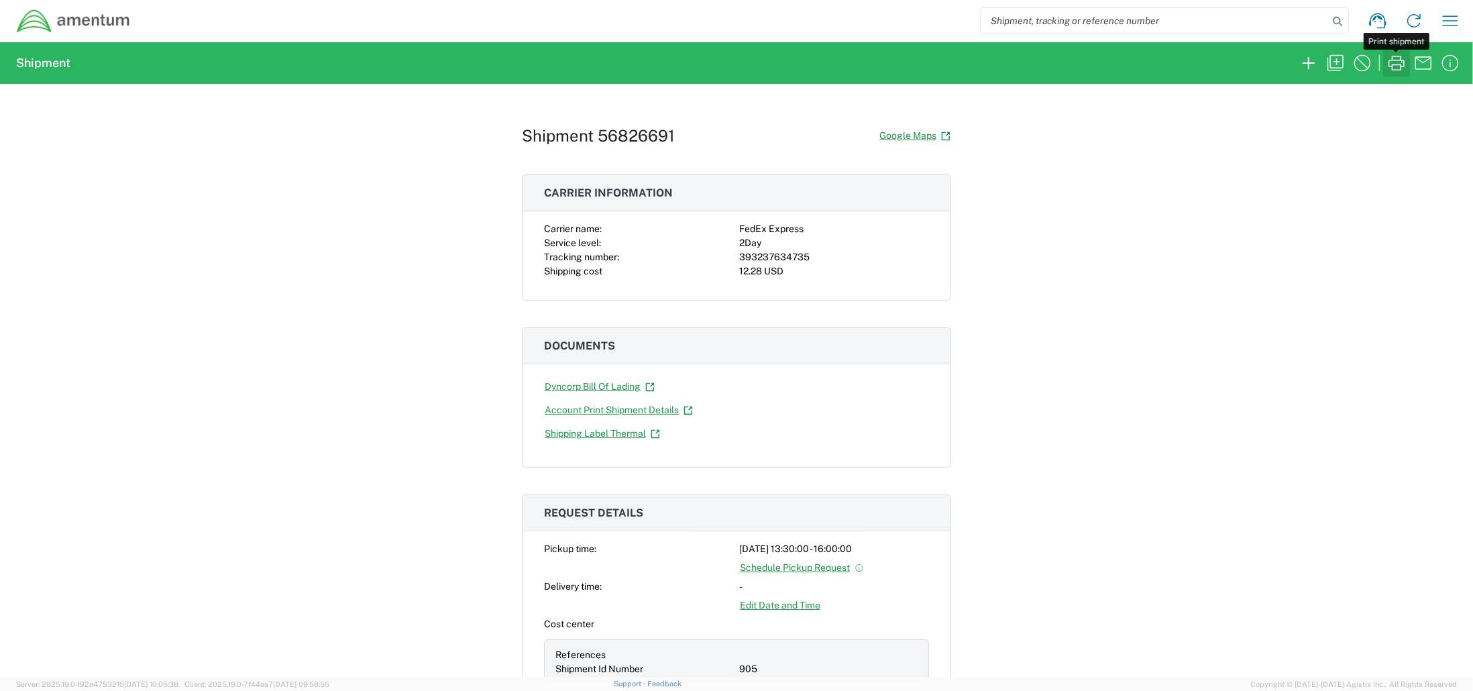
click at [1402, 66] on icon "button" at bounding box center [1397, 63] width 16 height 15
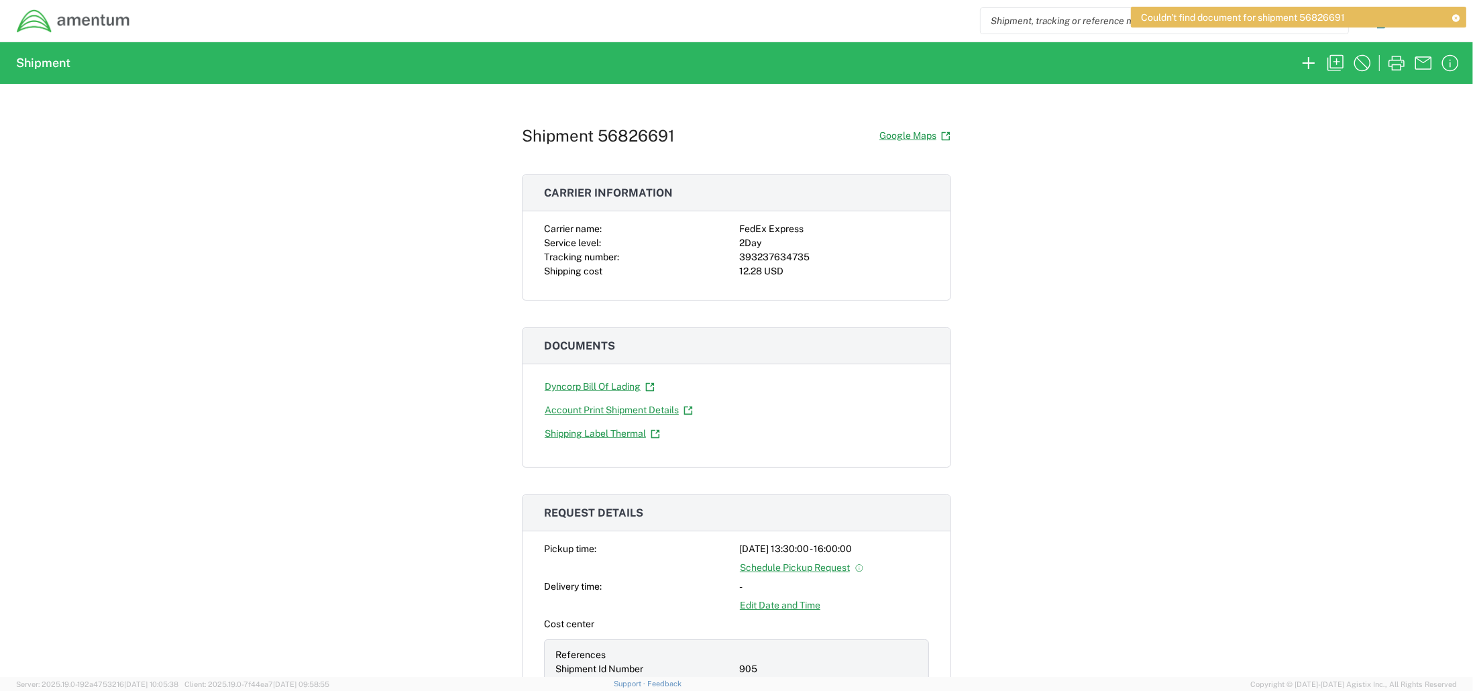
click at [1453, 15] on icon at bounding box center [1456, 17] width 9 height 7
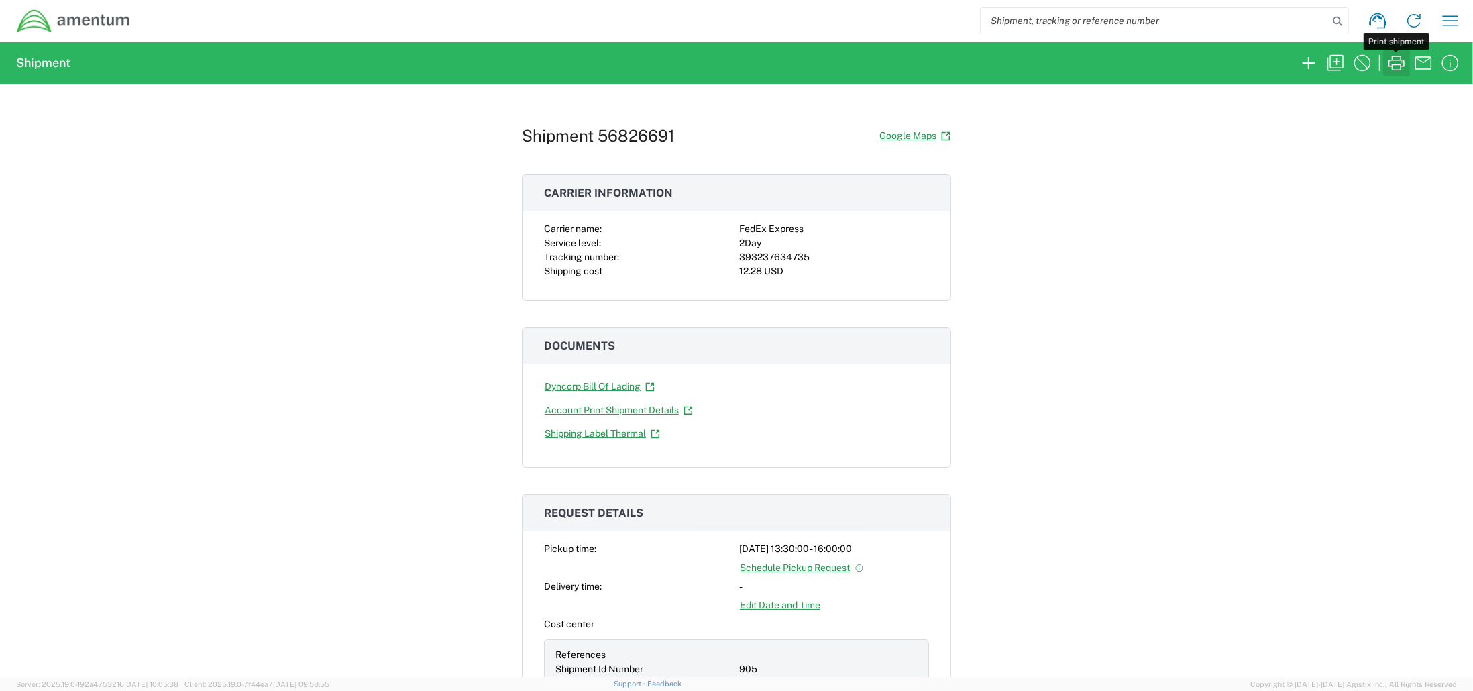
click at [1397, 69] on icon "button" at bounding box center [1396, 62] width 21 height 21
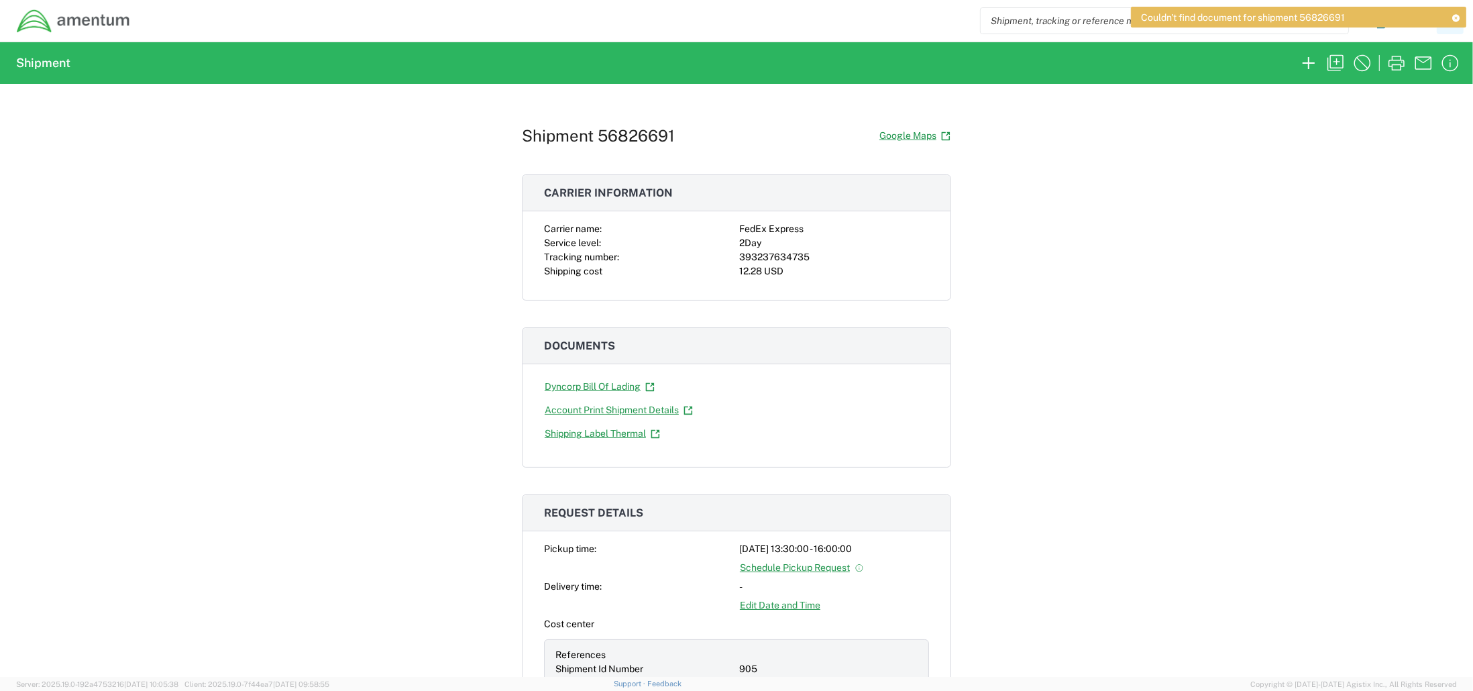
drag, startPoint x: 1453, startPoint y: 15, endPoint x: 1444, endPoint y: 25, distance: 14.3
click at [1453, 17] on icon at bounding box center [1456, 17] width 9 height 7
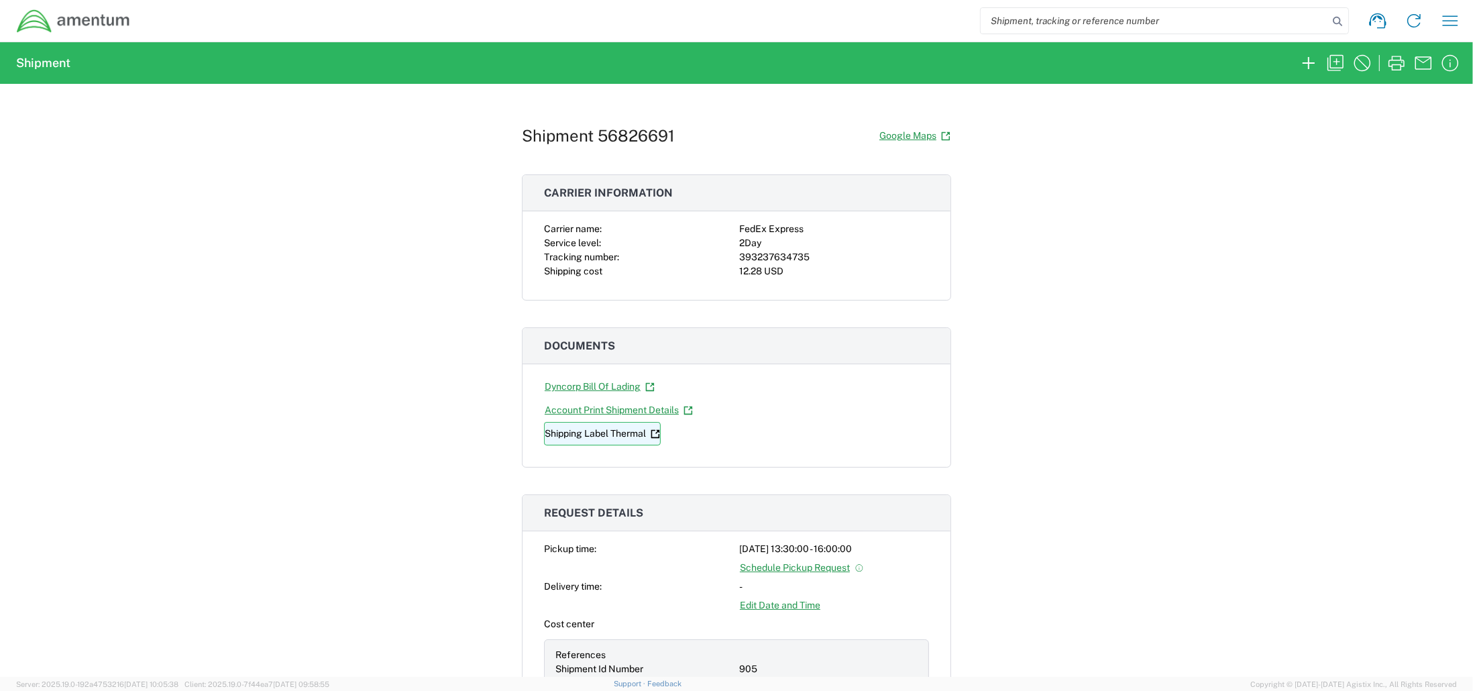
click at [623, 431] on link "Shipping Label Thermal" at bounding box center [602, 433] width 117 height 23
drag, startPoint x: 806, startPoint y: 256, endPoint x: 733, endPoint y: 260, distance: 73.2
click at [739, 260] on div "393237634735" at bounding box center [834, 257] width 190 height 14
copy div "393237634735"
click at [1308, 174] on div "Shipment 56826691 Google Maps Carrier information Carrier name: FedEx Express S…" at bounding box center [736, 380] width 1473 height 593
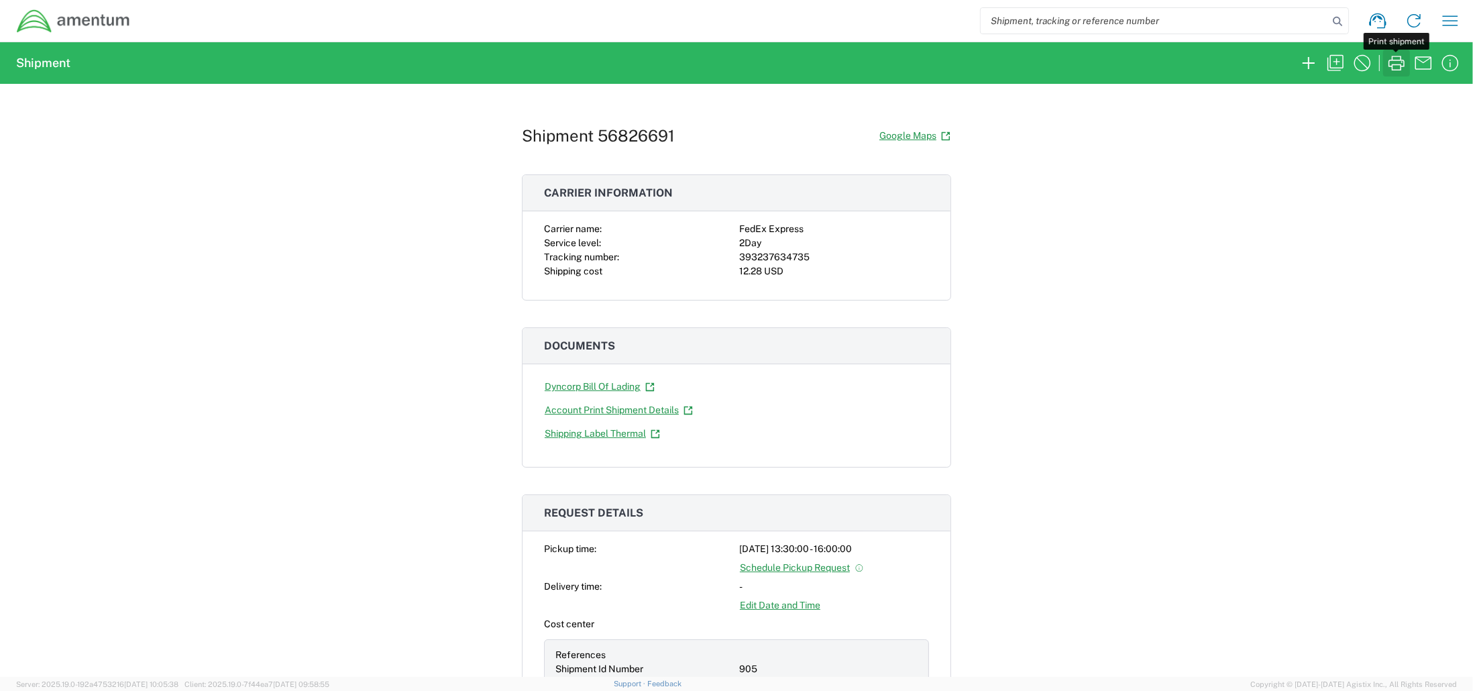
click at [1391, 62] on icon "button" at bounding box center [1396, 62] width 21 height 21
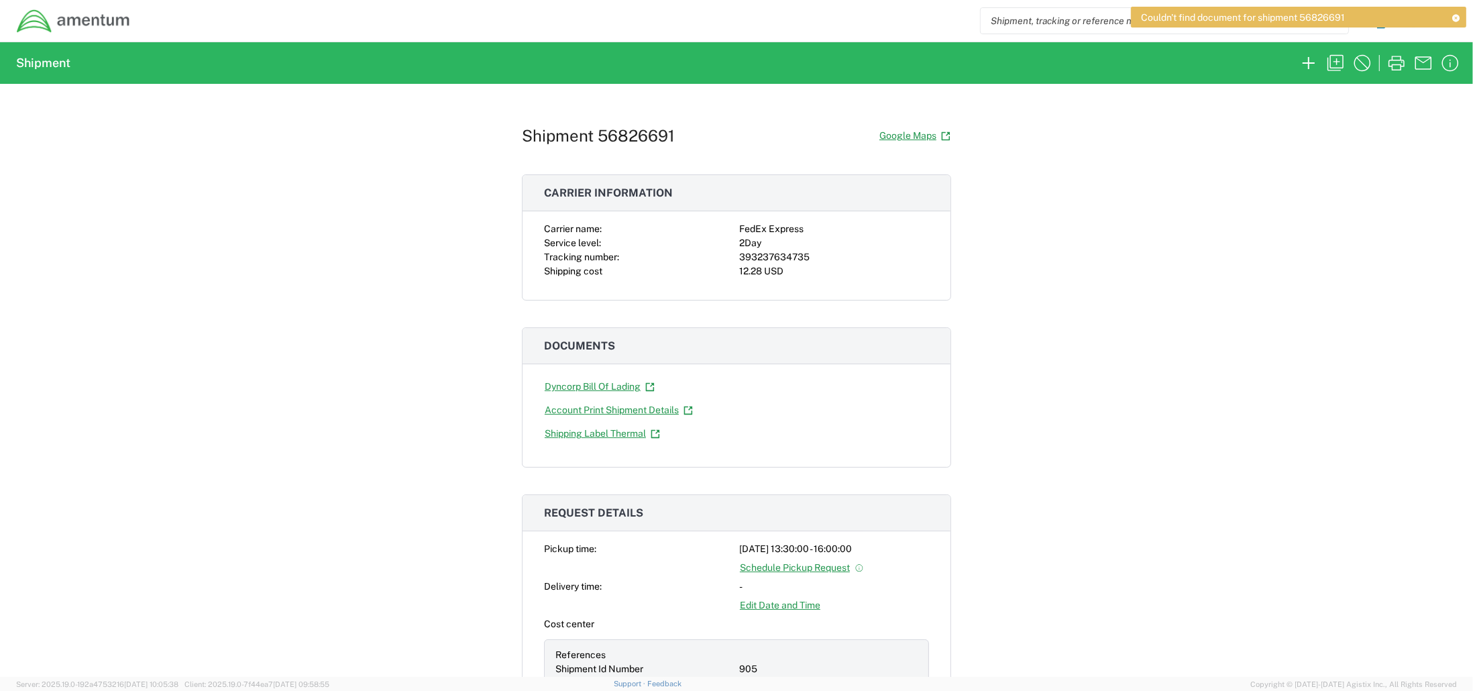
click at [1315, 272] on div "Shipment 56826691 Google Maps Carrier information Carrier name: FedEx Express S…" at bounding box center [736, 380] width 1473 height 593
click at [647, 685] on link "Support" at bounding box center [631, 684] width 34 height 8
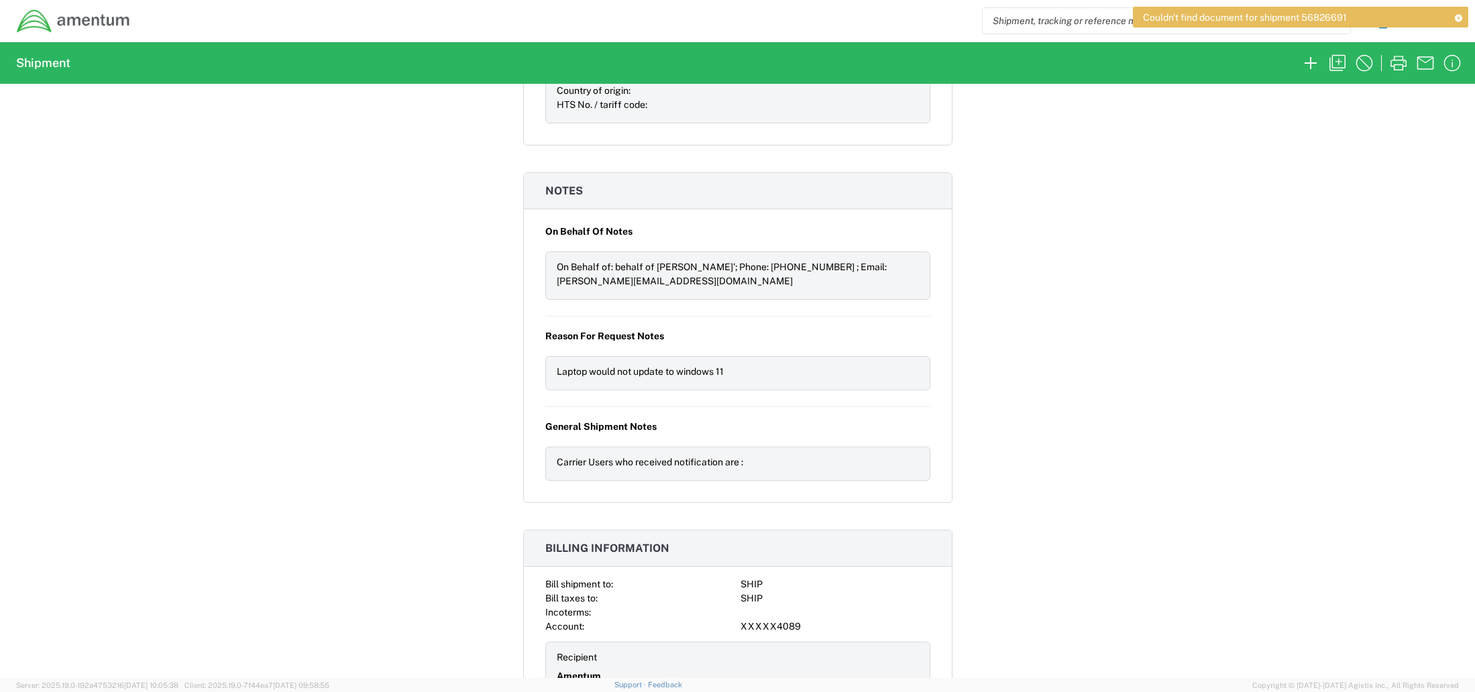
scroll to position [1316, 0]
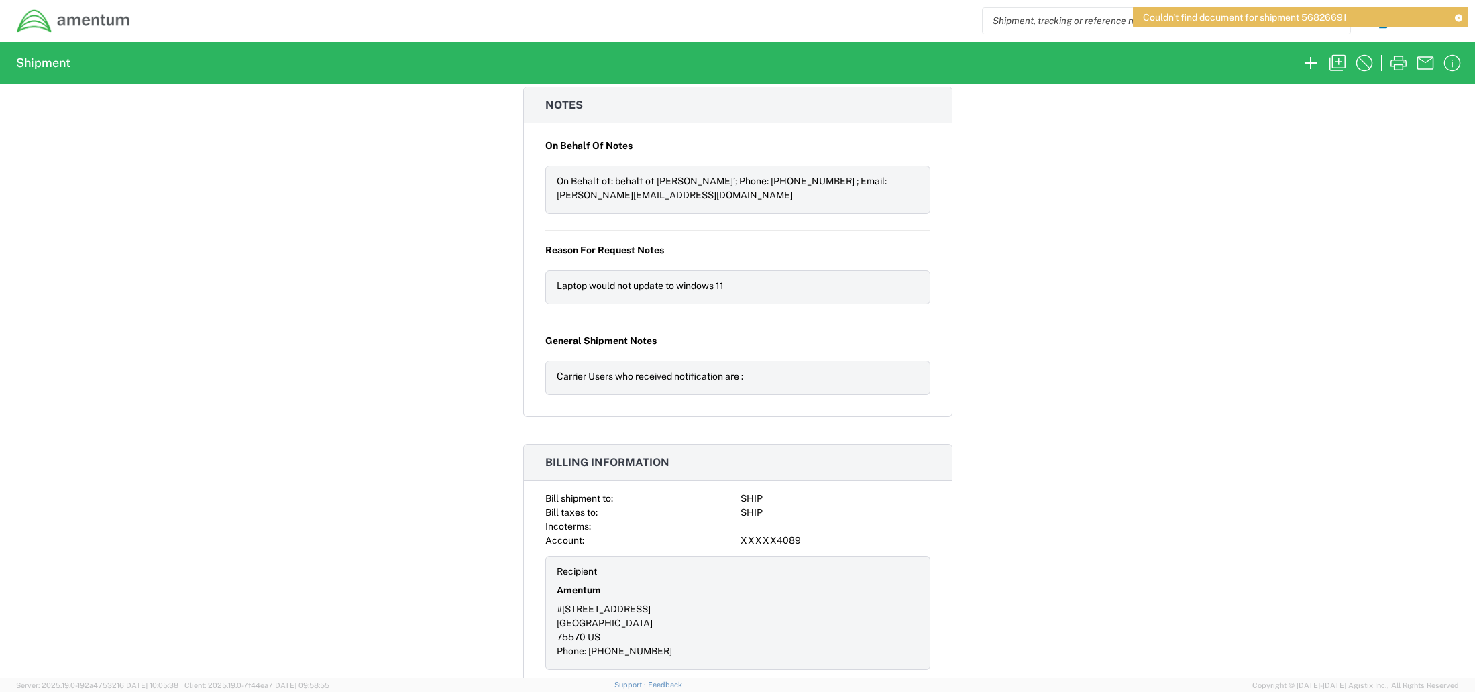
drag, startPoint x: 1409, startPoint y: 294, endPoint x: 1382, endPoint y: 5, distance: 290.4
click at [1411, 266] on div "Shipment 56826691 Google Maps Carrier information Carrier name: FedEx Express S…" at bounding box center [737, 381] width 1475 height 594
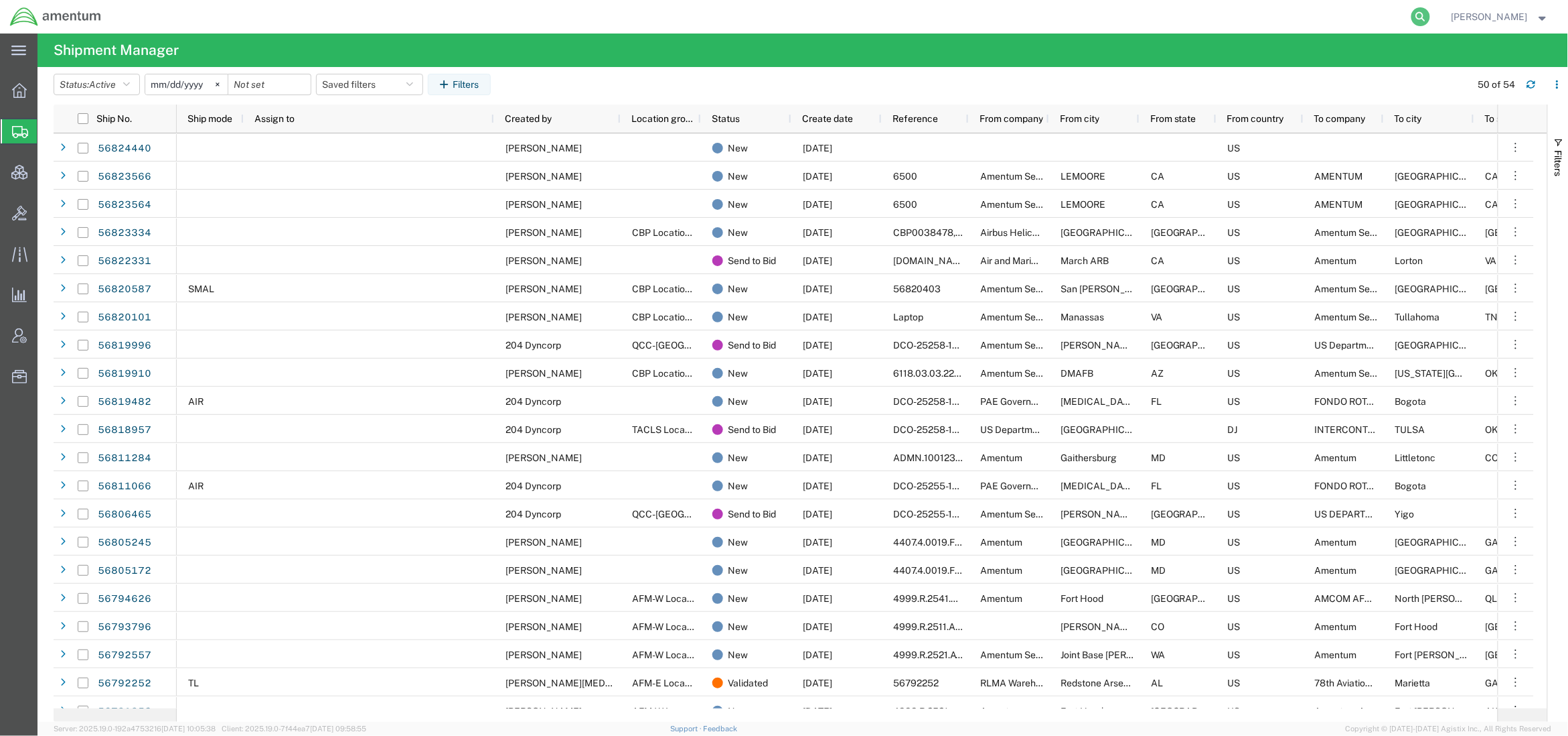
click at [1411, 16] on icon at bounding box center [1420, 16] width 19 height 19
paste input "C-203706612"
type input "C-203706612"
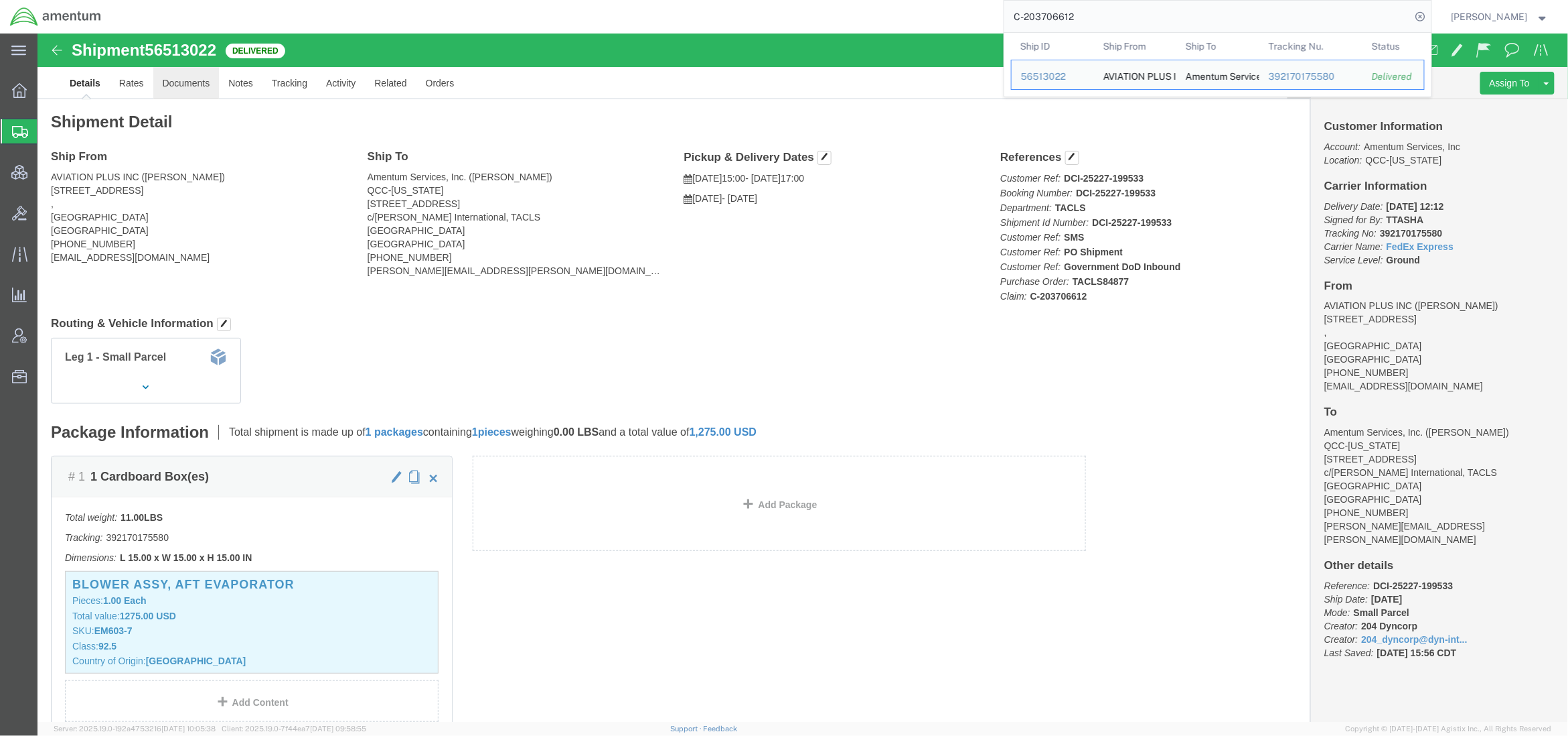
click link "Documents"
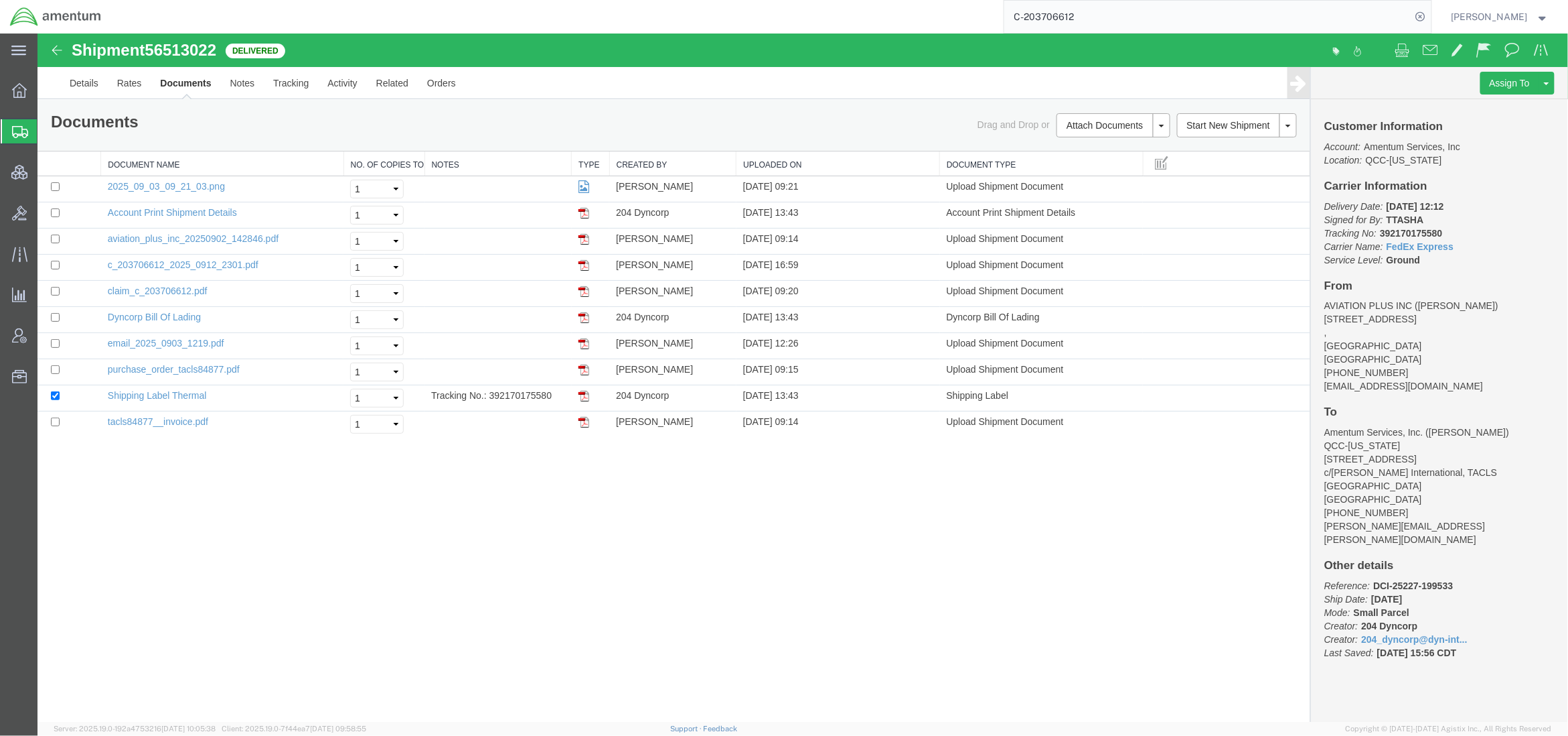
click at [48, 131] on span "Shipments" at bounding box center [42, 131] width 11 height 27
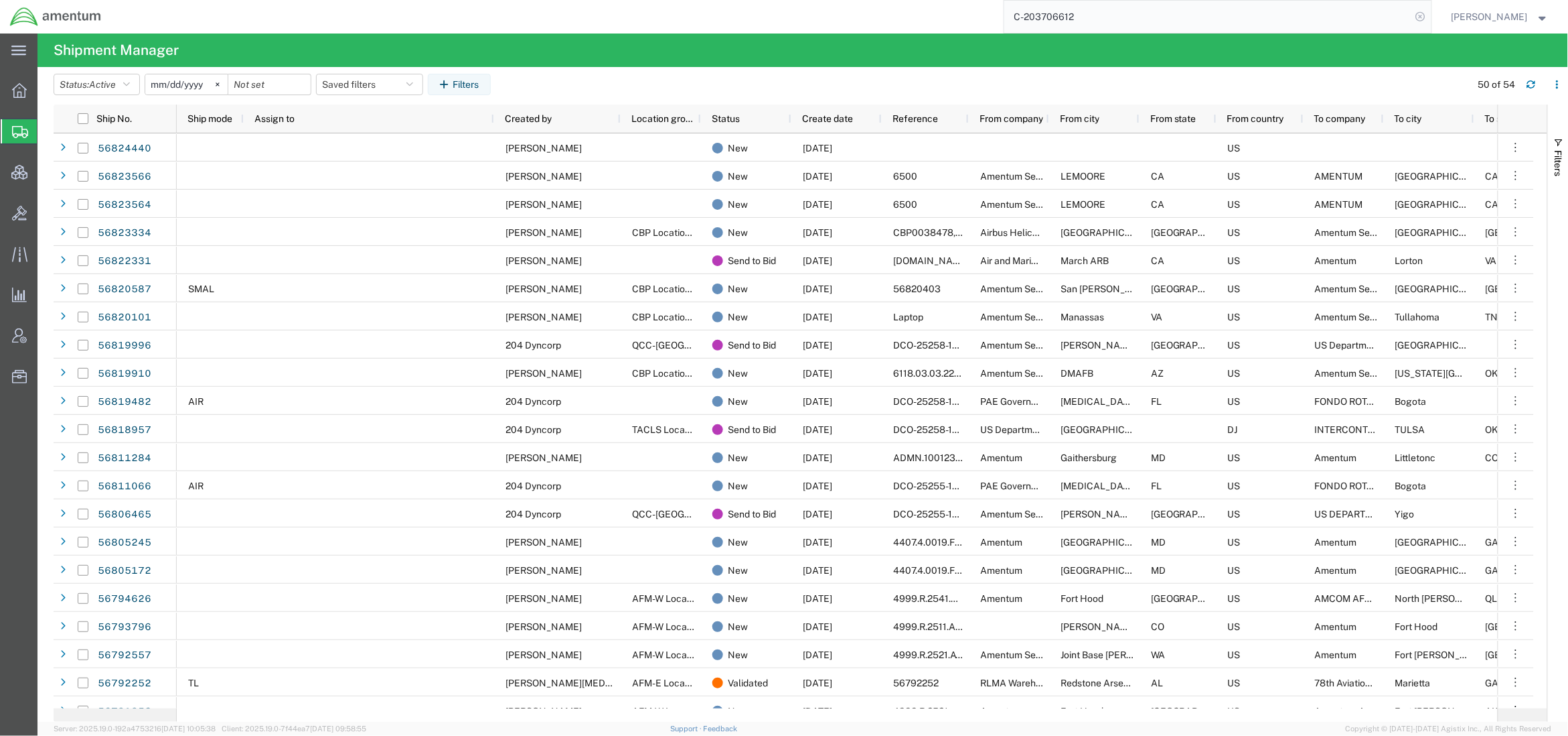
click at [1415, 17] on icon at bounding box center [1420, 16] width 19 height 19
click at [367, 81] on button "Saved filters" at bounding box center [369, 84] width 107 height 21
click at [392, 162] on span "Active DCI shipments" at bounding box center [406, 168] width 176 height 25
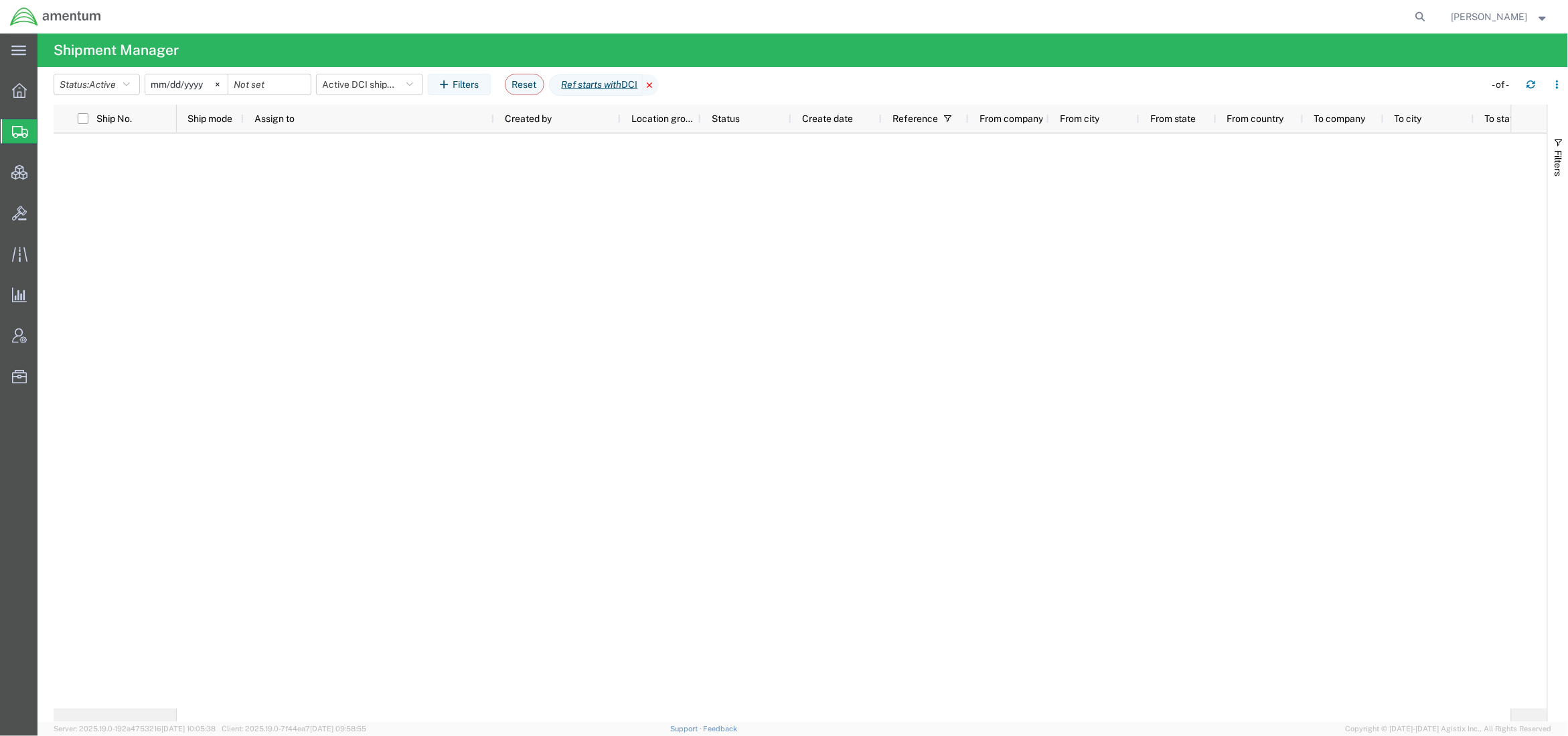
click at [659, 82] on icon at bounding box center [651, 84] width 16 height 21
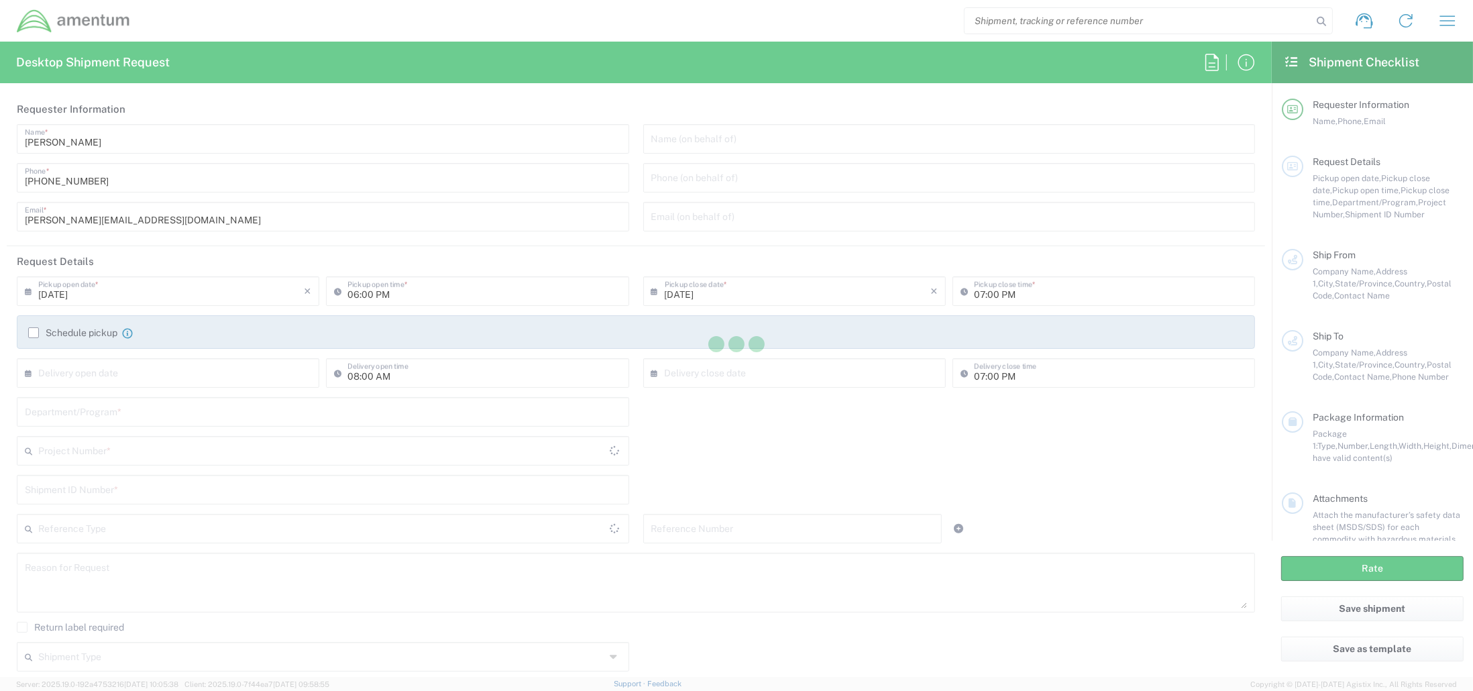
type input "[GEOGRAPHIC_DATA]"
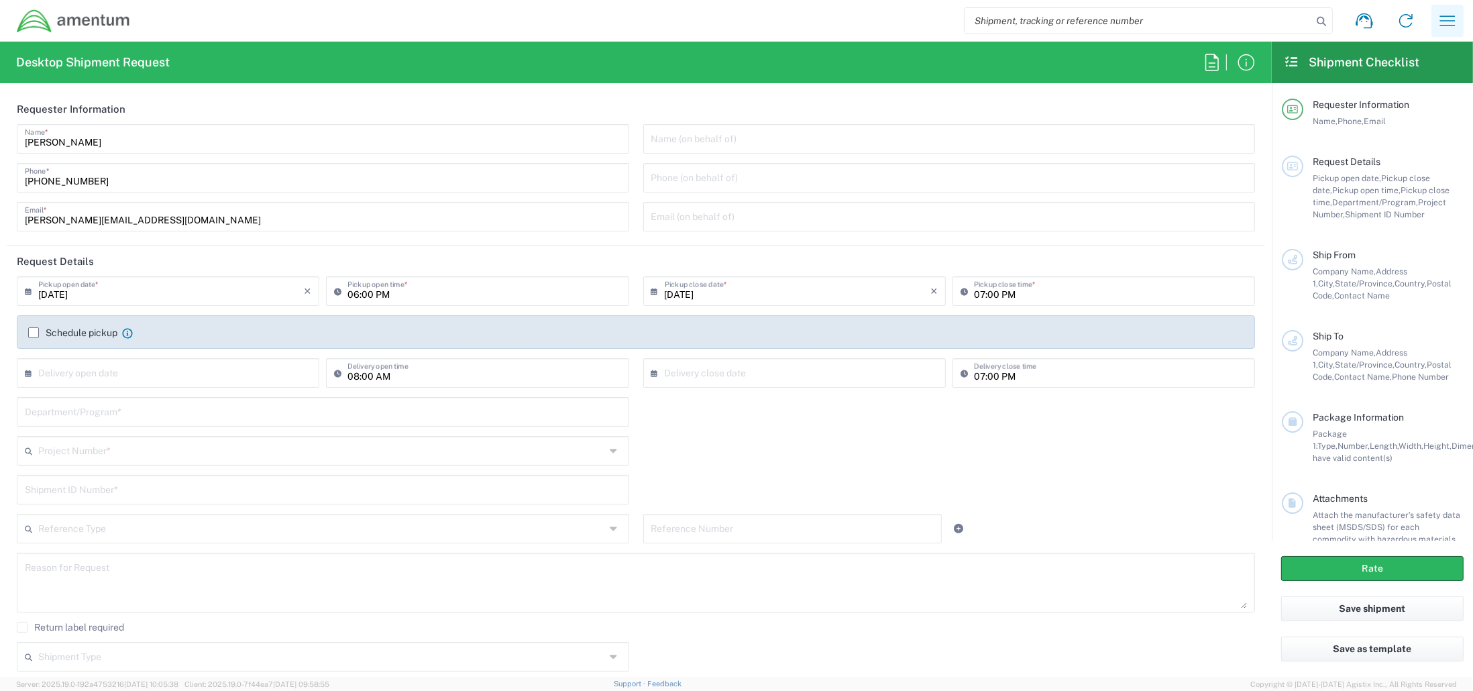
click at [1442, 27] on icon "button" at bounding box center [1447, 20] width 21 height 21
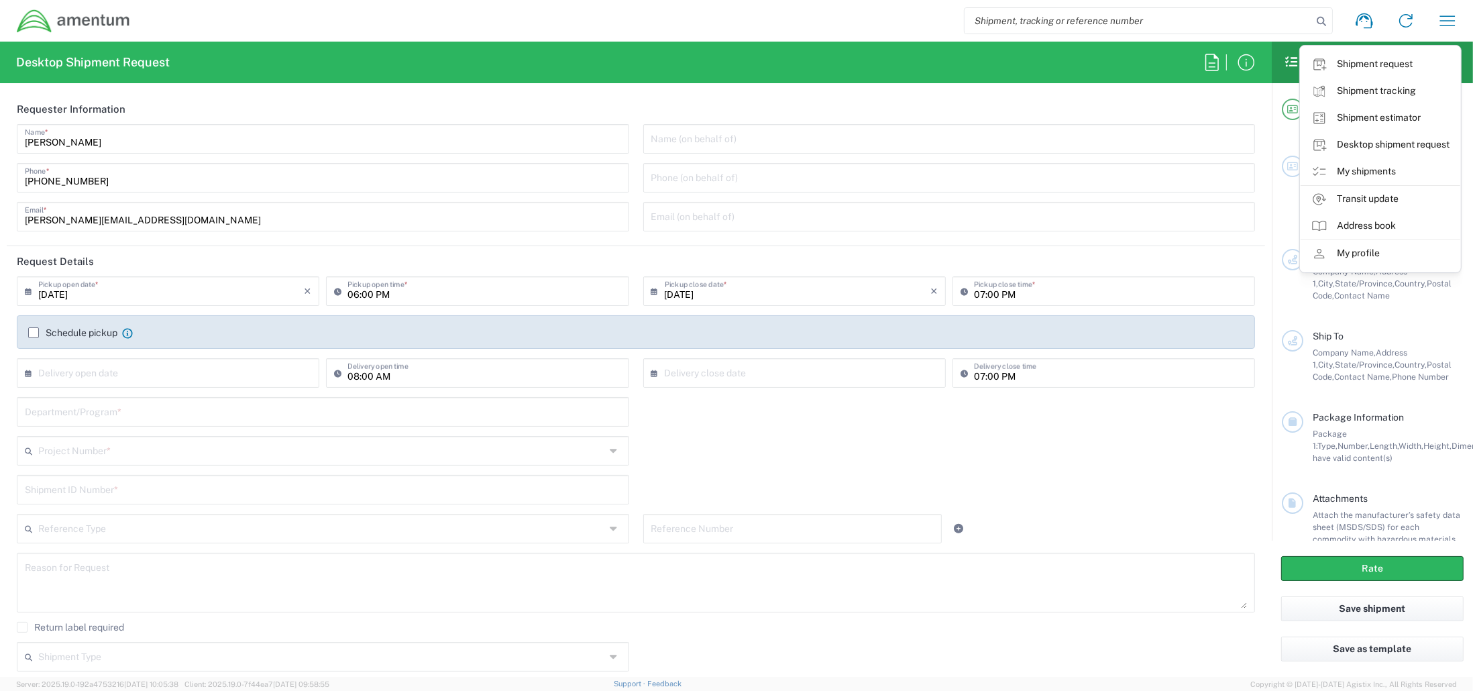
click at [1409, 165] on link "My shipments" at bounding box center [1381, 171] width 160 height 27
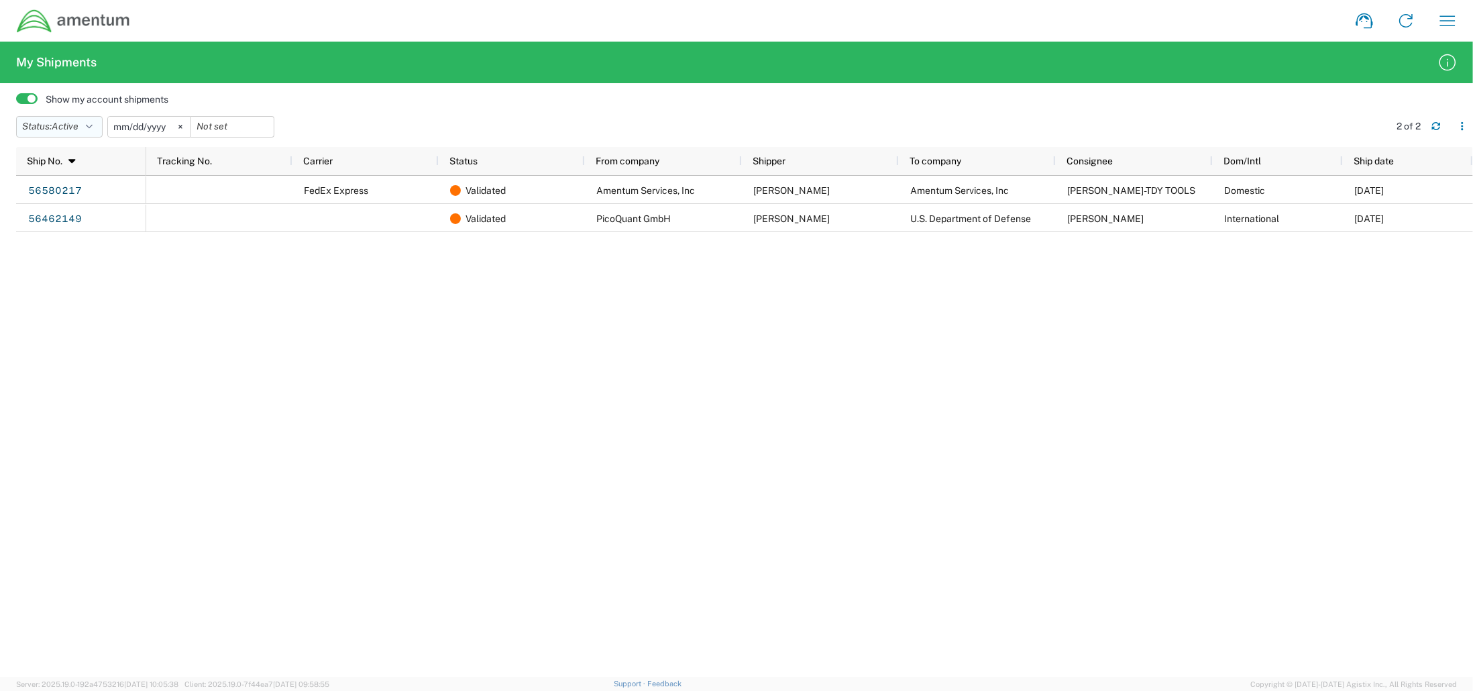
click at [85, 132] on button "Status: Active" at bounding box center [59, 126] width 87 height 21
click at [91, 235] on span "Booked" at bounding box center [95, 238] width 156 height 21
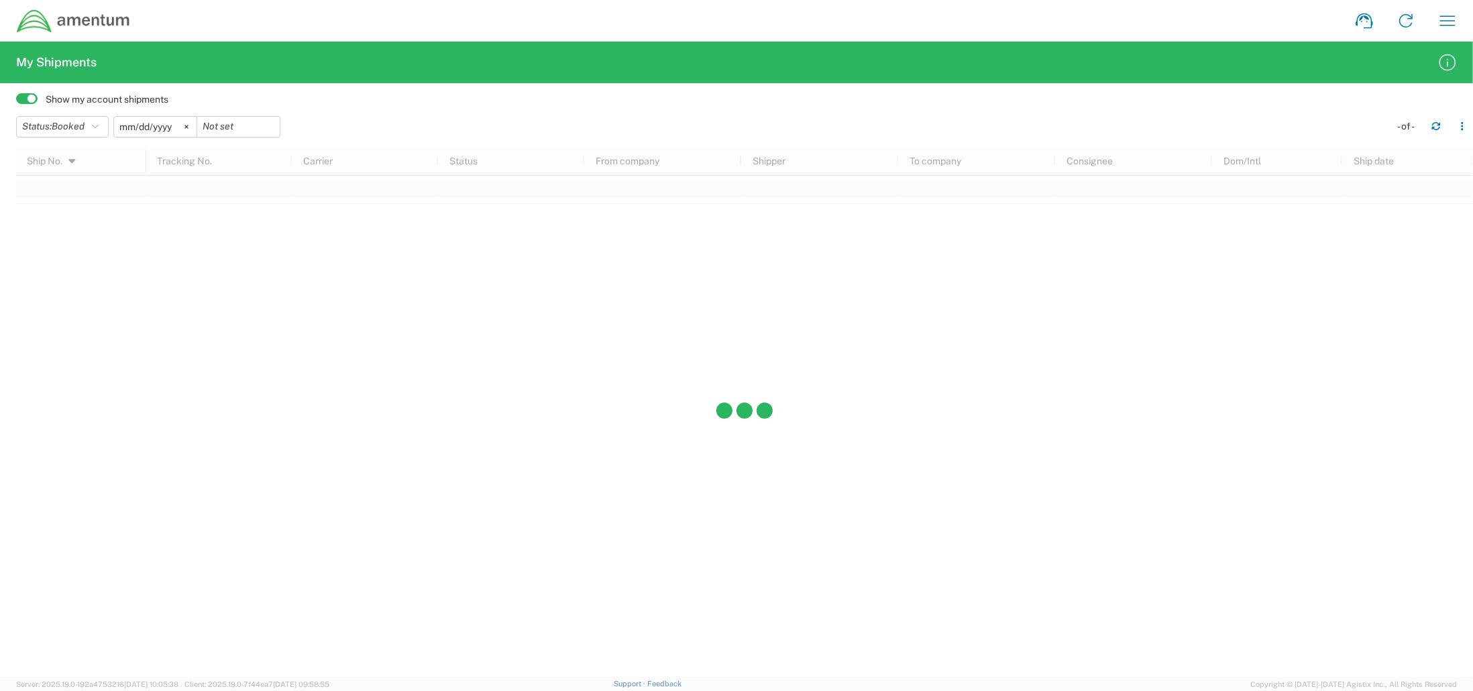
click at [155, 132] on input "[DATE]" at bounding box center [155, 127] width 83 height 20
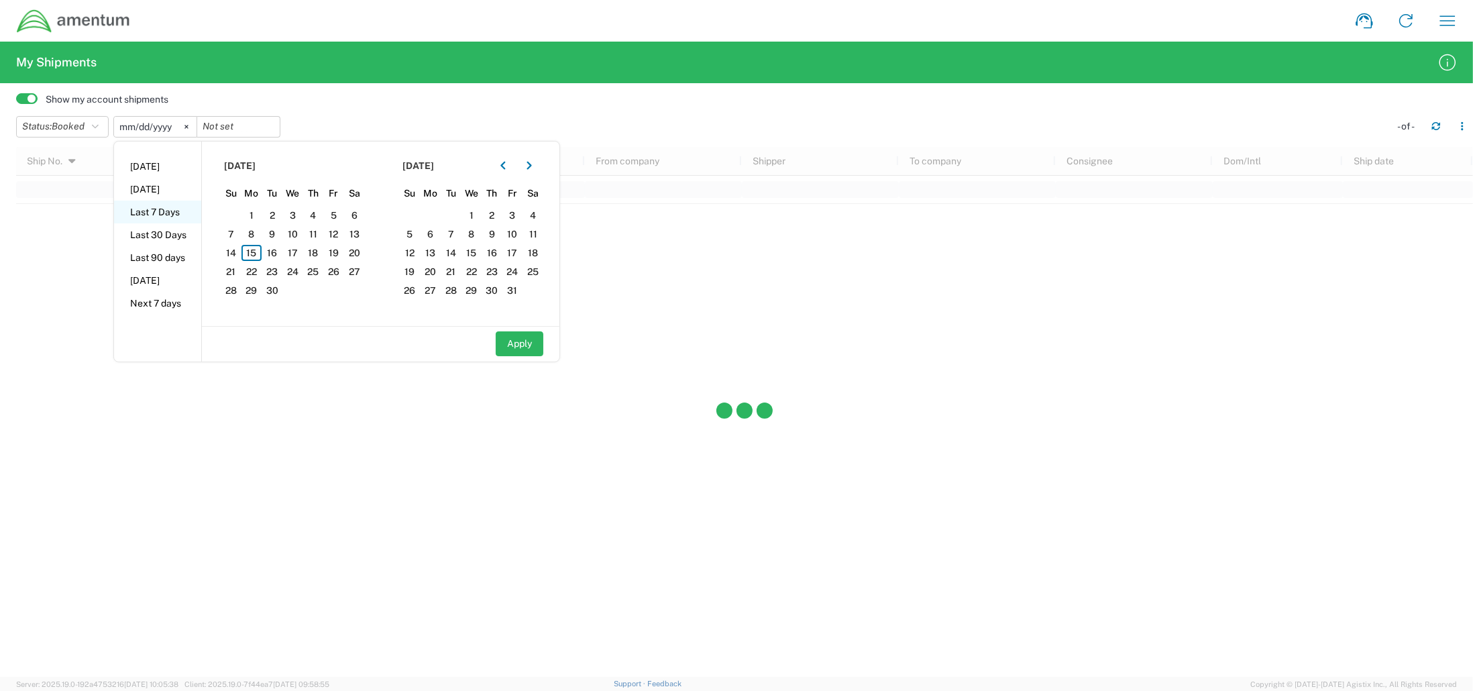
click at [152, 213] on li "Last 7 Days" at bounding box center [157, 212] width 87 height 23
type input "[DATE]"
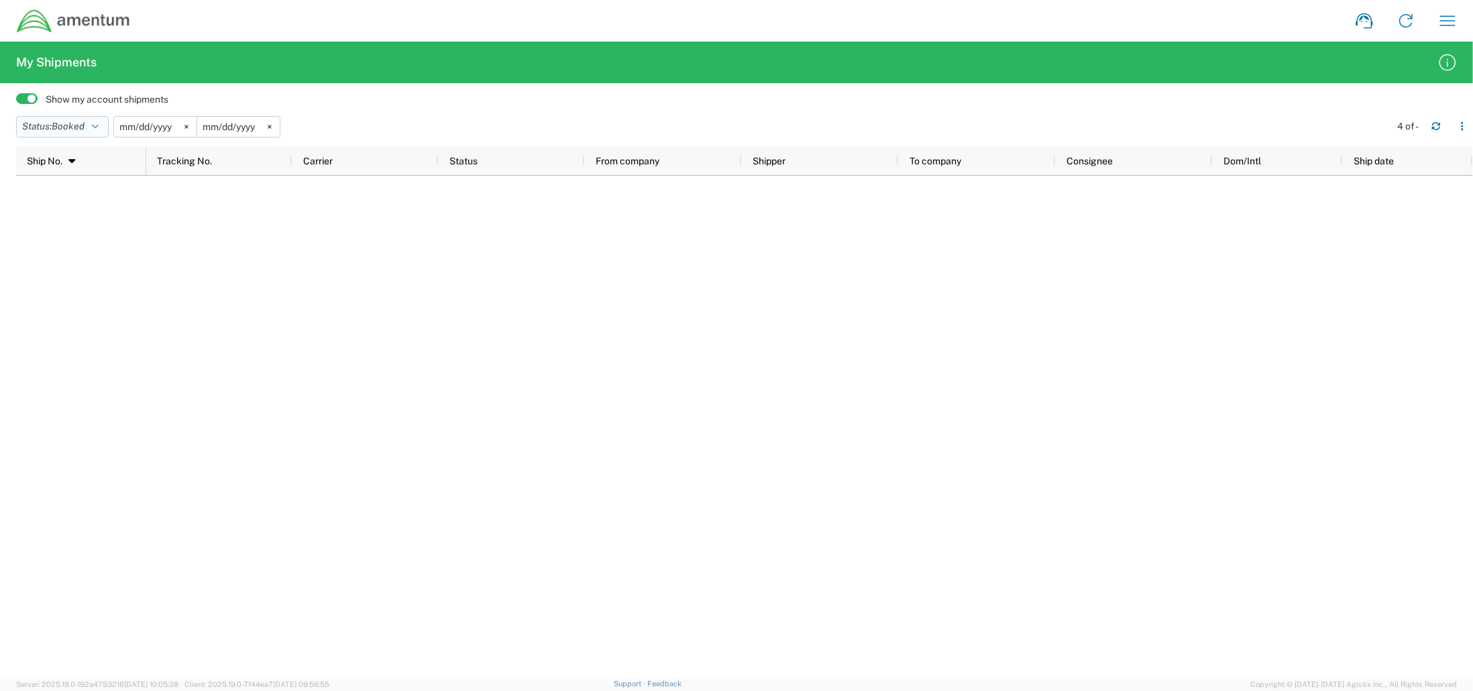
click at [92, 136] on button "Status: Booked" at bounding box center [62, 126] width 93 height 21
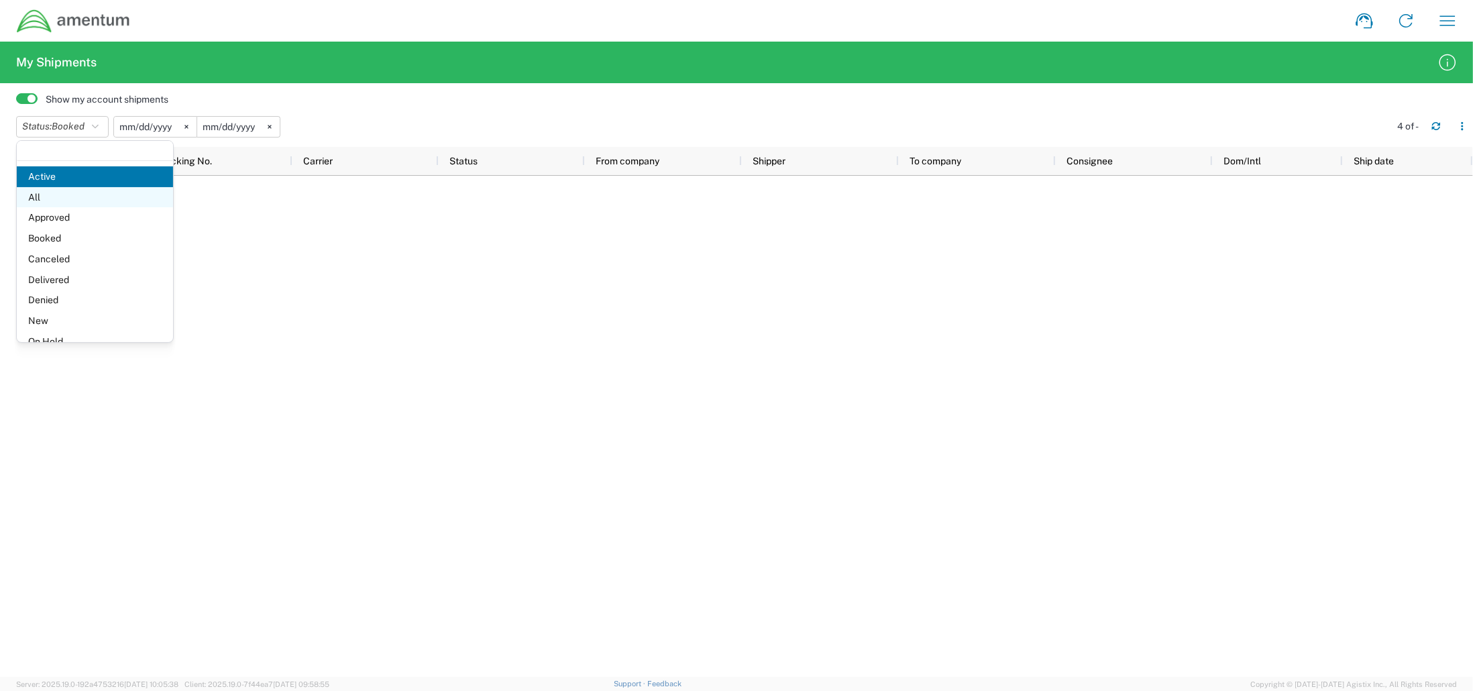
click at [67, 199] on span "All" at bounding box center [95, 197] width 156 height 21
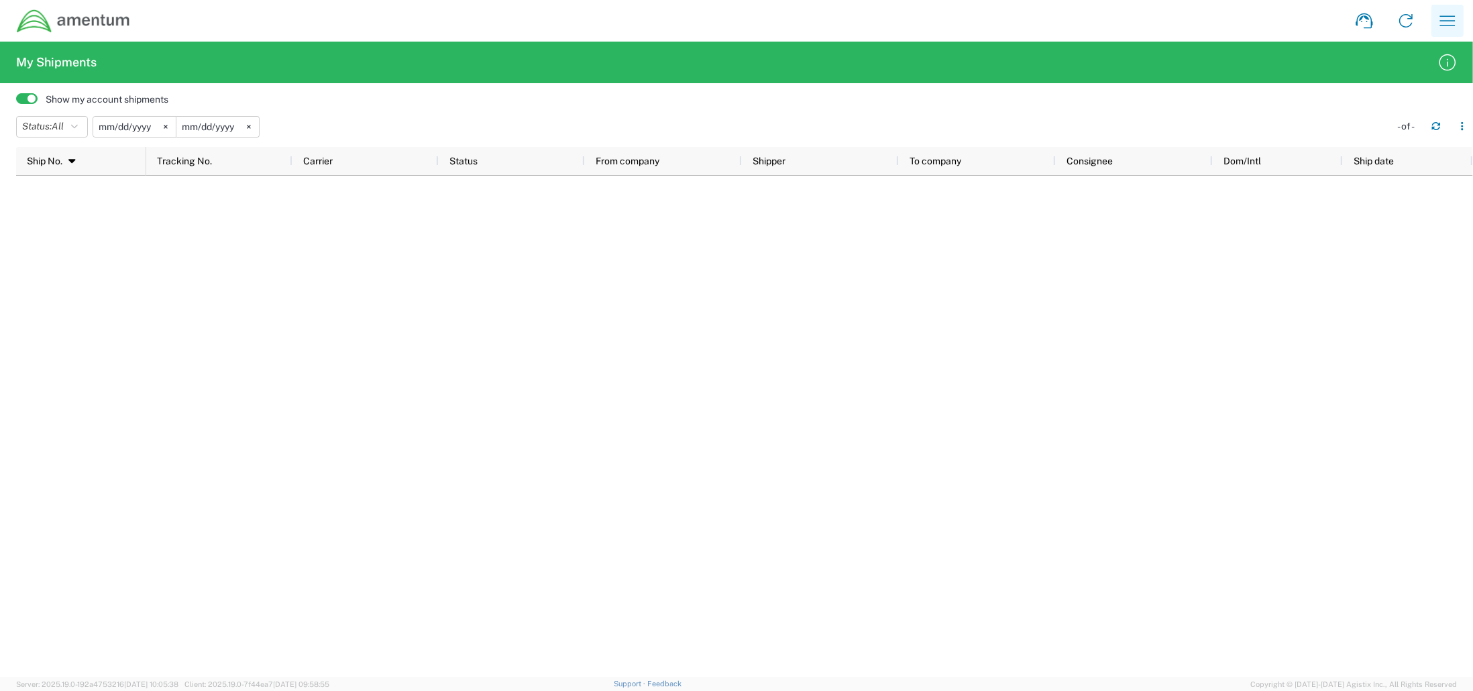
click at [1457, 21] on icon "button" at bounding box center [1447, 20] width 21 height 21
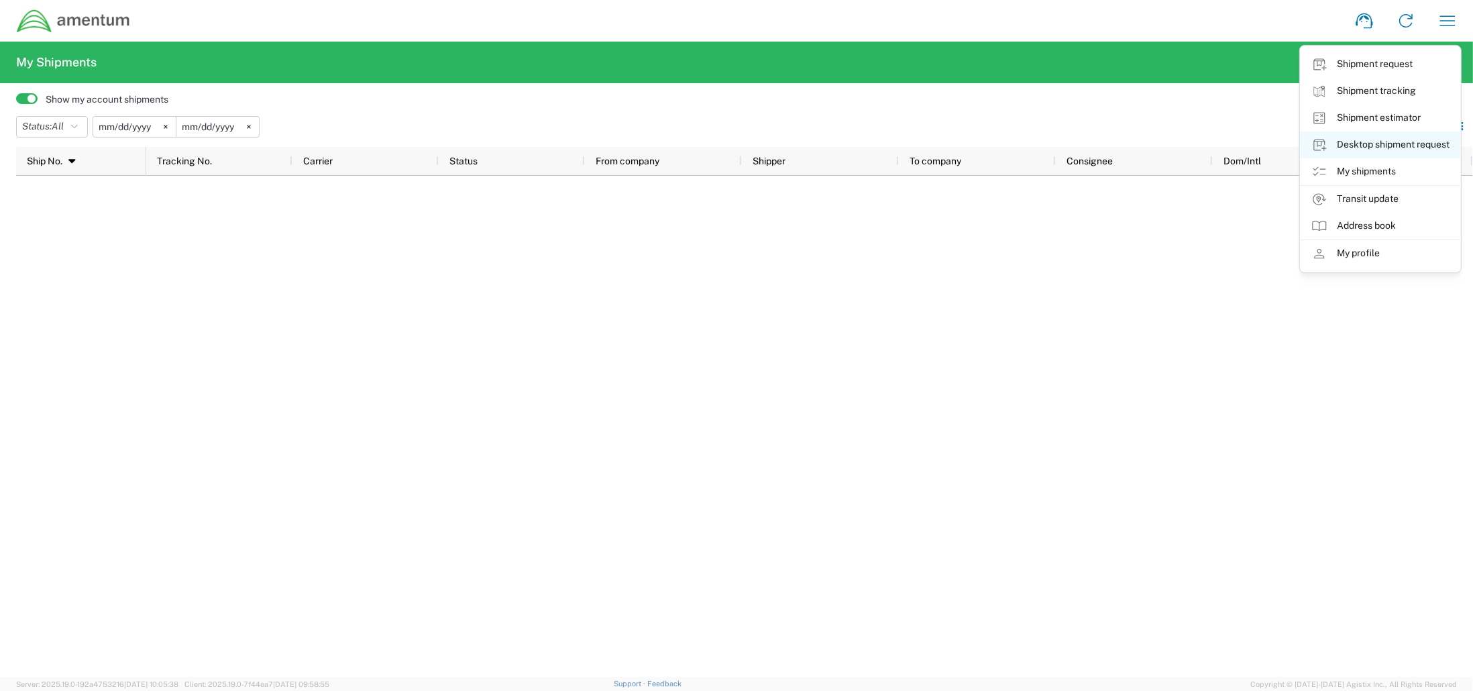
click at [1409, 145] on link "Desktop shipment request" at bounding box center [1381, 144] width 160 height 27
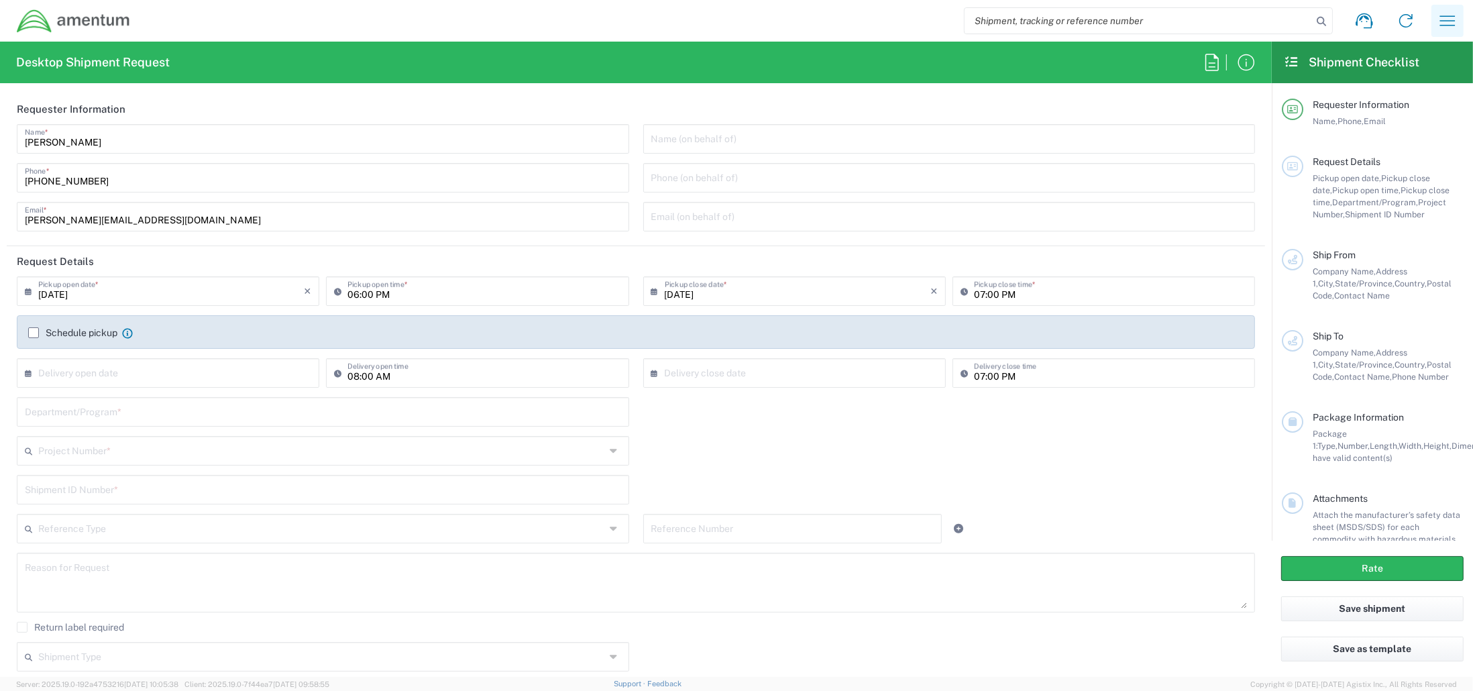
click at [1458, 24] on button "button" at bounding box center [1448, 21] width 32 height 32
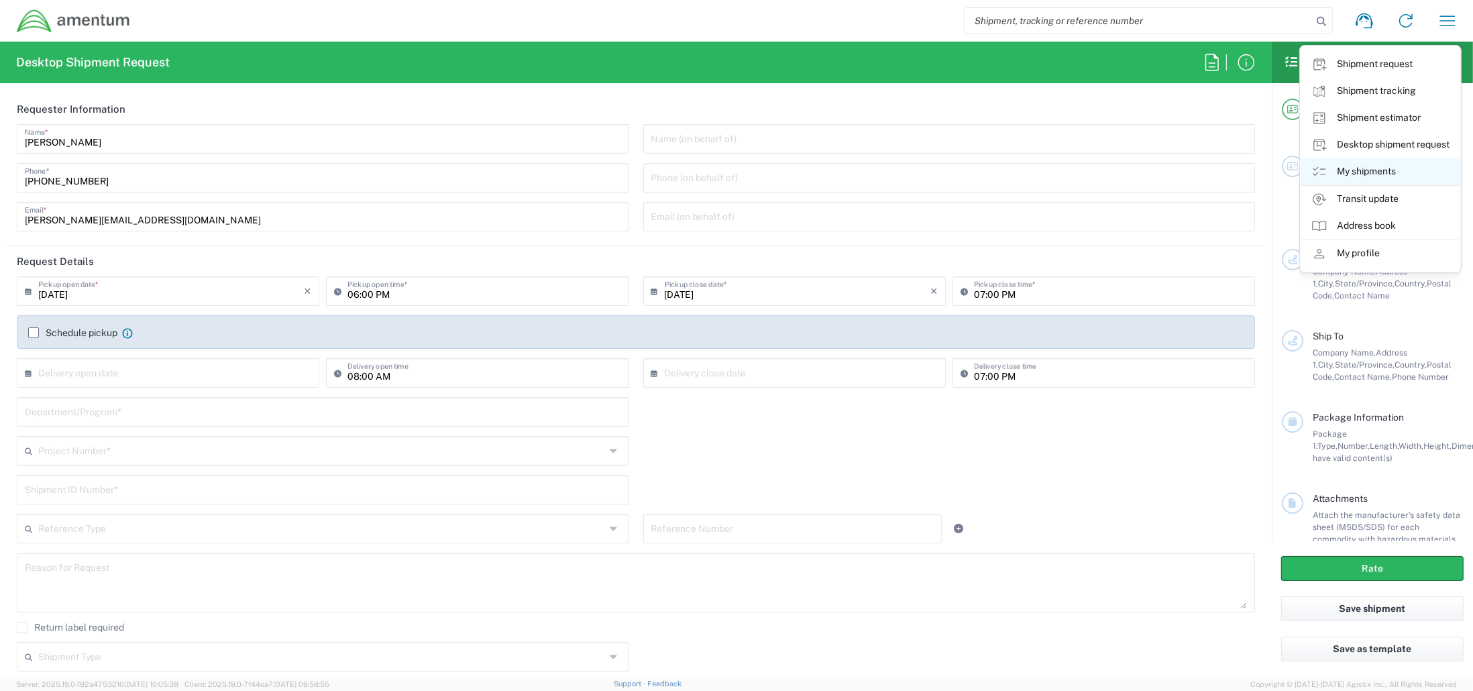
click at [1368, 172] on link "My shipments" at bounding box center [1381, 171] width 160 height 27
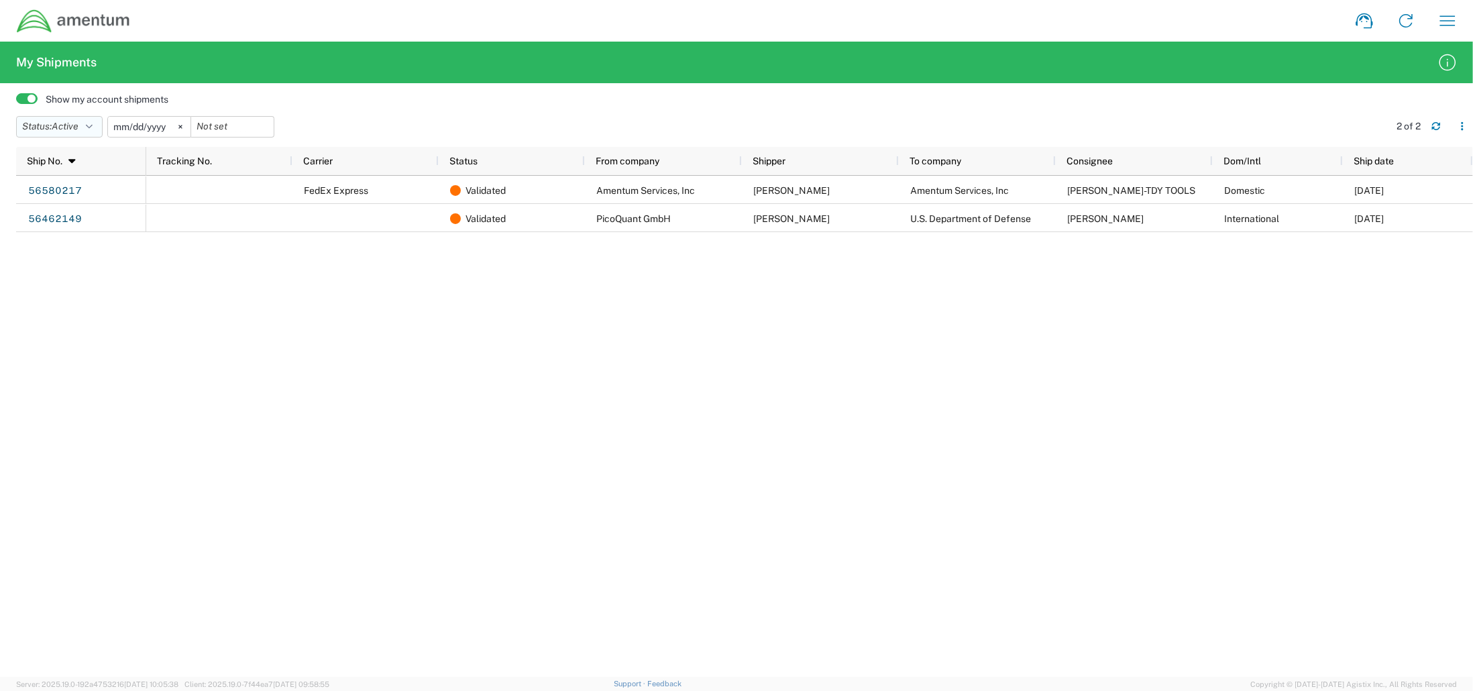
click at [89, 122] on icon "button" at bounding box center [89, 126] width 7 height 9
click at [64, 193] on span "All" at bounding box center [95, 197] width 156 height 21
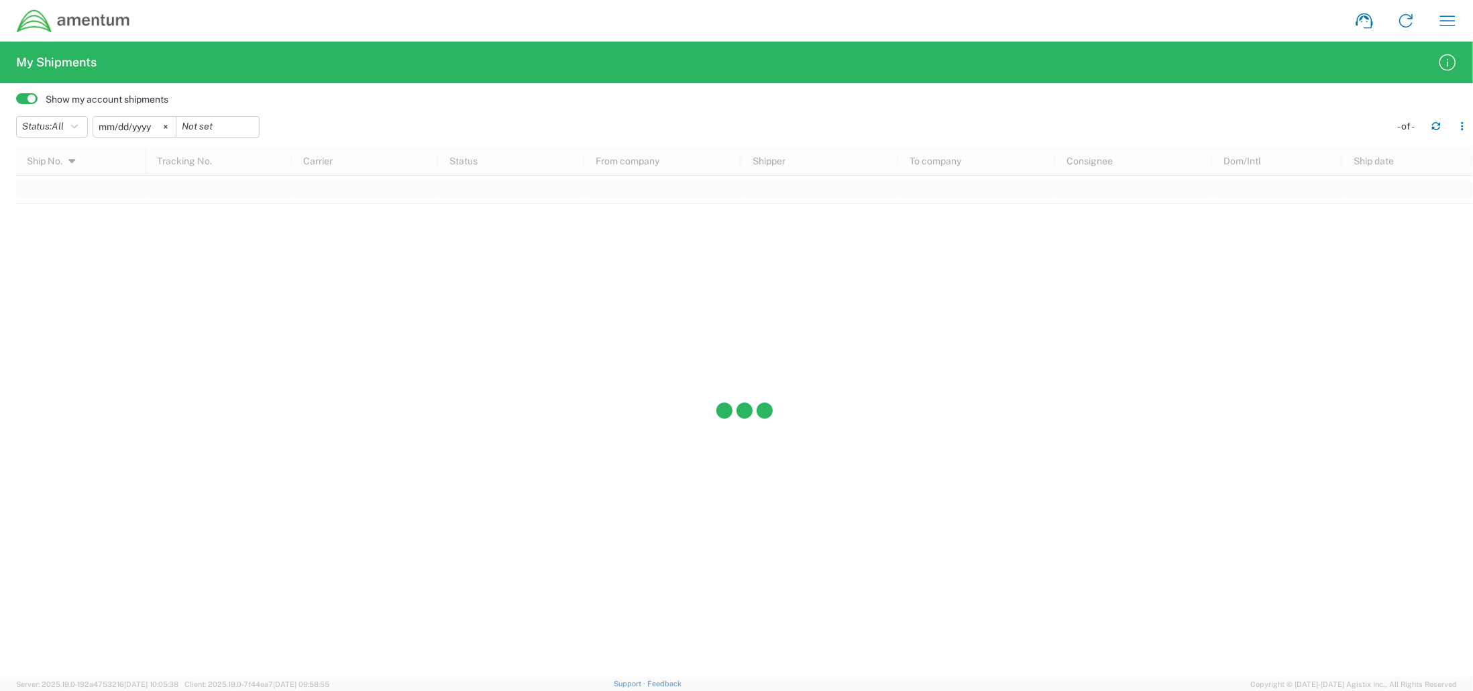
click at [154, 133] on input "[DATE]" at bounding box center [134, 127] width 83 height 20
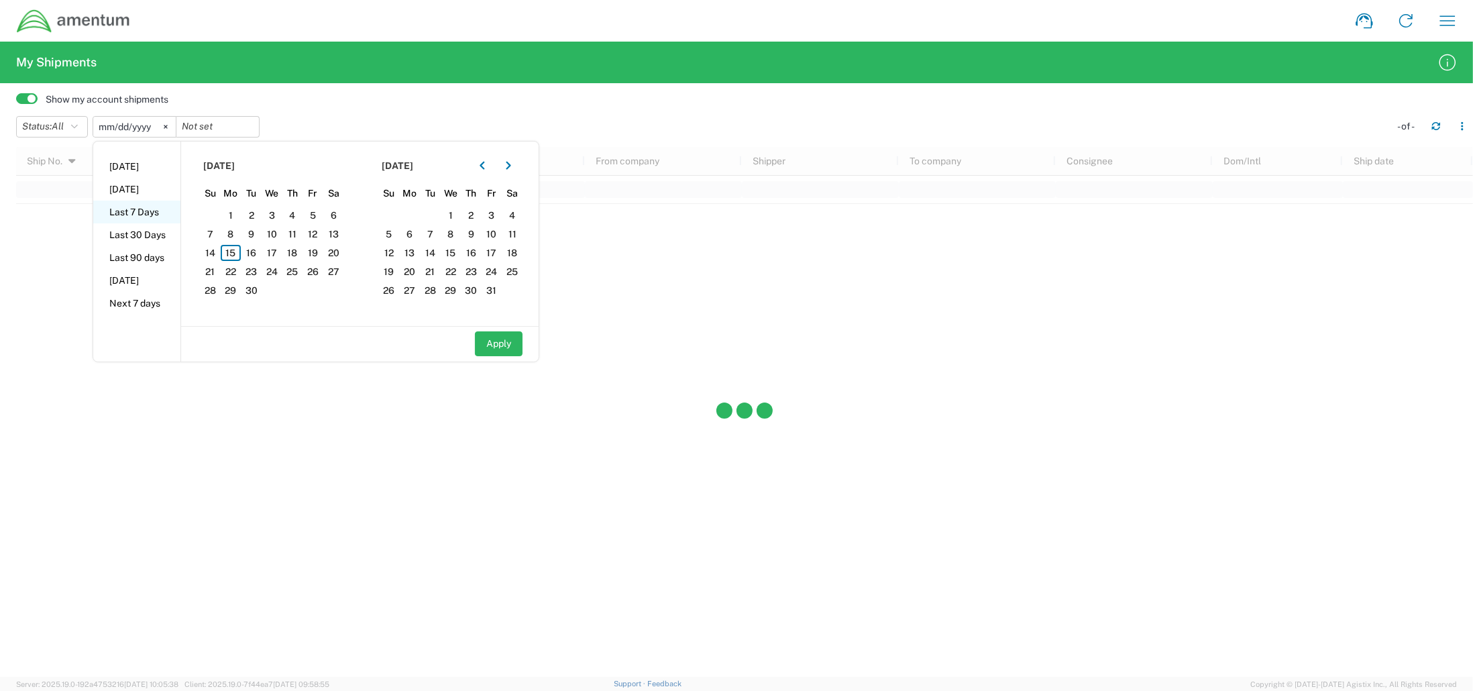
click at [136, 213] on li "Last 7 Days" at bounding box center [136, 212] width 87 height 23
type input "[DATE]"
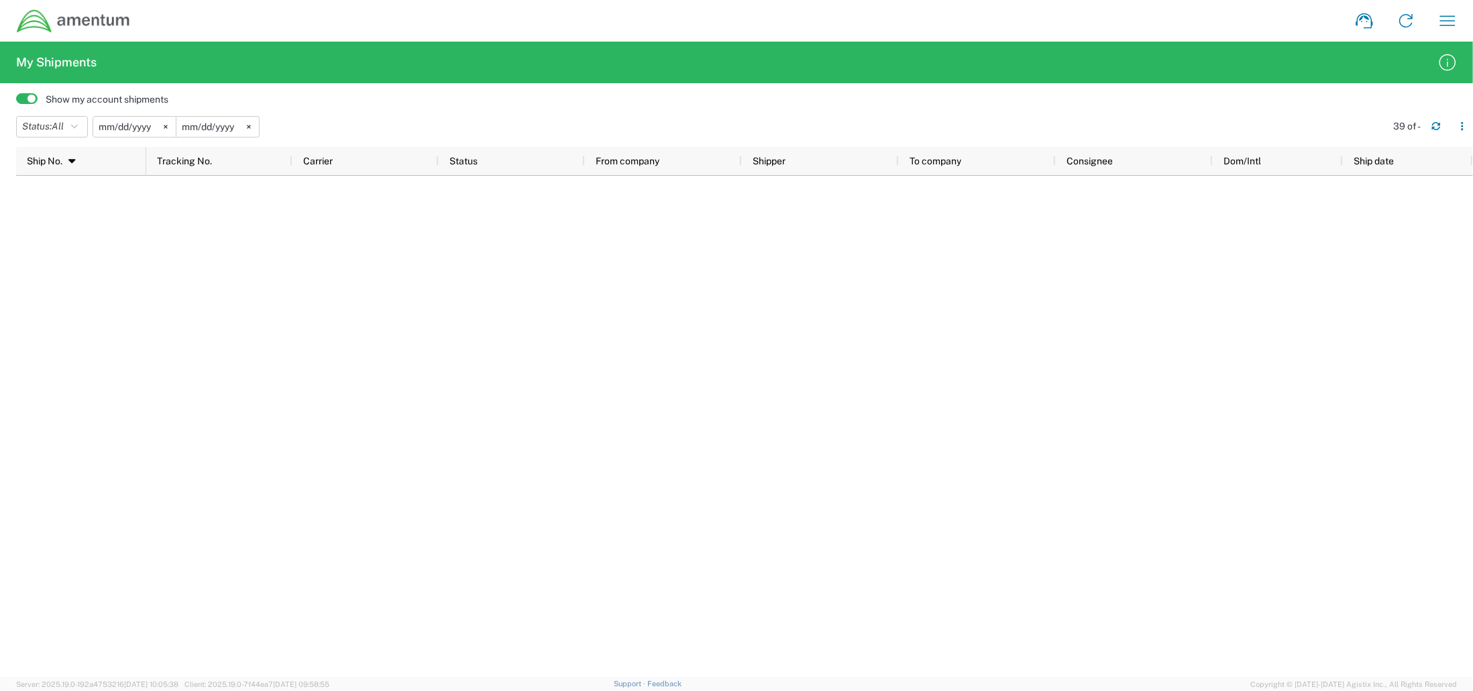
click at [25, 95] on span at bounding box center [26, 98] width 21 height 11
click at [16, 103] on input "checkbox" at bounding box center [16, 103] width 0 height 0
click at [1438, 128] on icon "button" at bounding box center [1436, 125] width 9 height 9
click at [171, 129] on svg-icon at bounding box center [166, 127] width 20 height 20
click at [146, 129] on input "date" at bounding box center [134, 127] width 83 height 20
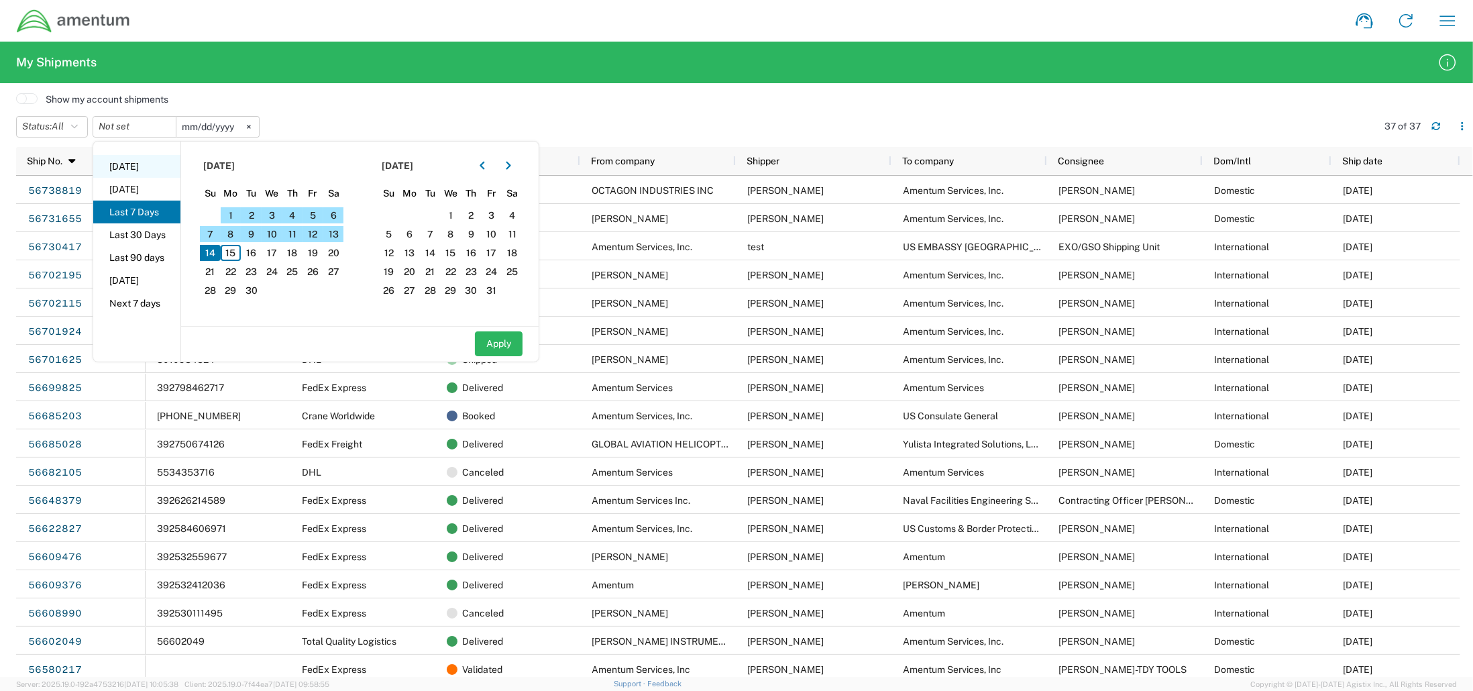
click at [142, 165] on li "[DATE]" at bounding box center [136, 166] width 87 height 23
type input "[DATE]"
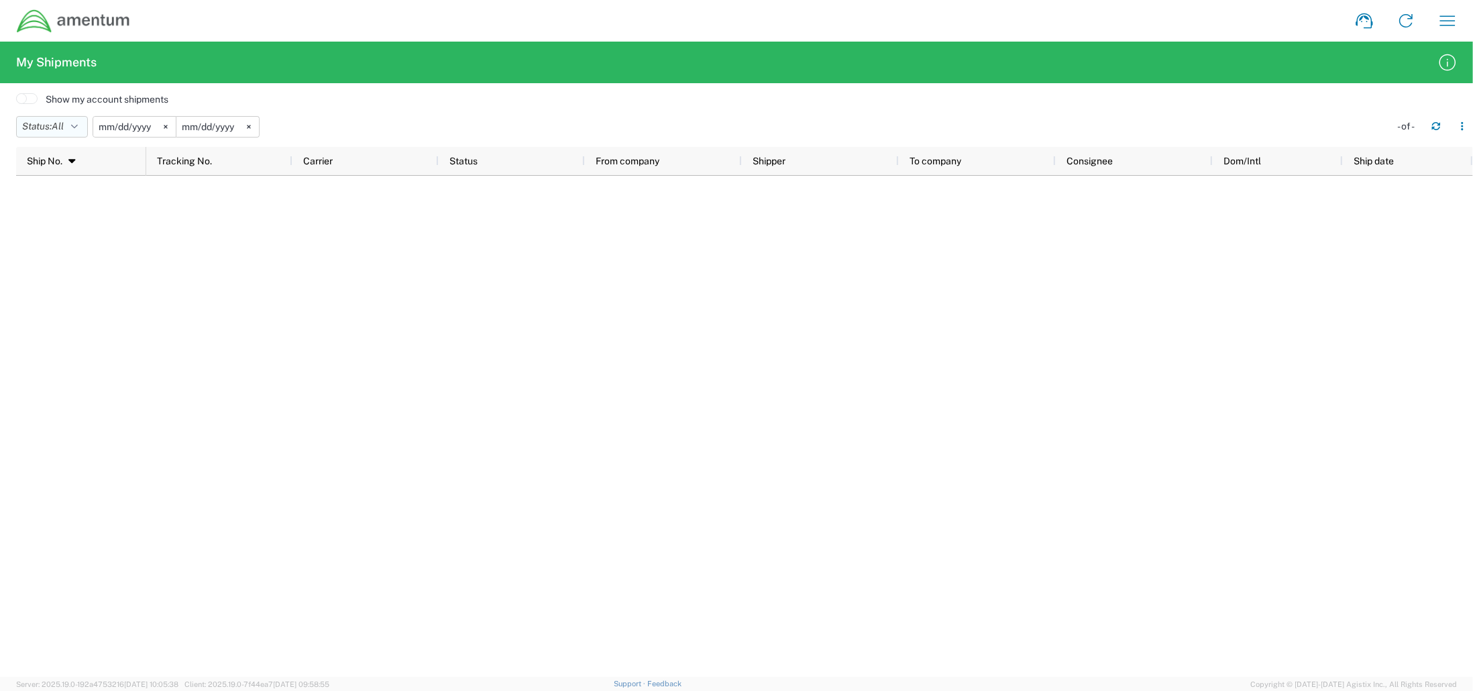
click at [62, 125] on span "All" at bounding box center [58, 126] width 12 height 11
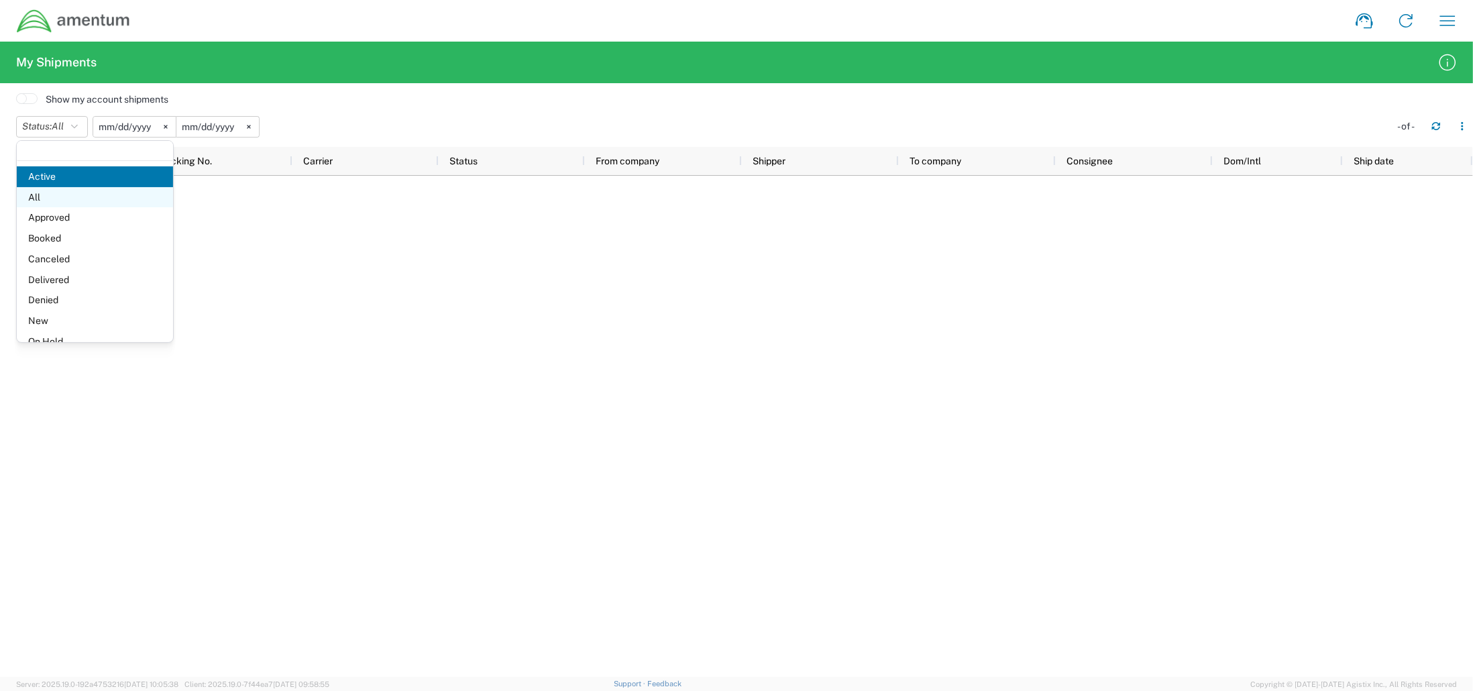
click at [39, 201] on span "All" at bounding box center [95, 197] width 156 height 21
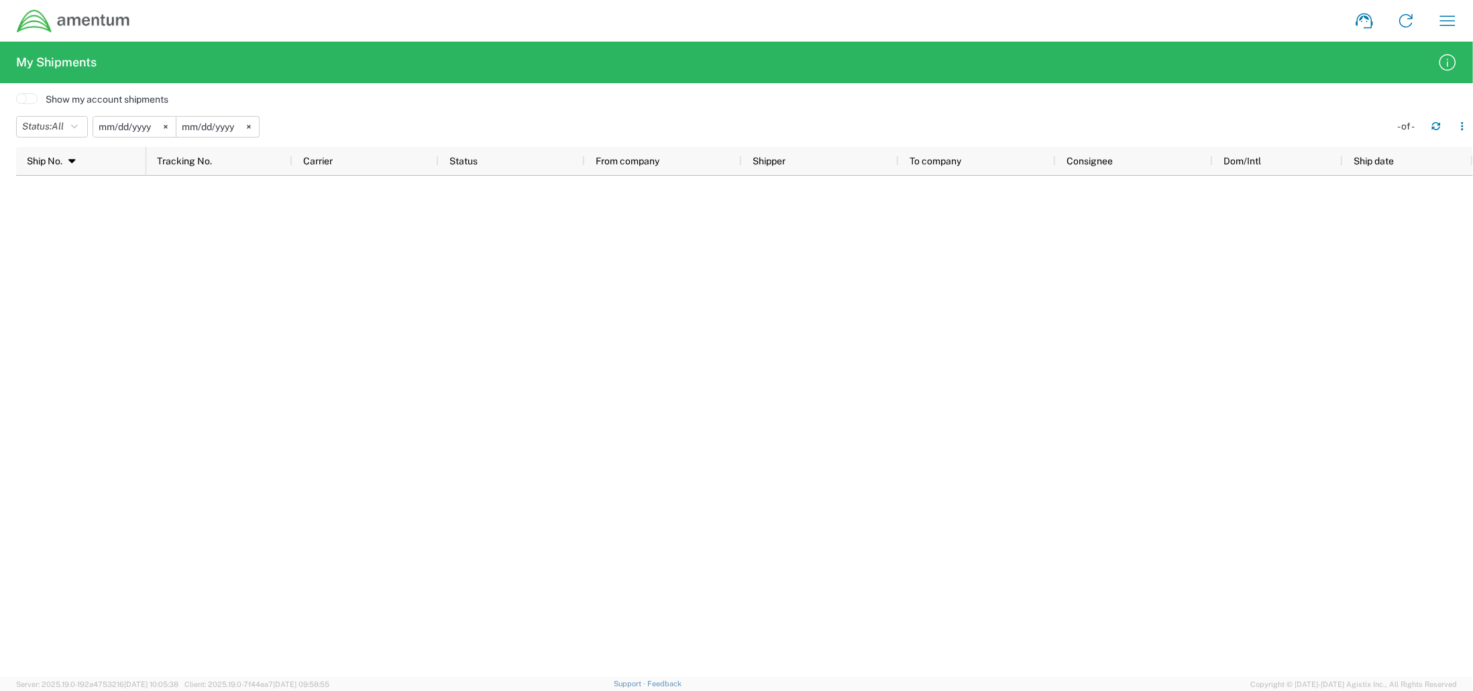
click at [25, 101] on span at bounding box center [26, 98] width 21 height 11
click at [16, 103] on input "checkbox" at bounding box center [16, 103] width 0 height 0
click at [30, 97] on span at bounding box center [26, 98] width 21 height 11
click at [16, 103] on input "checkbox" at bounding box center [16, 103] width 0 height 0
click at [47, 123] on button "Status: All" at bounding box center [52, 126] width 72 height 21
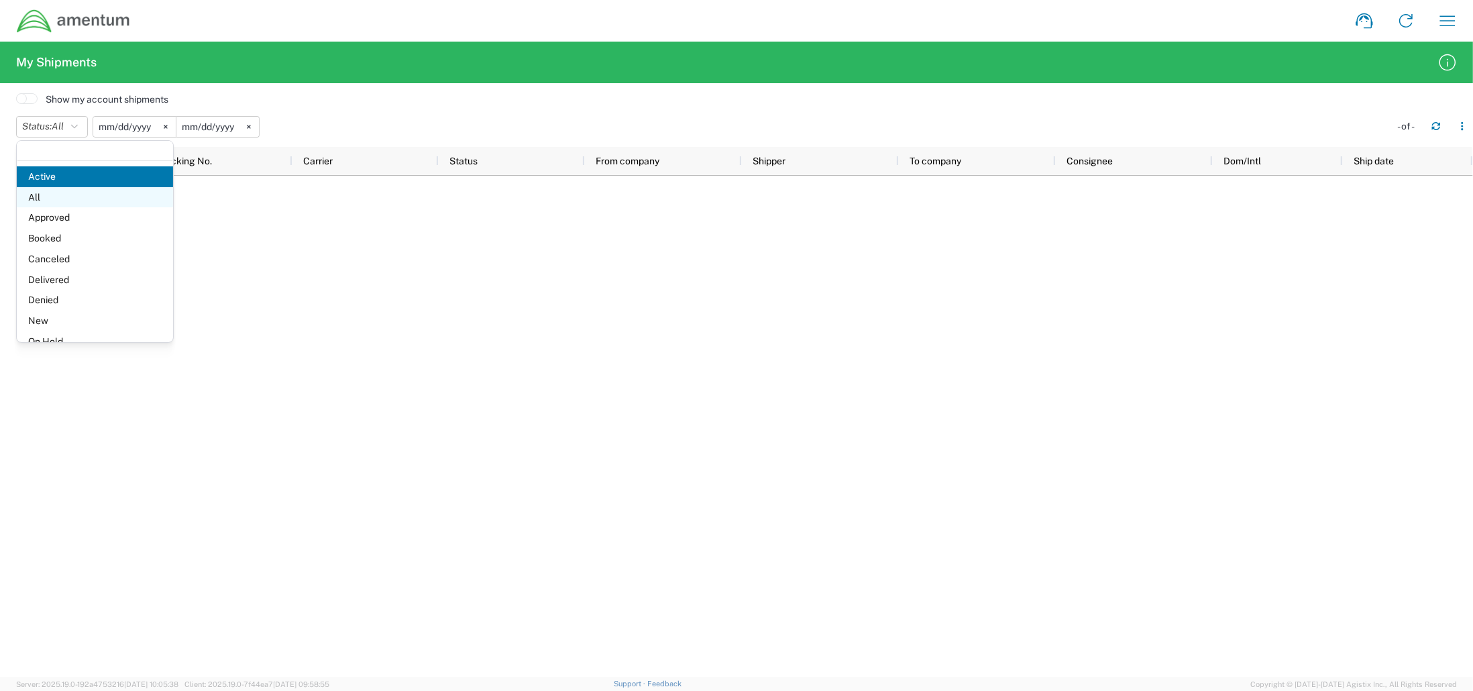
click at [62, 198] on span "All" at bounding box center [95, 197] width 156 height 21
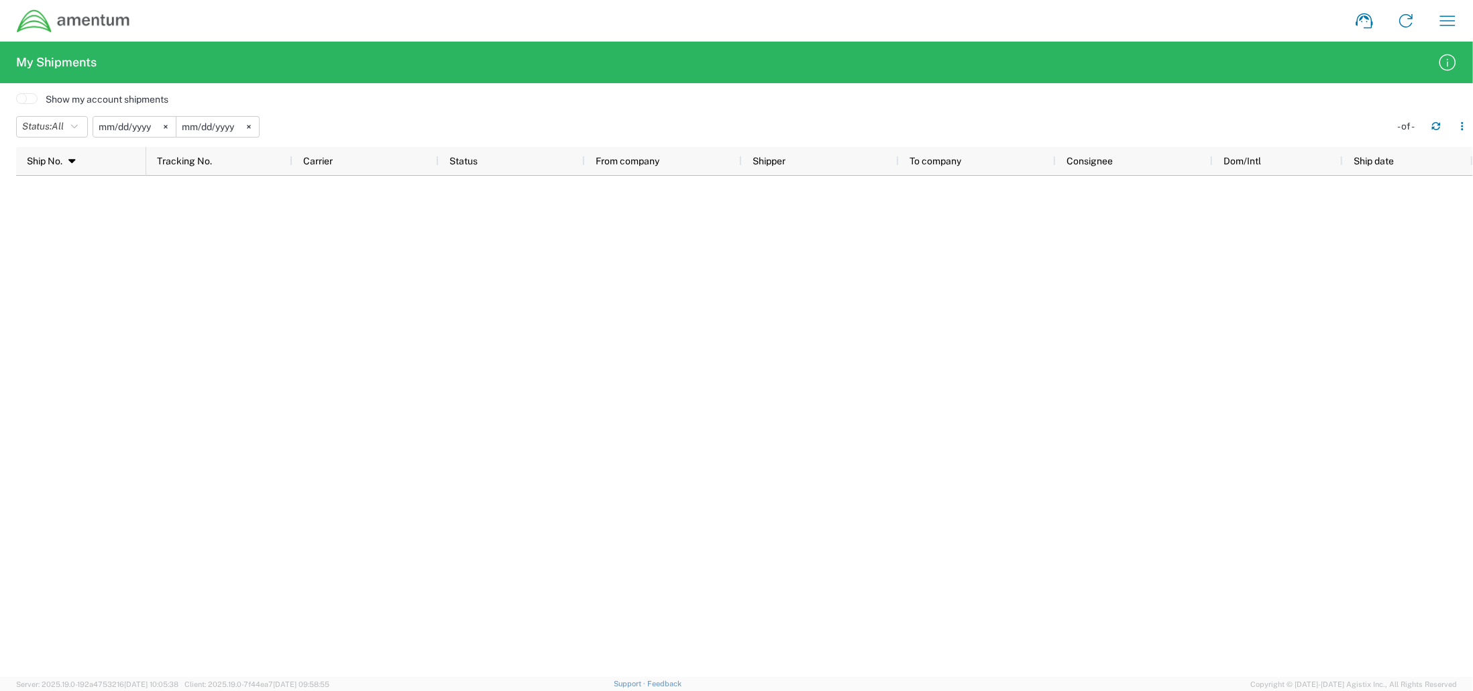
click at [205, 125] on input "[DATE]" at bounding box center [217, 127] width 83 height 20
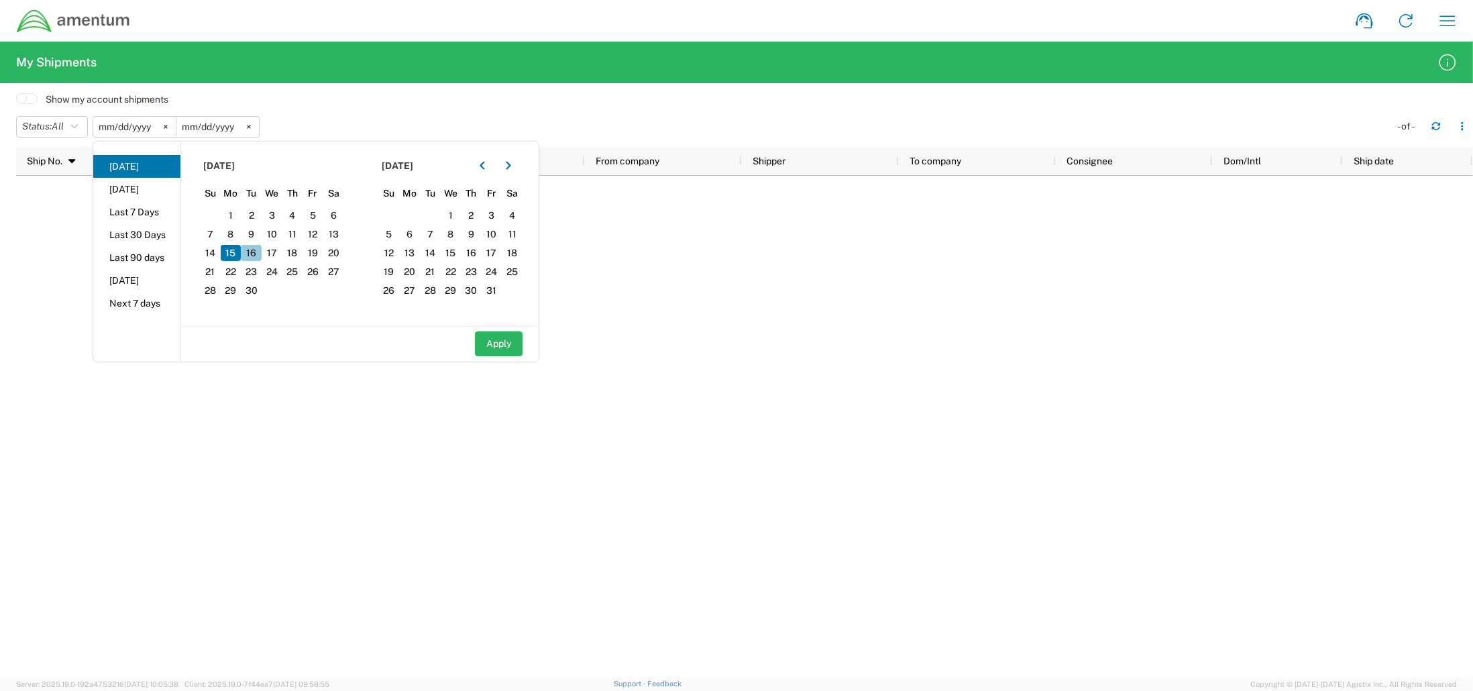
click at [262, 257] on span "16" at bounding box center [251, 253] width 21 height 16
click at [492, 340] on button "Apply" at bounding box center [499, 343] width 48 height 25
type input "[DATE]"
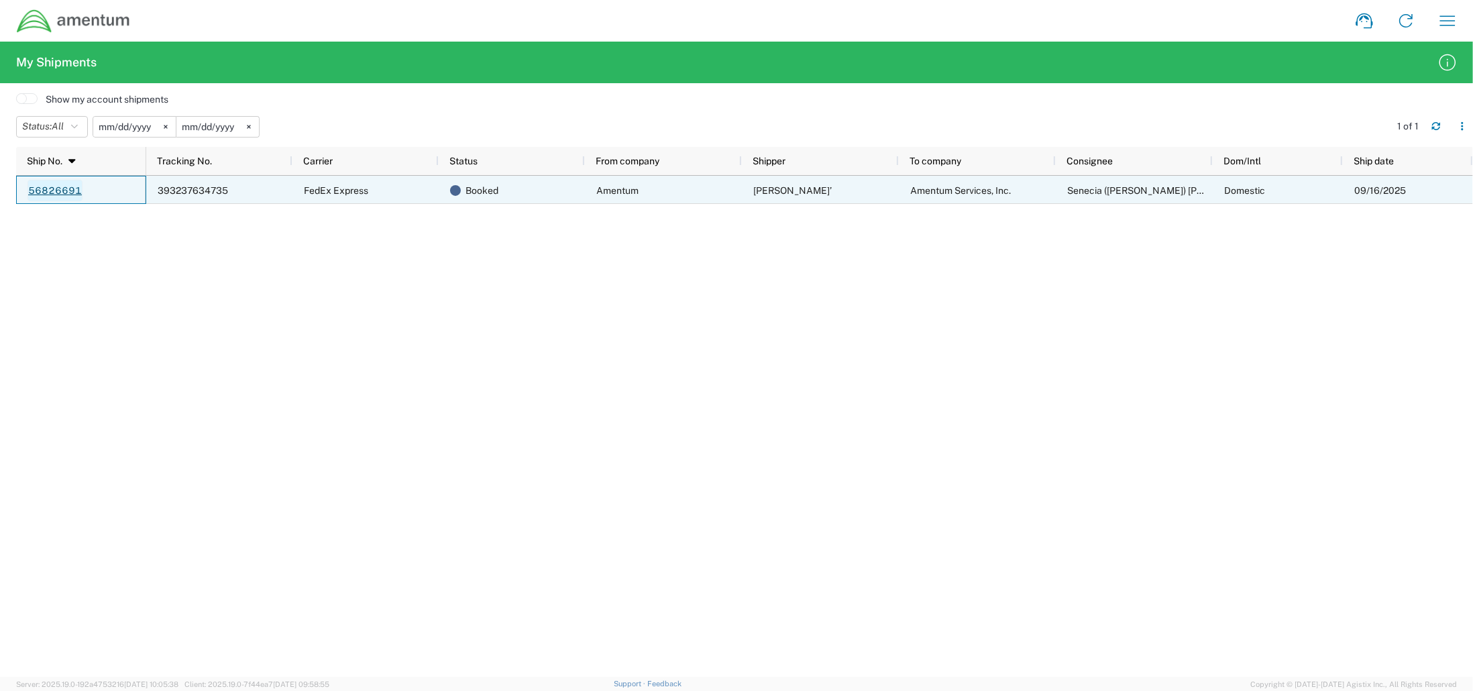
click at [58, 188] on link "56826691" at bounding box center [55, 190] width 55 height 21
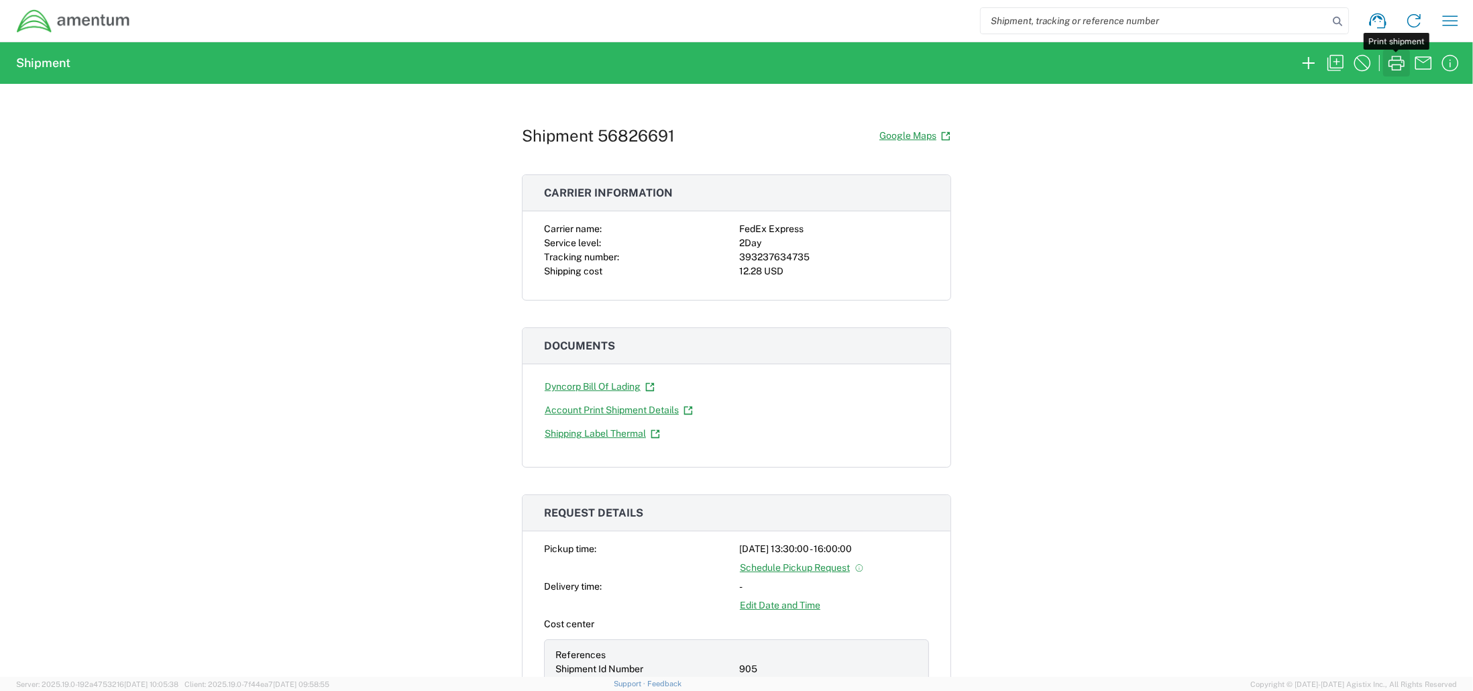
click at [1402, 70] on icon "button" at bounding box center [1396, 62] width 21 height 21
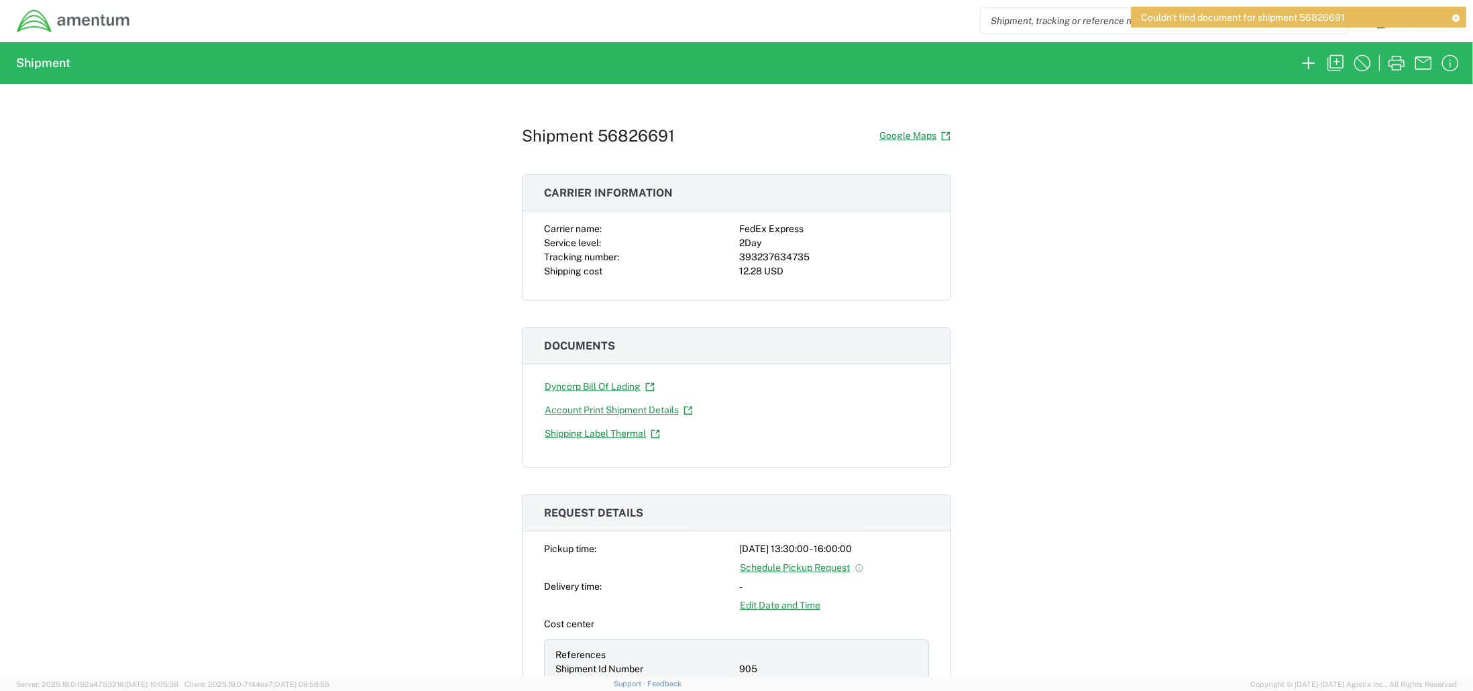
click at [1184, 285] on div "Shipment 56826691 Google Maps Carrier information Carrier name: FedEx Express S…" at bounding box center [736, 380] width 1473 height 593
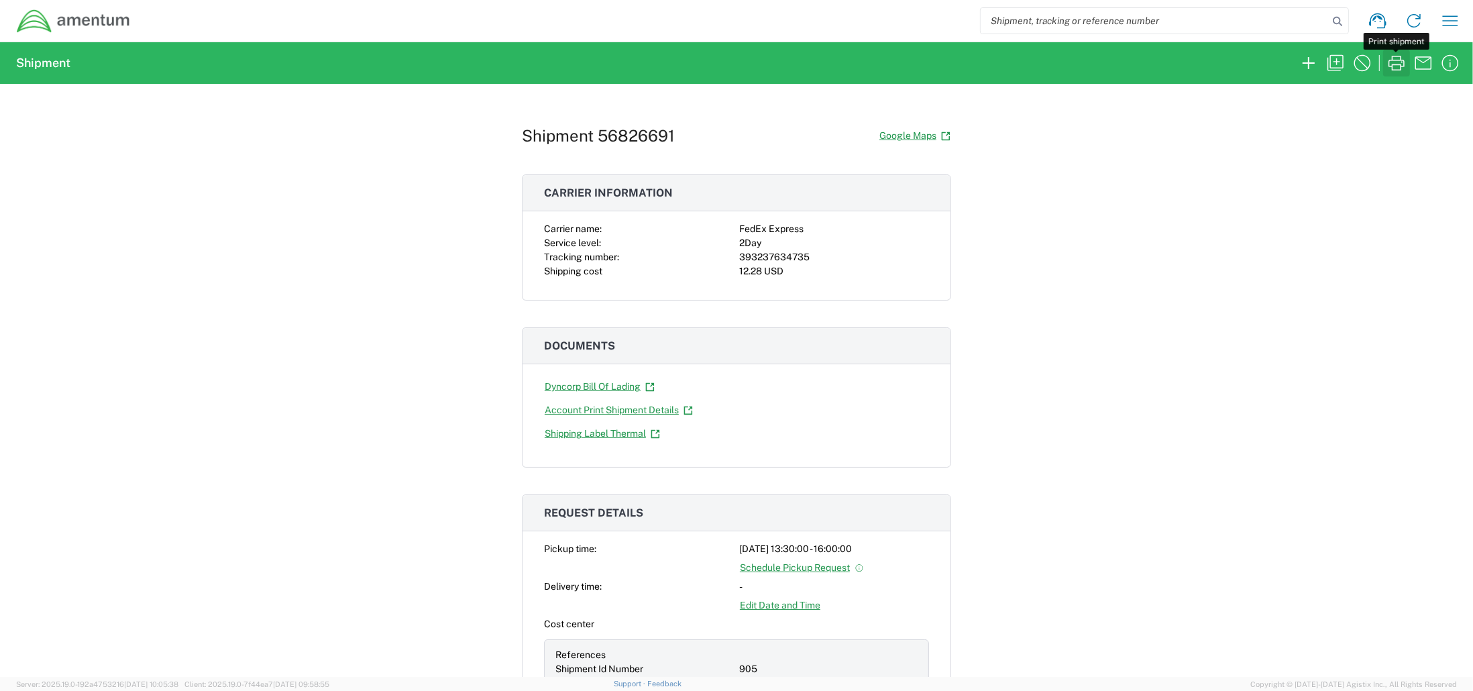
click at [1403, 62] on icon "button" at bounding box center [1396, 62] width 21 height 21
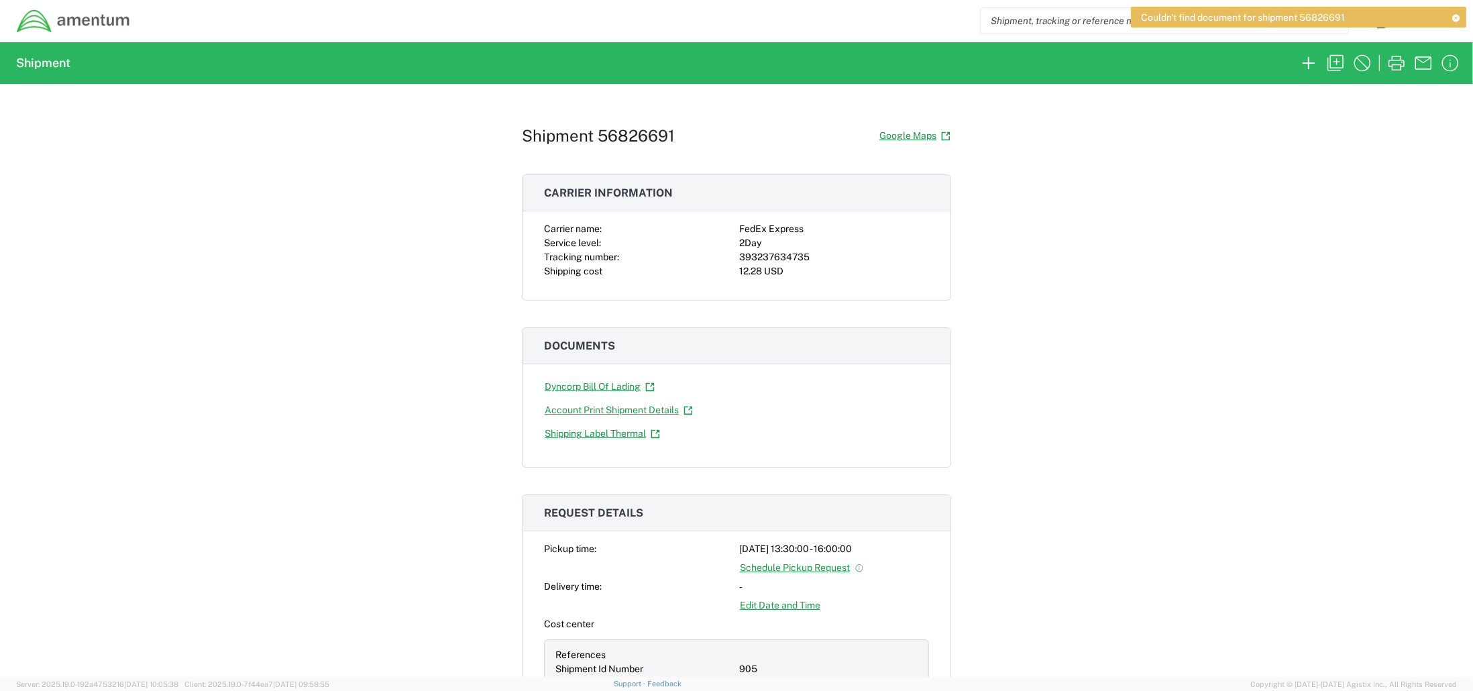
click at [1387, 542] on div "Shipment 56826691 Google Maps Carrier information Carrier name: FedEx Express S…" at bounding box center [736, 380] width 1473 height 593
click at [67, 29] on img at bounding box center [73, 21] width 115 height 25
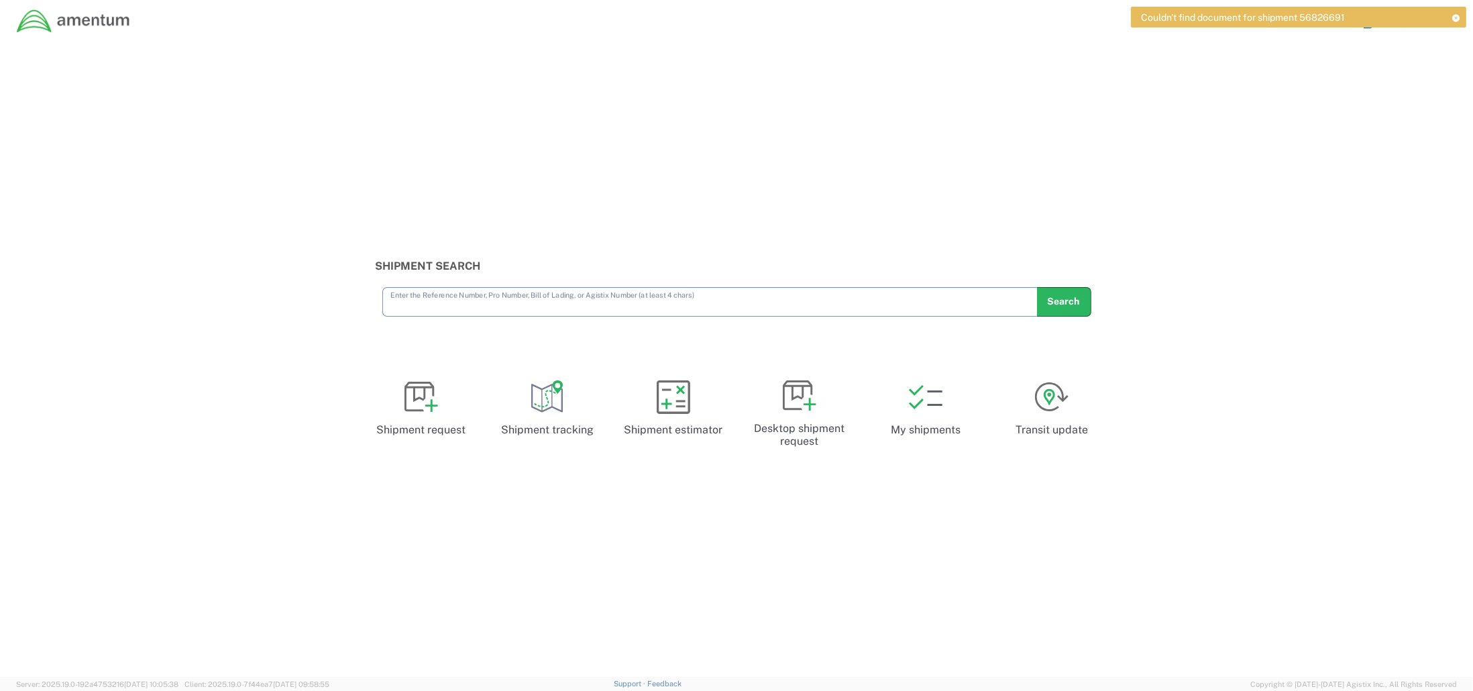
click at [1458, 15] on icon at bounding box center [1456, 17] width 9 height 7
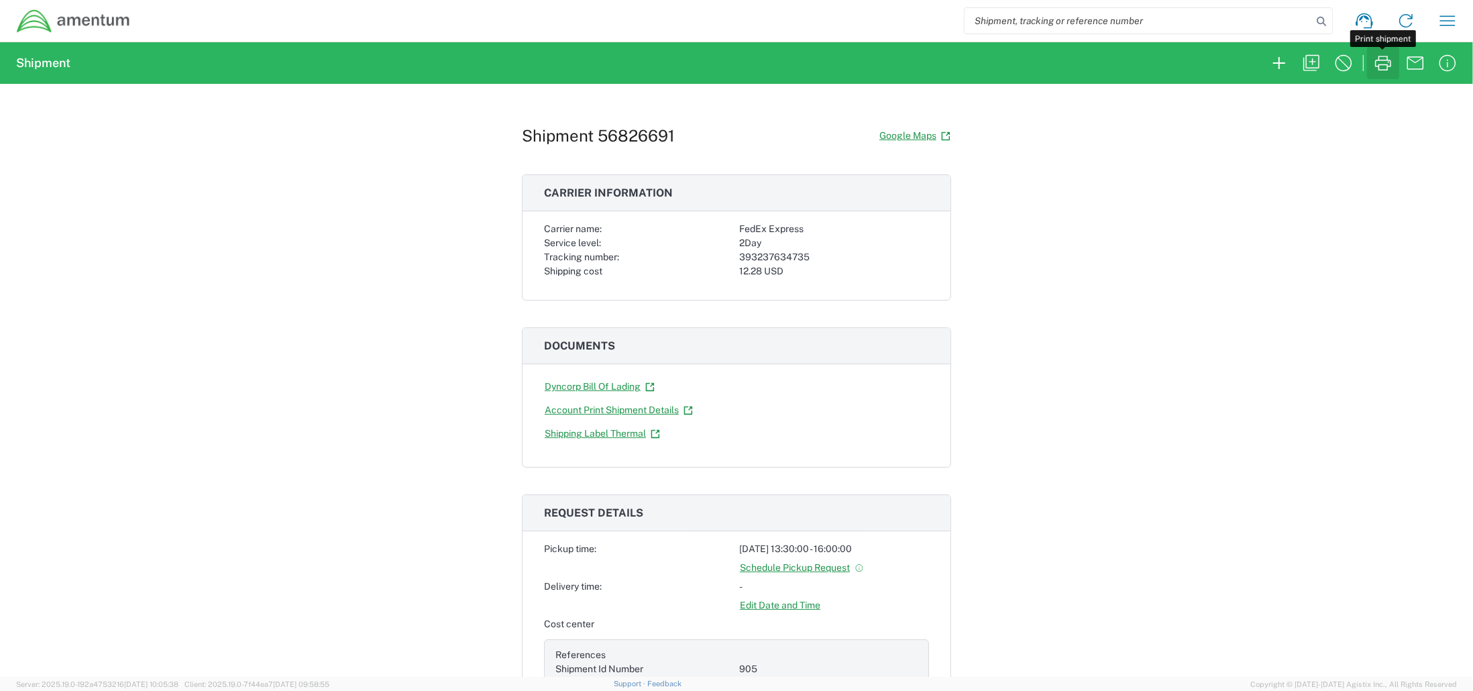
click at [1393, 64] on icon "button" at bounding box center [1383, 62] width 21 height 21
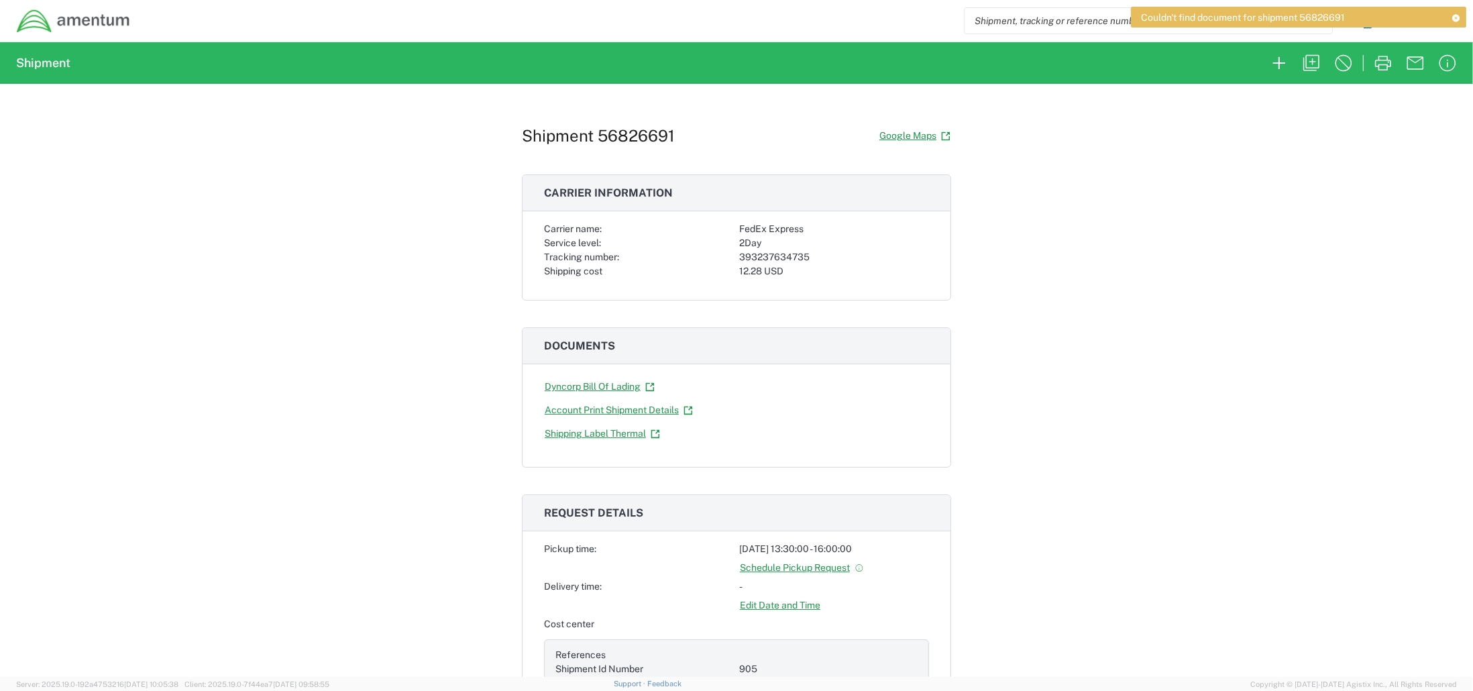
click at [1454, 15] on icon at bounding box center [1456, 17] width 9 height 7
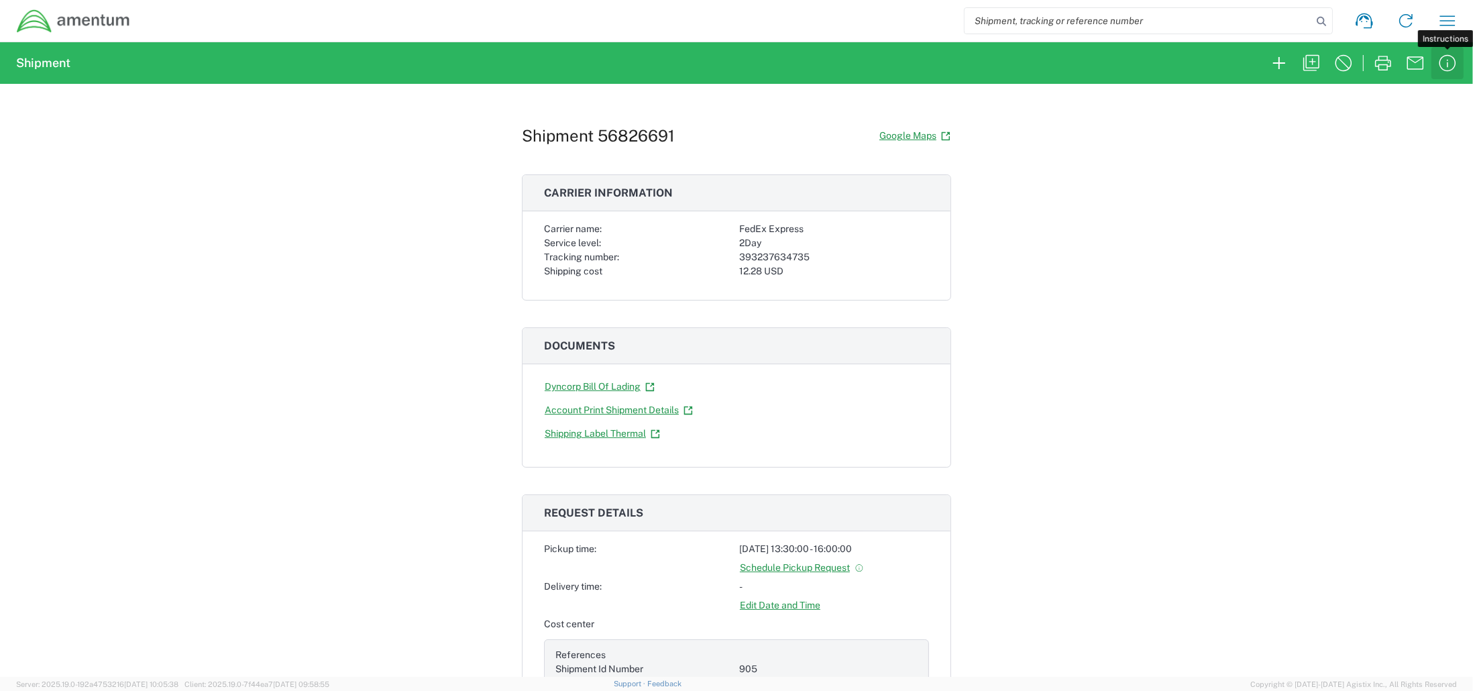
click at [1448, 66] on icon "button" at bounding box center [1448, 63] width 17 height 17
click at [1389, 68] on icon "button" at bounding box center [1383, 62] width 21 height 21
